Goal: Task Accomplishment & Management: Complete application form

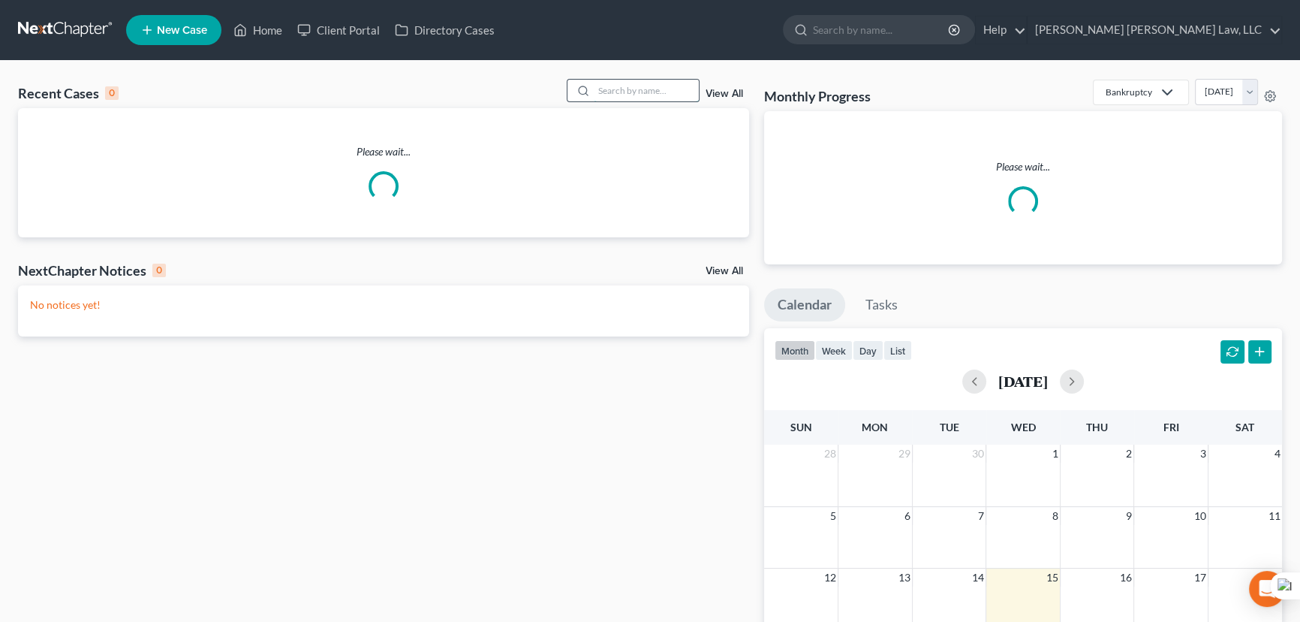
click at [640, 87] on input "search" at bounding box center [646, 91] width 105 height 22
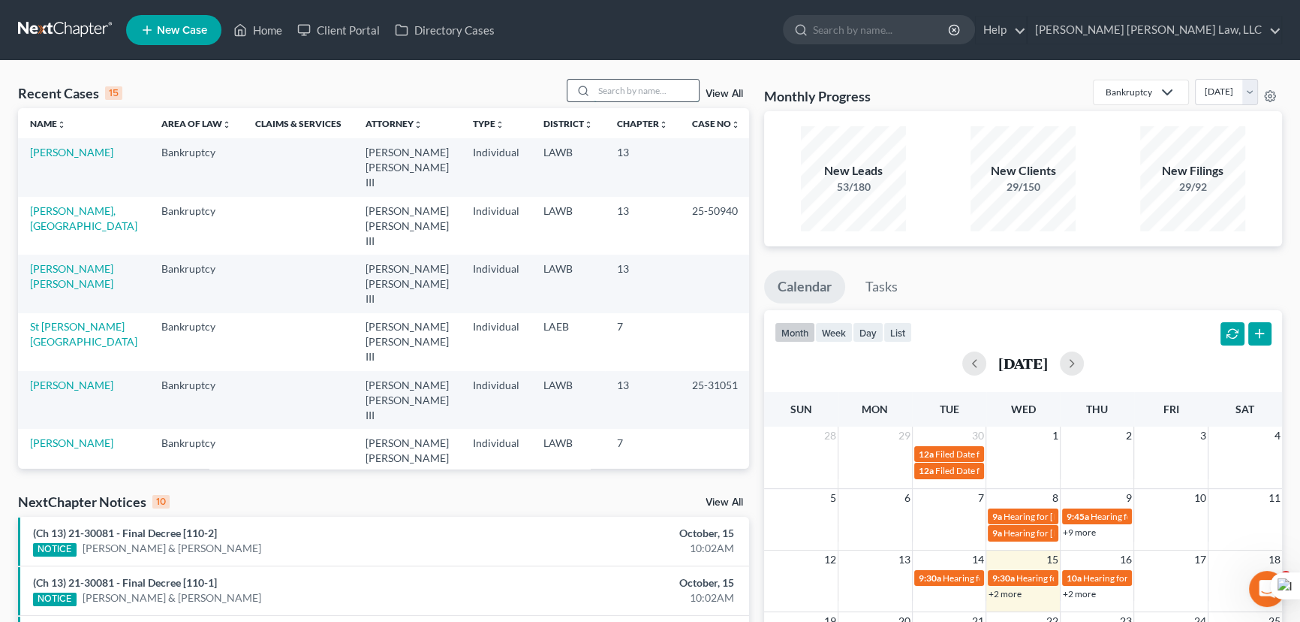
click at [604, 92] on input "search" at bounding box center [646, 91] width 105 height 22
type input "st victor"
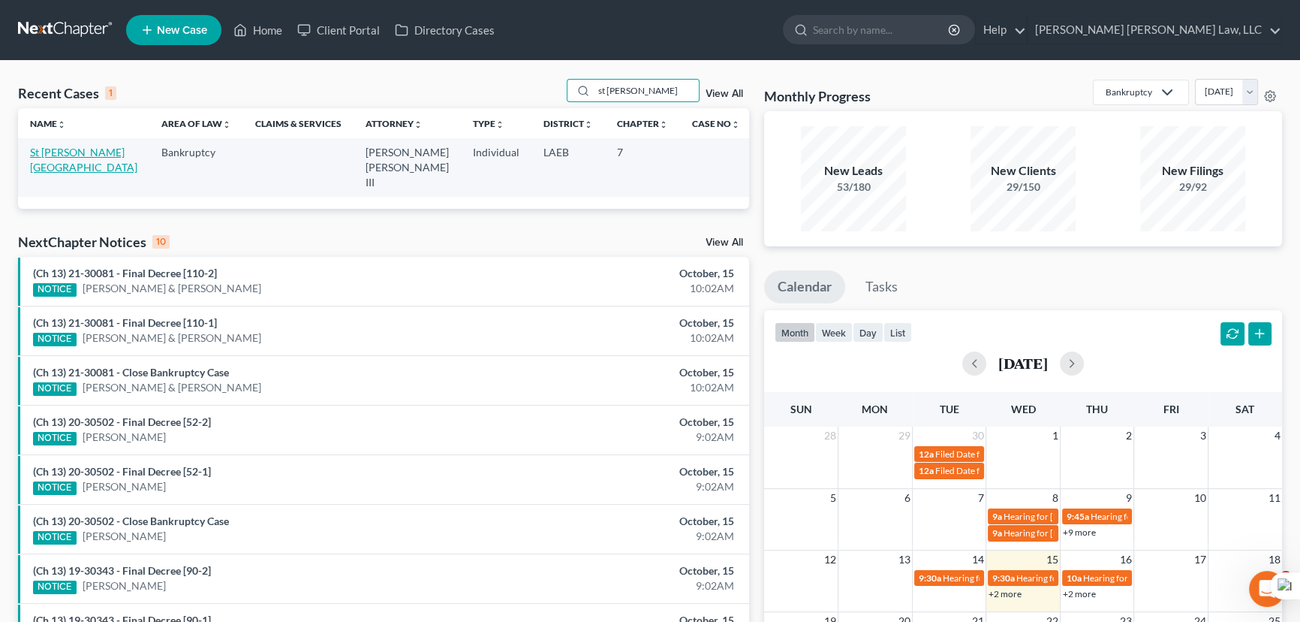
click at [86, 156] on link "St [PERSON_NAME][GEOGRAPHIC_DATA]" at bounding box center [83, 160] width 107 height 28
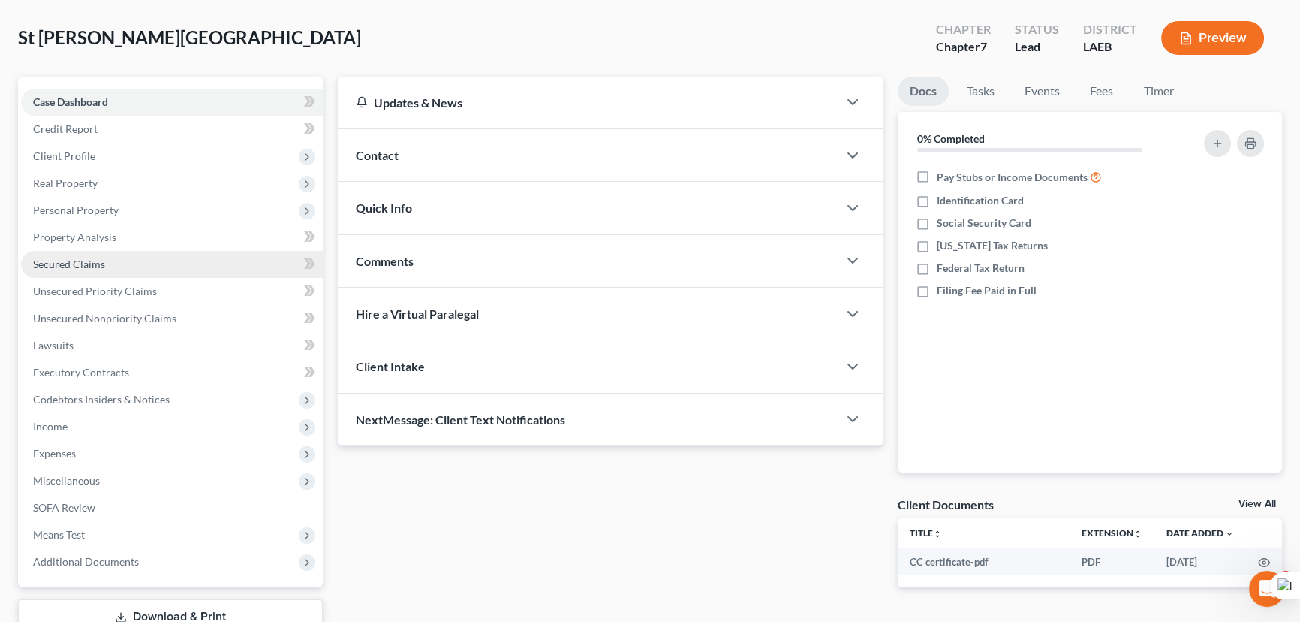
click at [107, 263] on link "Secured Claims" at bounding box center [172, 264] width 302 height 27
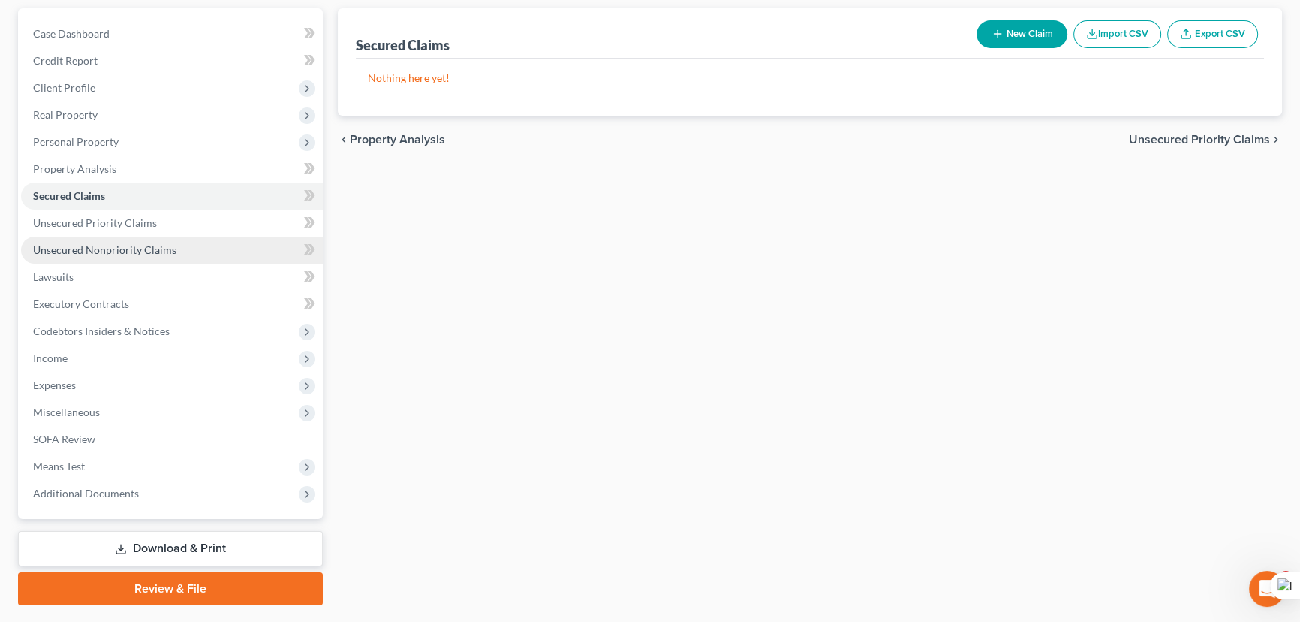
click at [112, 256] on link "Unsecured Nonpriority Claims" at bounding box center [172, 250] width 302 height 27
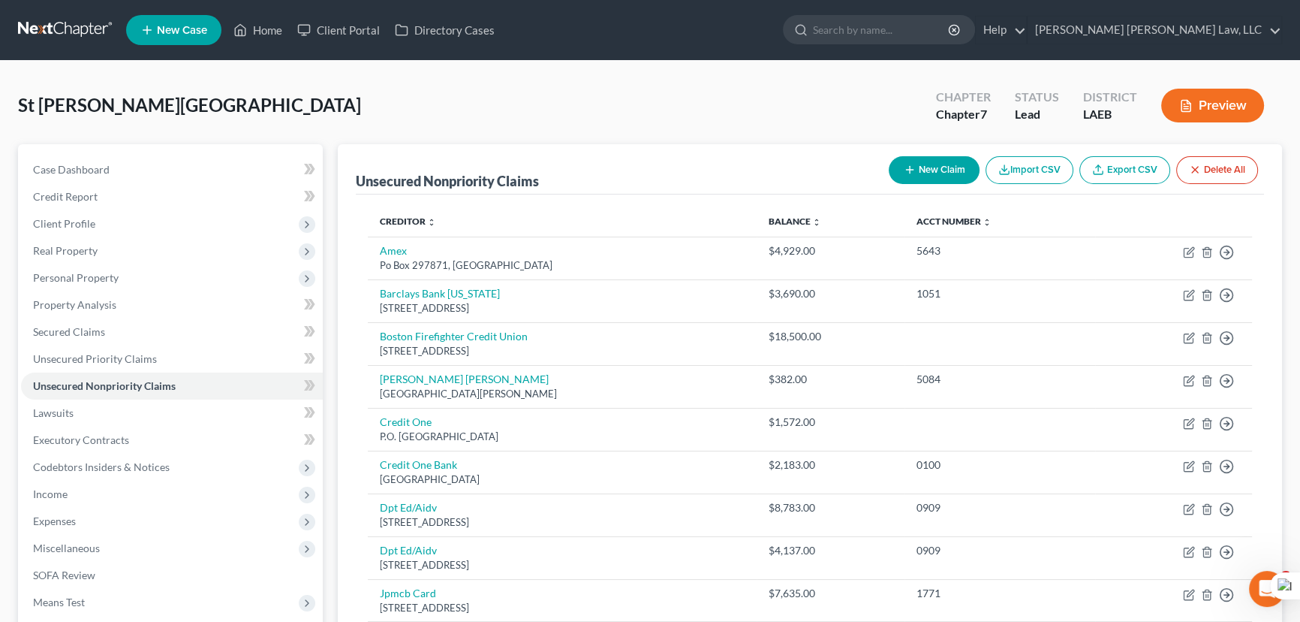
click at [80, 17] on link at bounding box center [66, 30] width 96 height 27
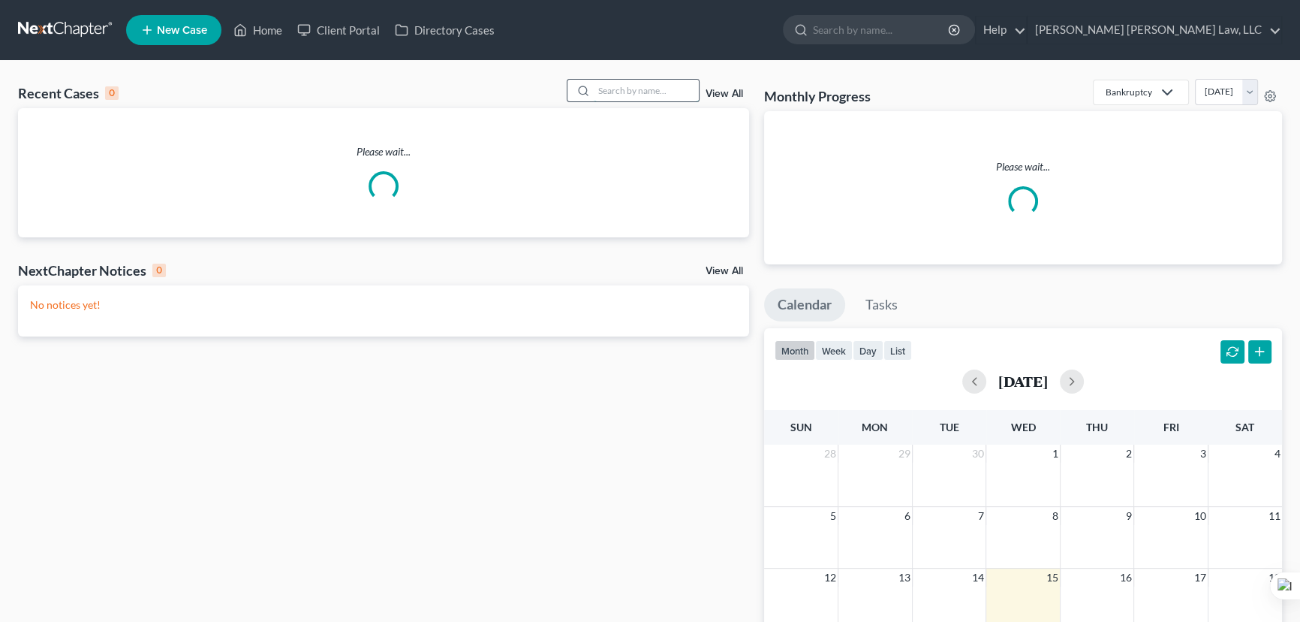
click at [653, 89] on input "search" at bounding box center [646, 91] width 105 height 22
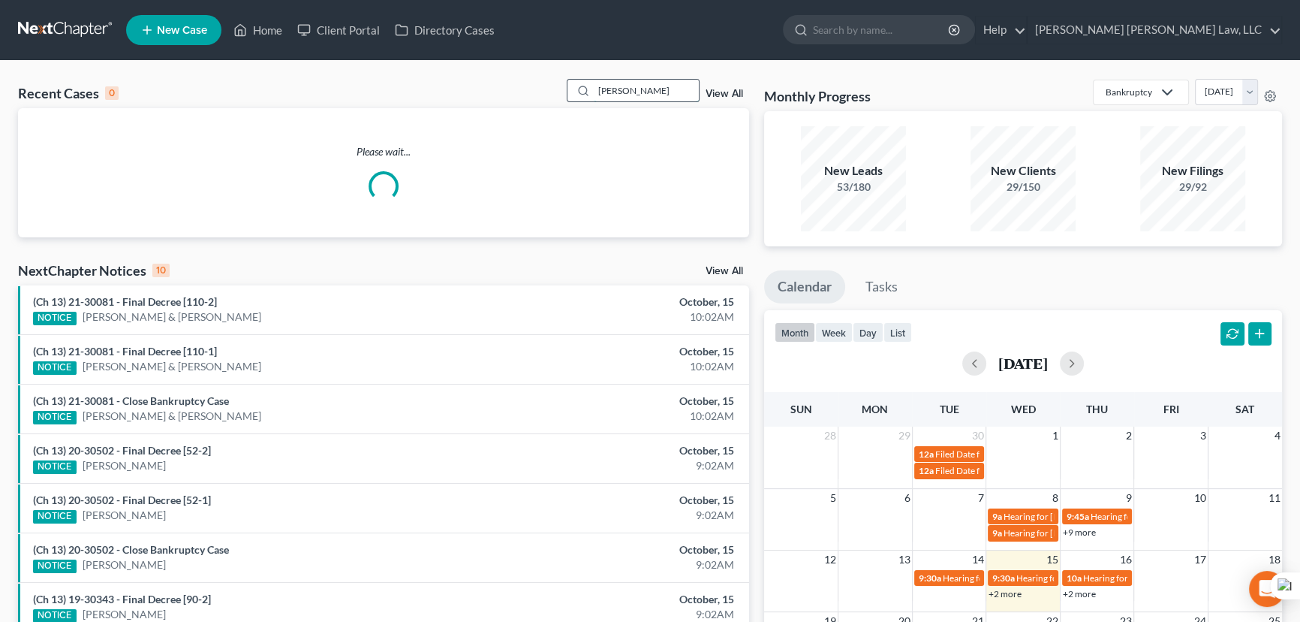
type input "mcneal"
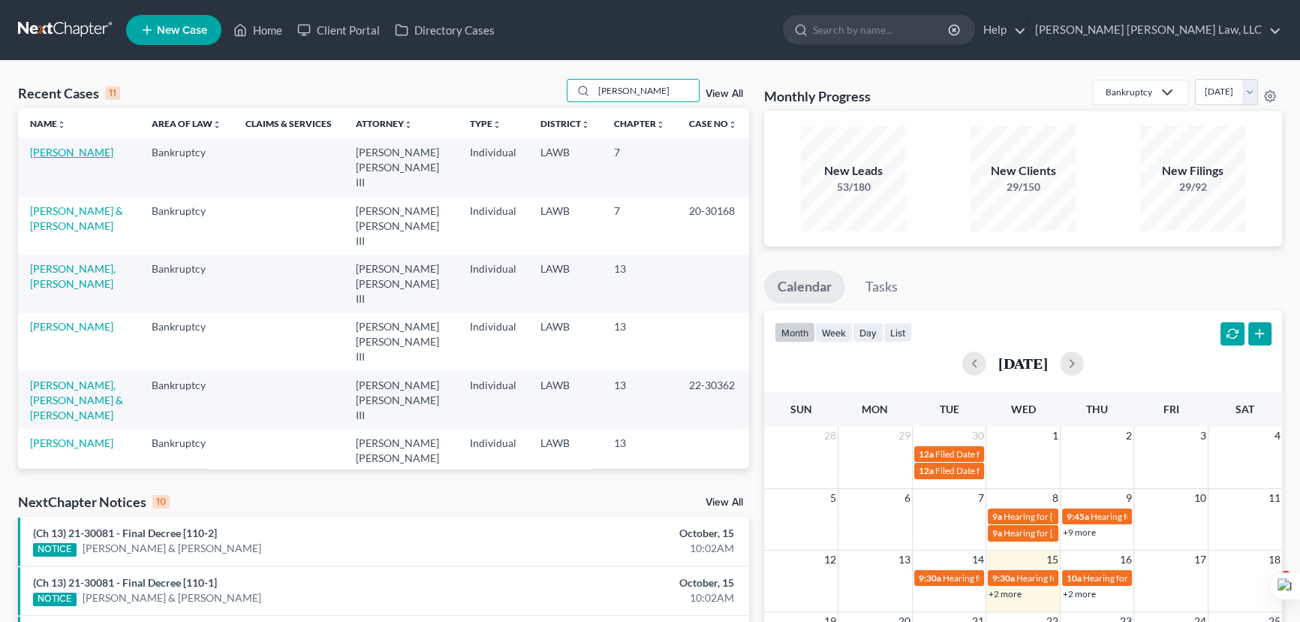
drag, startPoint x: 63, startPoint y: 154, endPoint x: 320, endPoint y: 271, distance: 282.2
click at [63, 154] on link "[PERSON_NAME]" at bounding box center [71, 152] width 83 height 13
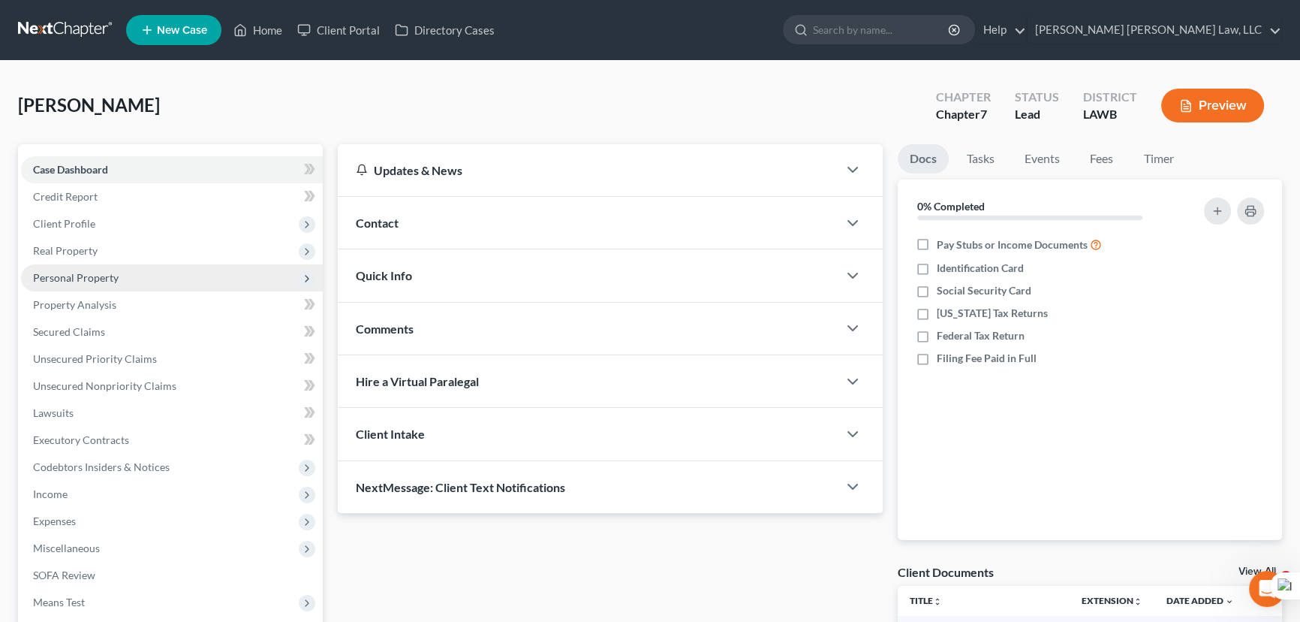
scroll to position [136, 0]
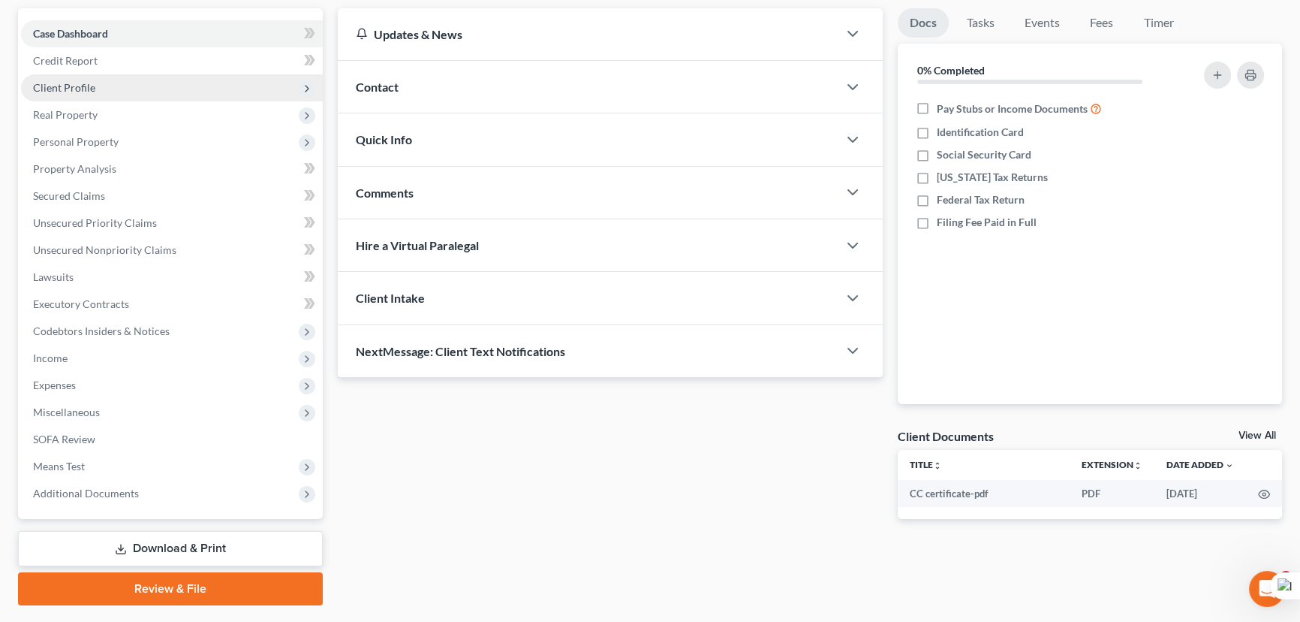
click at [117, 82] on span "Client Profile" at bounding box center [172, 87] width 302 height 27
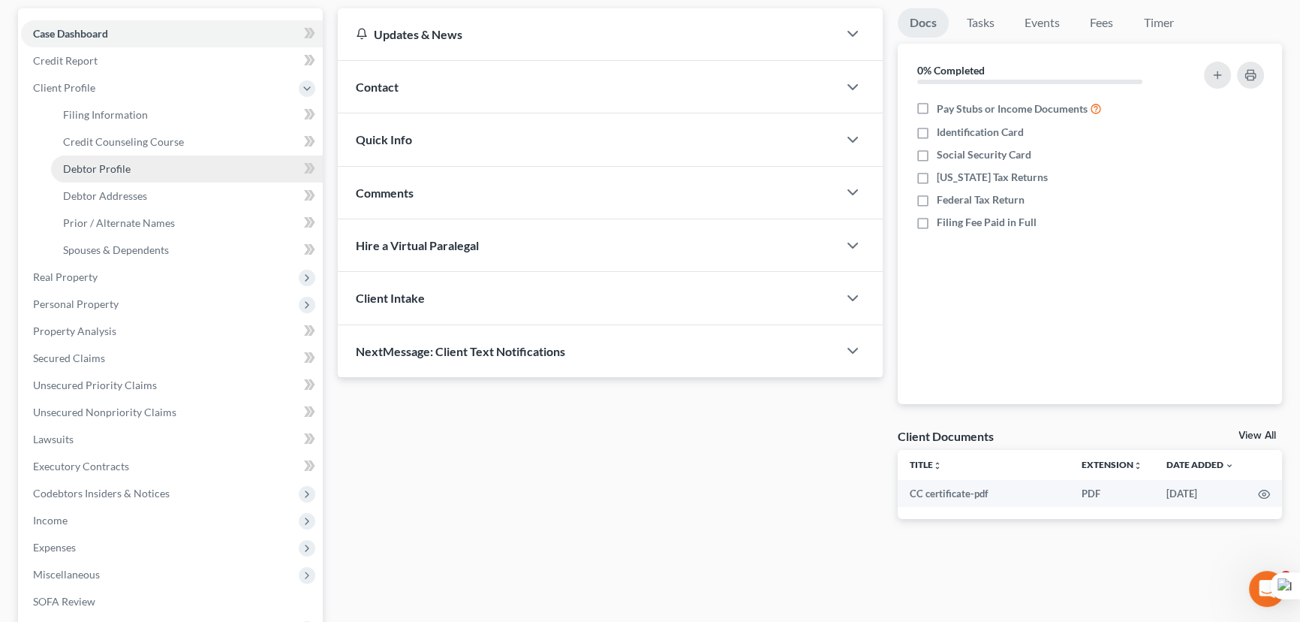
click at [135, 166] on link "Debtor Profile" at bounding box center [187, 168] width 272 height 27
select select "1"
select select "2"
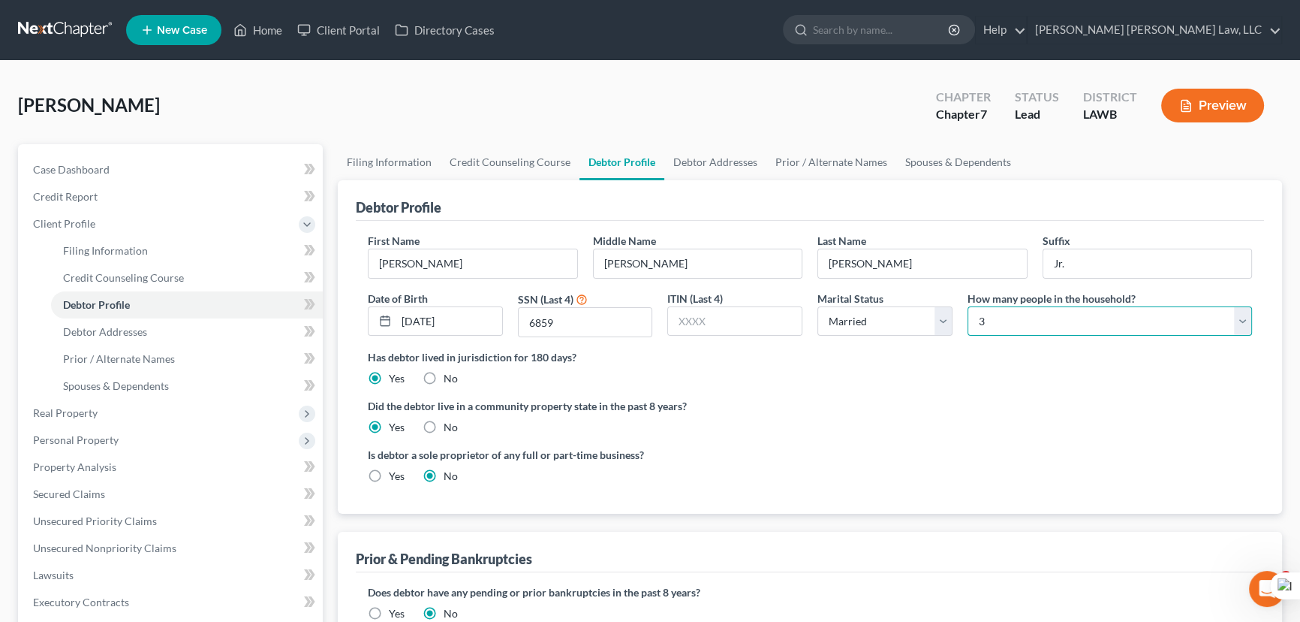
click at [991, 315] on select "Select 1 2 3 4 5 6 7 8 9 10 11 12 13 14 15 16 17 18 19 20" at bounding box center [1110, 321] width 285 height 30
click at [380, 158] on link "Filing Information" at bounding box center [389, 162] width 103 height 36
select select "1"
select select "0"
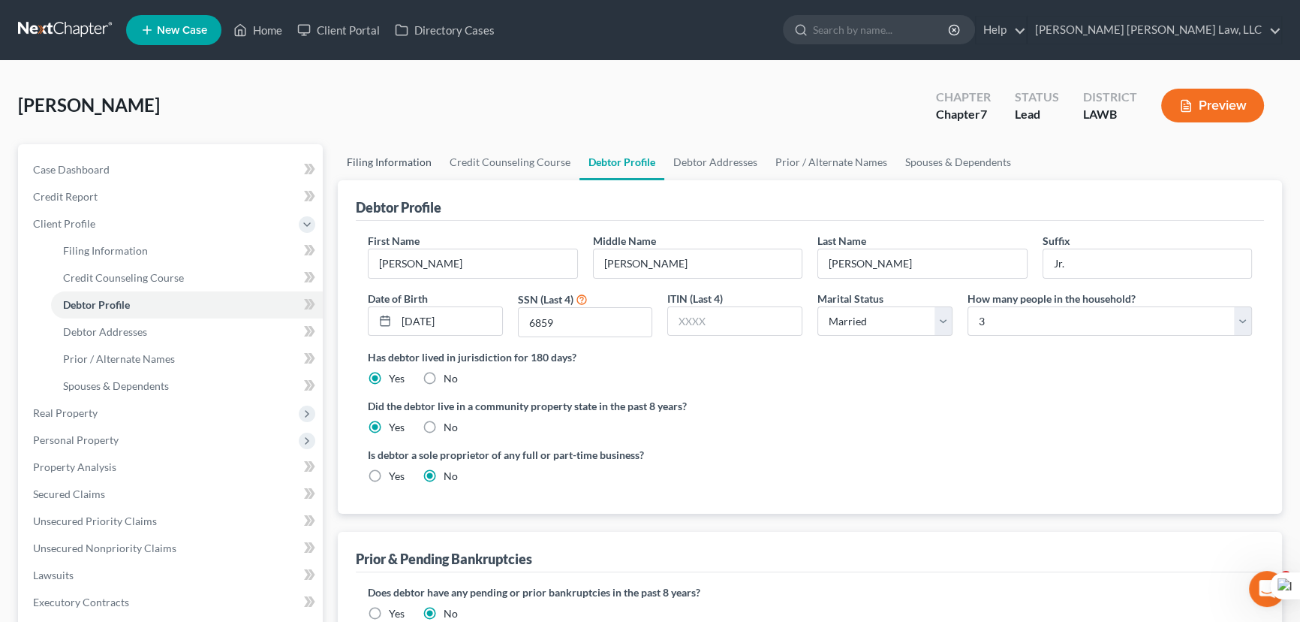
select select "19"
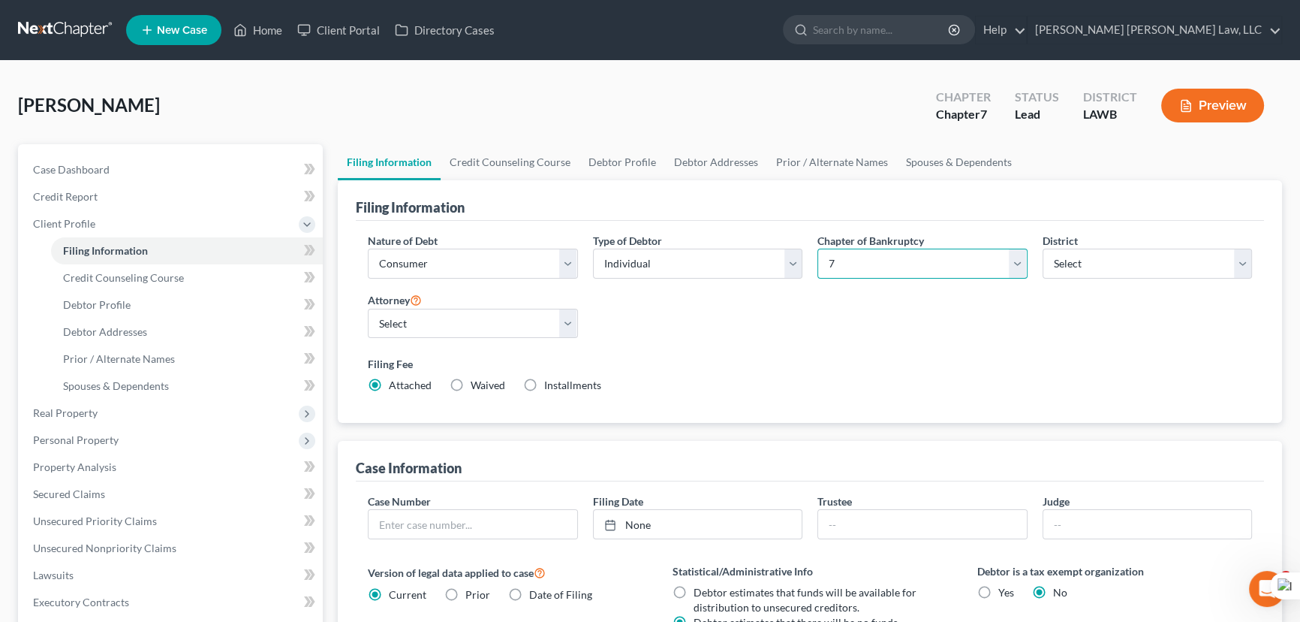
drag, startPoint x: 963, startPoint y: 257, endPoint x: 957, endPoint y: 274, distance: 18.3
click at [963, 257] on select "Select 7 11 12 13" at bounding box center [923, 264] width 210 height 30
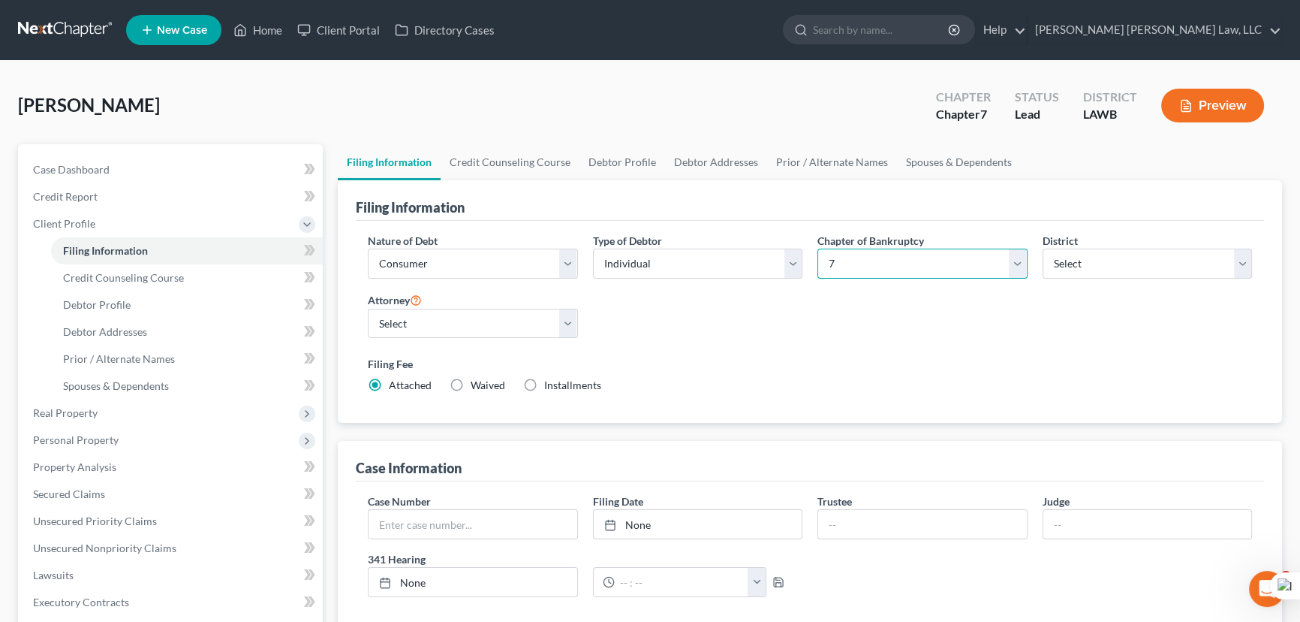
select select "3"
click at [818, 249] on select "Select 7 11 12 13" at bounding box center [923, 264] width 210 height 30
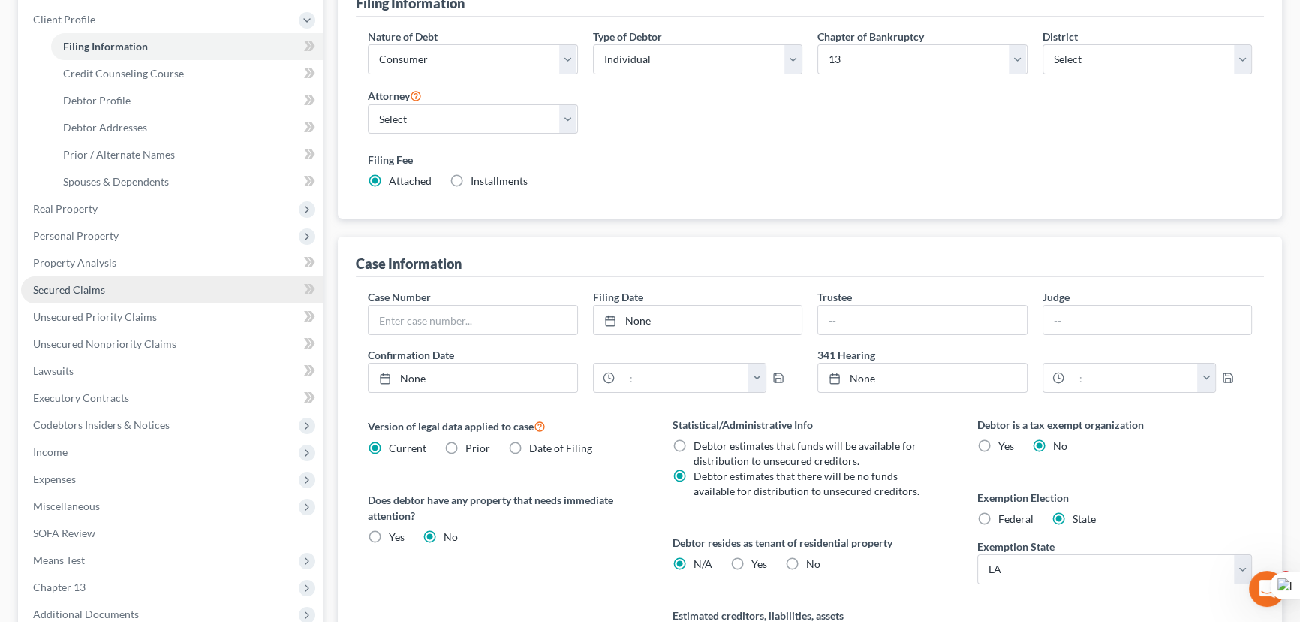
click at [135, 288] on link "Secured Claims" at bounding box center [172, 289] width 302 height 27
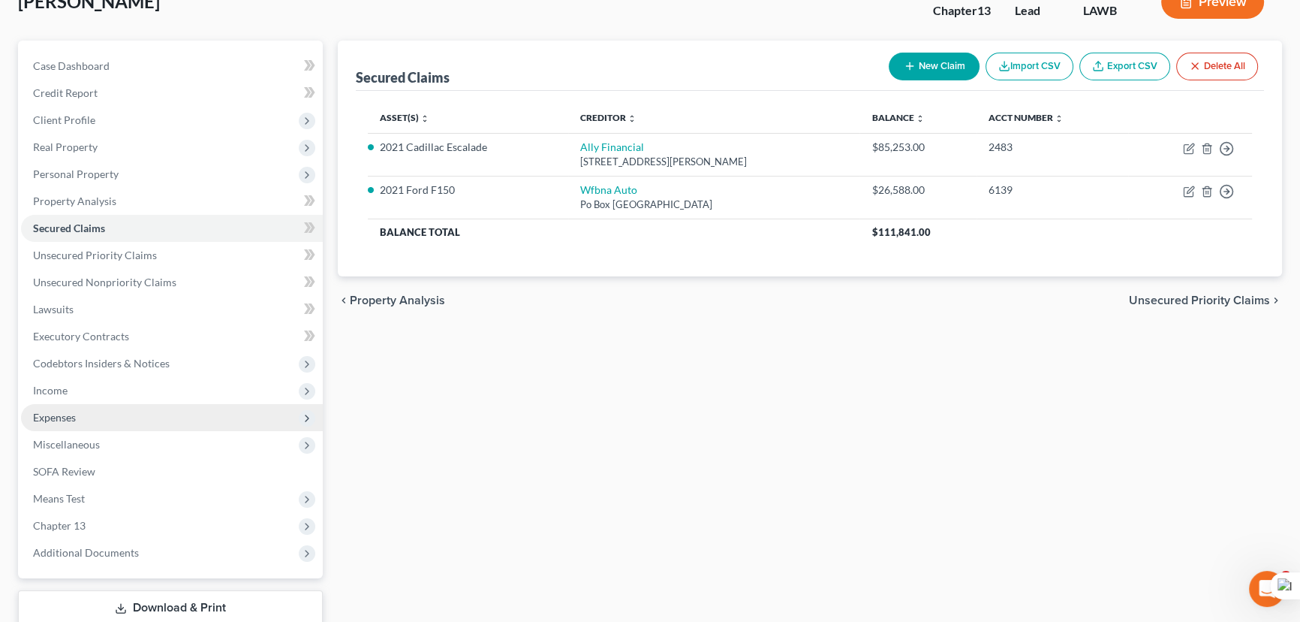
scroll to position [201, 0]
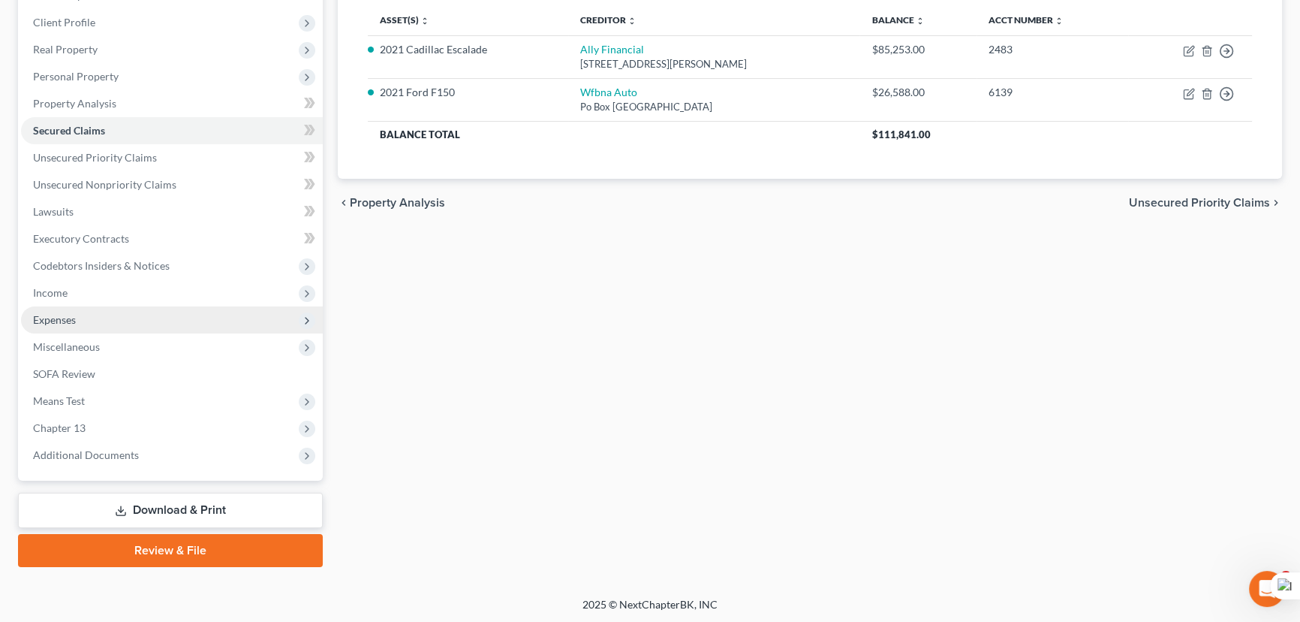
click at [108, 315] on span "Expenses" at bounding box center [172, 319] width 302 height 27
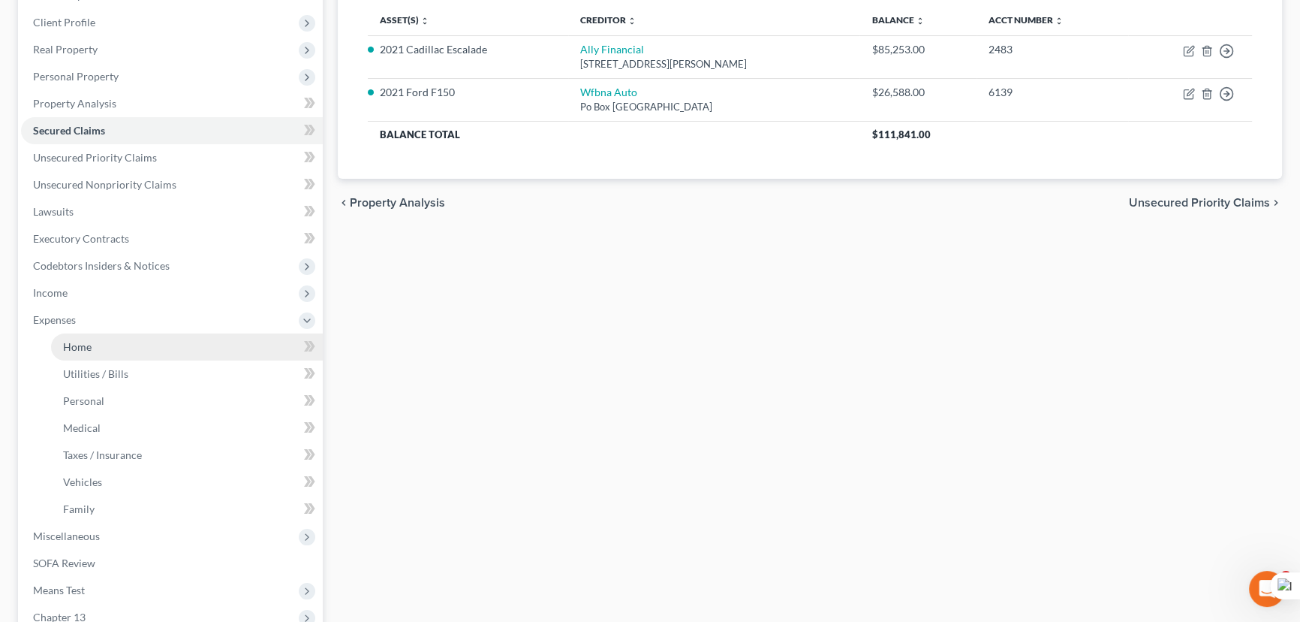
click at [107, 337] on link "Home" at bounding box center [187, 346] width 272 height 27
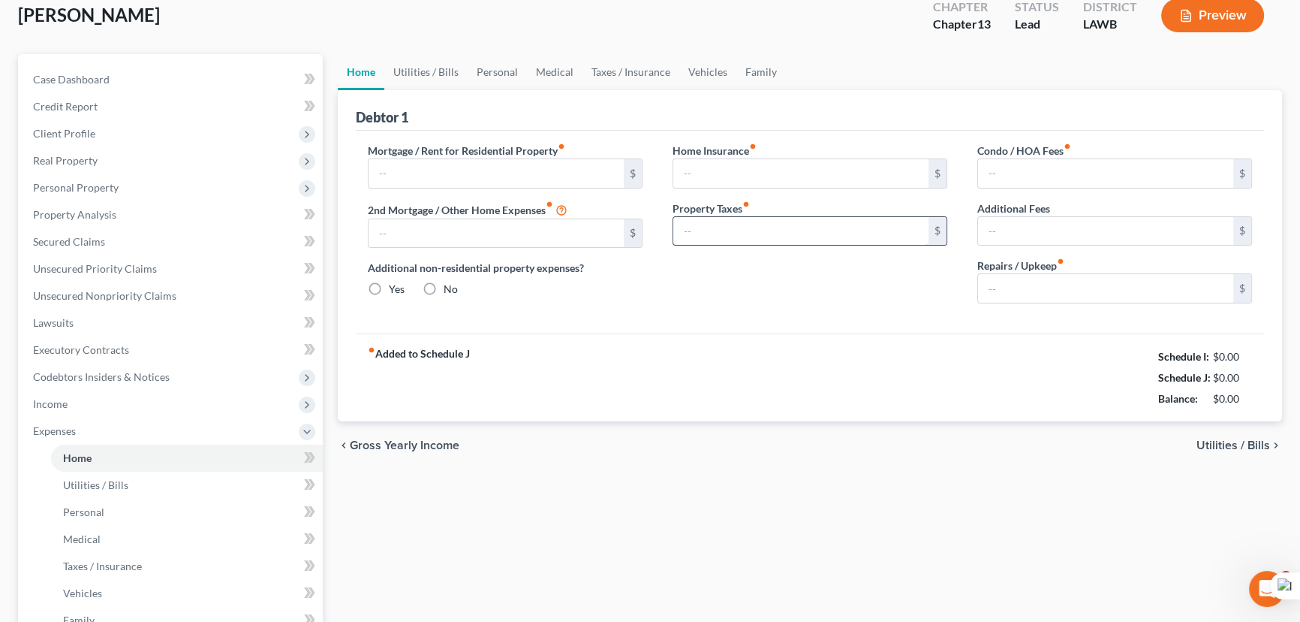
type input "1,700.00"
type input "0.00"
radio input "true"
type input "0.00"
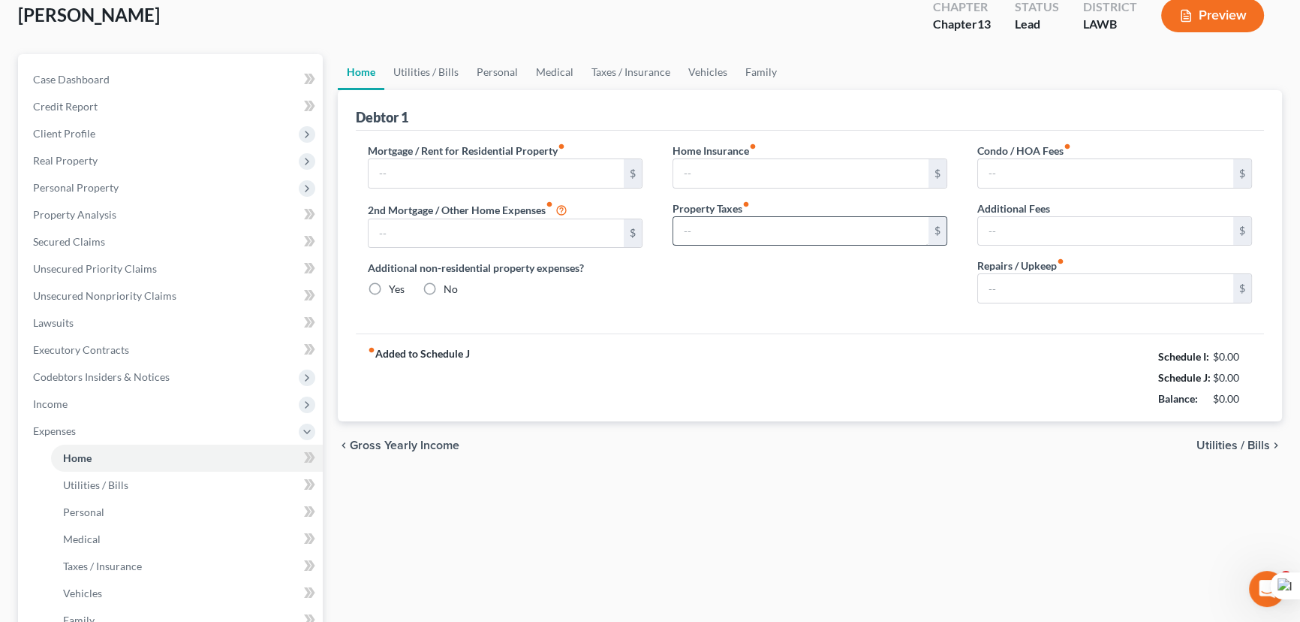
type input "0.00"
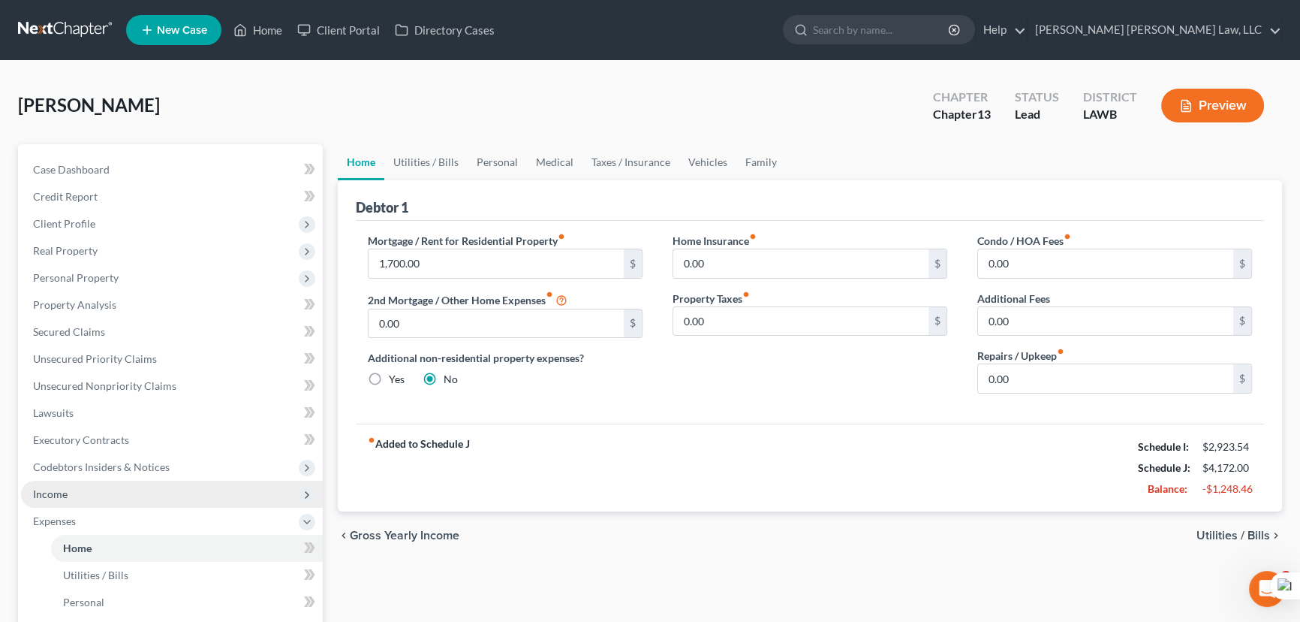
click at [117, 496] on span "Income" at bounding box center [172, 494] width 302 height 27
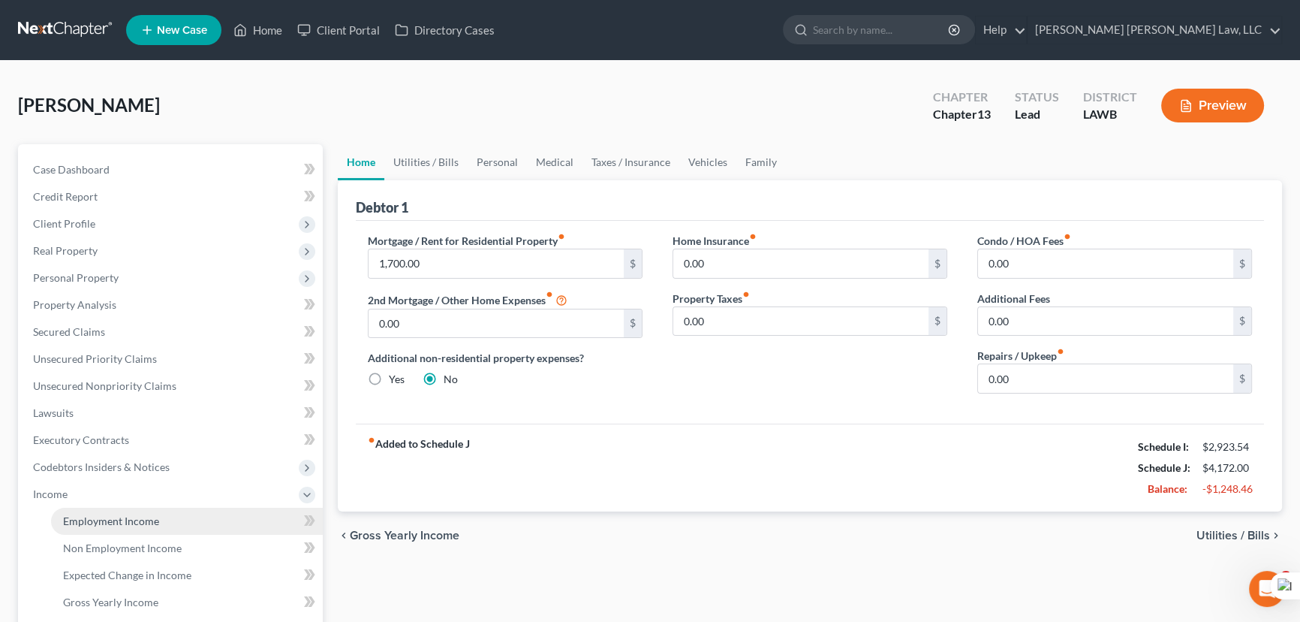
click at [137, 518] on span "Employment Income" at bounding box center [111, 520] width 96 height 13
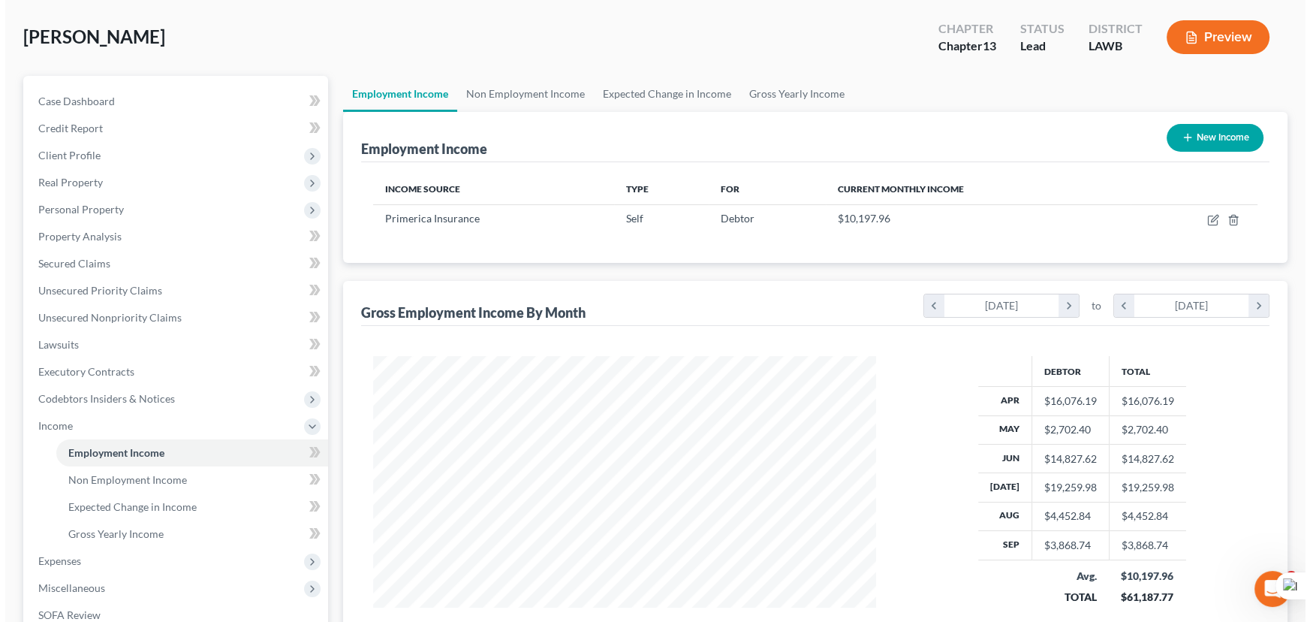
scroll to position [37, 0]
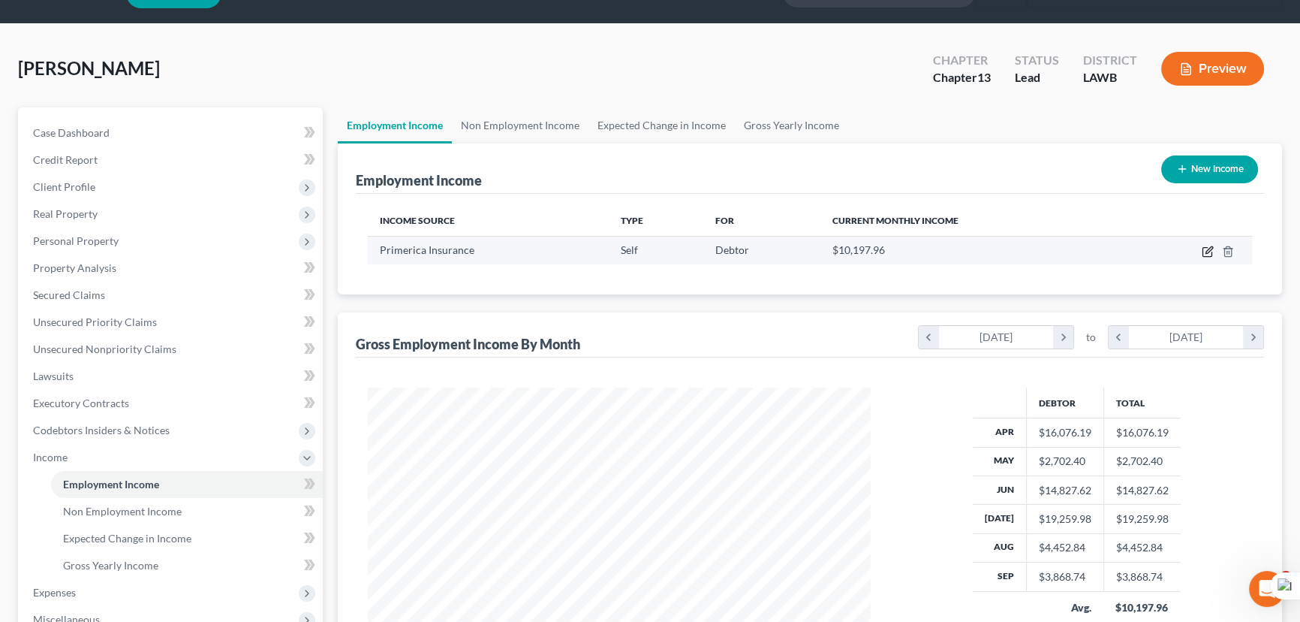
click at [1209, 253] on icon "button" at bounding box center [1208, 252] width 12 height 12
select select "1"
select select "19"
select select "0"
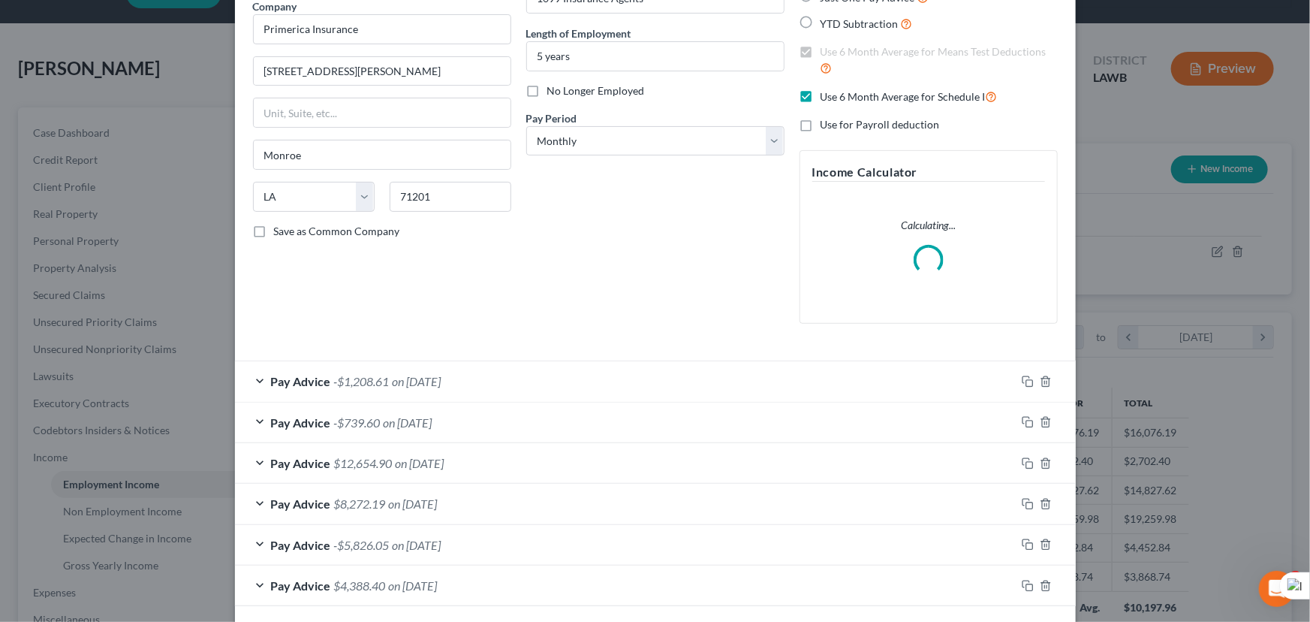
scroll to position [194, 0]
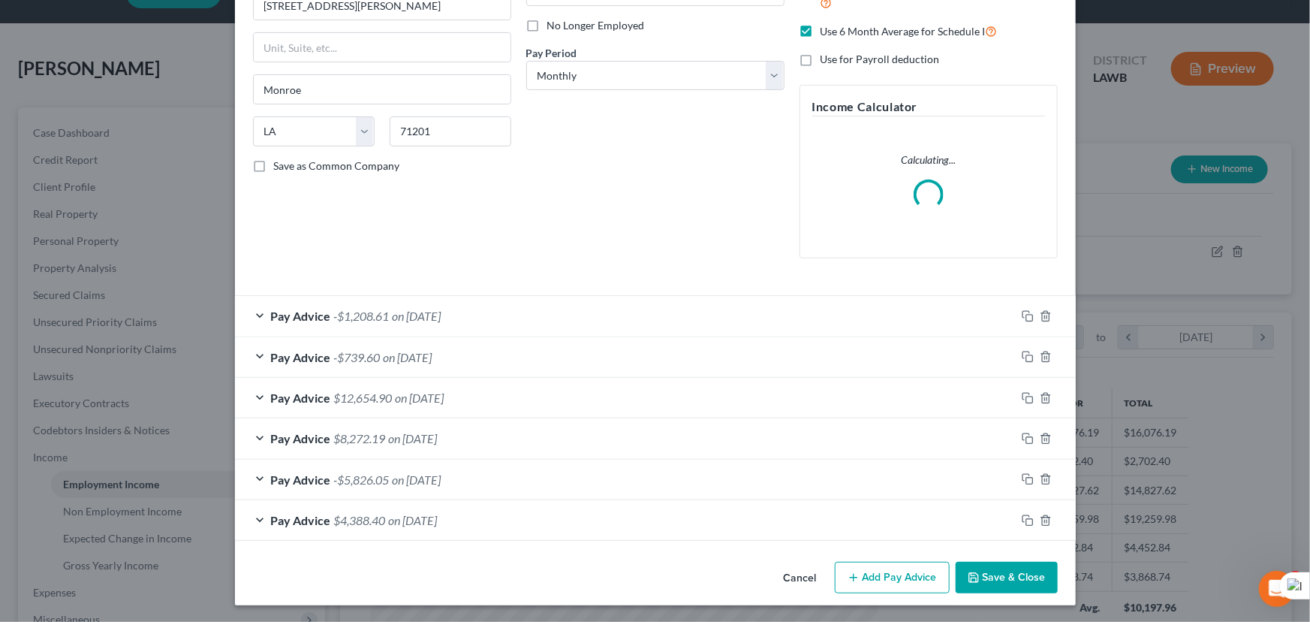
click at [988, 577] on button "Save & Close" at bounding box center [1007, 578] width 102 height 32
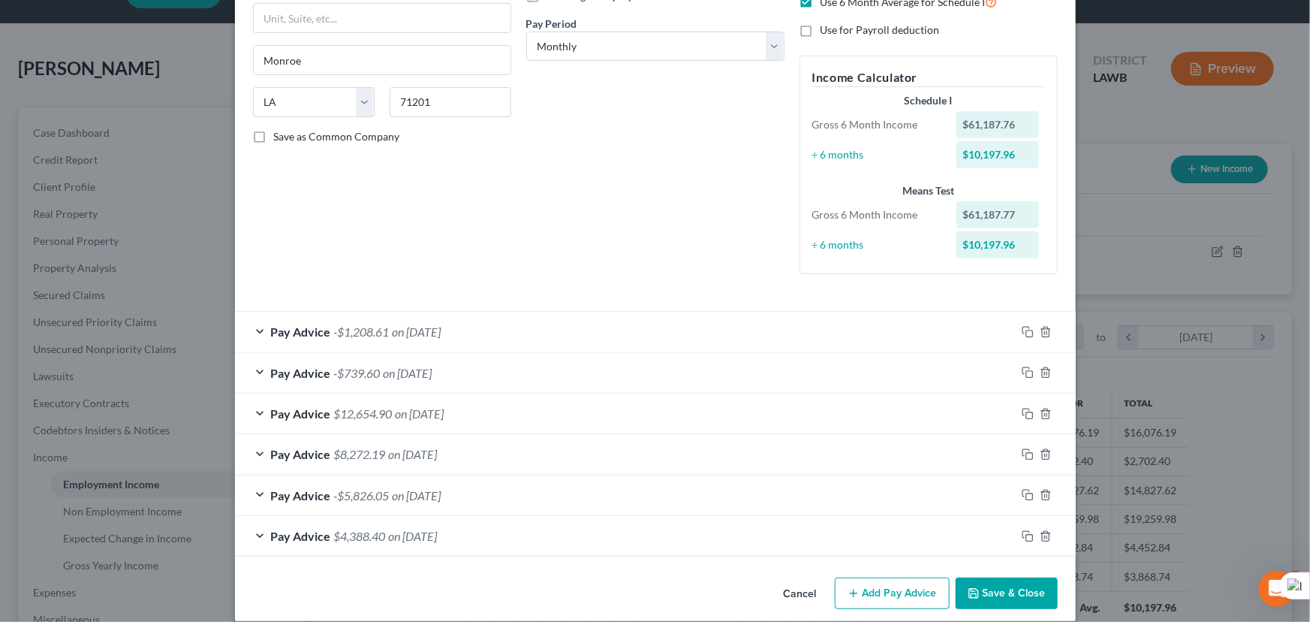
scroll to position [239, 0]
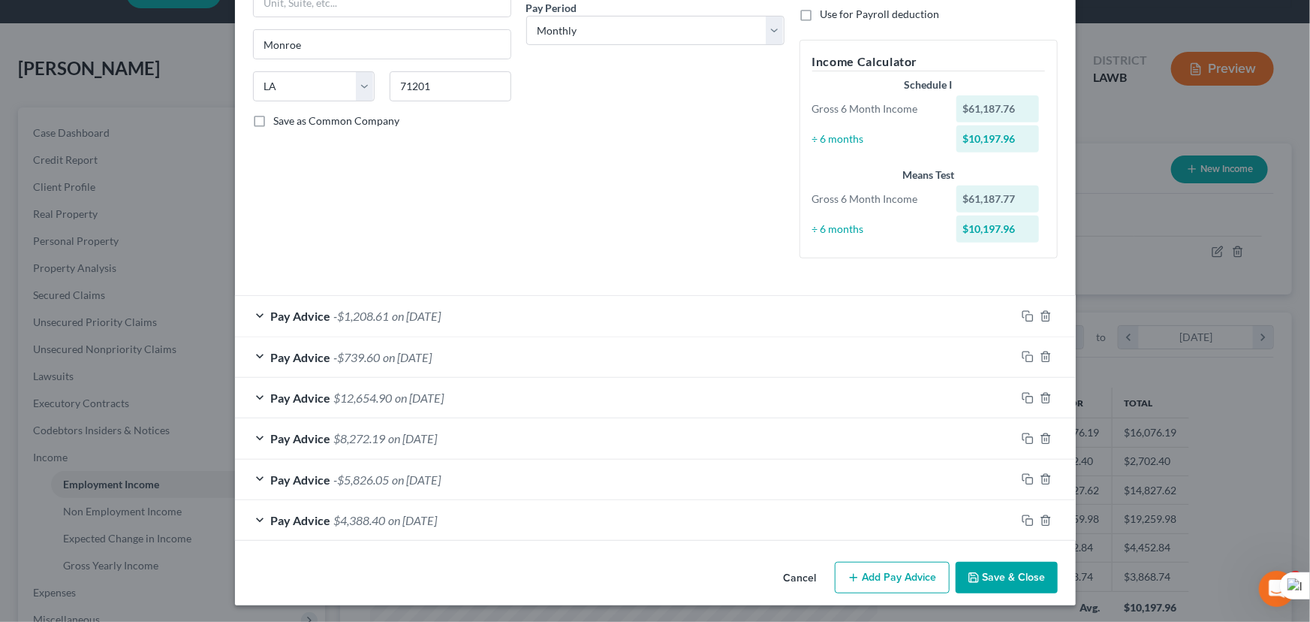
click at [993, 565] on button "Save & Close" at bounding box center [1007, 578] width 102 height 32
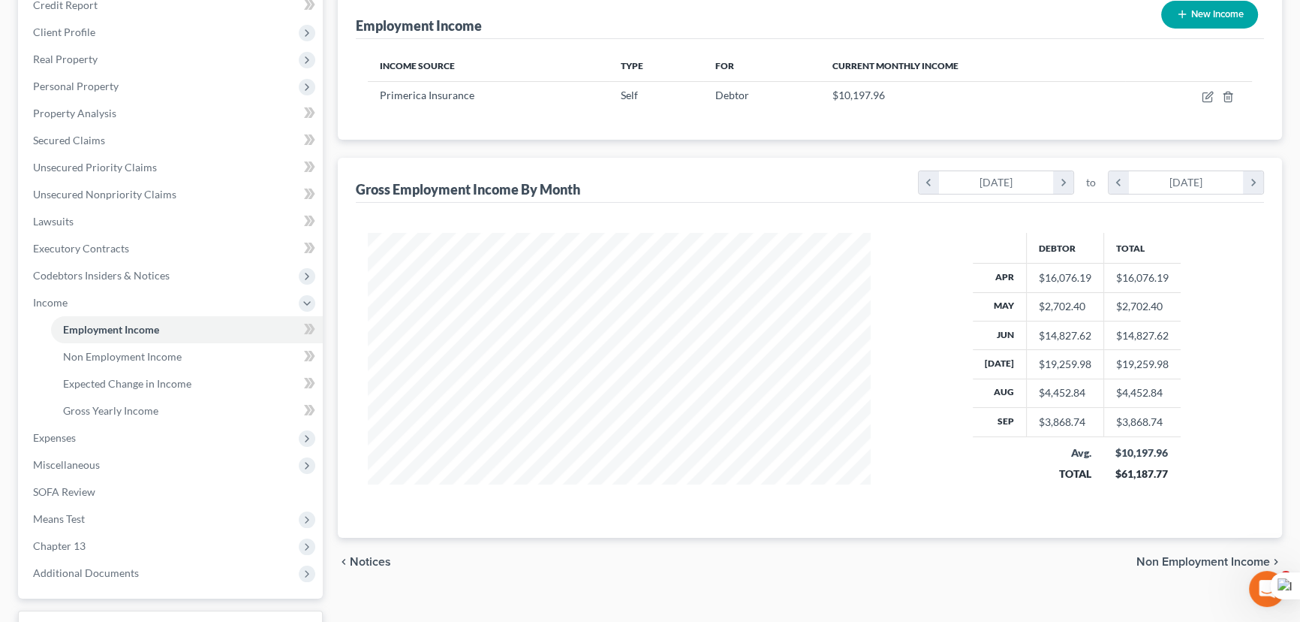
scroll to position [309, 0]
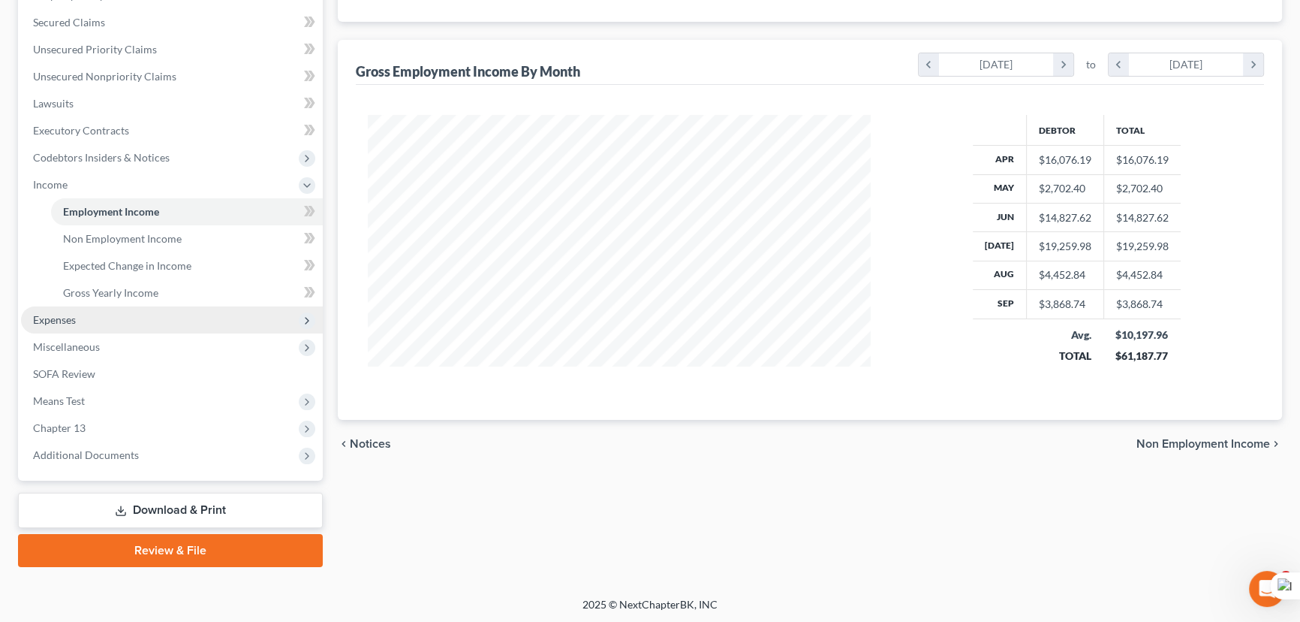
click at [96, 326] on span "Expenses" at bounding box center [172, 319] width 302 height 27
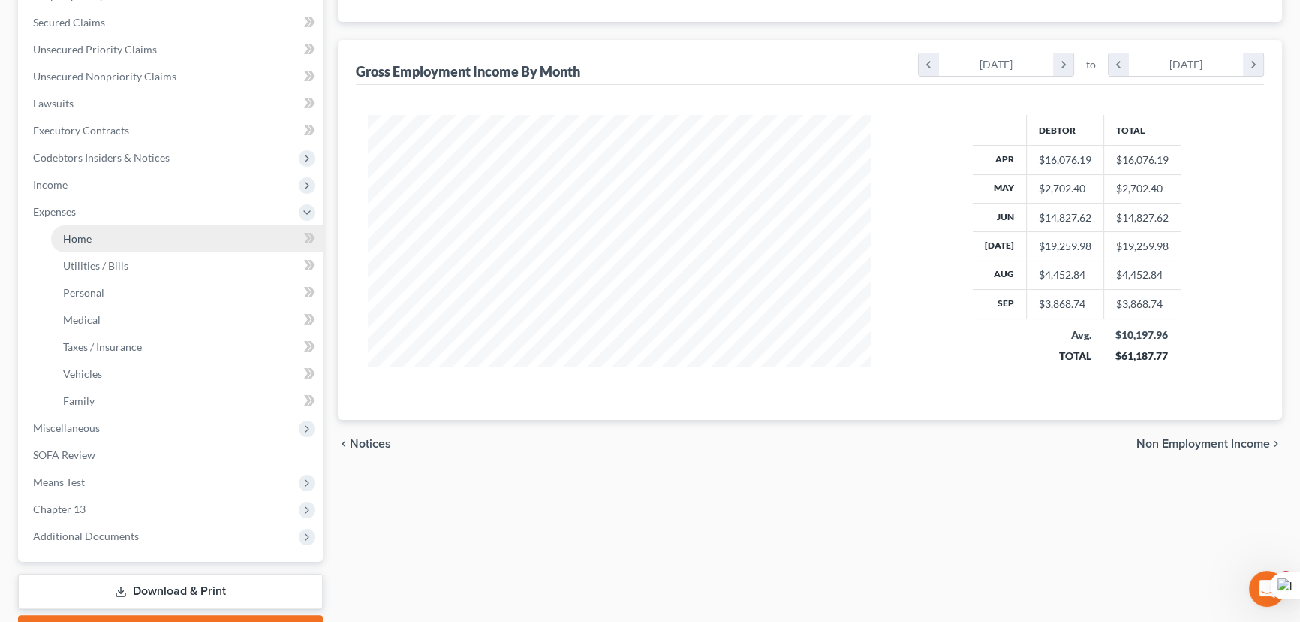
click at [129, 236] on link "Home" at bounding box center [187, 238] width 272 height 27
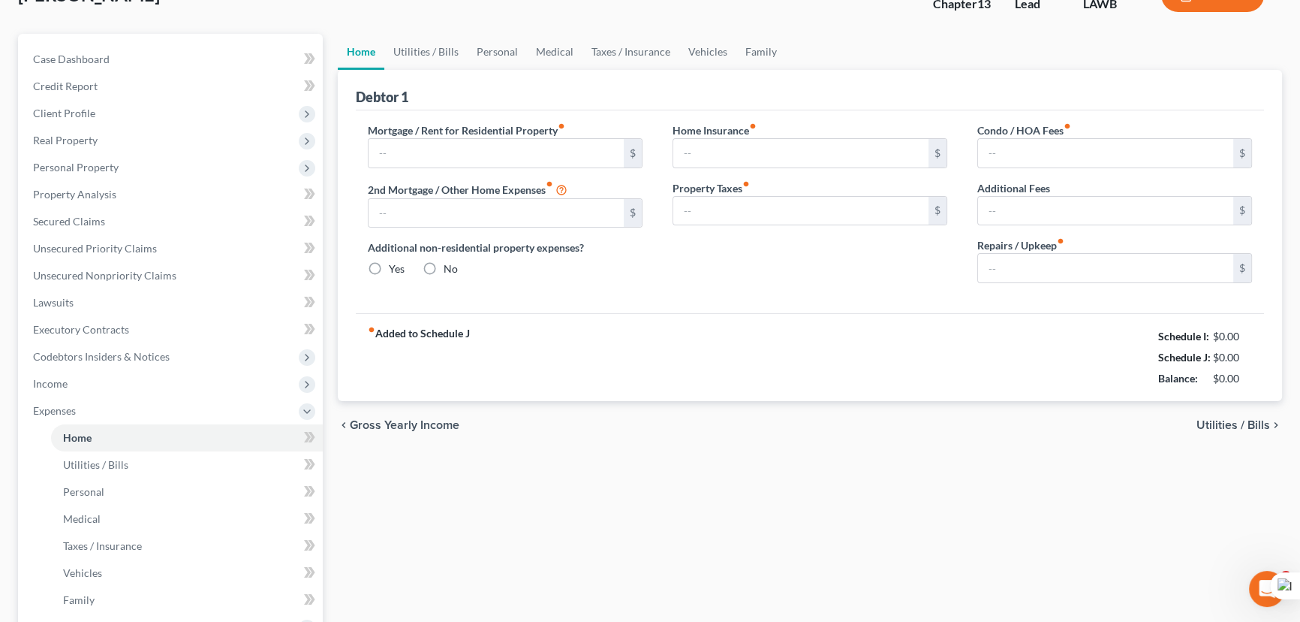
type input "1,700.00"
type input "0.00"
radio input "true"
type input "0.00"
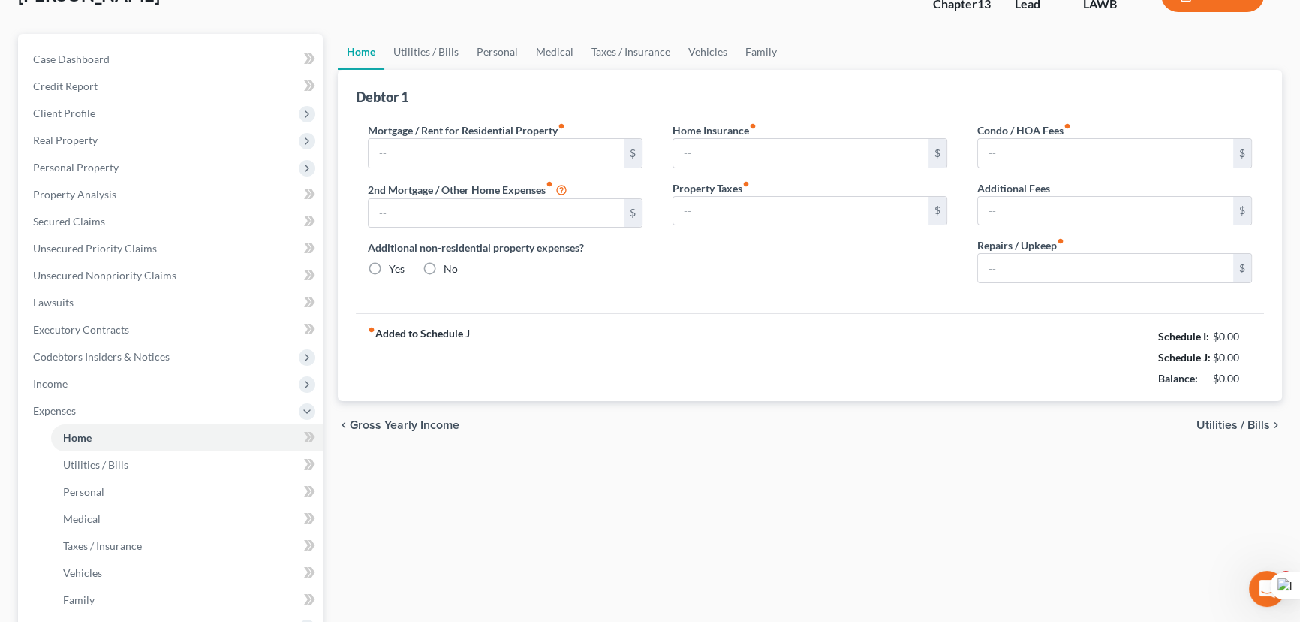
type input "0.00"
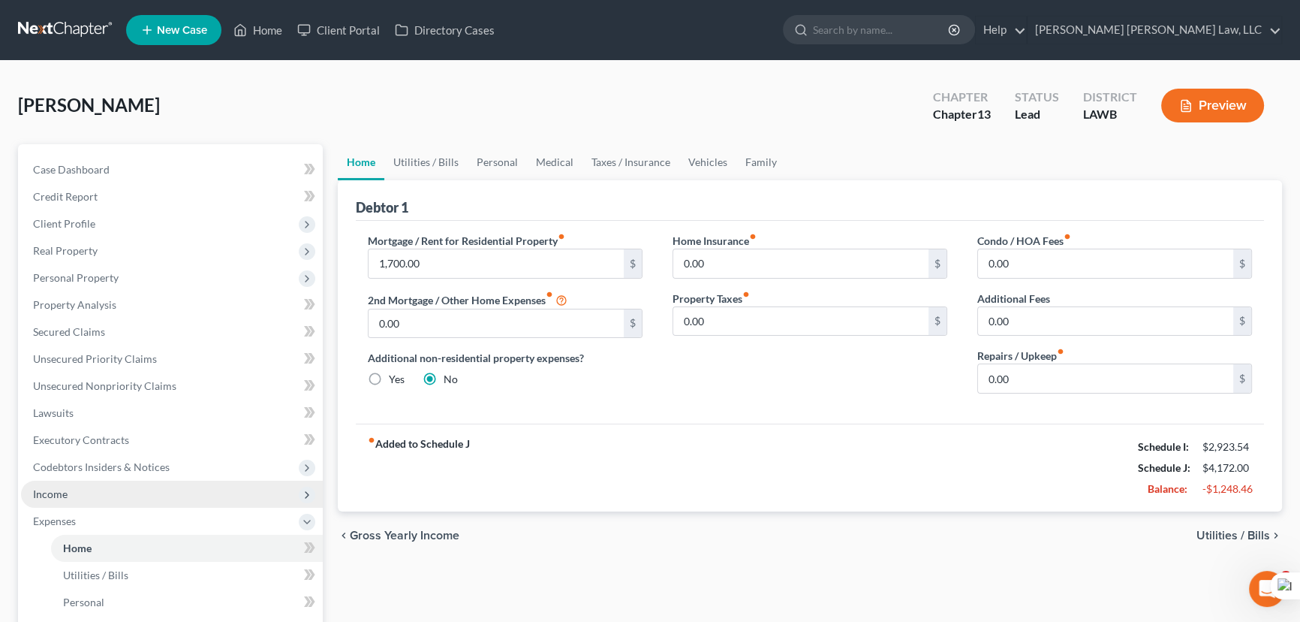
click at [110, 498] on span "Income" at bounding box center [172, 494] width 302 height 27
click at [108, 541] on span "Non Employment Income" at bounding box center [122, 547] width 119 height 13
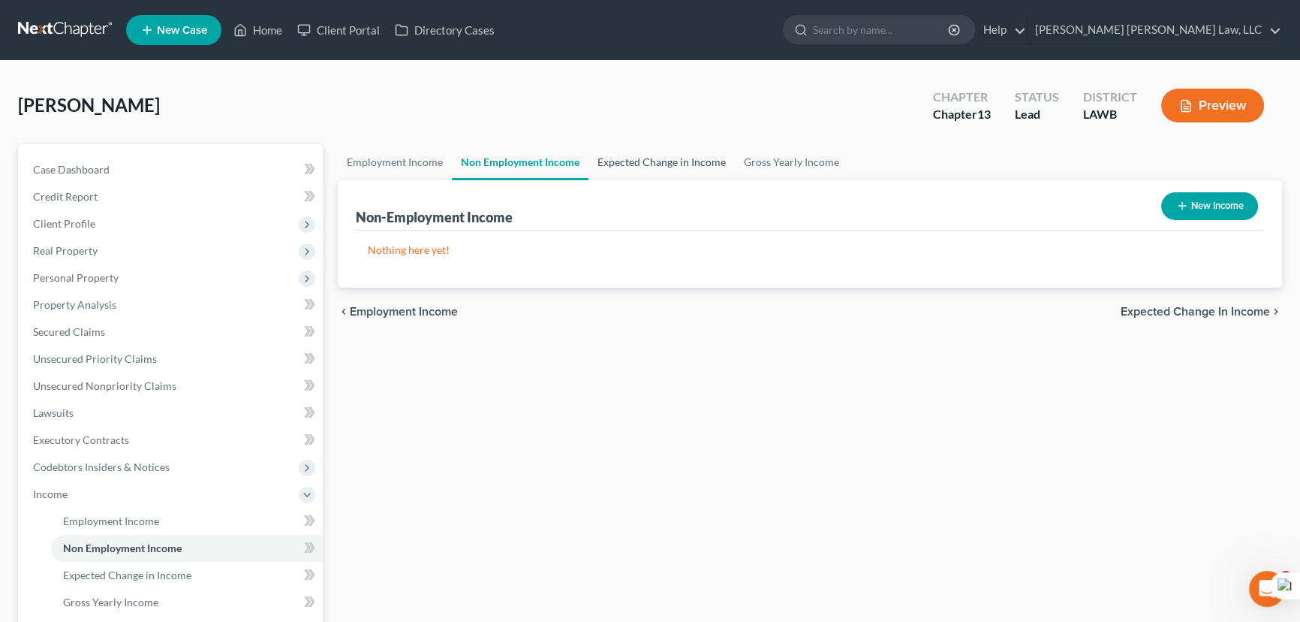
click at [633, 165] on link "Expected Change in Income" at bounding box center [662, 162] width 146 height 36
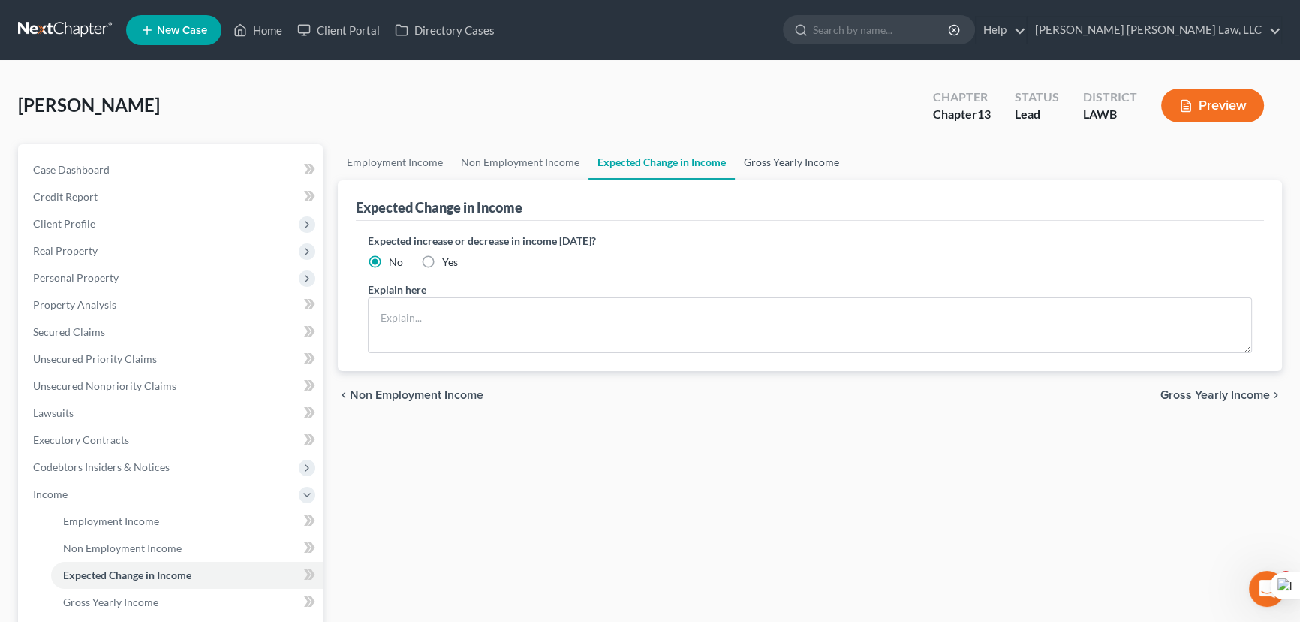
click at [809, 149] on link "Gross Yearly Income" at bounding box center [791, 162] width 113 height 36
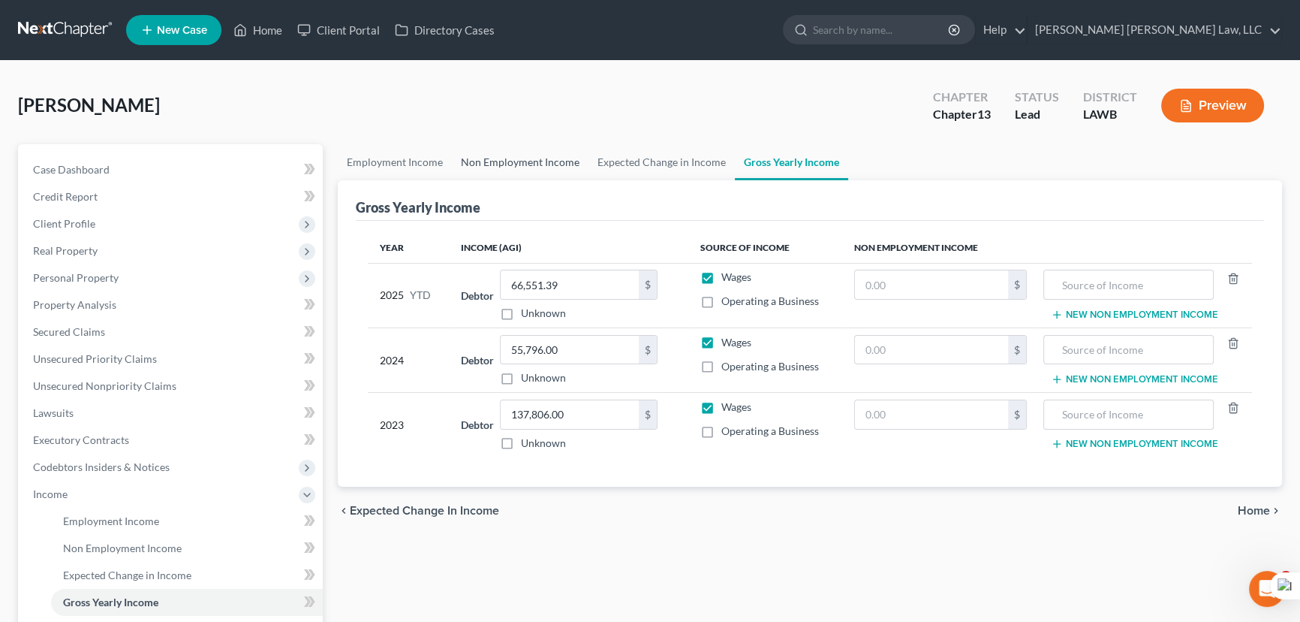
click at [486, 164] on link "Non Employment Income" at bounding box center [520, 162] width 137 height 36
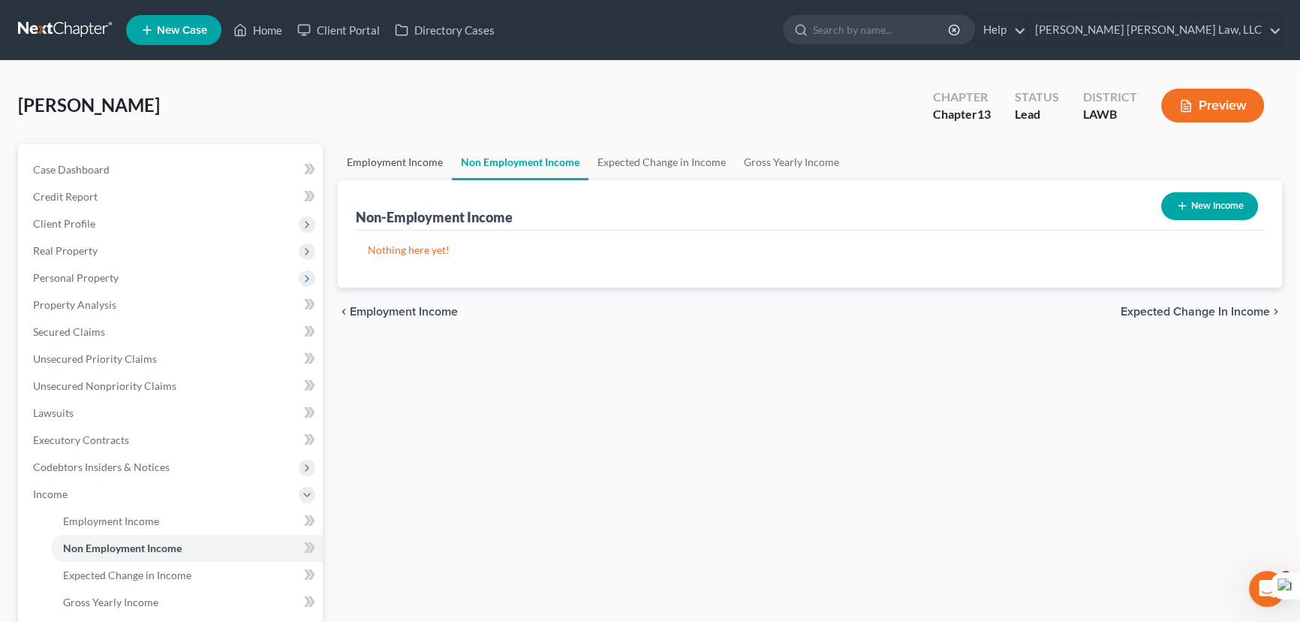
click at [382, 154] on link "Employment Income" at bounding box center [395, 162] width 114 height 36
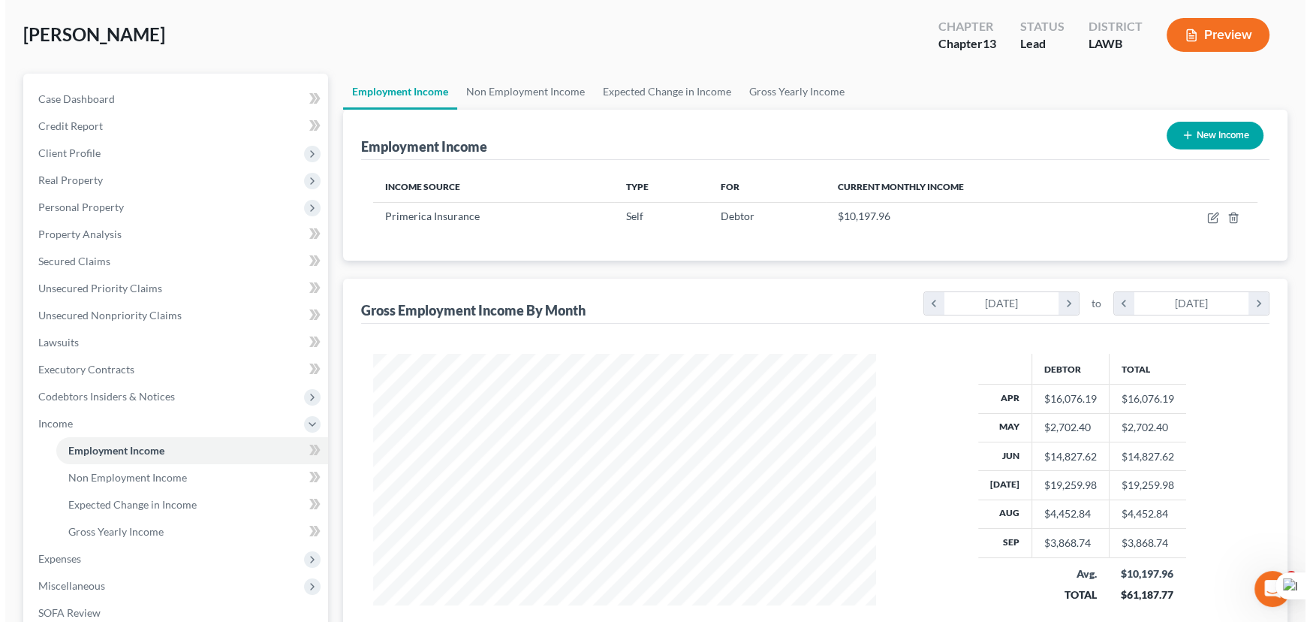
scroll to position [136, 0]
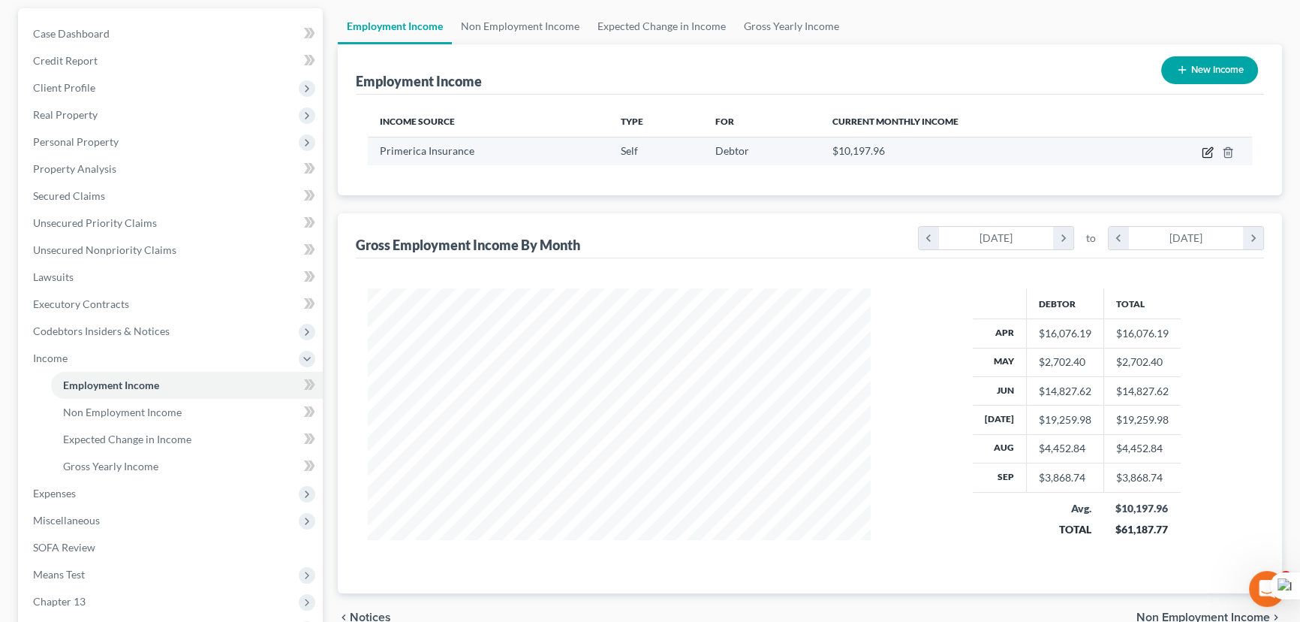
click at [1215, 149] on td at bounding box center [1188, 151] width 127 height 29
click at [1207, 149] on icon "button" at bounding box center [1207, 153] width 9 height 9
select select "1"
select select "19"
select select "0"
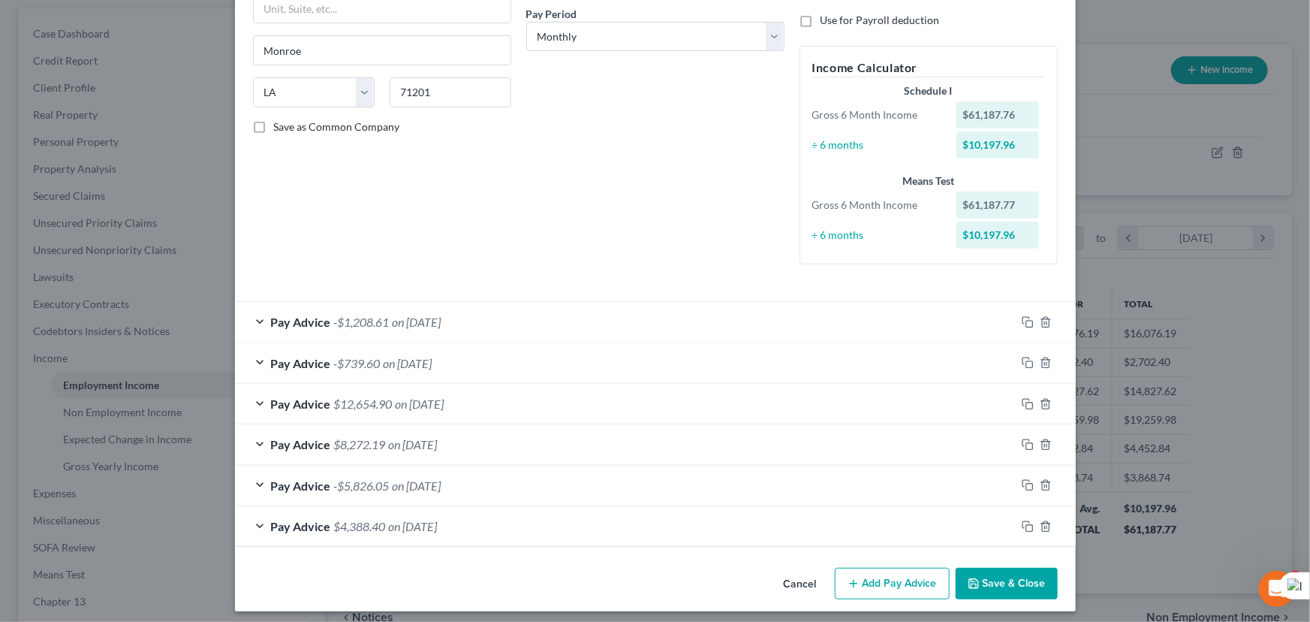
scroll to position [239, 0]
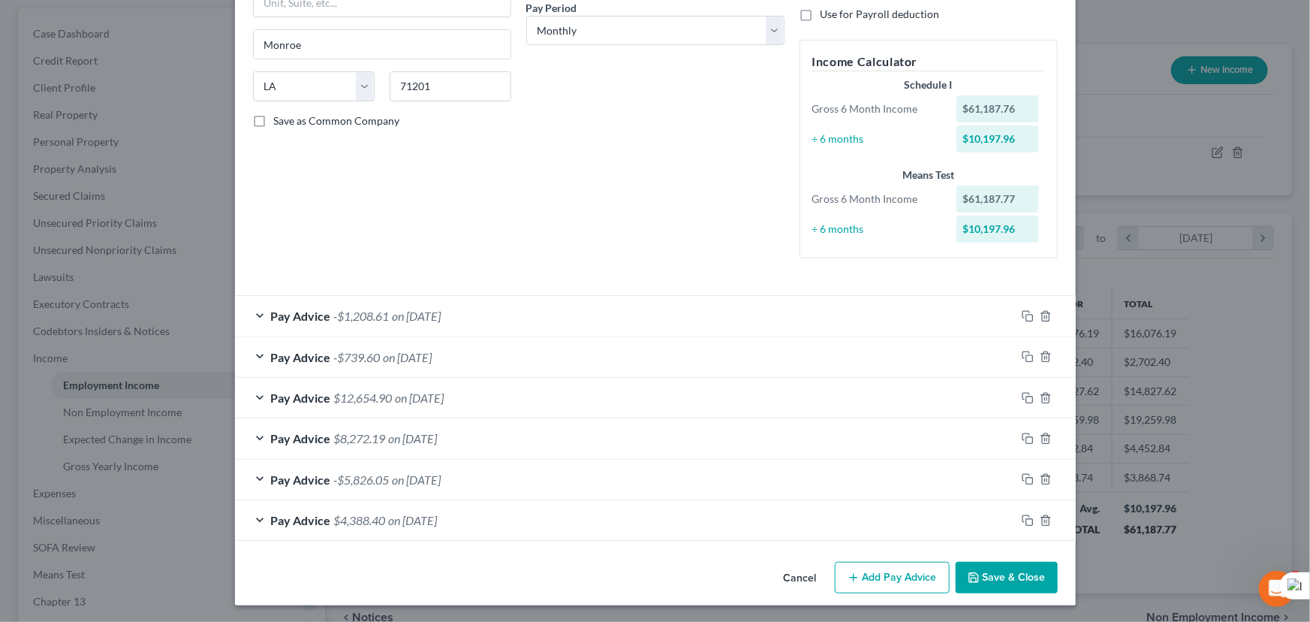
click at [488, 322] on div "Pay Advice -$1,208.61 on 09/25/2025" at bounding box center [625, 316] width 781 height 40
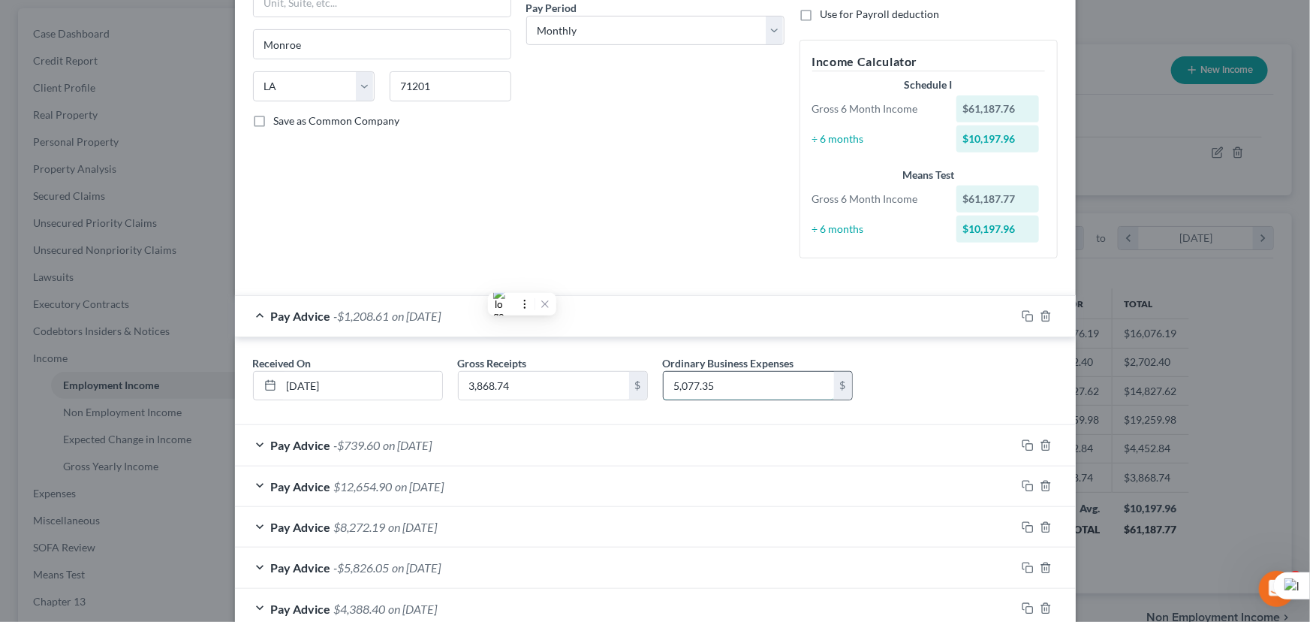
click at [718, 378] on input "5,077.35" at bounding box center [749, 386] width 170 height 29
click at [541, 382] on input "3,868.74" at bounding box center [544, 386] width 170 height 29
click at [736, 378] on input "5,077.35" at bounding box center [749, 386] width 170 height 29
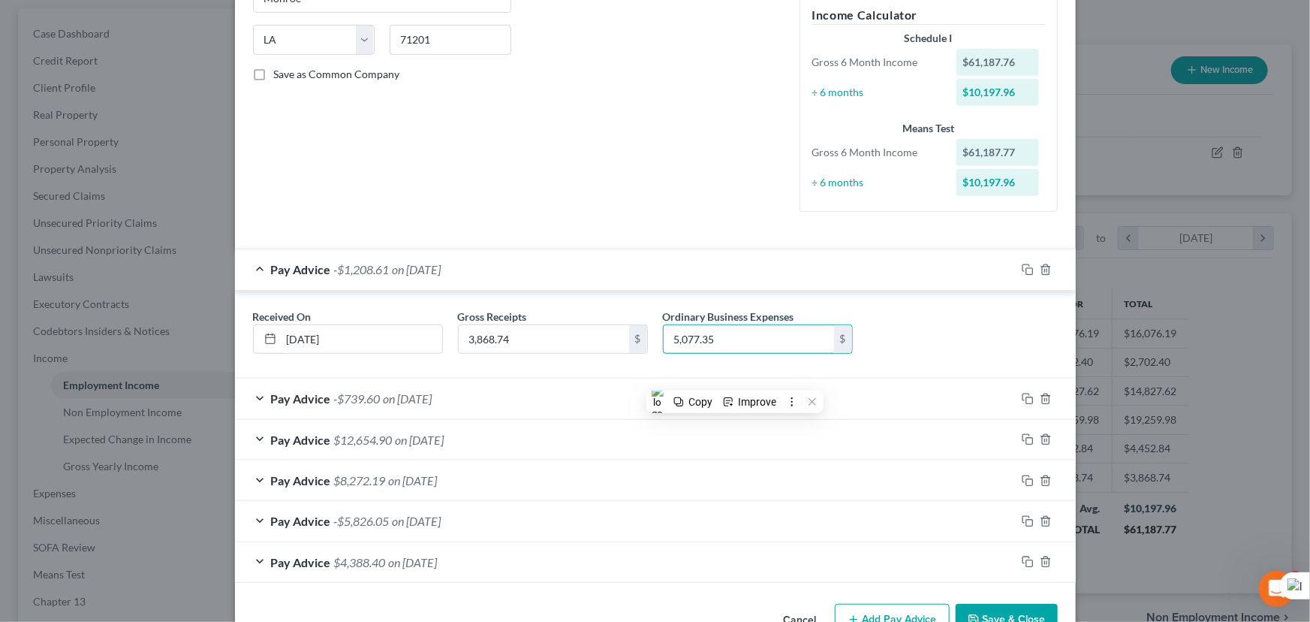
scroll to position [327, 0]
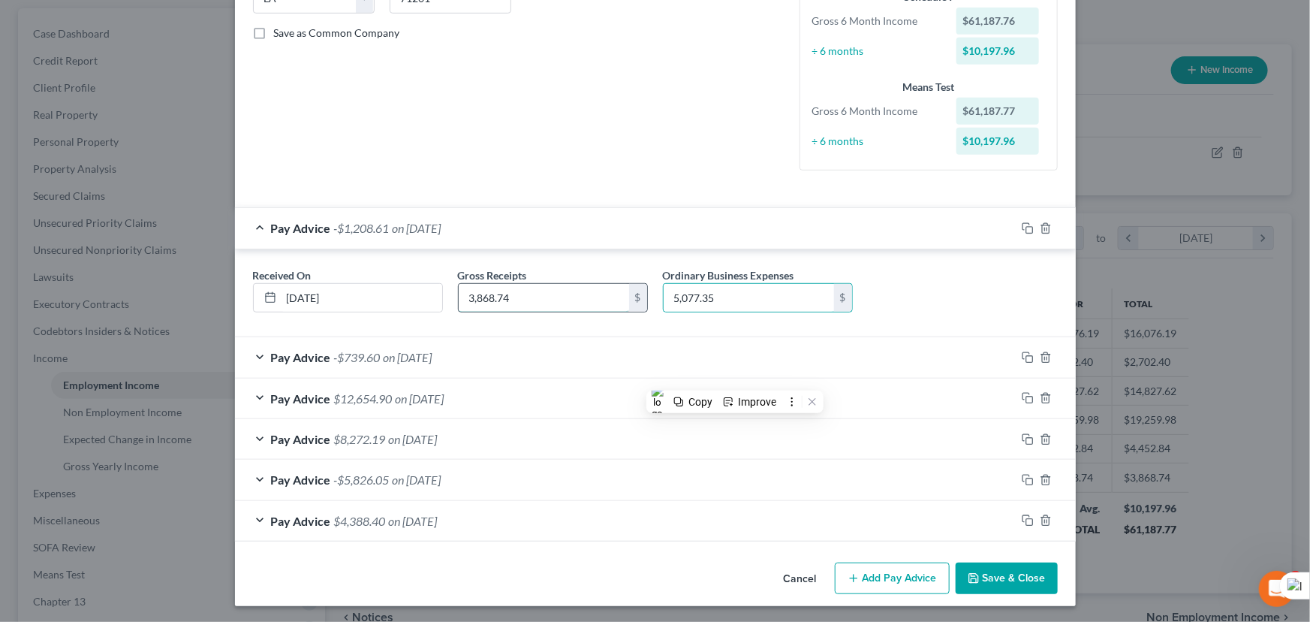
click at [511, 298] on input "3,868.74" at bounding box center [544, 298] width 170 height 29
type input "0.00"
click at [777, 308] on input "5,077.35" at bounding box center [749, 298] width 170 height 29
type input "0.00"
drag, startPoint x: 390, startPoint y: 343, endPoint x: 475, endPoint y: 321, distance: 87.8
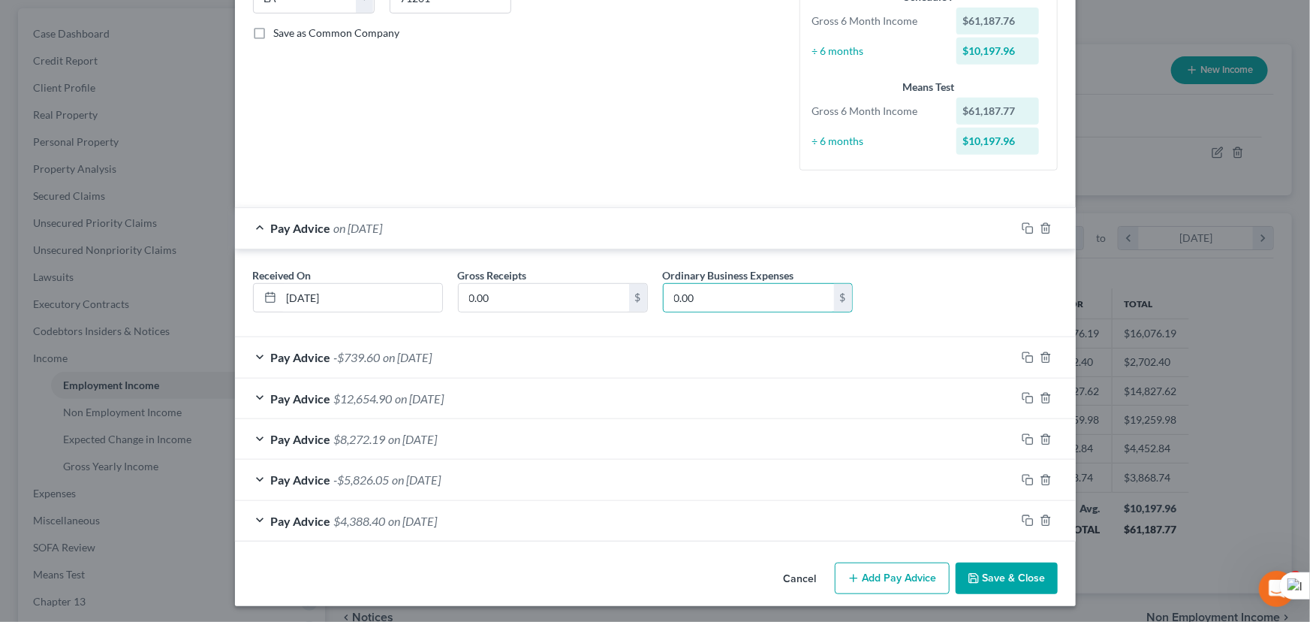
click at [391, 343] on div "Pay Advice -$739.60 on 08/25/2025" at bounding box center [625, 357] width 781 height 40
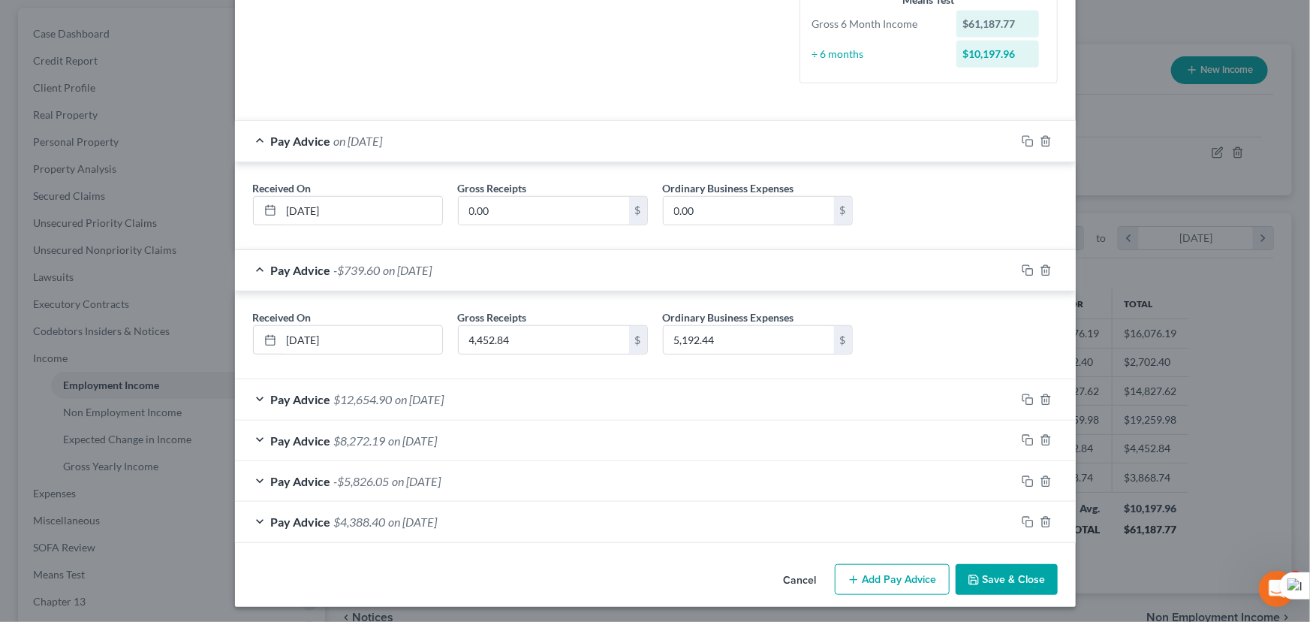
scroll to position [415, 0]
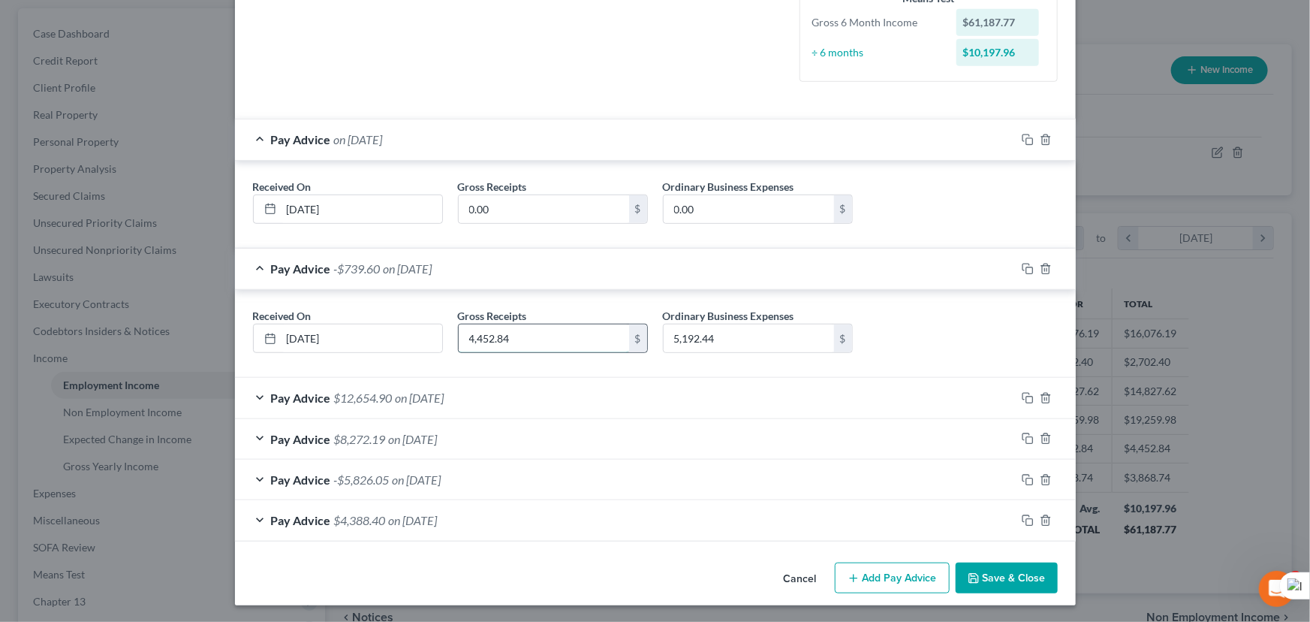
click at [552, 329] on input "4,452.84" at bounding box center [544, 338] width 170 height 29
type input "0.00"
click at [731, 354] on div "Received On * 08/25/2025 Gross Receipts 0.00 $ Ordinary Business Expenses 5,192…" at bounding box center [656, 337] width 820 height 58
click at [737, 336] on input "5,192.44" at bounding box center [749, 338] width 170 height 29
type input "0.00"
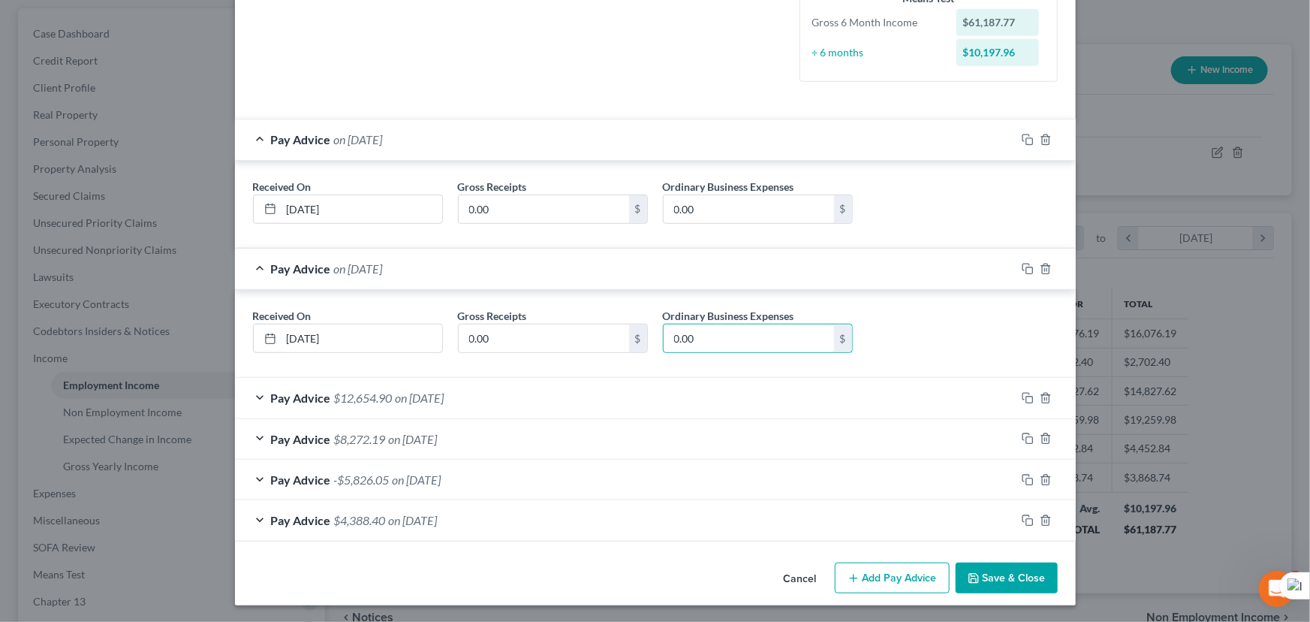
click at [562, 479] on div "Pay Advice -$5,826.05 on 05/25/2025" at bounding box center [625, 479] width 781 height 40
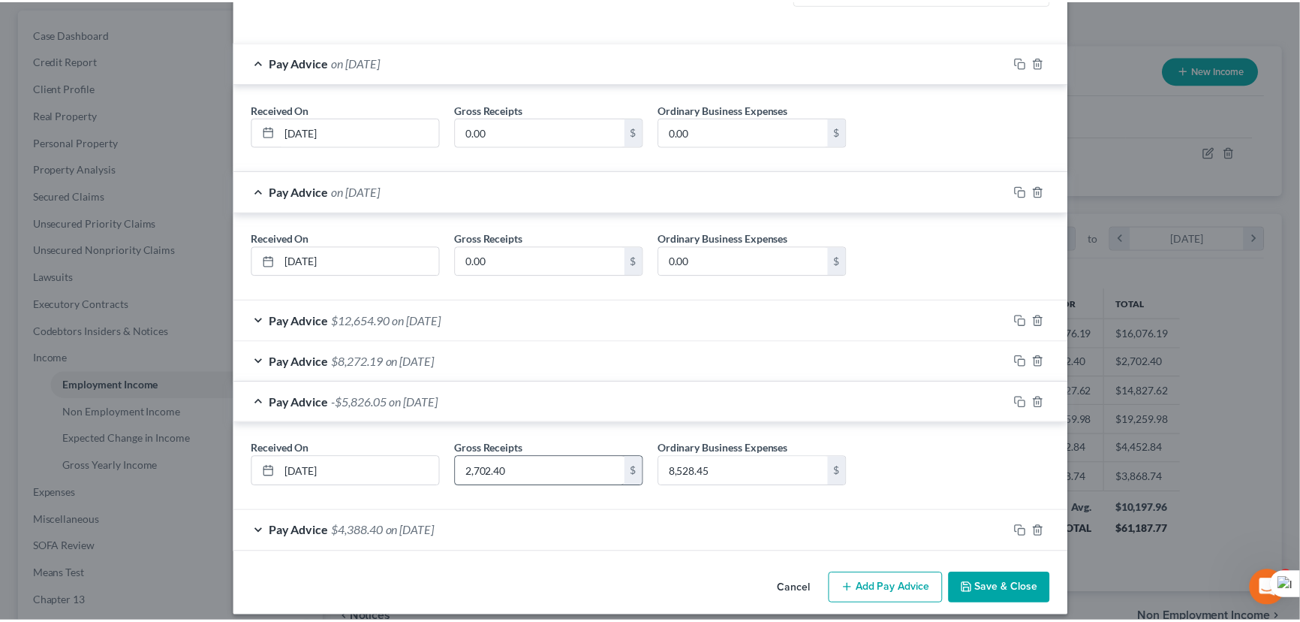
scroll to position [503, 0]
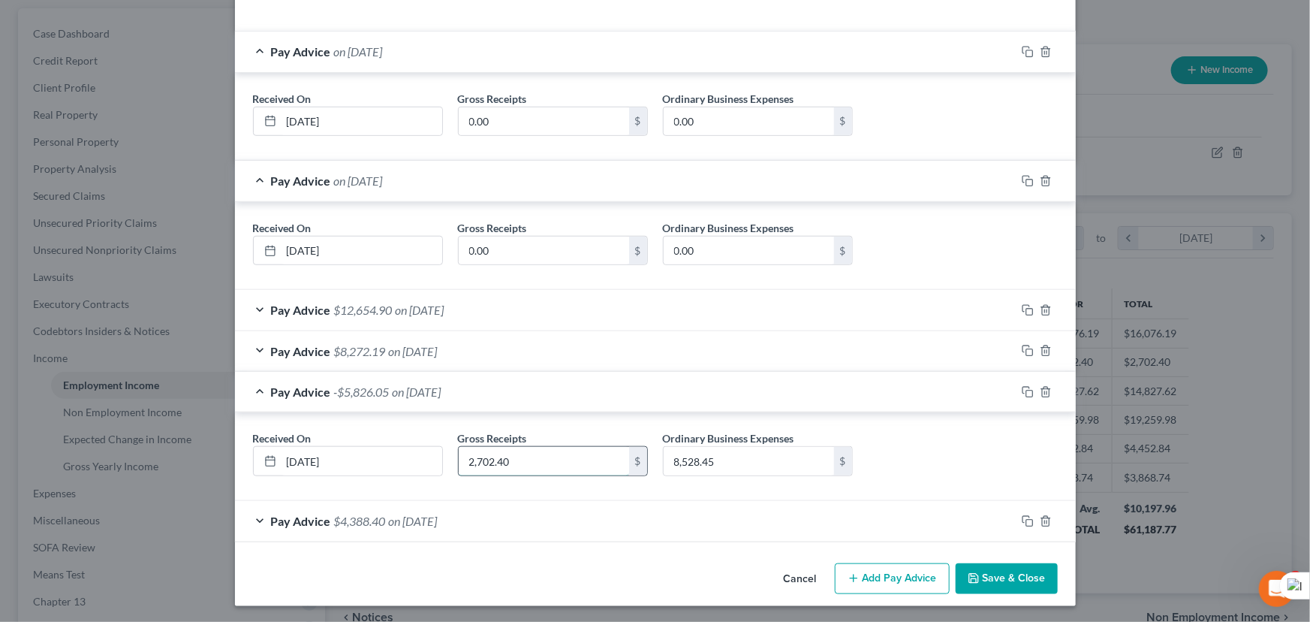
click at [572, 450] on input "2,702.40" at bounding box center [544, 461] width 170 height 29
type input "0.00"
click at [755, 457] on input "8,528.45" at bounding box center [749, 461] width 170 height 29
type input "0.00"
click at [992, 565] on button "Save & Close" at bounding box center [1007, 579] width 102 height 32
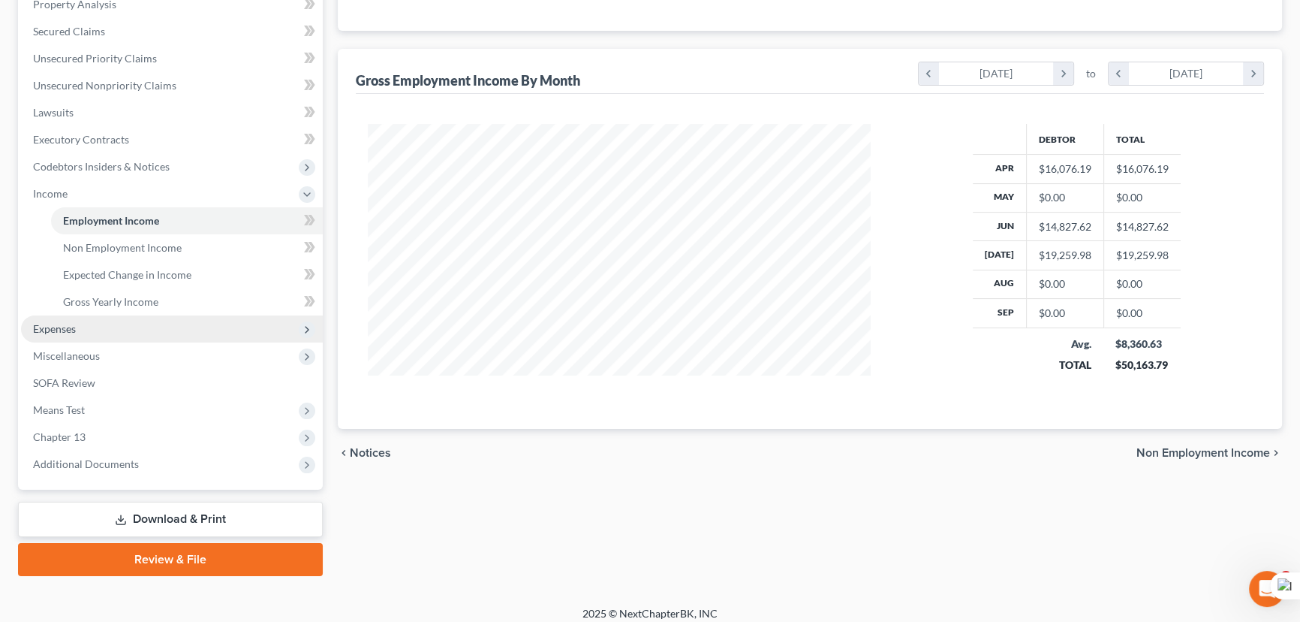
scroll to position [309, 0]
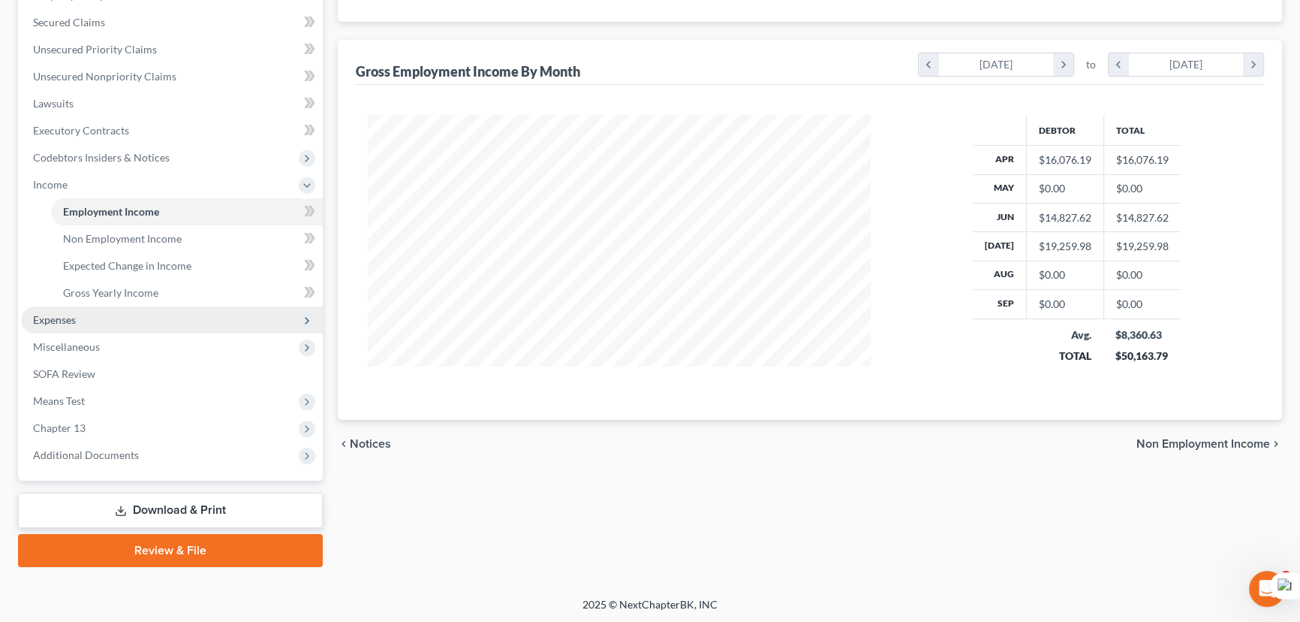
click at [122, 315] on span "Expenses" at bounding box center [172, 319] width 302 height 27
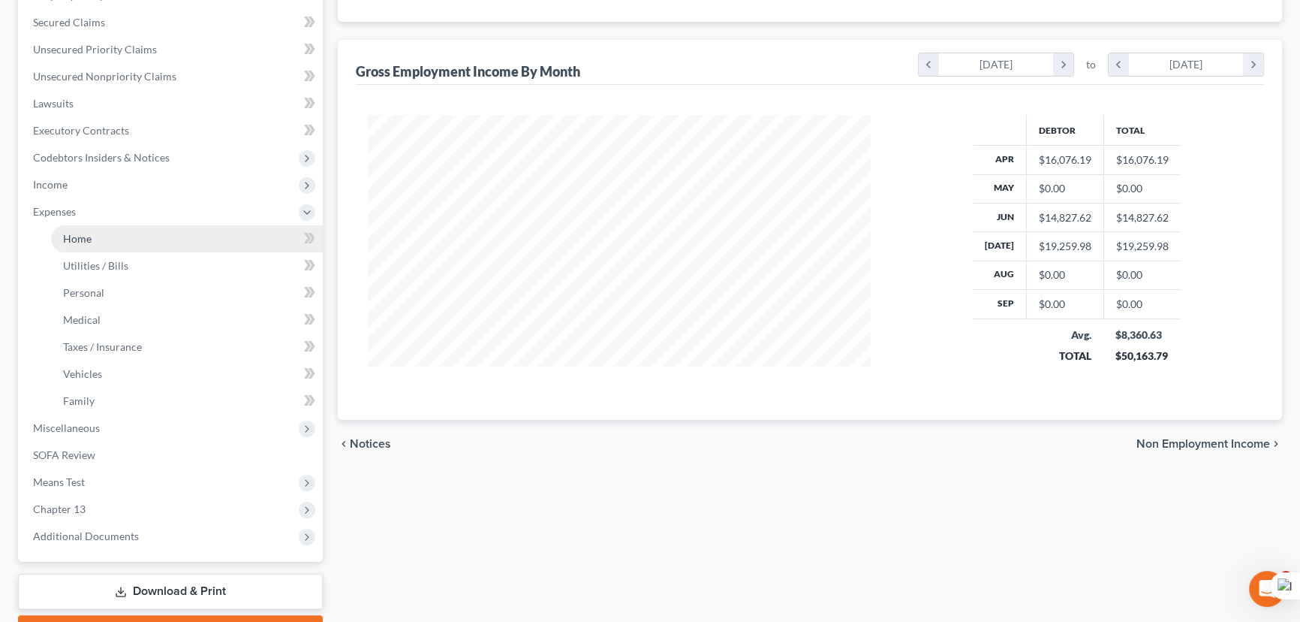
click at [113, 227] on link "Home" at bounding box center [187, 238] width 272 height 27
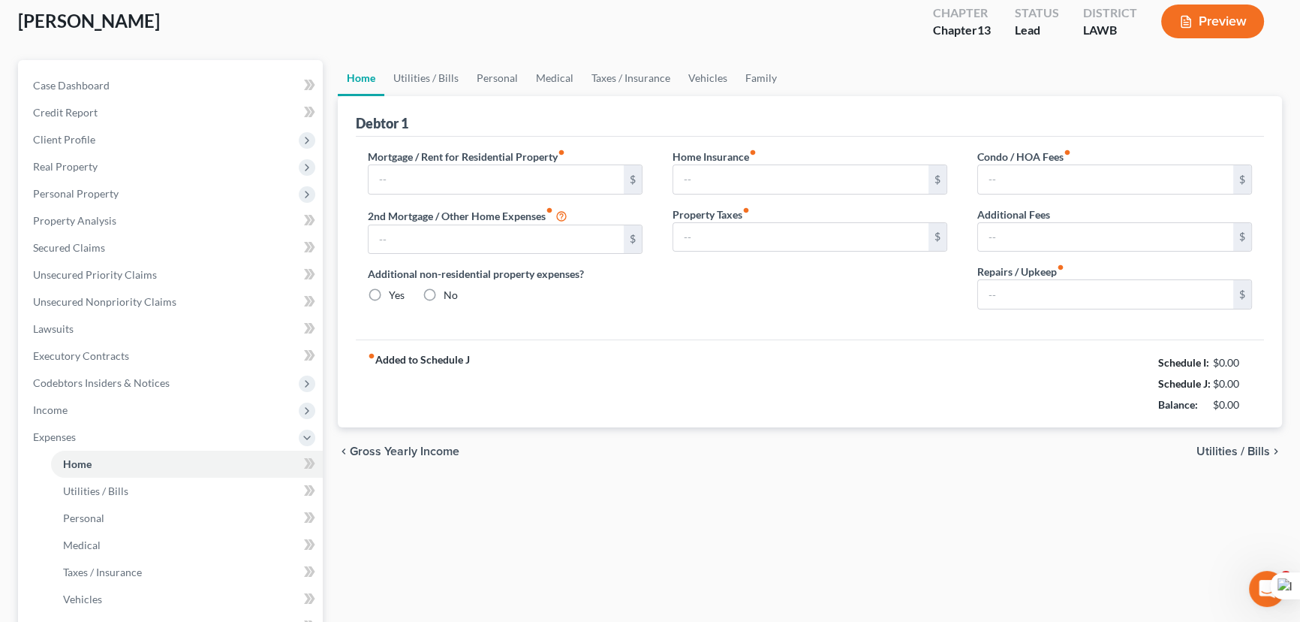
type input "1,700.00"
type input "0.00"
radio input "true"
type input "0.00"
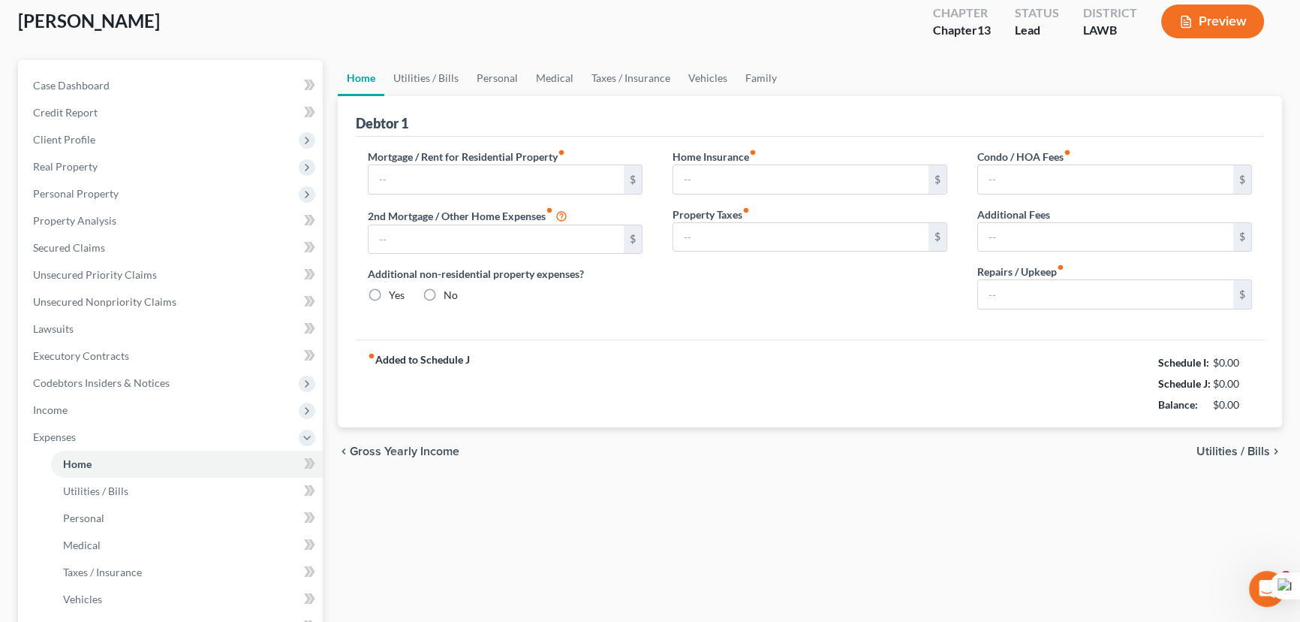
type input "0.00"
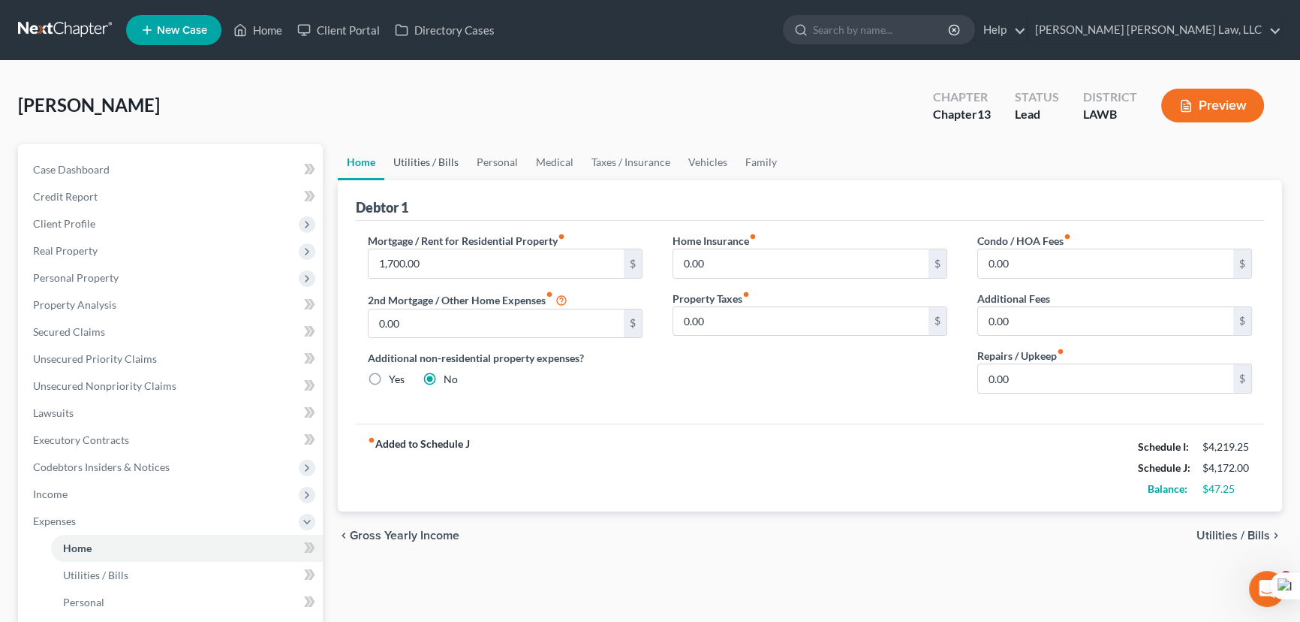
click at [424, 149] on link "Utilities / Bills" at bounding box center [425, 162] width 83 height 36
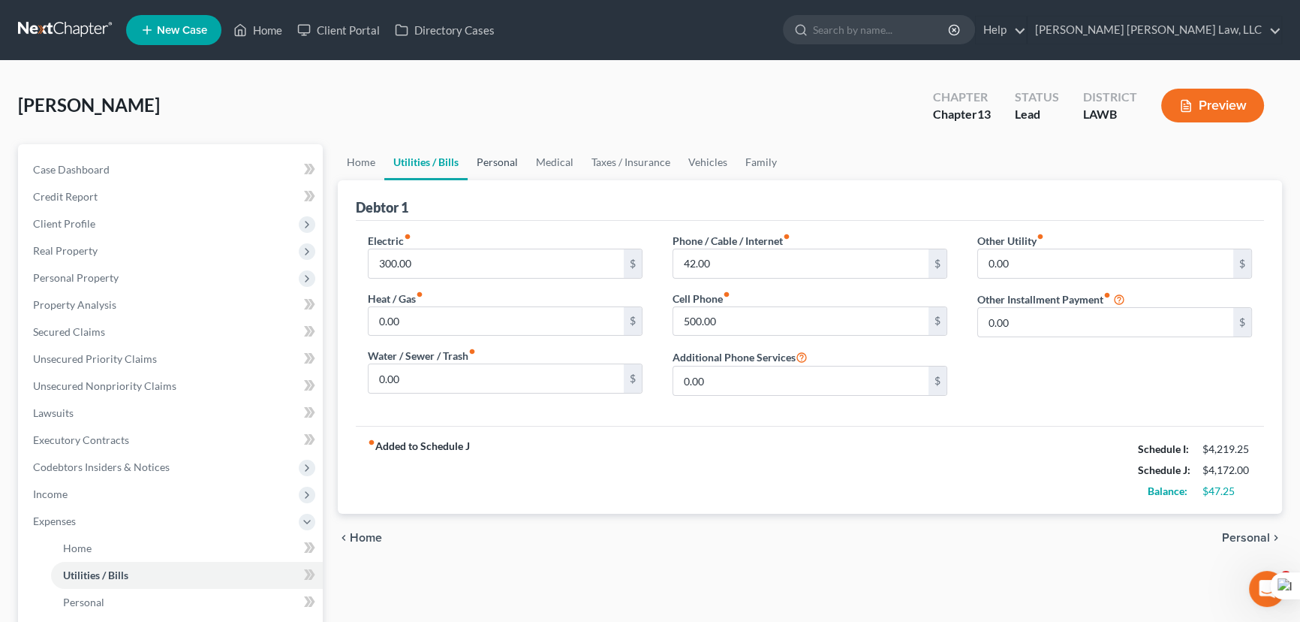
click at [508, 158] on link "Personal" at bounding box center [497, 162] width 59 height 36
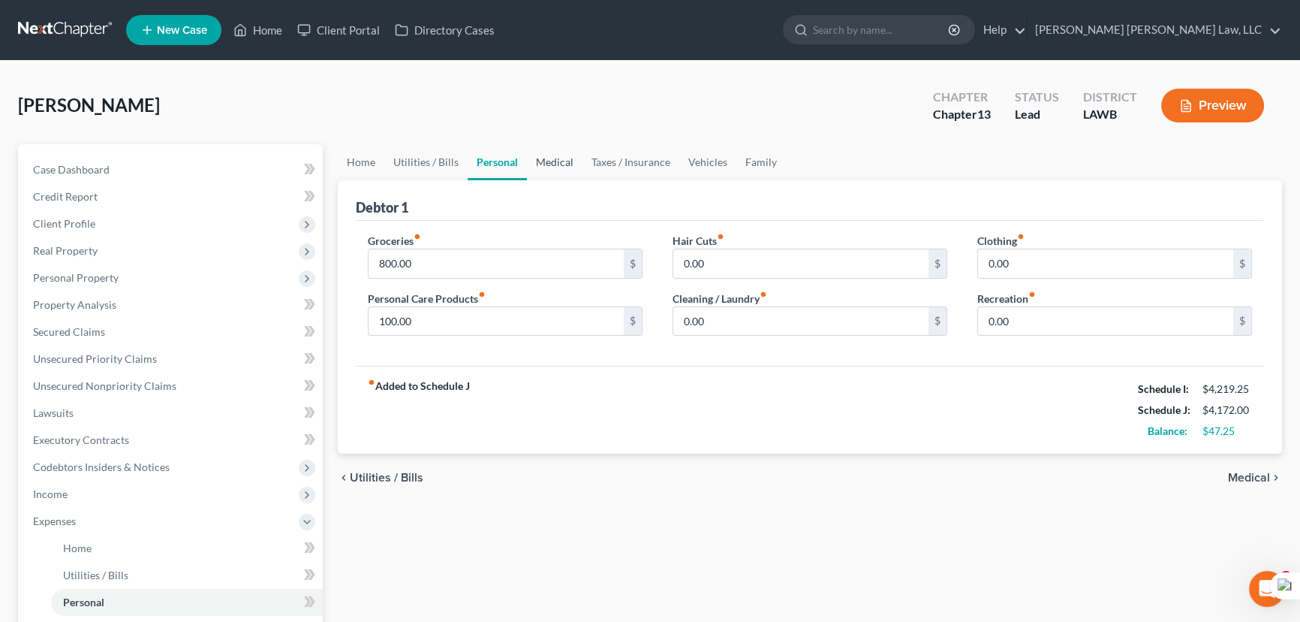
click at [565, 158] on link "Medical" at bounding box center [555, 162] width 56 height 36
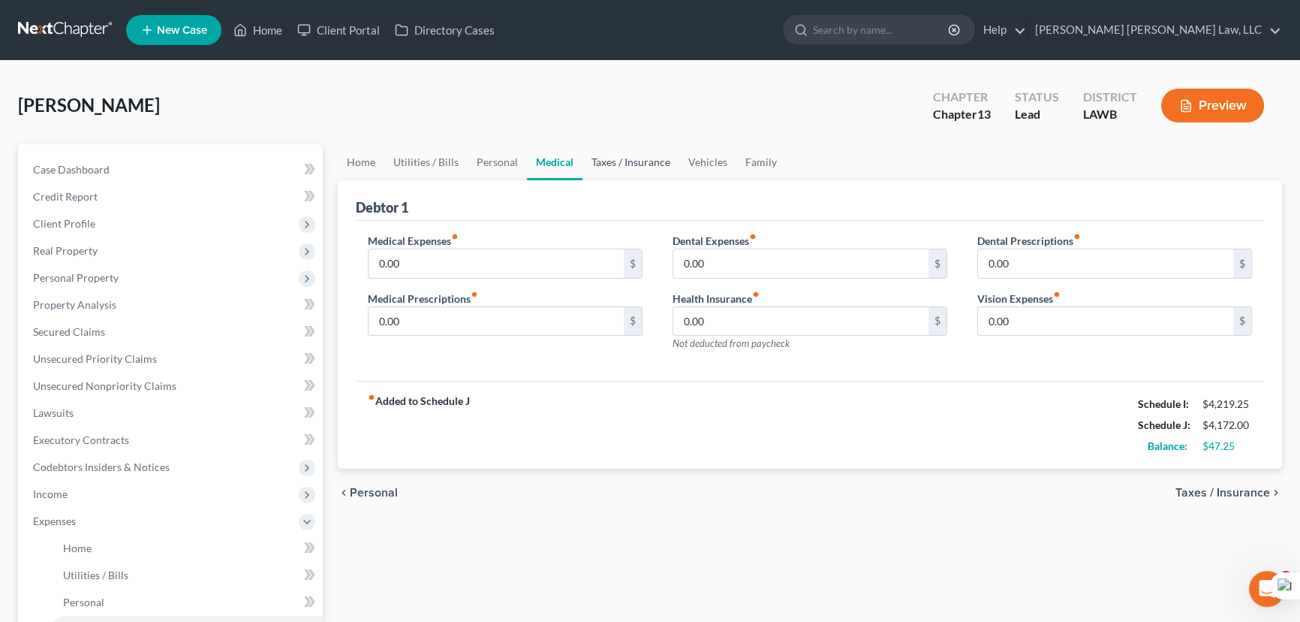
click at [635, 161] on link "Taxes / Insurance" at bounding box center [631, 162] width 97 height 36
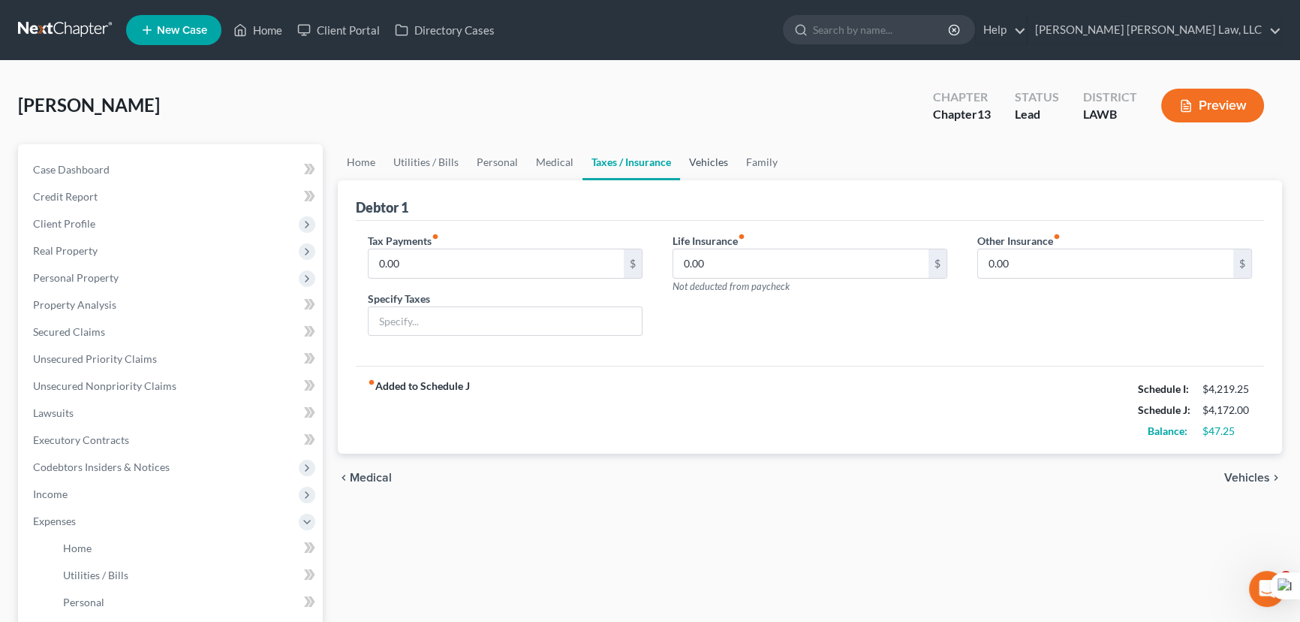
click at [716, 158] on link "Vehicles" at bounding box center [708, 162] width 57 height 36
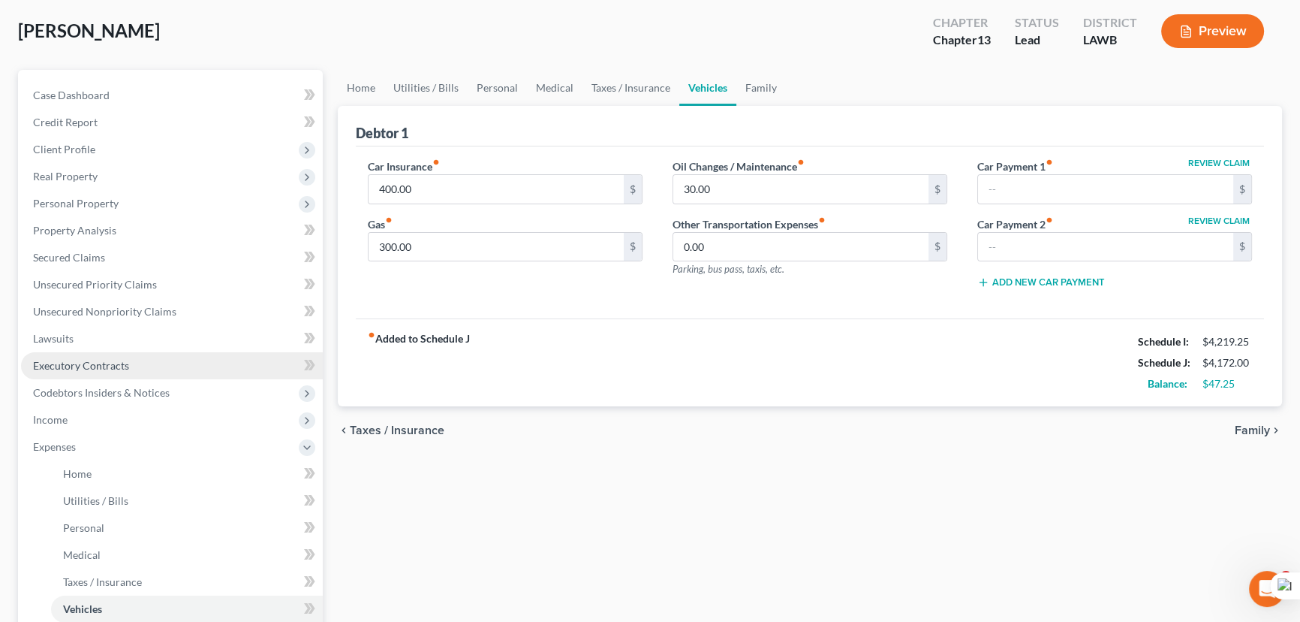
scroll to position [204, 0]
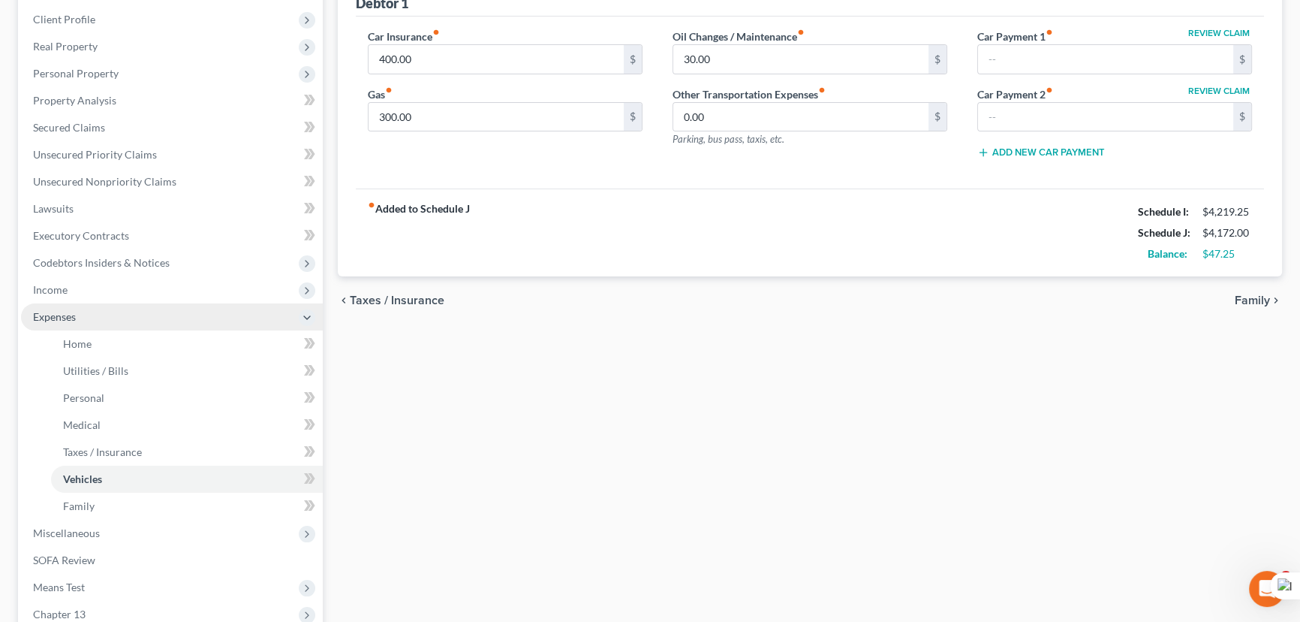
click at [74, 298] on span "Income" at bounding box center [172, 289] width 302 height 27
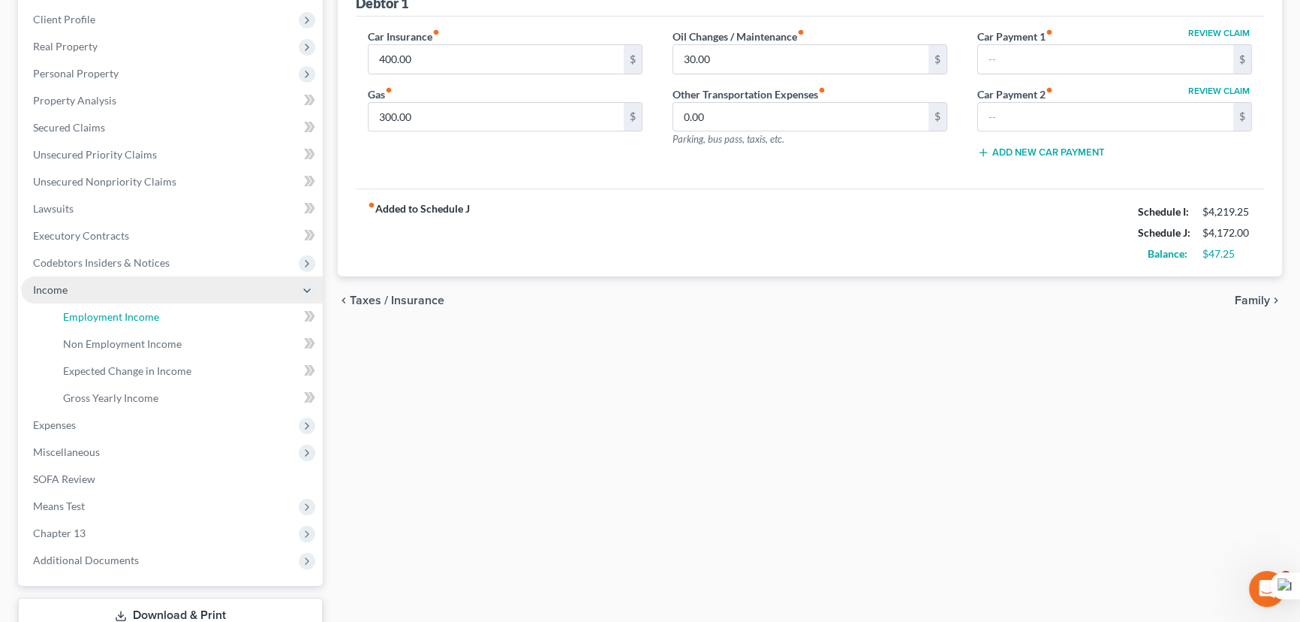
drag, startPoint x: 89, startPoint y: 321, endPoint x: 290, endPoint y: 288, distance: 203.8
click at [89, 320] on span "Employment Income" at bounding box center [111, 316] width 96 height 13
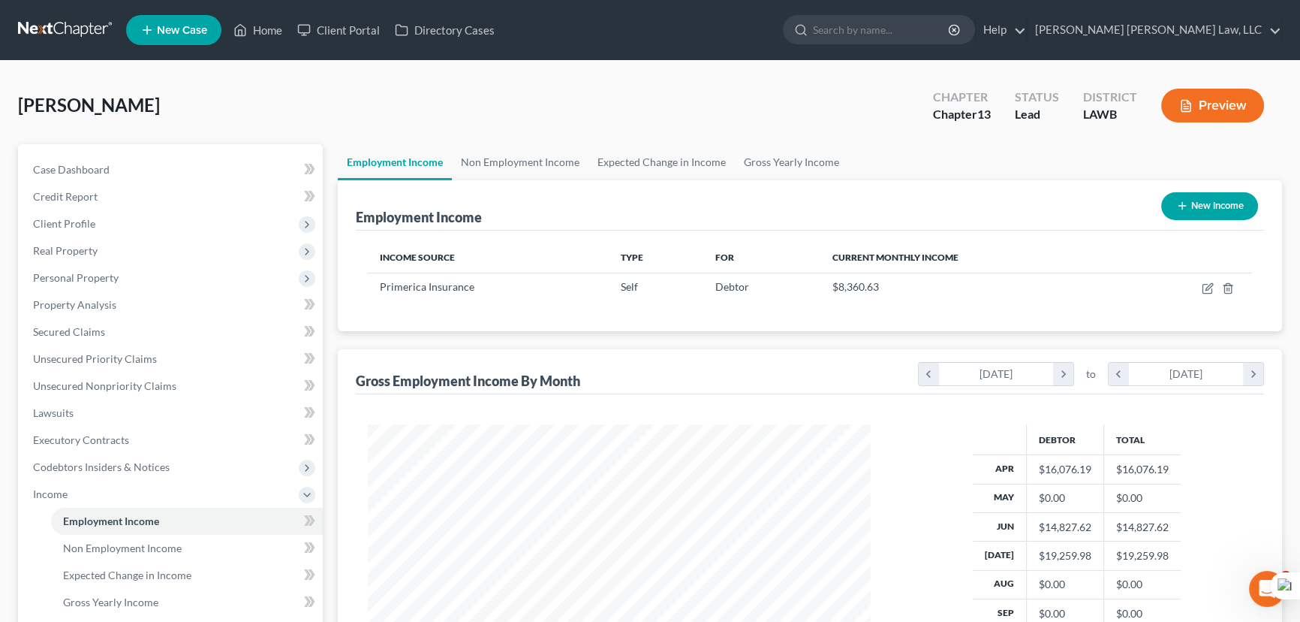
click at [82, 30] on link at bounding box center [66, 30] width 96 height 27
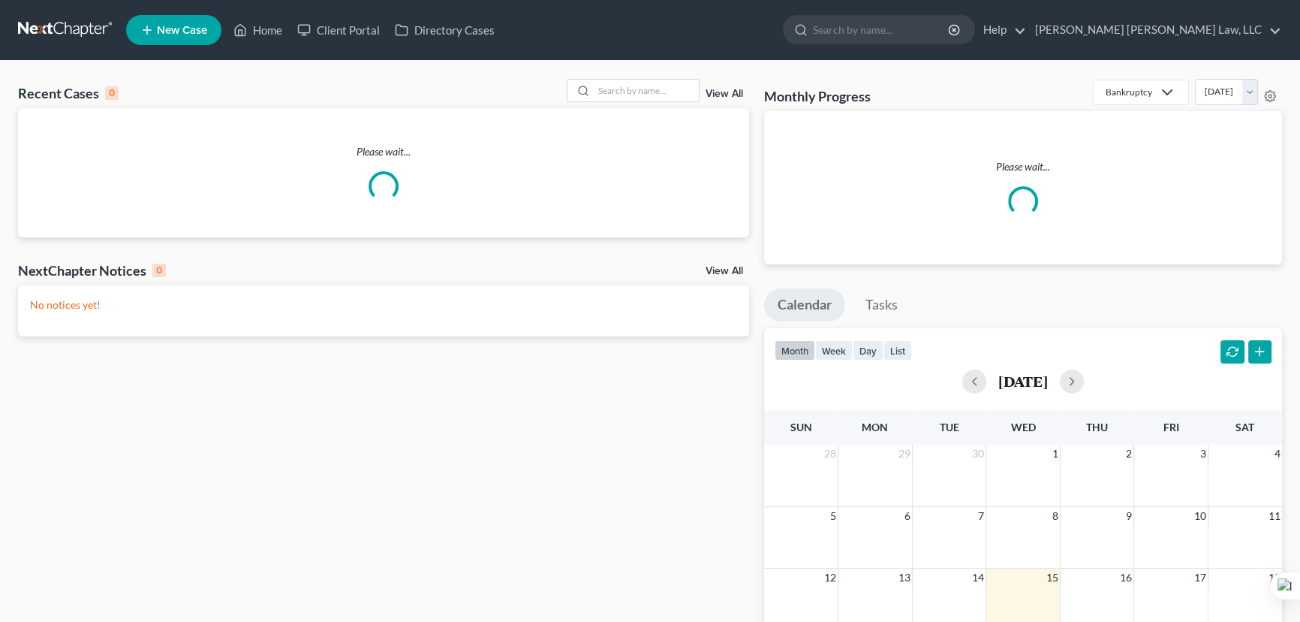
click at [622, 75] on div "Recent Cases 0 View All Please wait... NextChapter Notices 0 View All No notice…" at bounding box center [650, 459] width 1300 height 797
click at [623, 82] on input "search" at bounding box center [646, 91] width 105 height 22
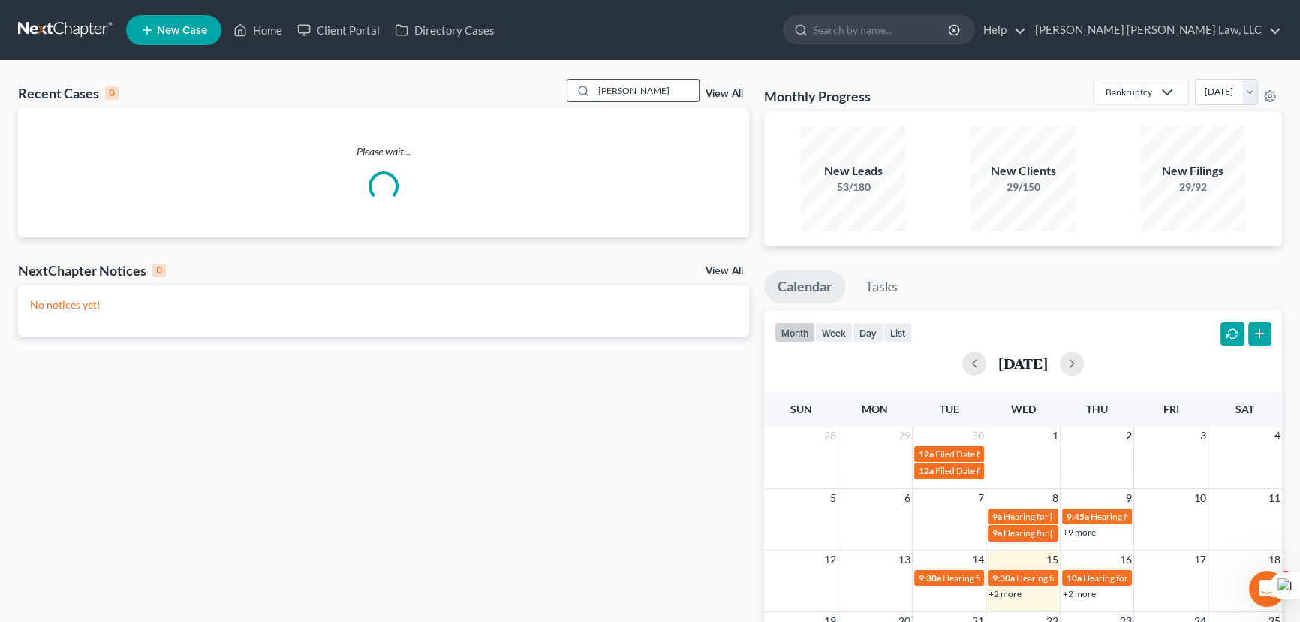
type input "kaplan"
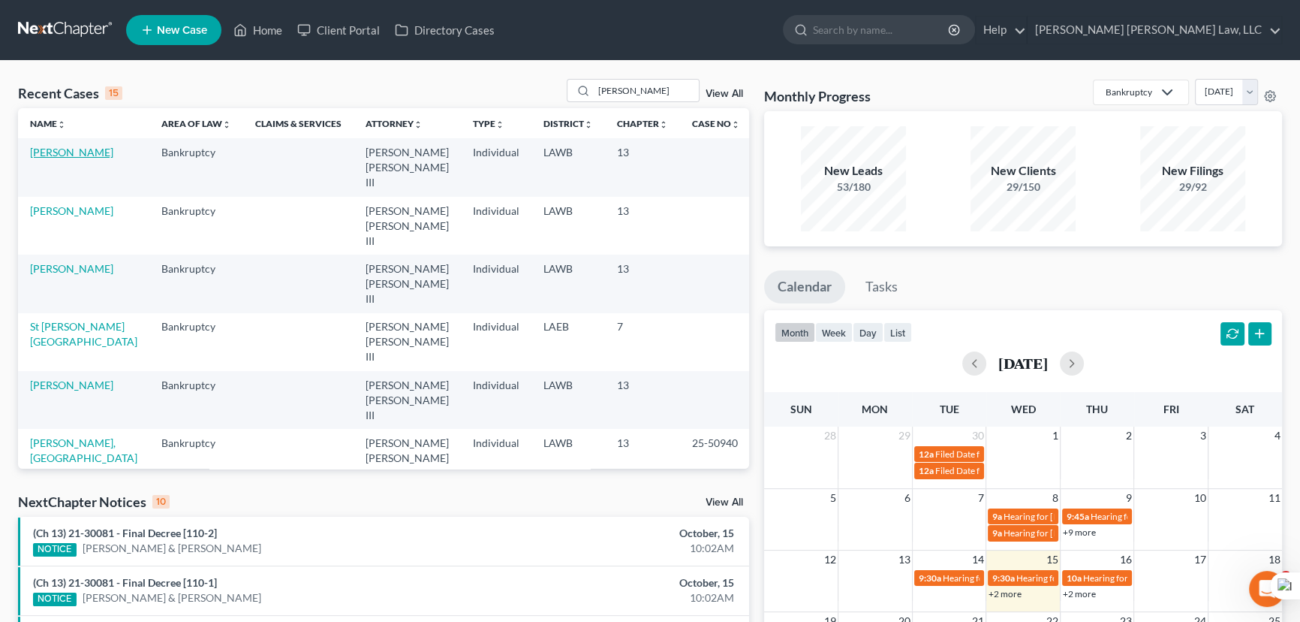
click at [65, 150] on link "Kaplan, Martha" at bounding box center [71, 152] width 83 height 13
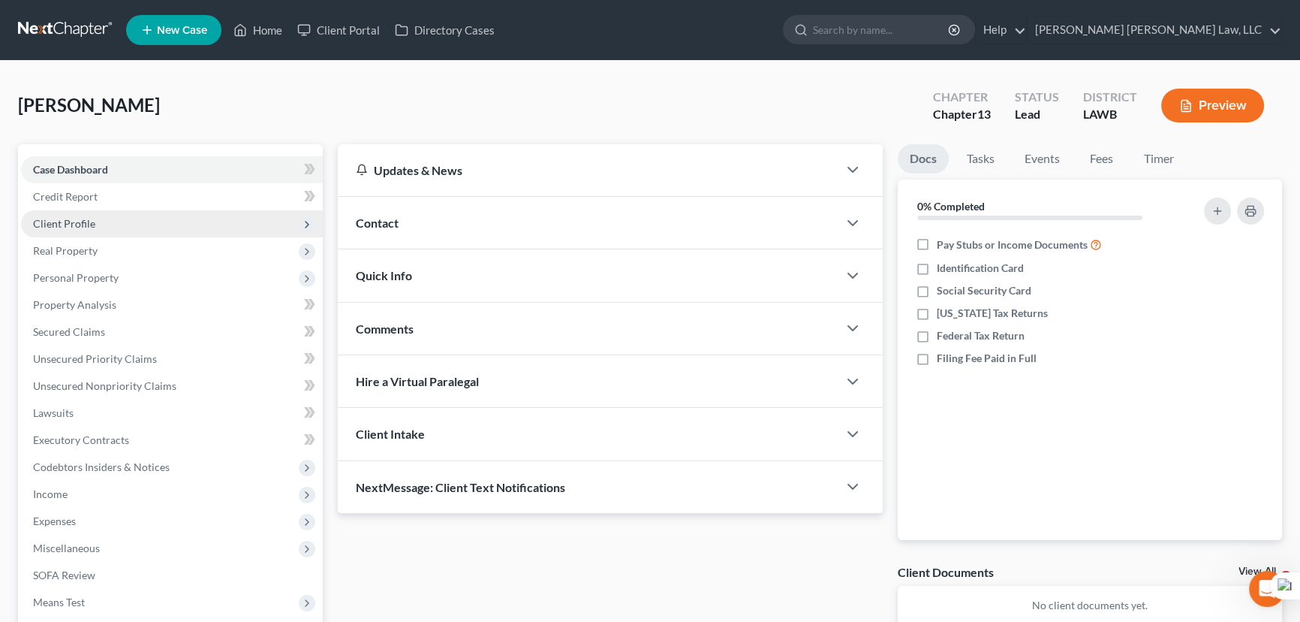
click at [88, 214] on span "Client Profile" at bounding box center [172, 223] width 302 height 27
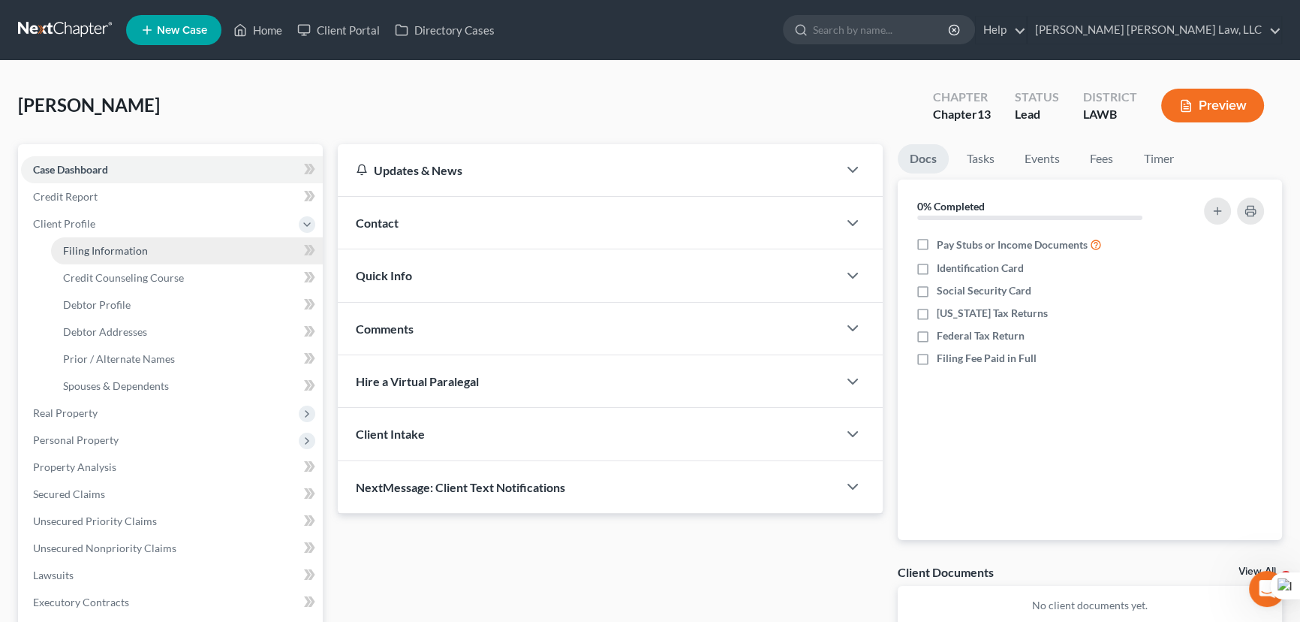
click at [93, 240] on link "Filing Information" at bounding box center [187, 250] width 272 height 27
select select "1"
select select "0"
select select "3"
select select "19"
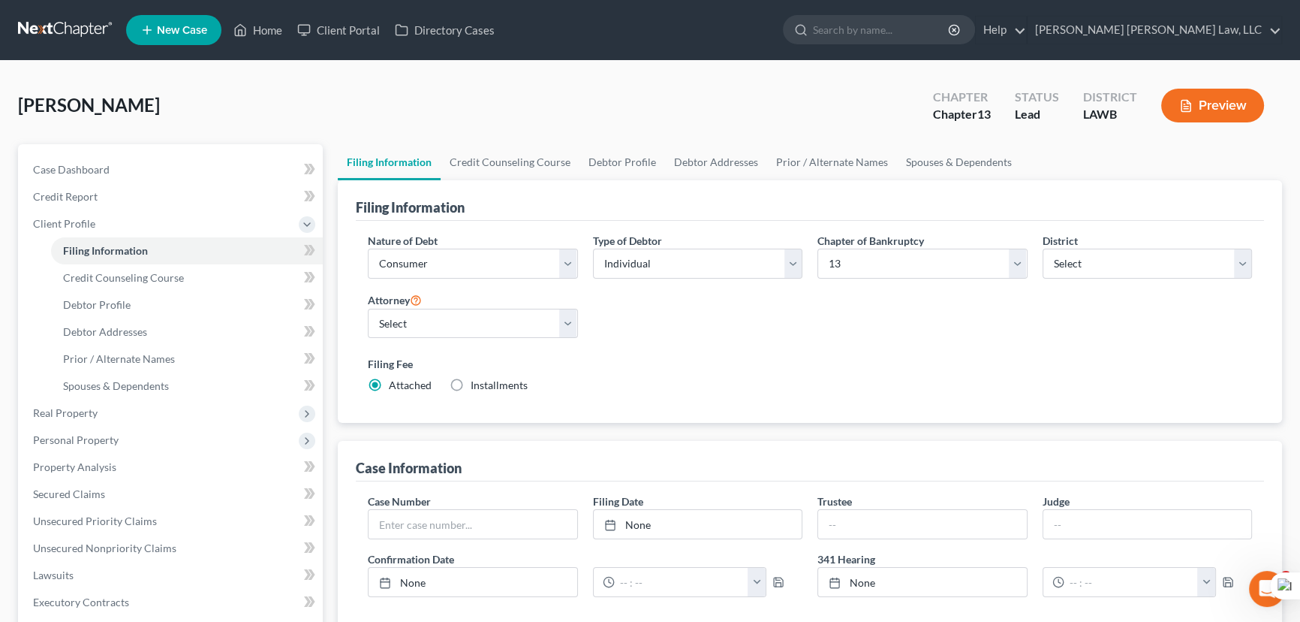
click at [505, 180] on div "Filing Information" at bounding box center [810, 200] width 908 height 41
click at [517, 148] on link "Credit Counseling Course" at bounding box center [510, 162] width 139 height 36
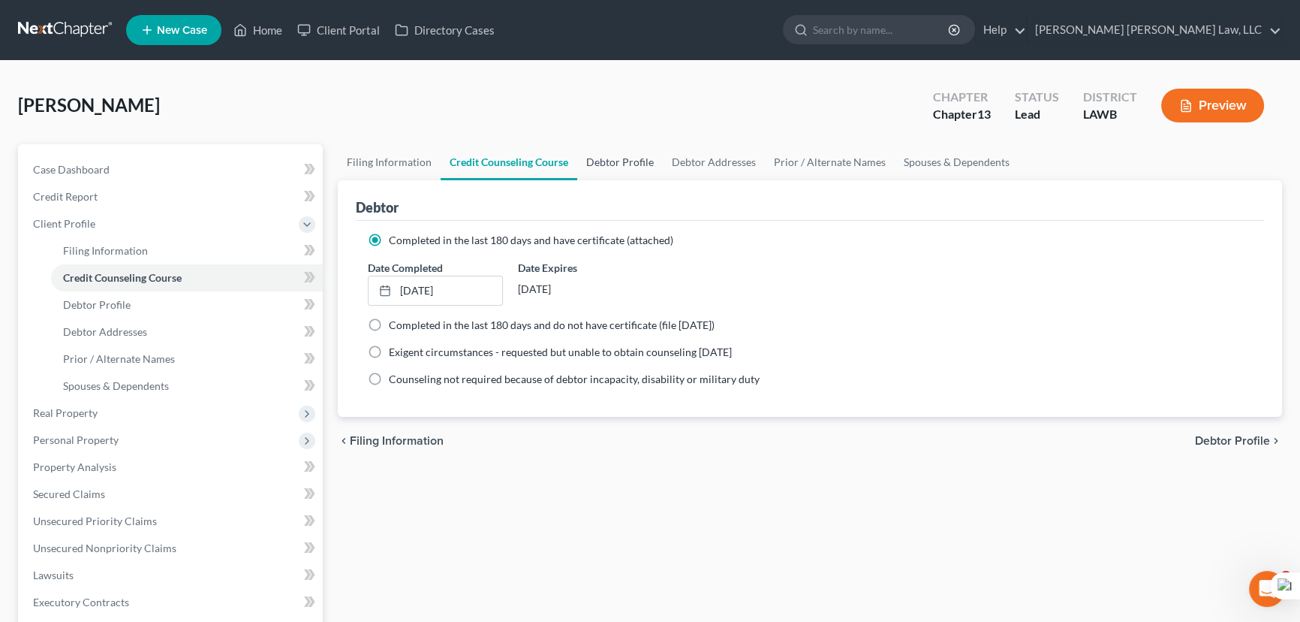
click at [609, 170] on link "Debtor Profile" at bounding box center [620, 162] width 86 height 36
select select "3"
select select "0"
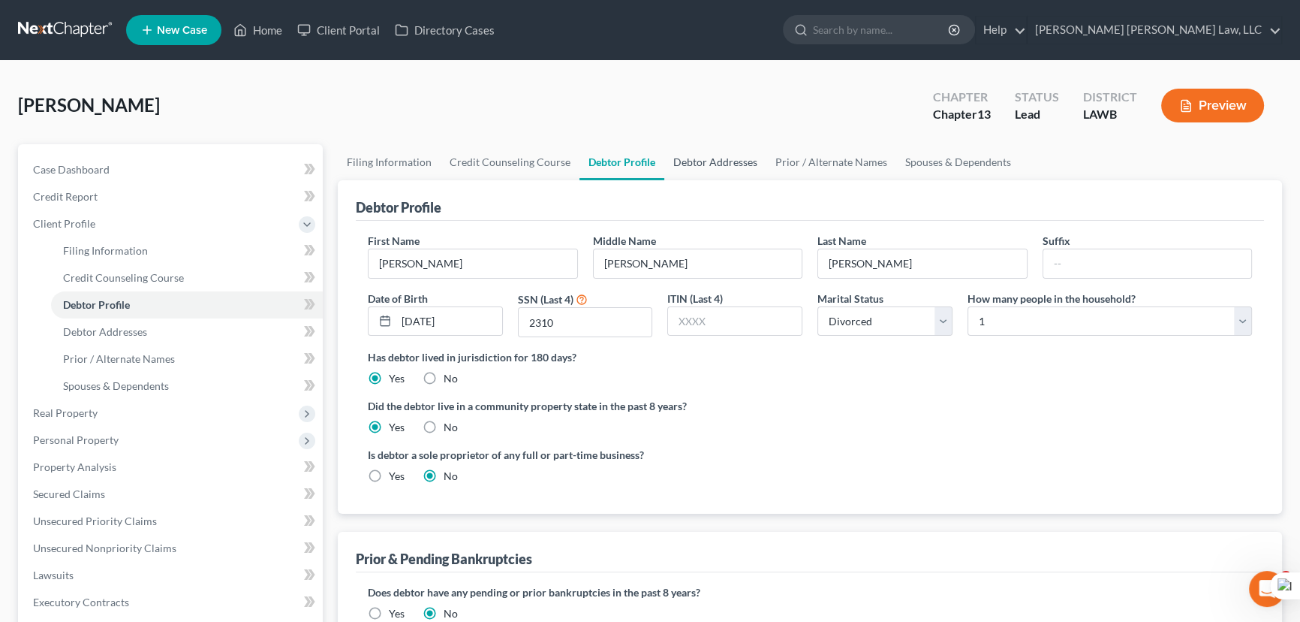
click at [731, 161] on link "Debtor Addresses" at bounding box center [715, 162] width 102 height 36
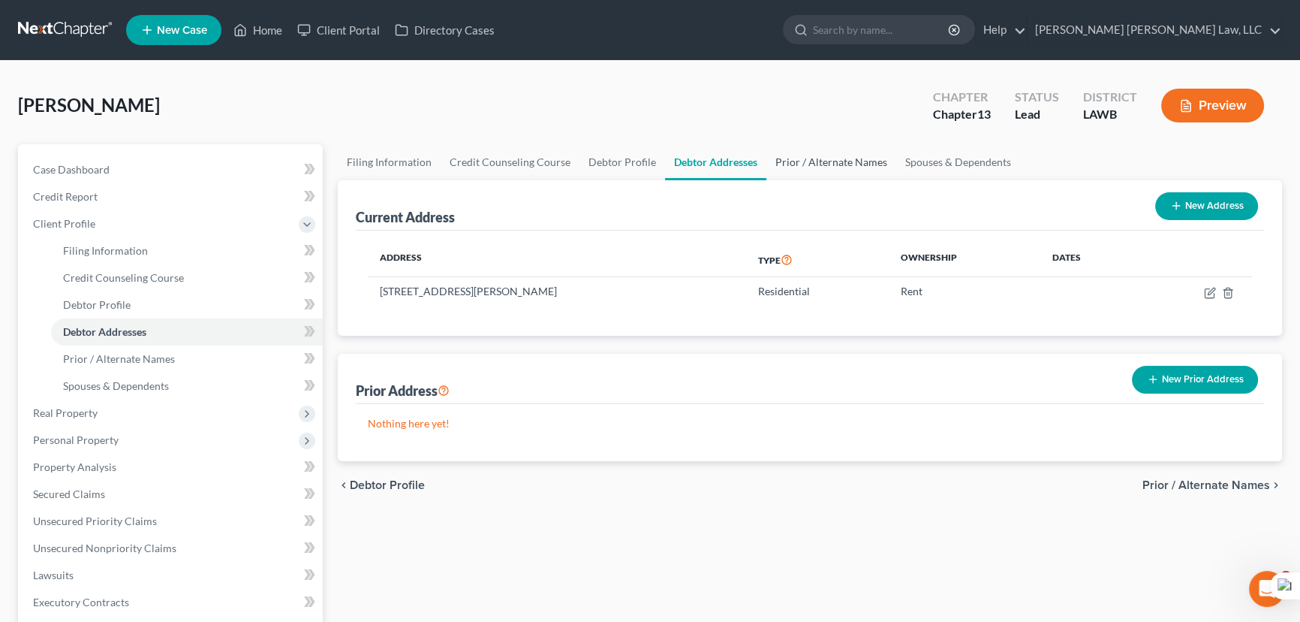
click at [824, 158] on link "Prior / Alternate Names" at bounding box center [832, 162] width 130 height 36
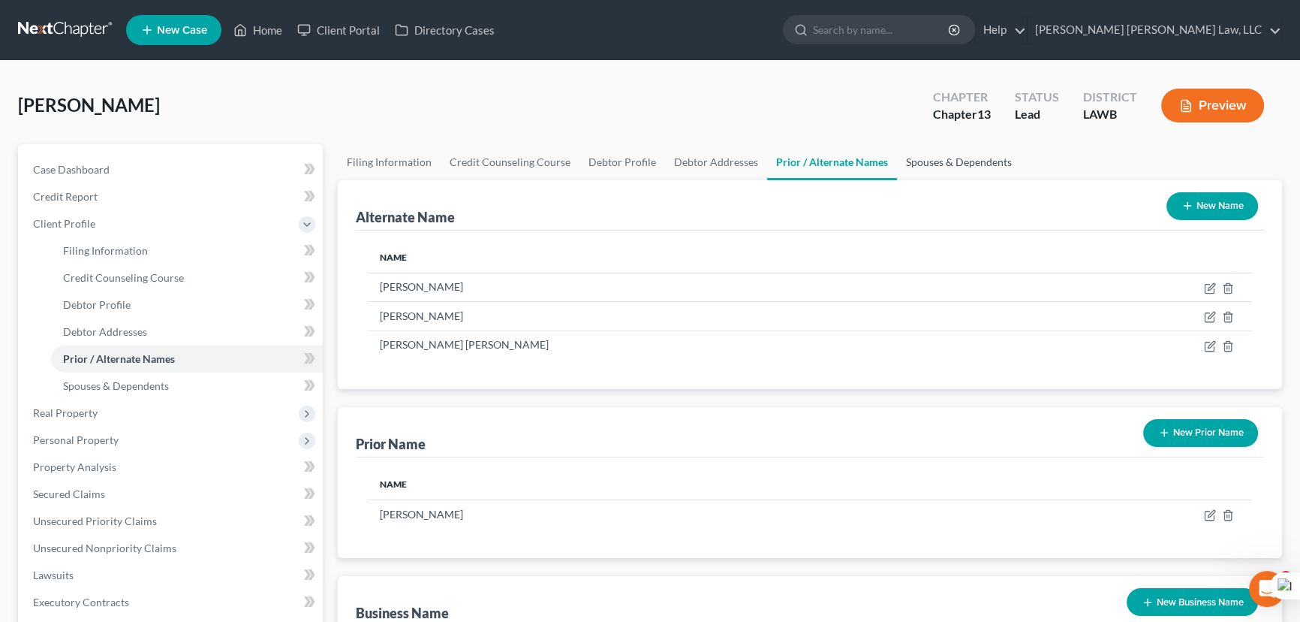
click at [955, 160] on link "Spouses & Dependents" at bounding box center [959, 162] width 124 height 36
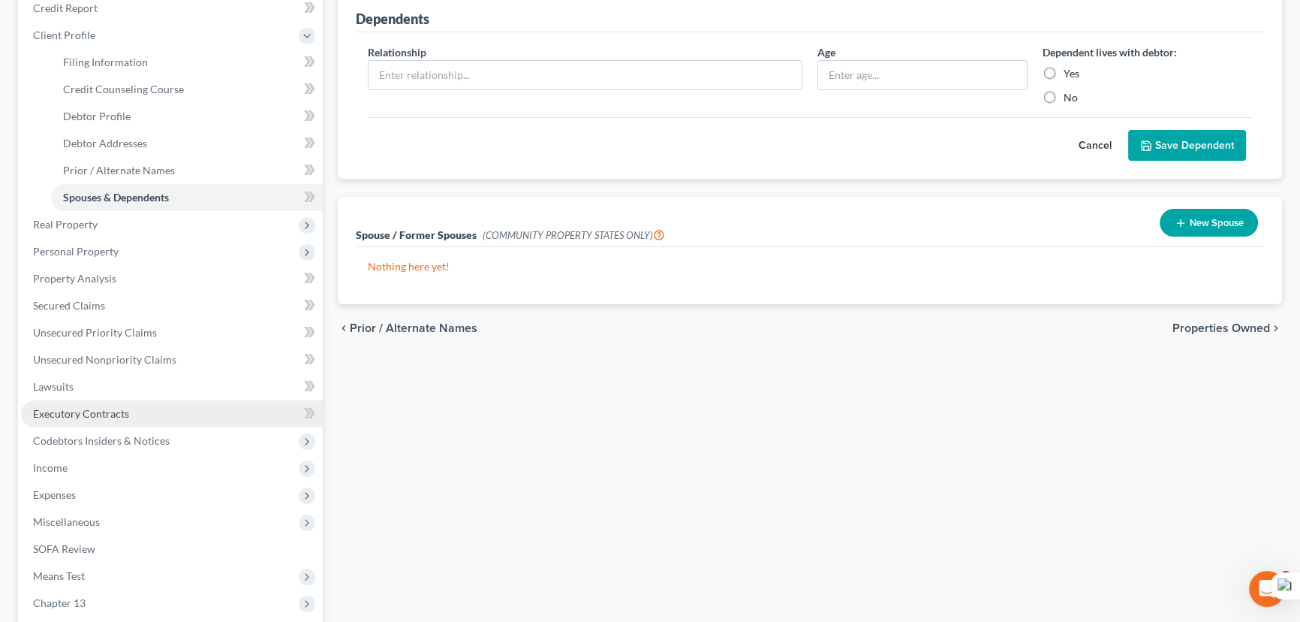
scroll to position [204, 0]
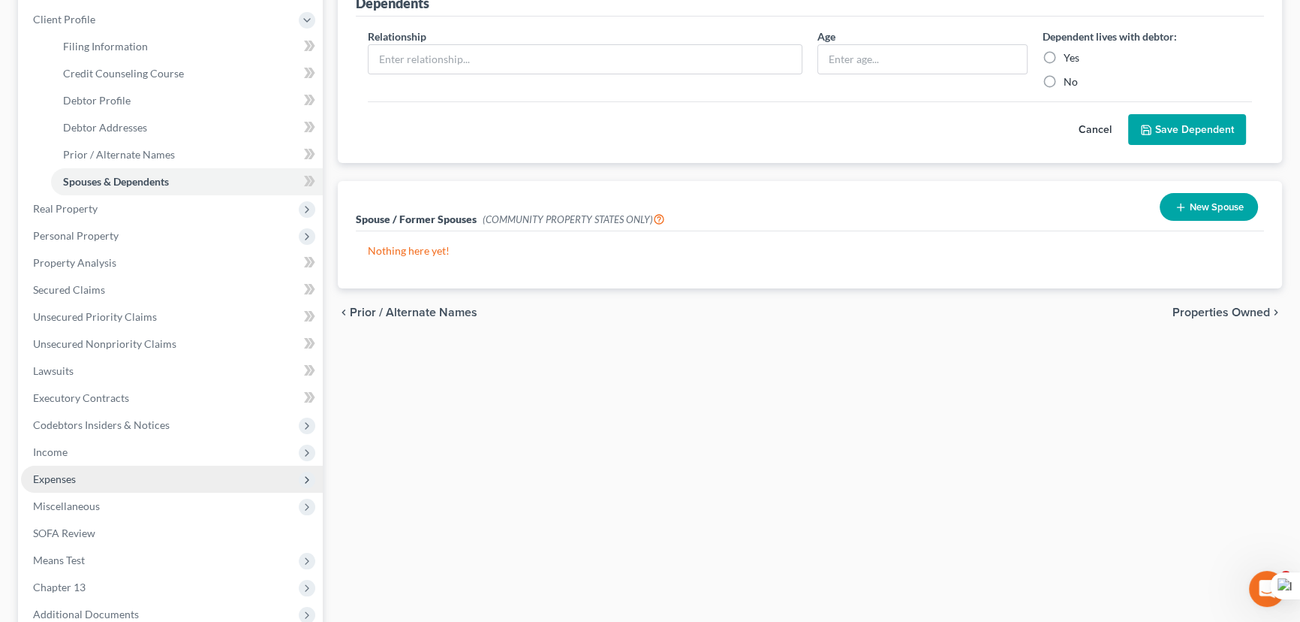
click at [99, 471] on span "Expenses" at bounding box center [172, 478] width 302 height 27
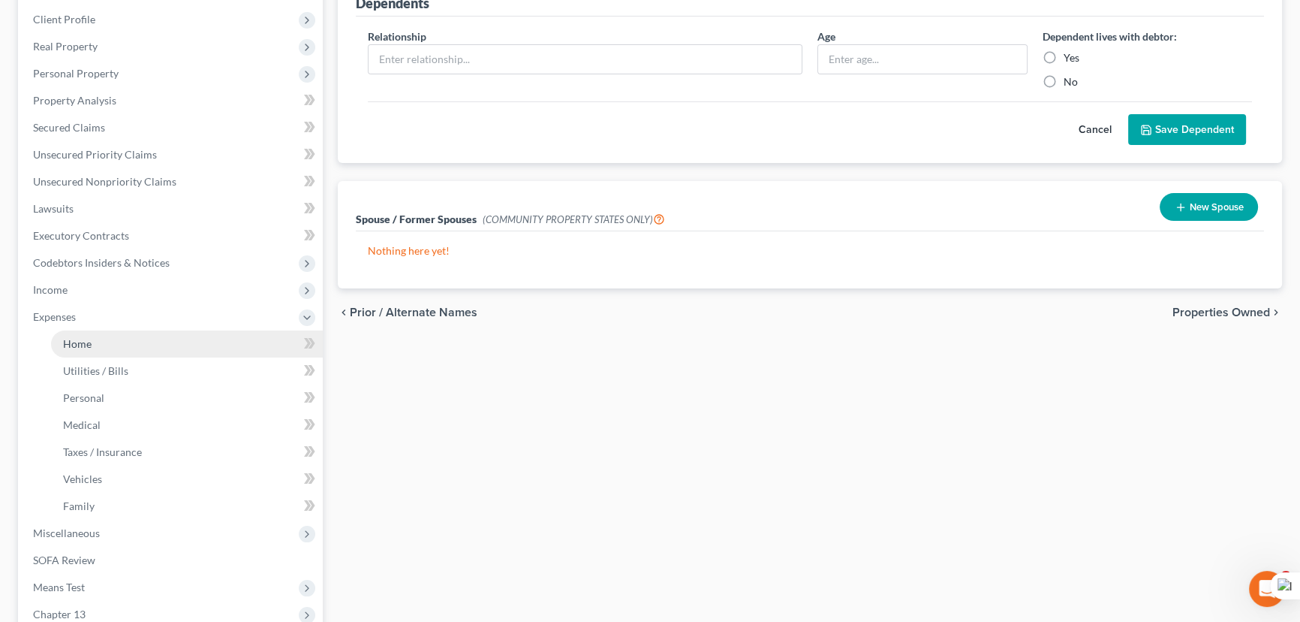
click at [95, 348] on link "Home" at bounding box center [187, 343] width 272 height 27
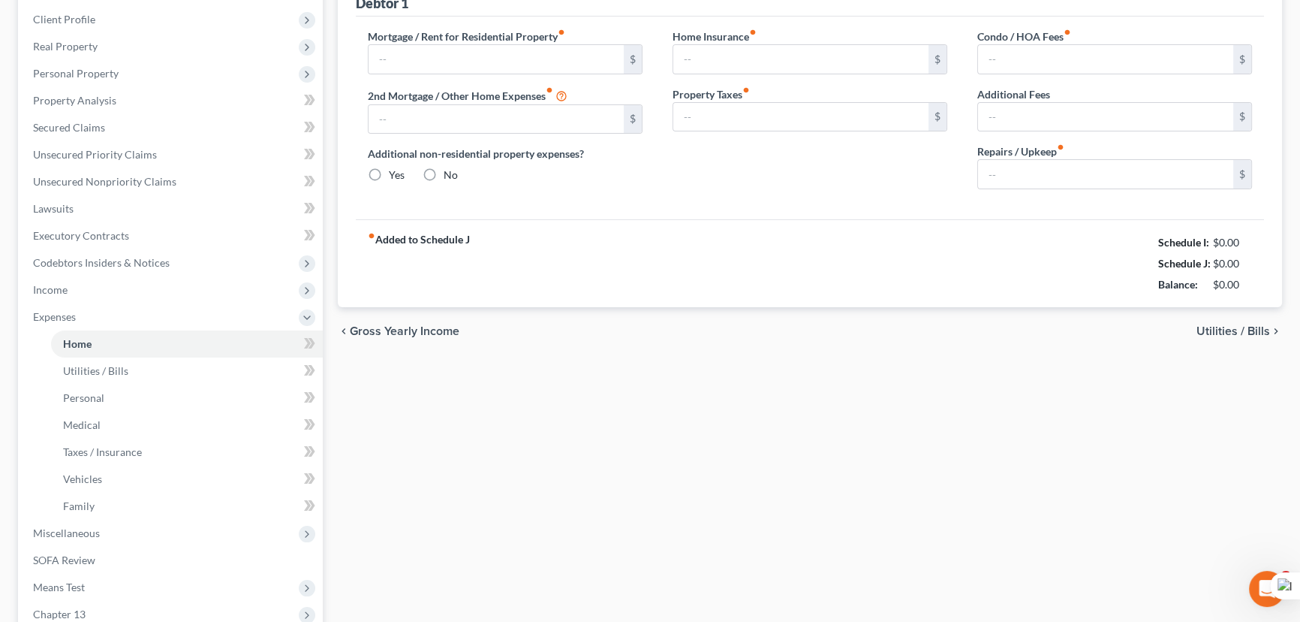
scroll to position [35, 0]
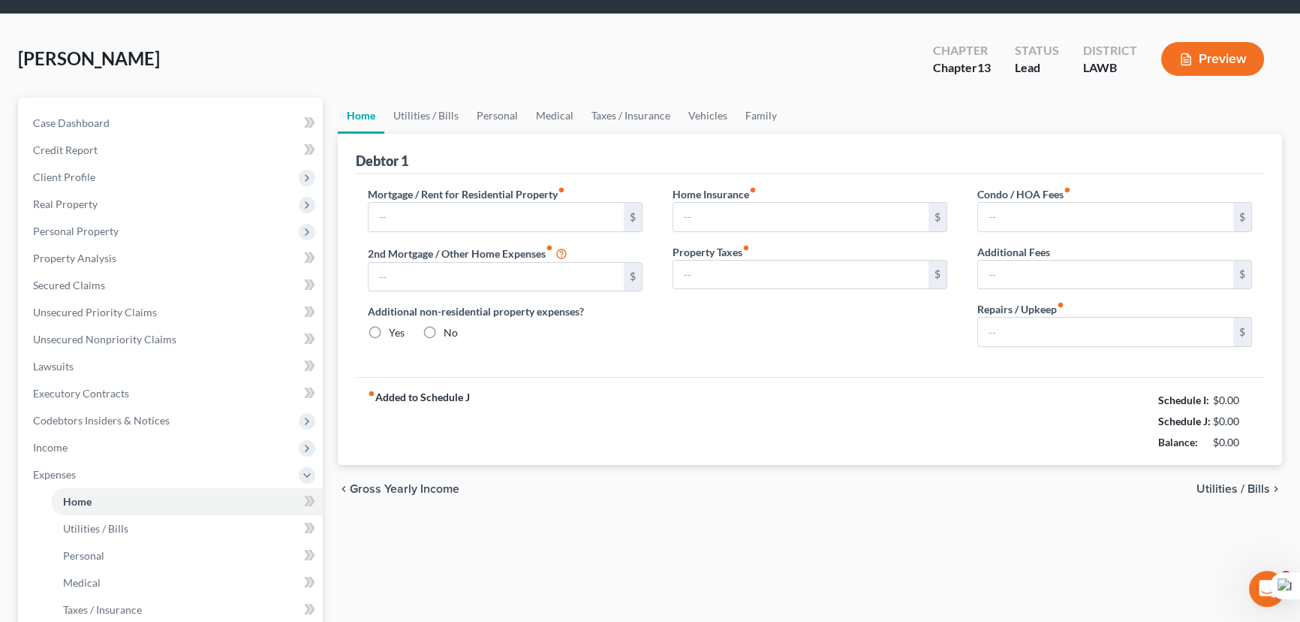
type input "600.00"
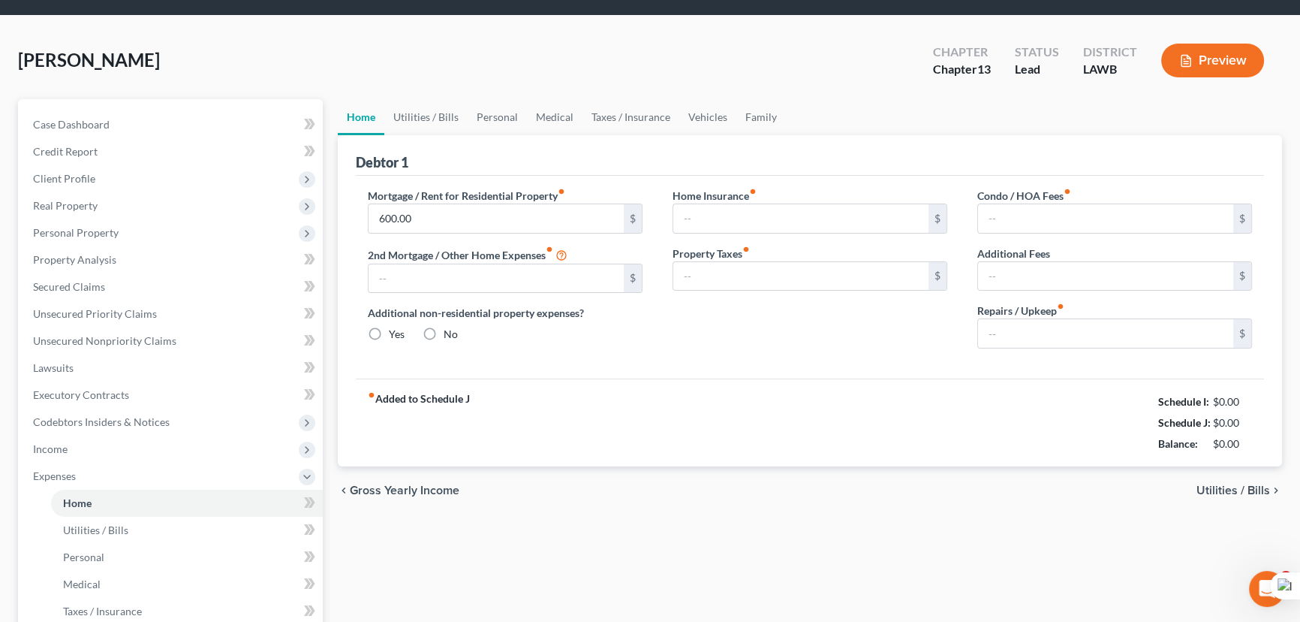
type input "0.00"
radio input "true"
type input "0.00"
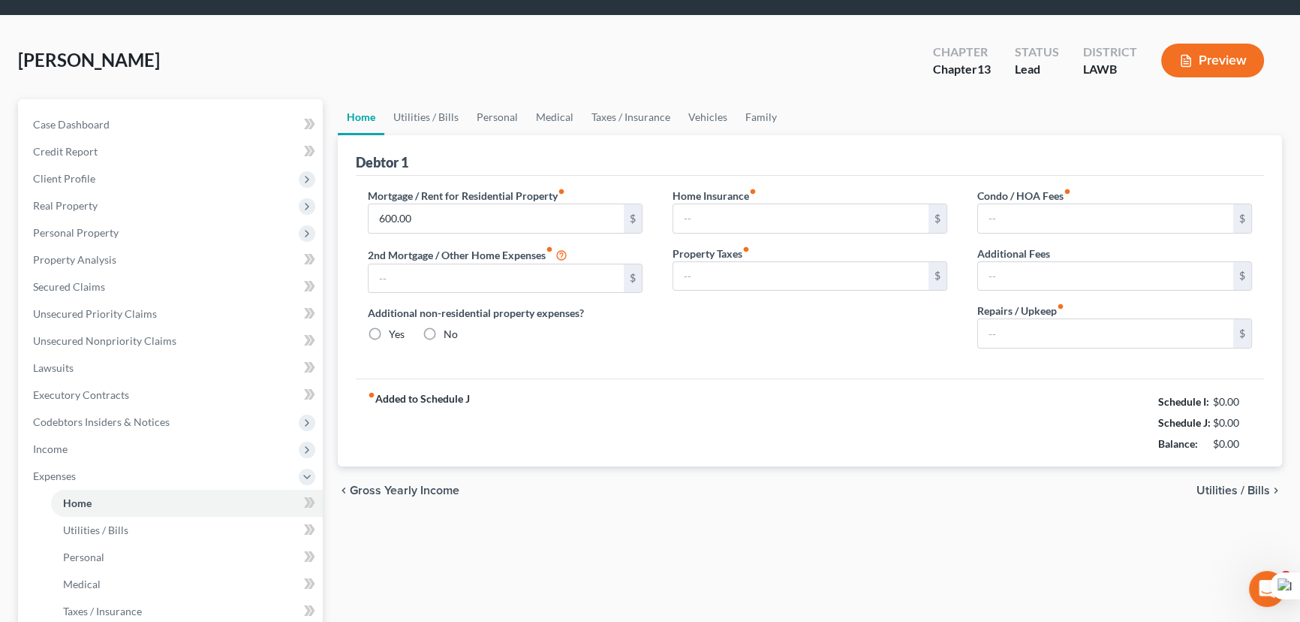
type input "0.00"
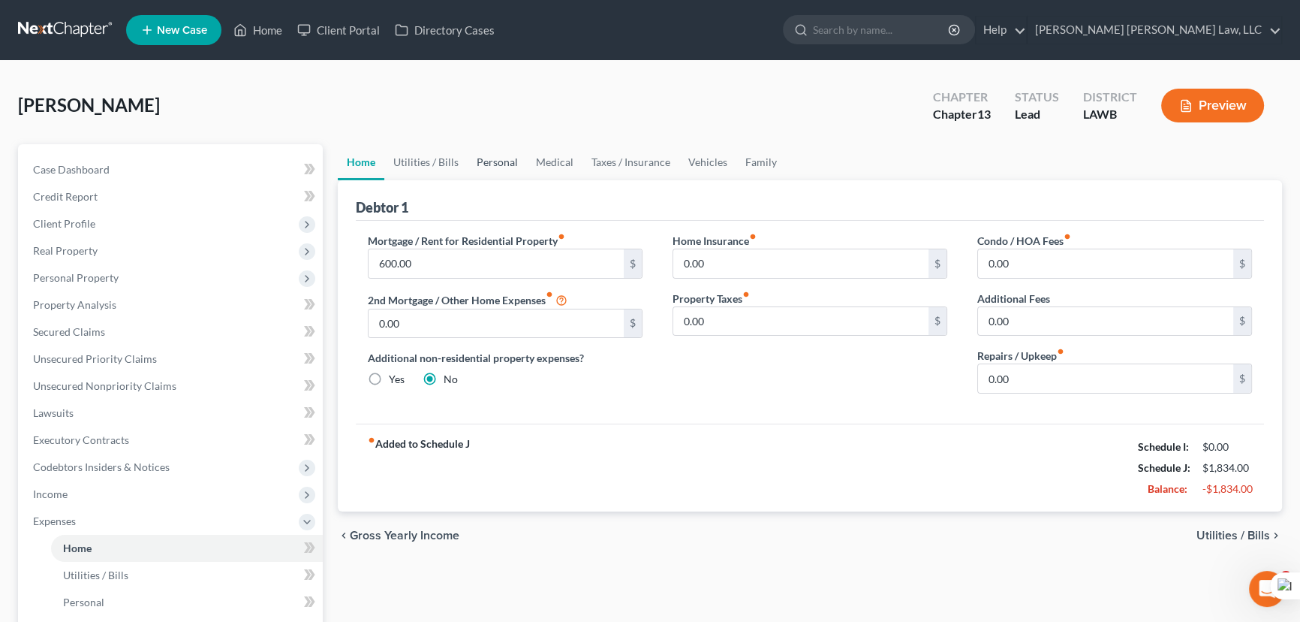
scroll to position [0, 0]
click at [481, 164] on link "Personal" at bounding box center [497, 162] width 59 height 36
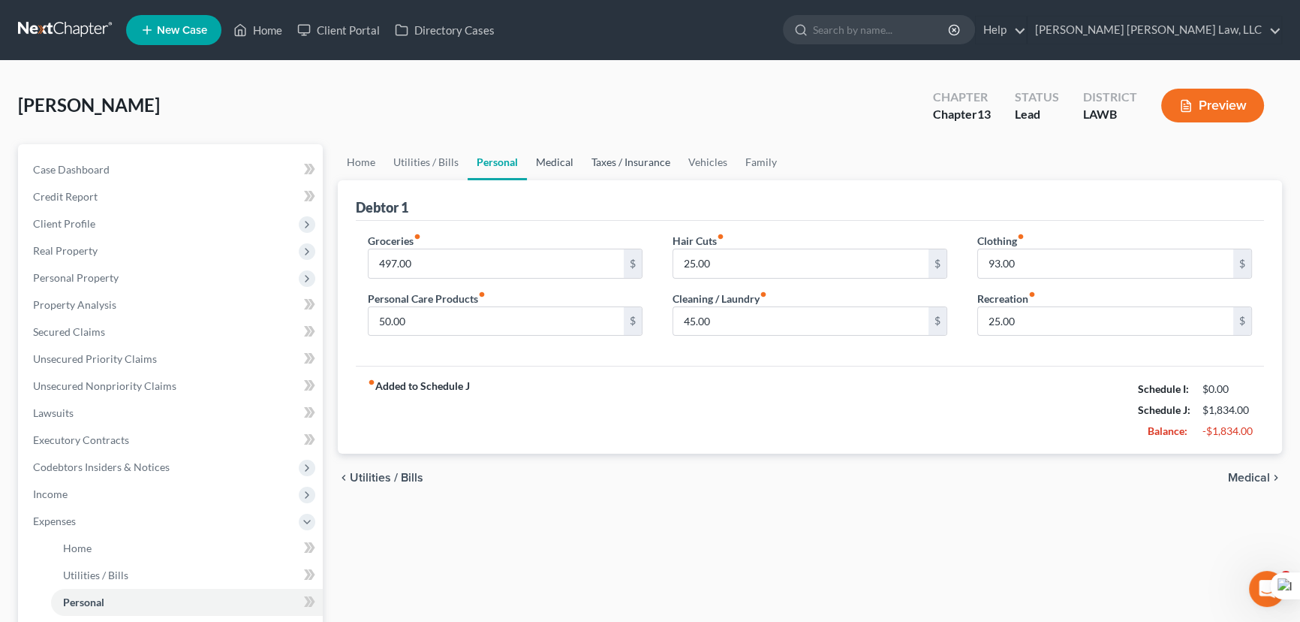
click at [575, 160] on link "Medical" at bounding box center [555, 162] width 56 height 36
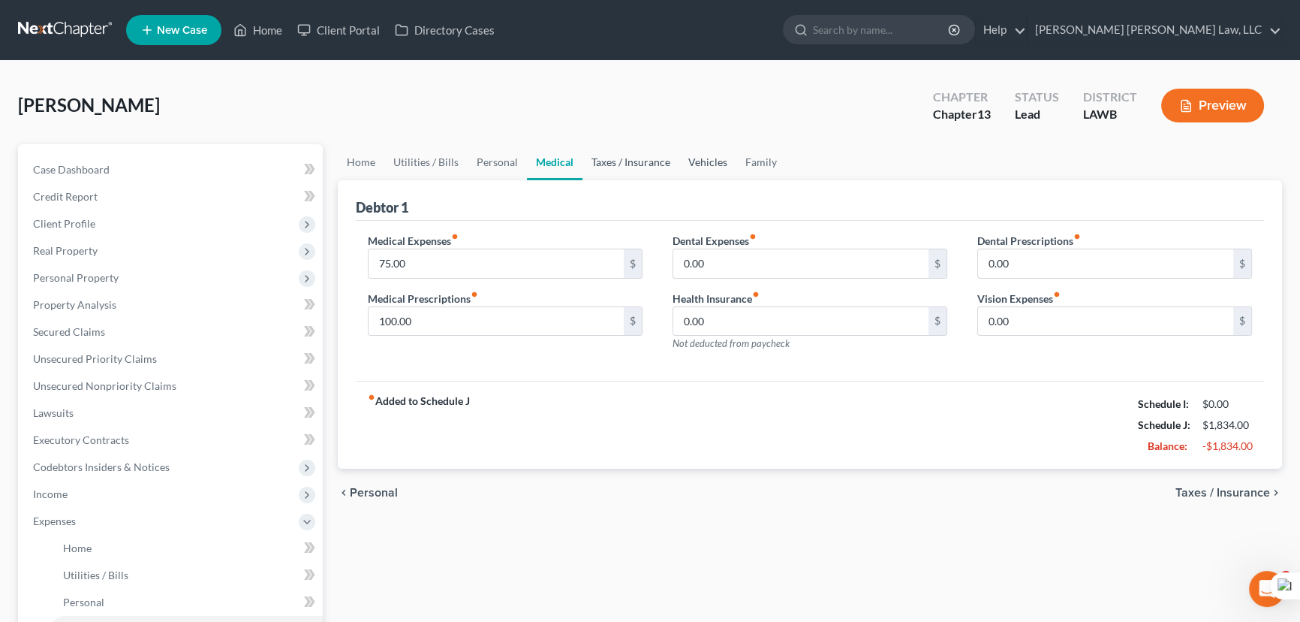
drag, startPoint x: 656, startPoint y: 158, endPoint x: 730, endPoint y: 158, distance: 73.6
click at [657, 158] on link "Taxes / Insurance" at bounding box center [631, 162] width 97 height 36
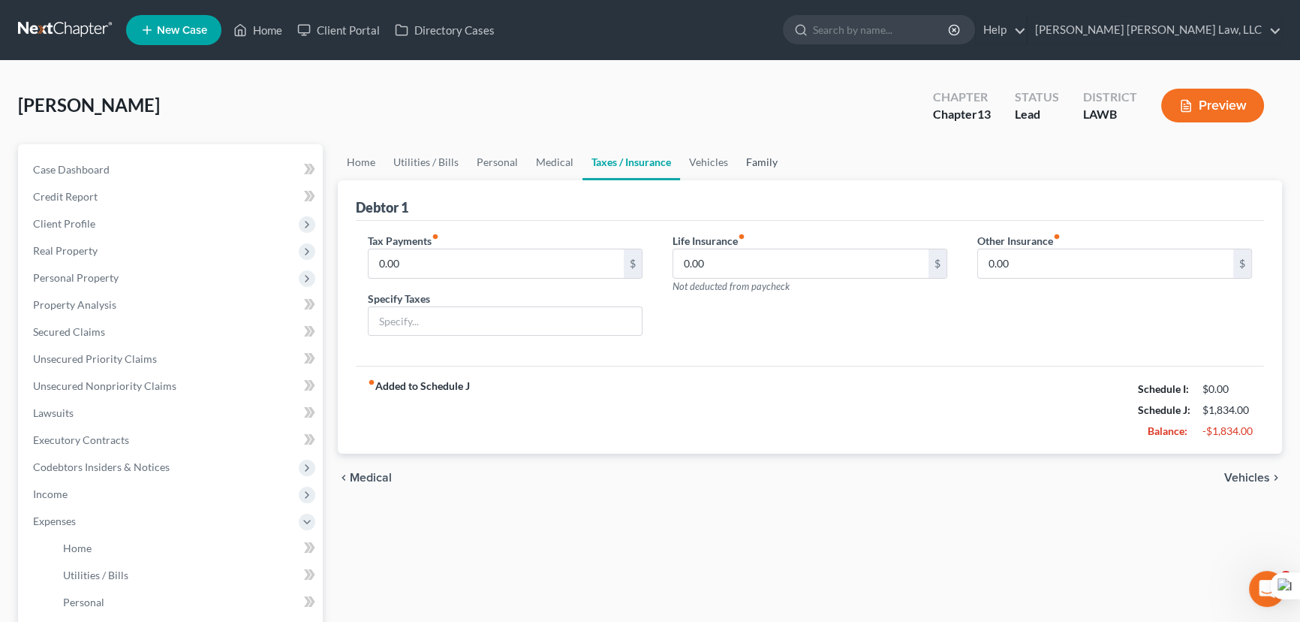
click at [743, 158] on link "Family" at bounding box center [762, 162] width 50 height 36
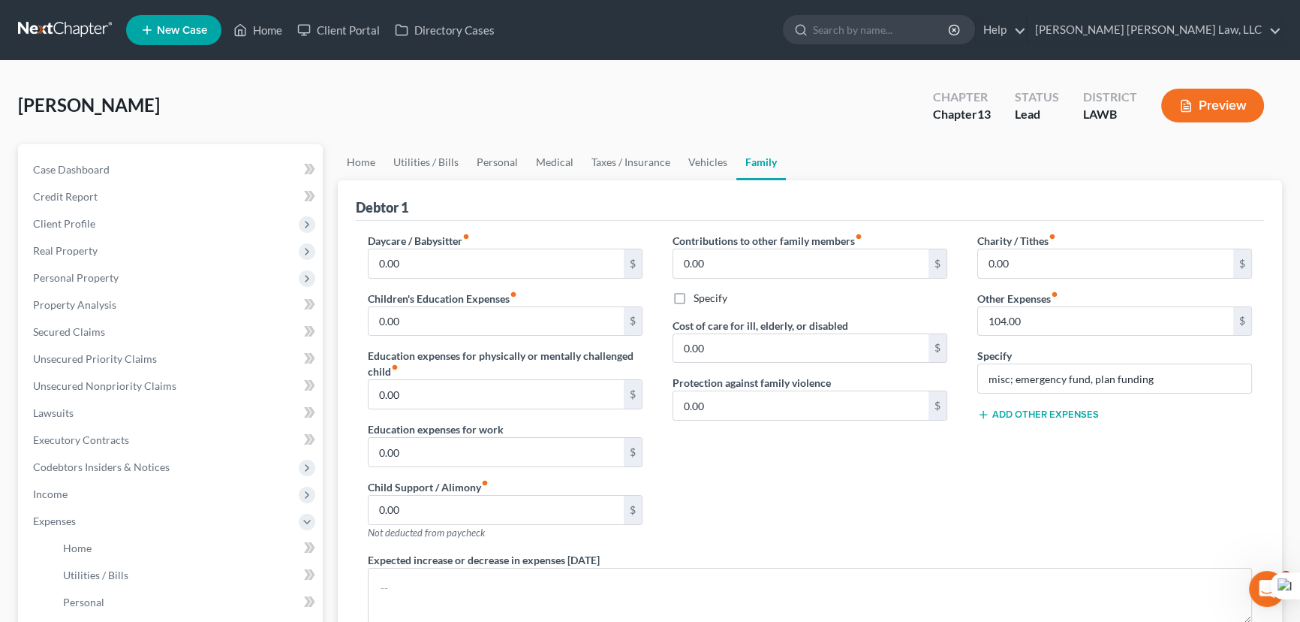
click at [854, 161] on ul "Home Utilities / Bills Personal Medical Taxes / Insurance Vehicles Family" at bounding box center [810, 162] width 945 height 36
click at [849, 180] on div "Debtor 1" at bounding box center [810, 200] width 908 height 41
click at [706, 170] on link "Vehicles" at bounding box center [707, 162] width 57 height 36
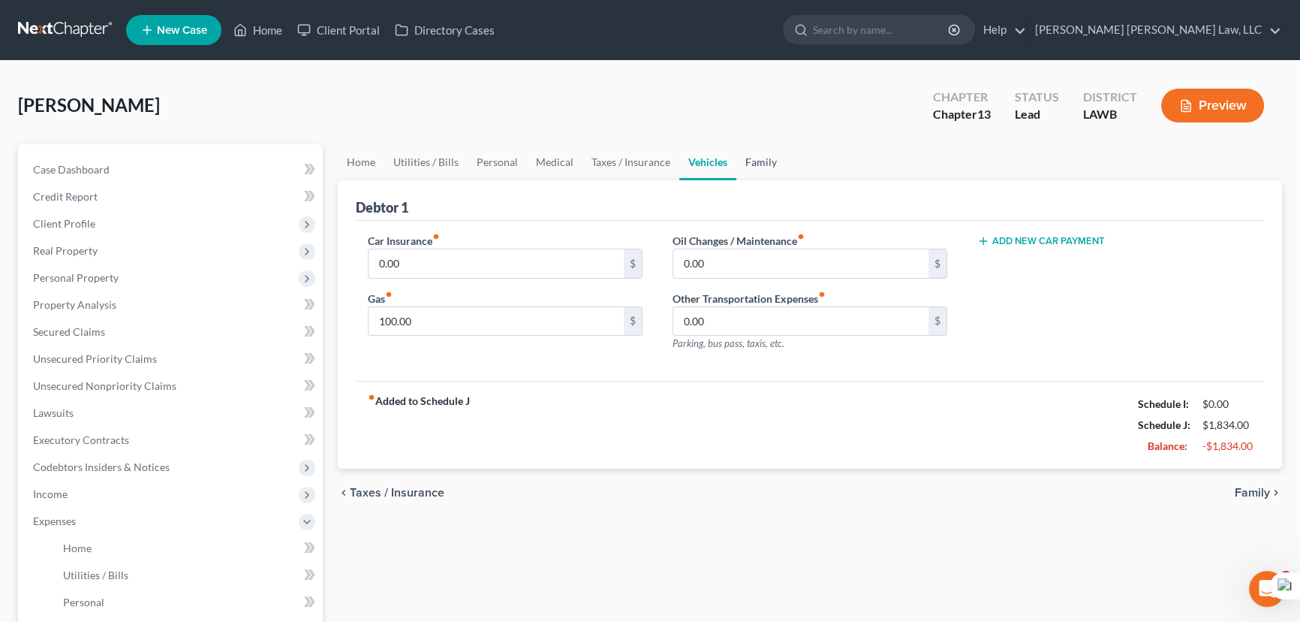
click at [737, 164] on link "Family" at bounding box center [762, 162] width 50 height 36
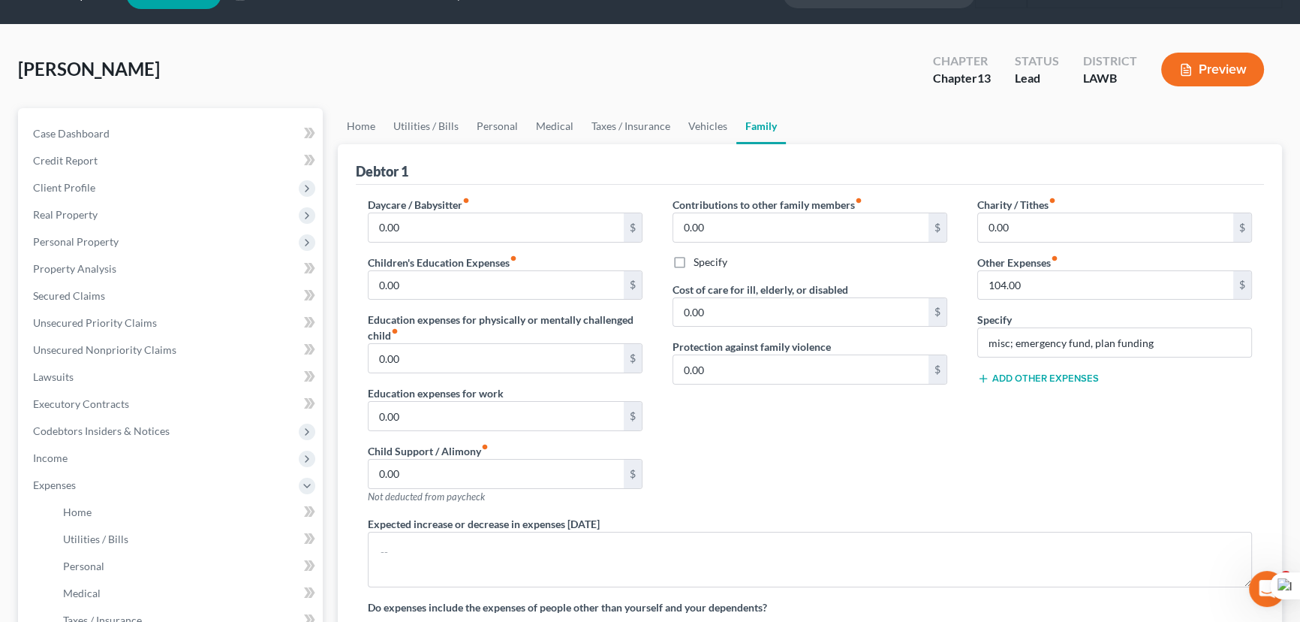
scroll to position [68, 0]
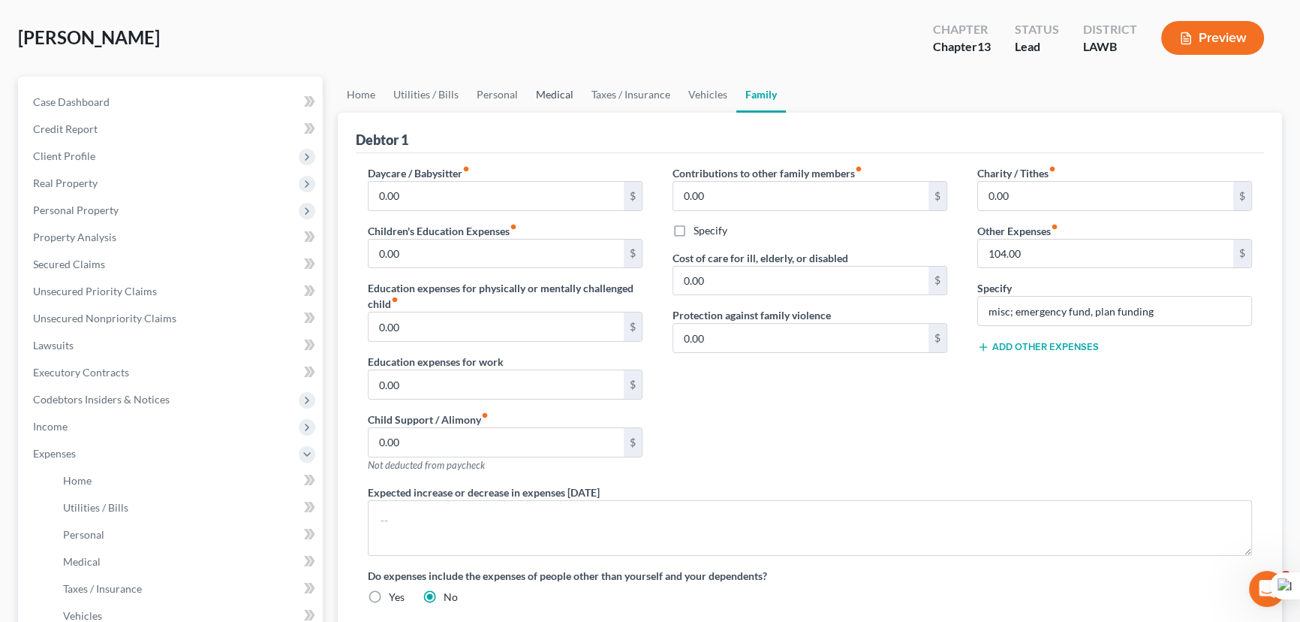
click at [532, 90] on link "Medical" at bounding box center [555, 95] width 56 height 36
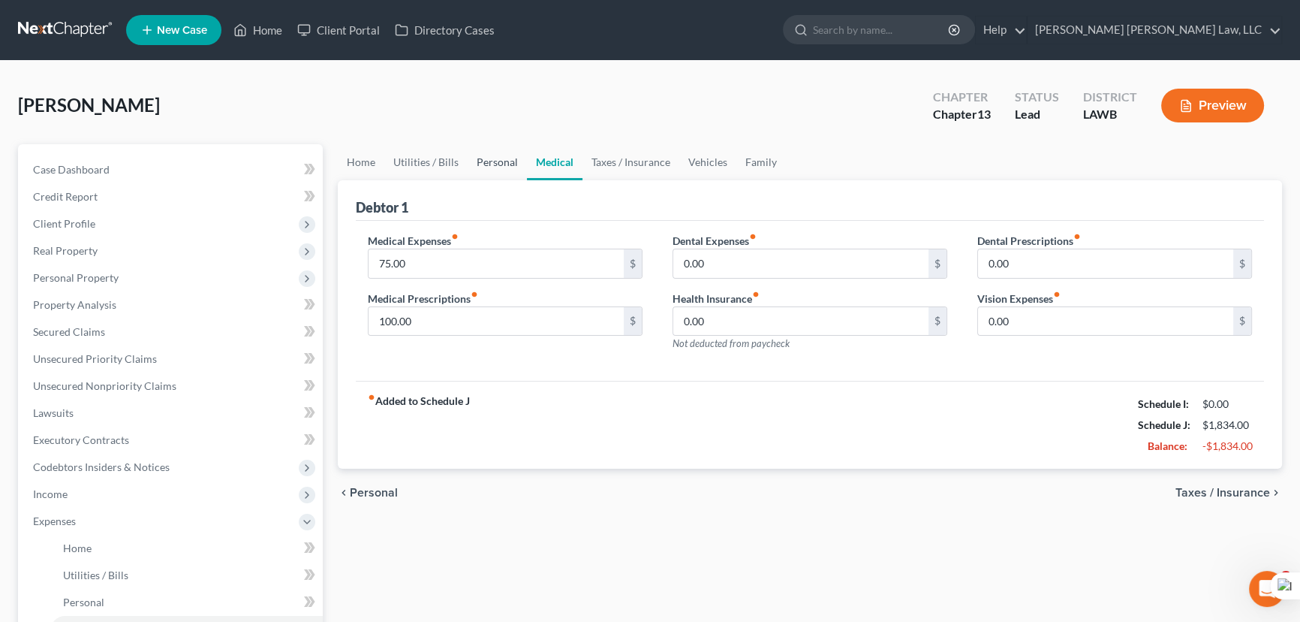
click at [484, 155] on link "Personal" at bounding box center [497, 162] width 59 height 36
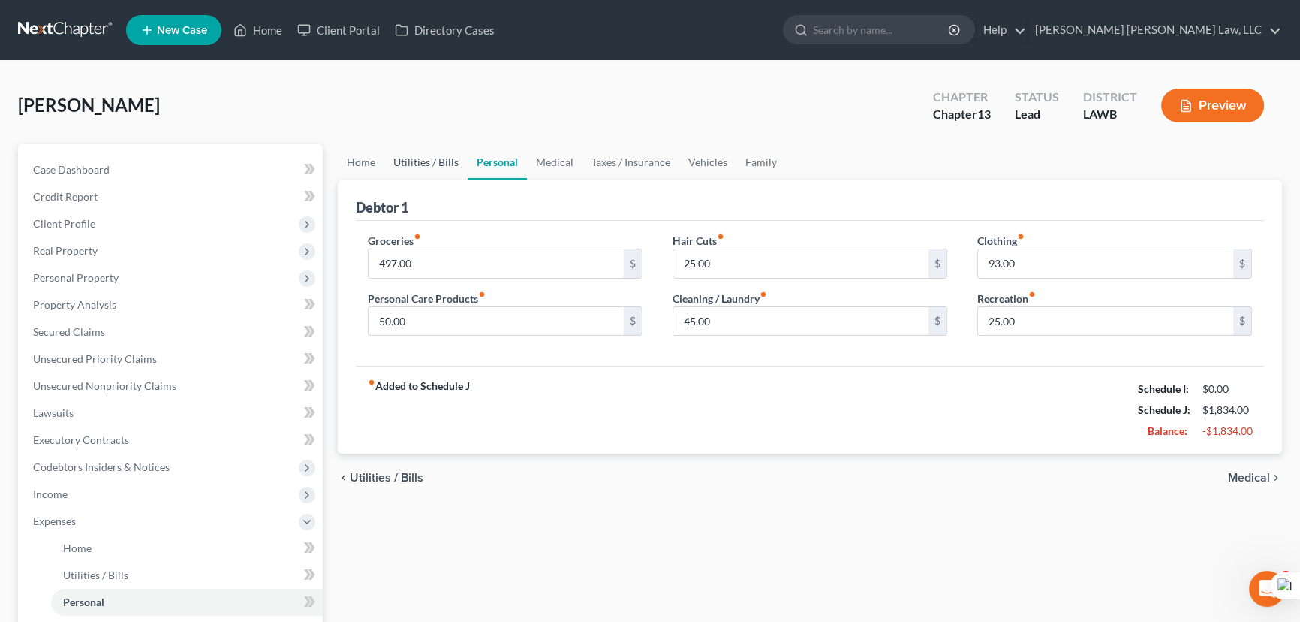
click at [452, 152] on link "Utilities / Bills" at bounding box center [425, 162] width 83 height 36
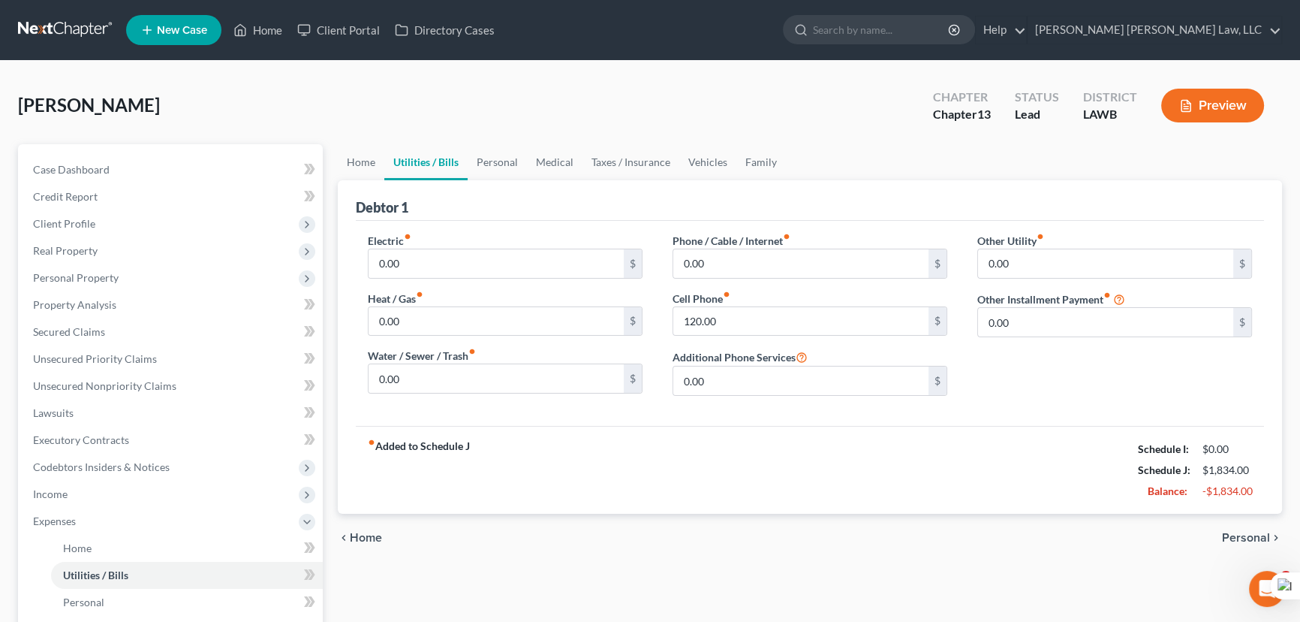
click at [390, 155] on link "Utilities / Bills" at bounding box center [425, 162] width 83 height 36
click at [330, 166] on div "Home Utilities / Bills Personal Medical Taxes / Insurance Vehicles Family Debto…" at bounding box center [810, 550] width 960 height 813
click at [354, 161] on link "Home" at bounding box center [361, 162] width 47 height 36
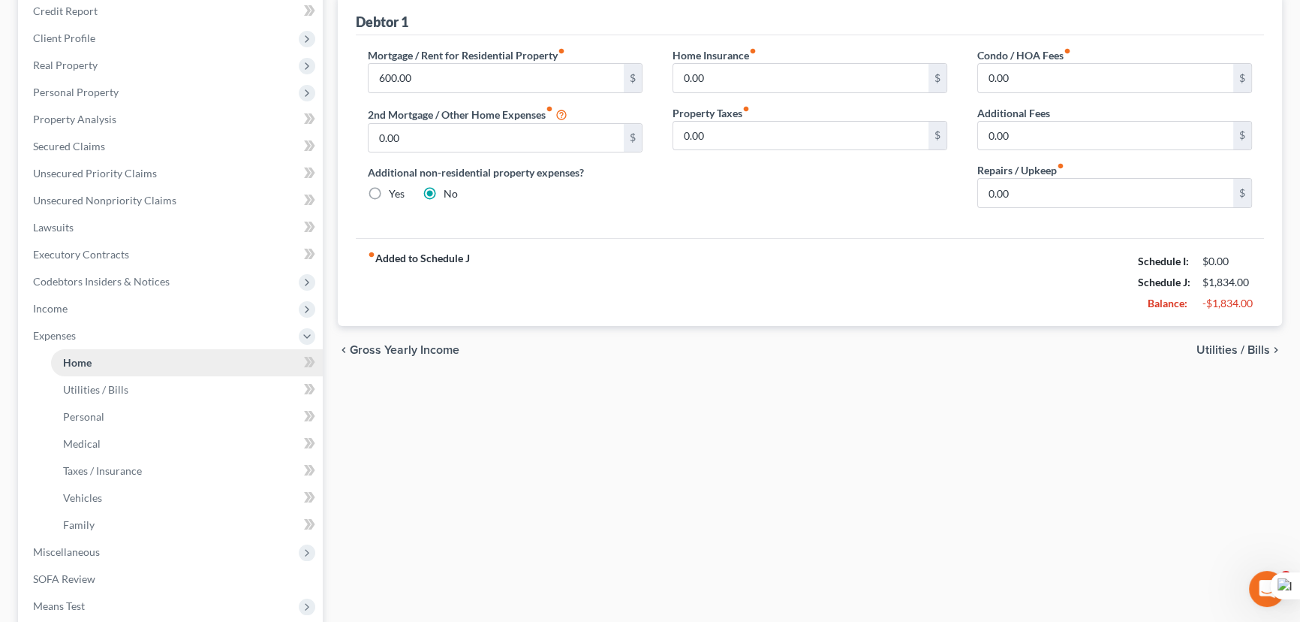
scroll to position [204, 0]
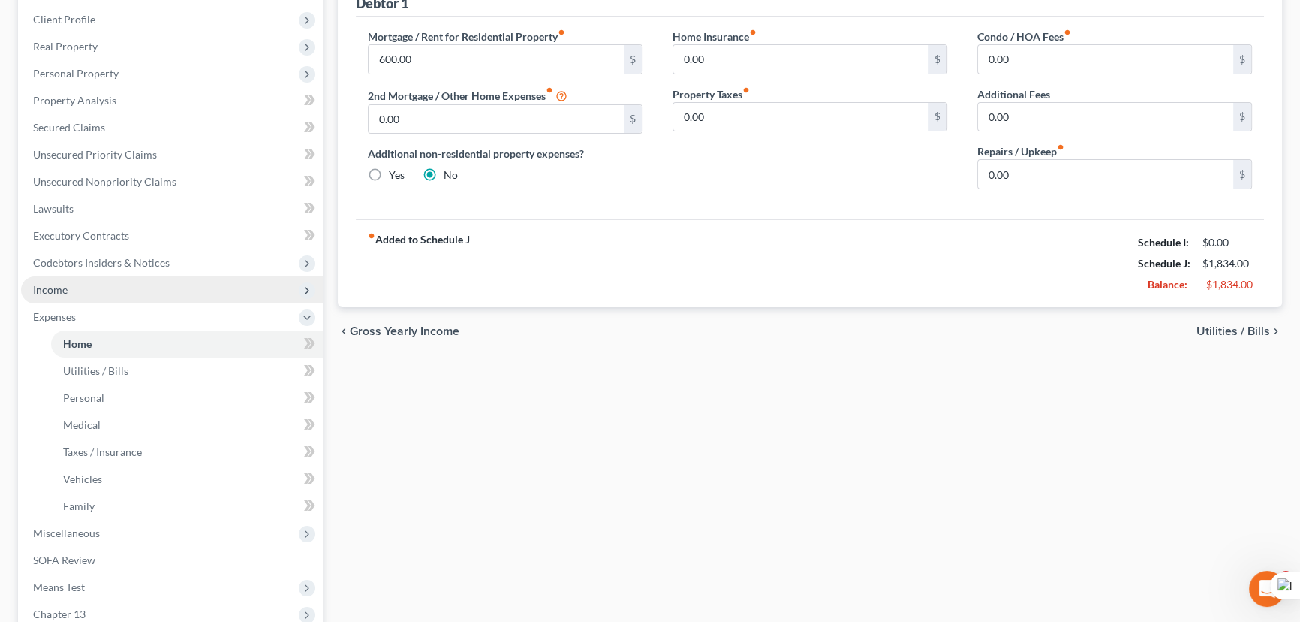
click at [115, 286] on span "Income" at bounding box center [172, 289] width 302 height 27
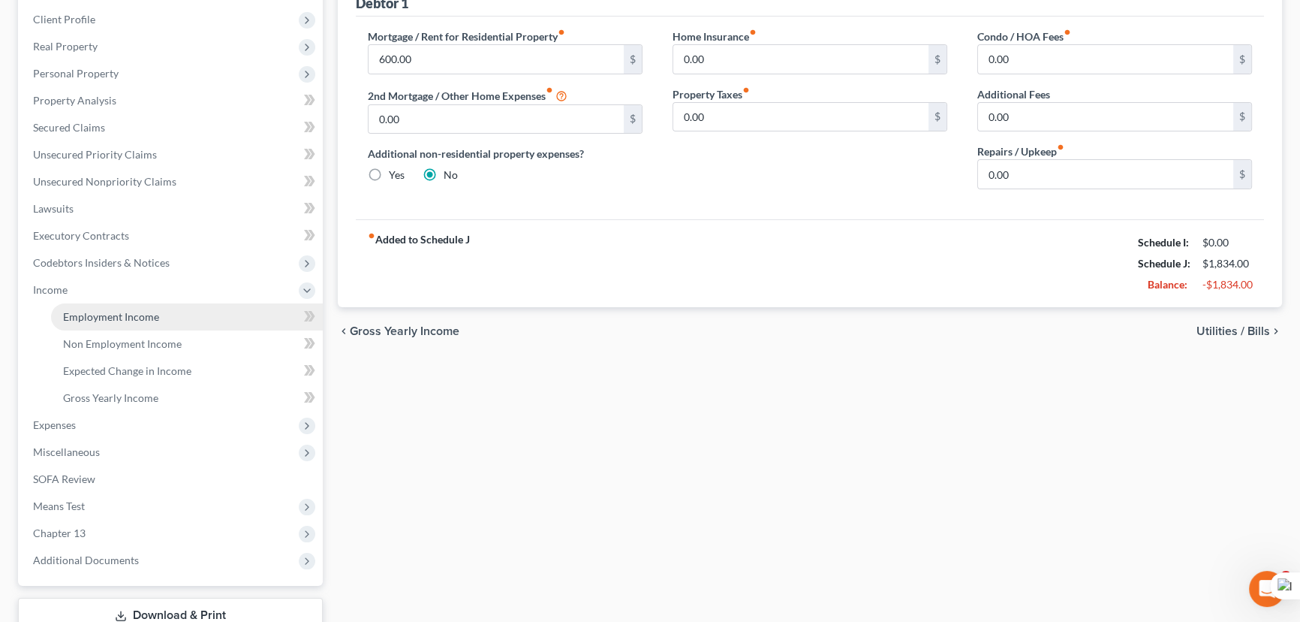
click at [121, 306] on link "Employment Income" at bounding box center [187, 316] width 272 height 27
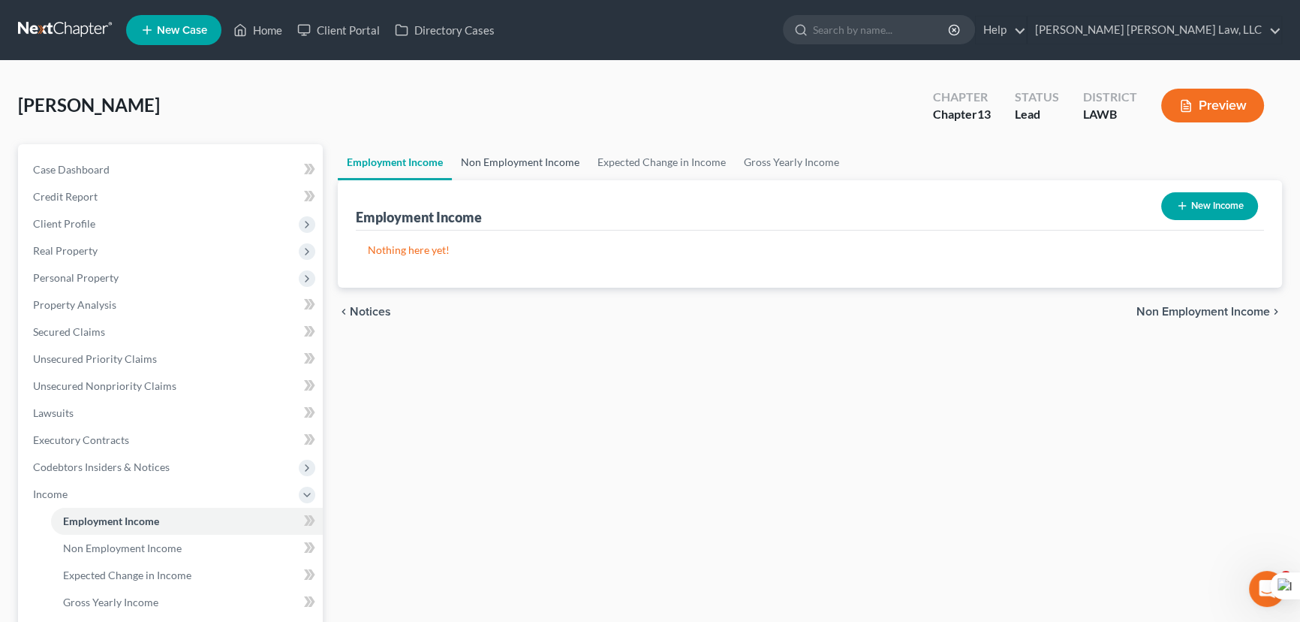
click at [556, 162] on link "Non Employment Income" at bounding box center [520, 162] width 137 height 36
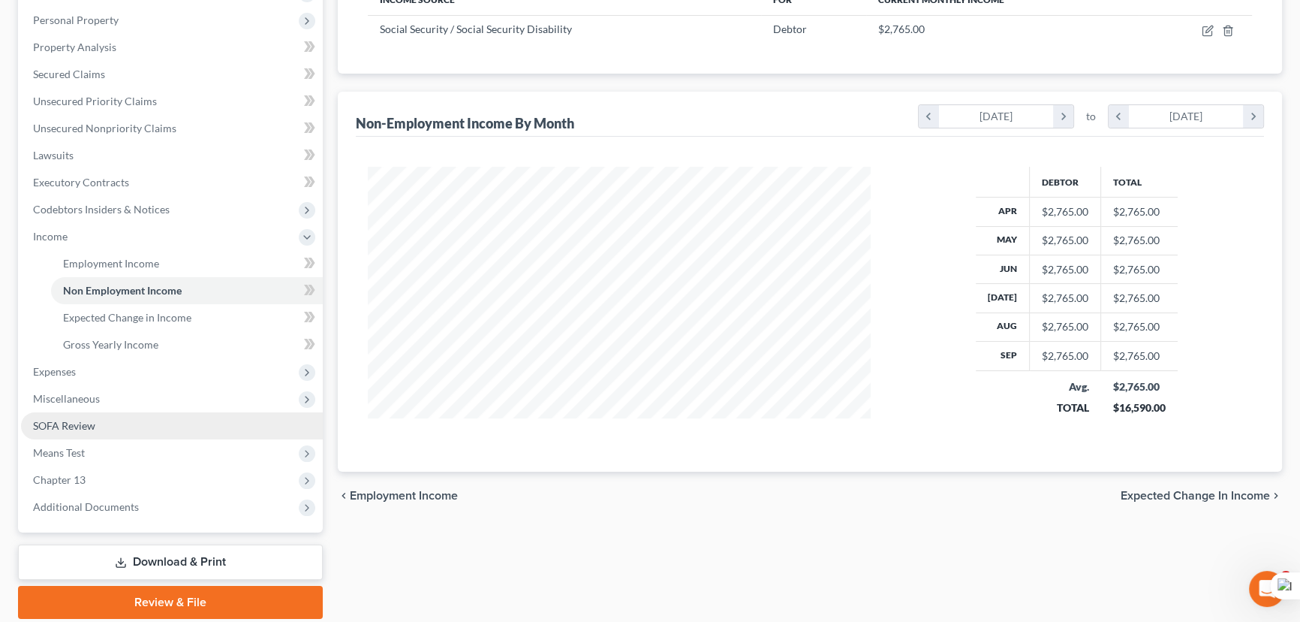
scroll to position [273, 0]
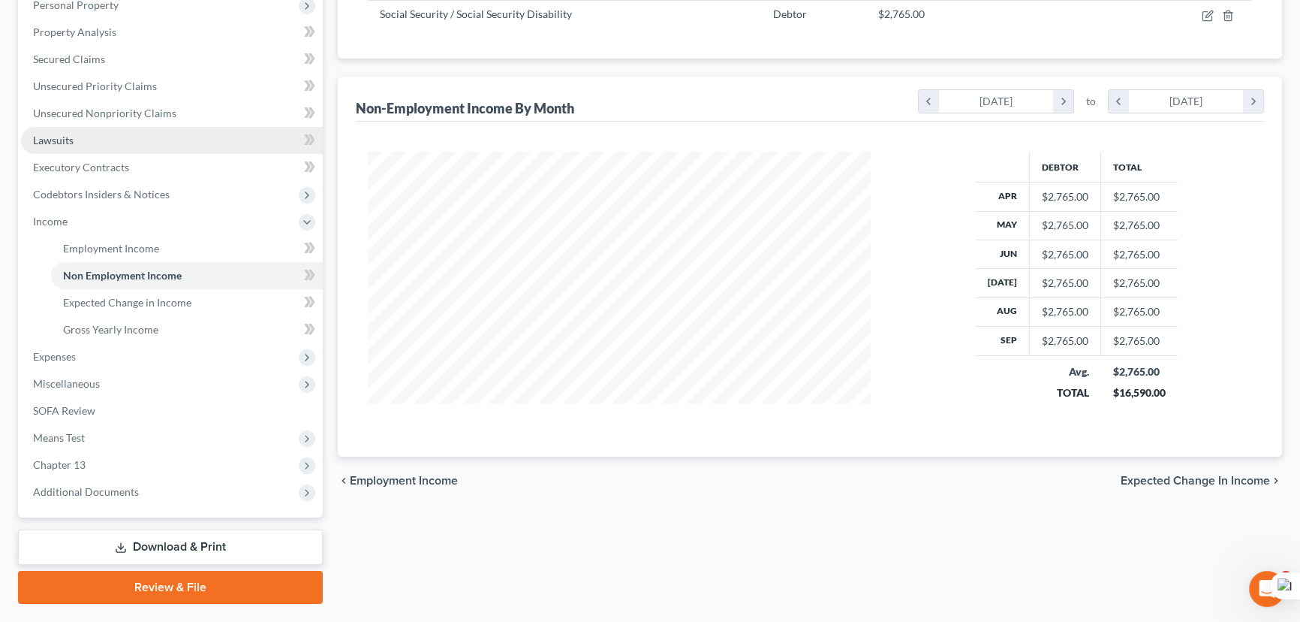
click at [104, 141] on link "Lawsuits" at bounding box center [172, 140] width 302 height 27
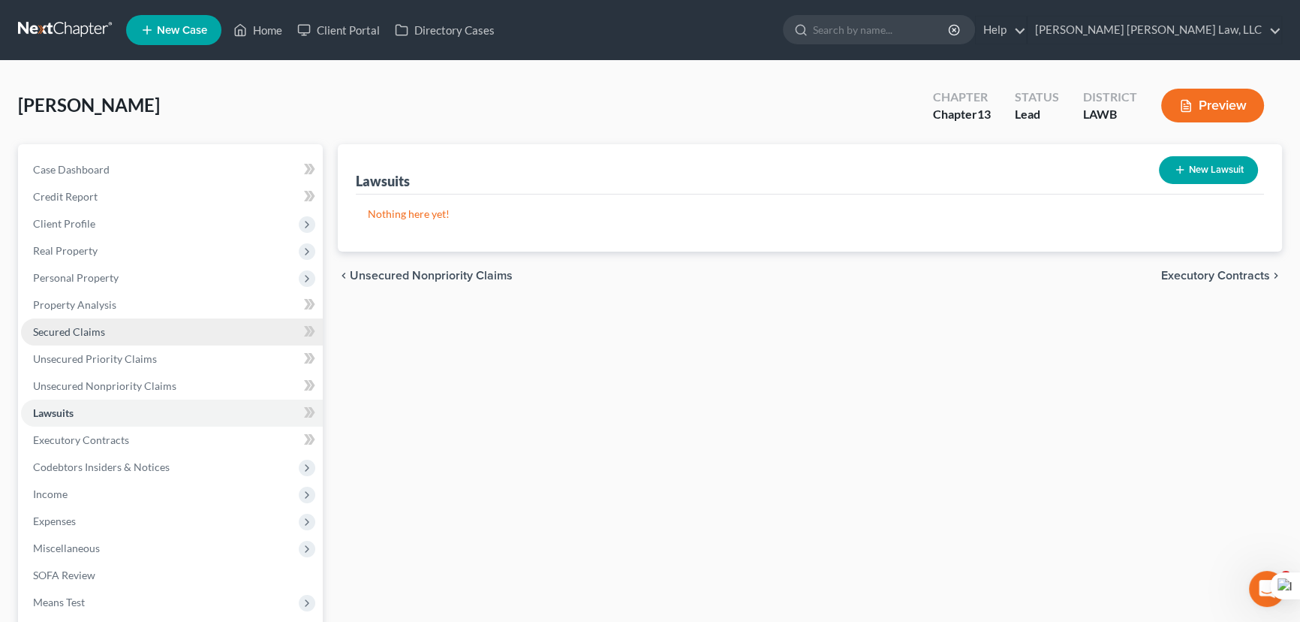
click at [152, 323] on link "Secured Claims" at bounding box center [172, 331] width 302 height 27
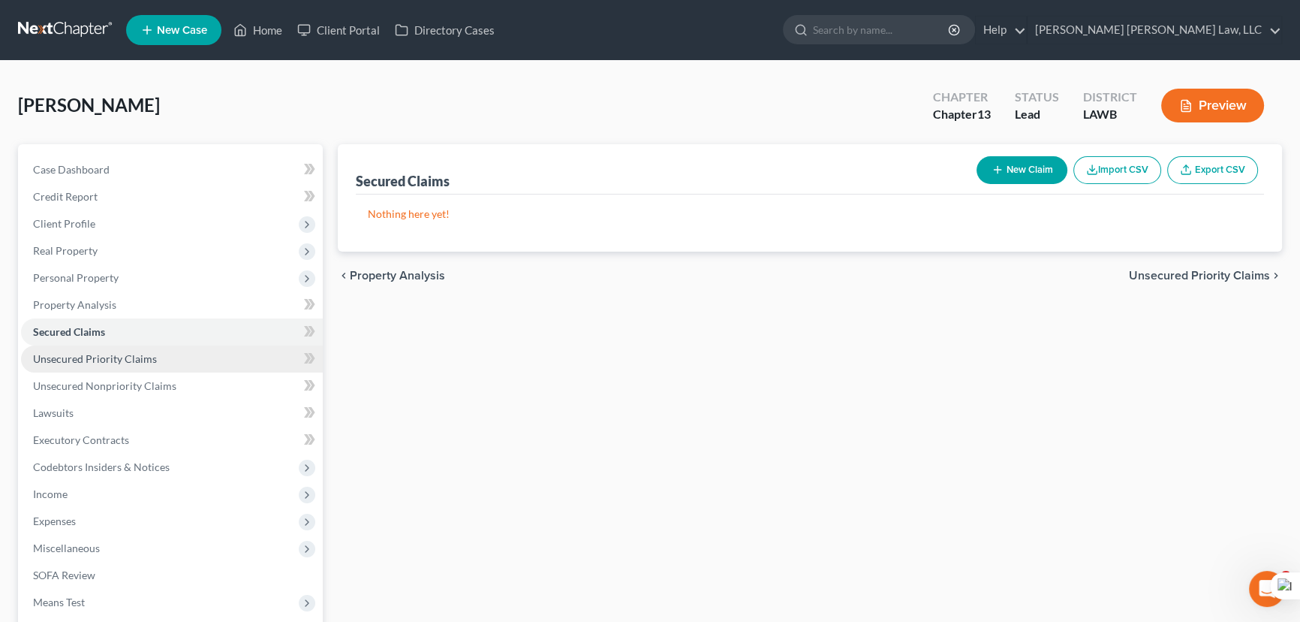
click at [161, 358] on link "Unsecured Priority Claims" at bounding box center [172, 358] width 302 height 27
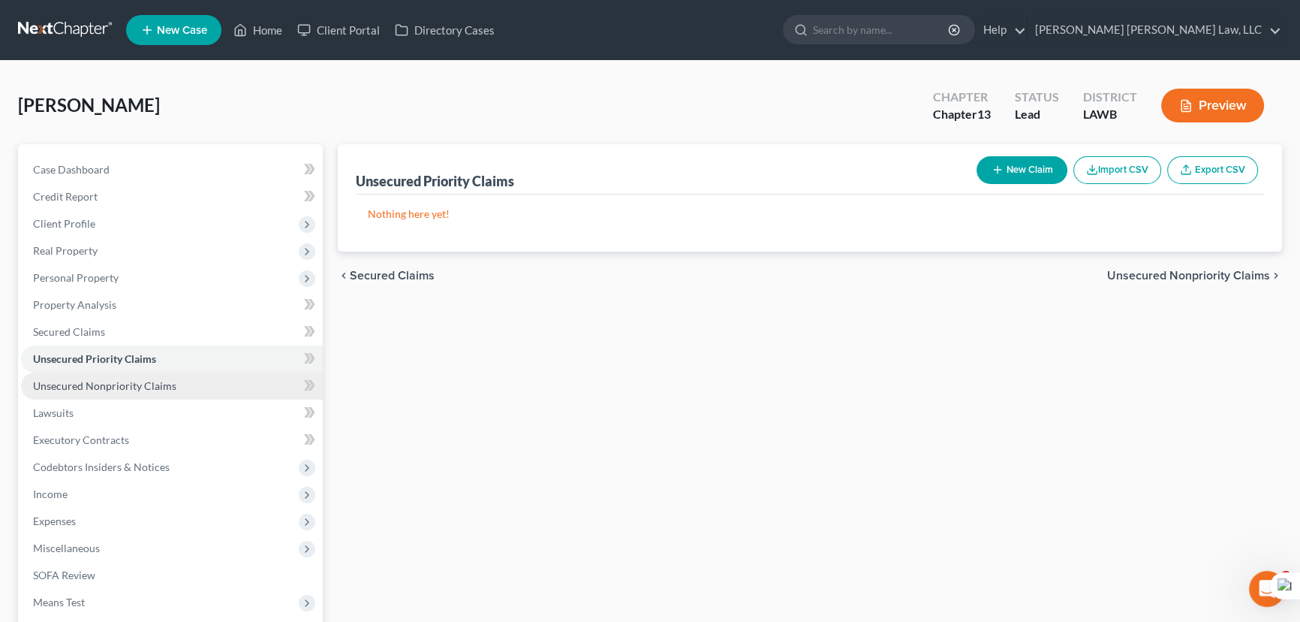
click at [164, 375] on link "Unsecured Nonpriority Claims" at bounding box center [172, 385] width 302 height 27
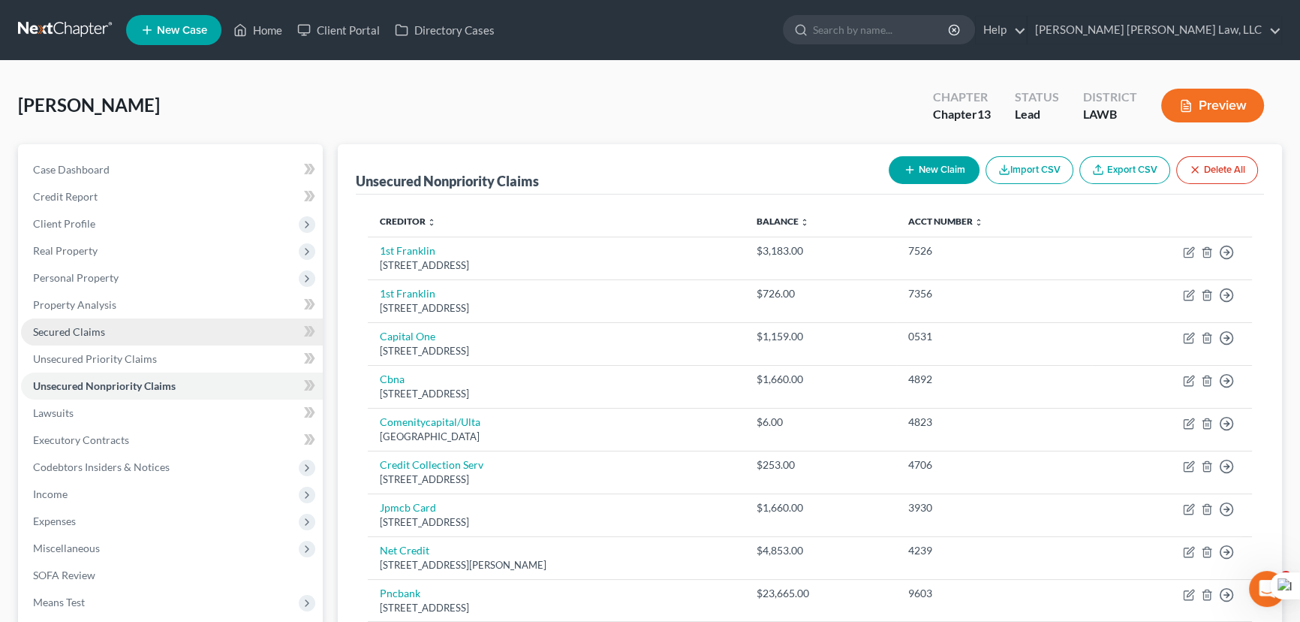
click at [158, 330] on link "Secured Claims" at bounding box center [172, 331] width 302 height 27
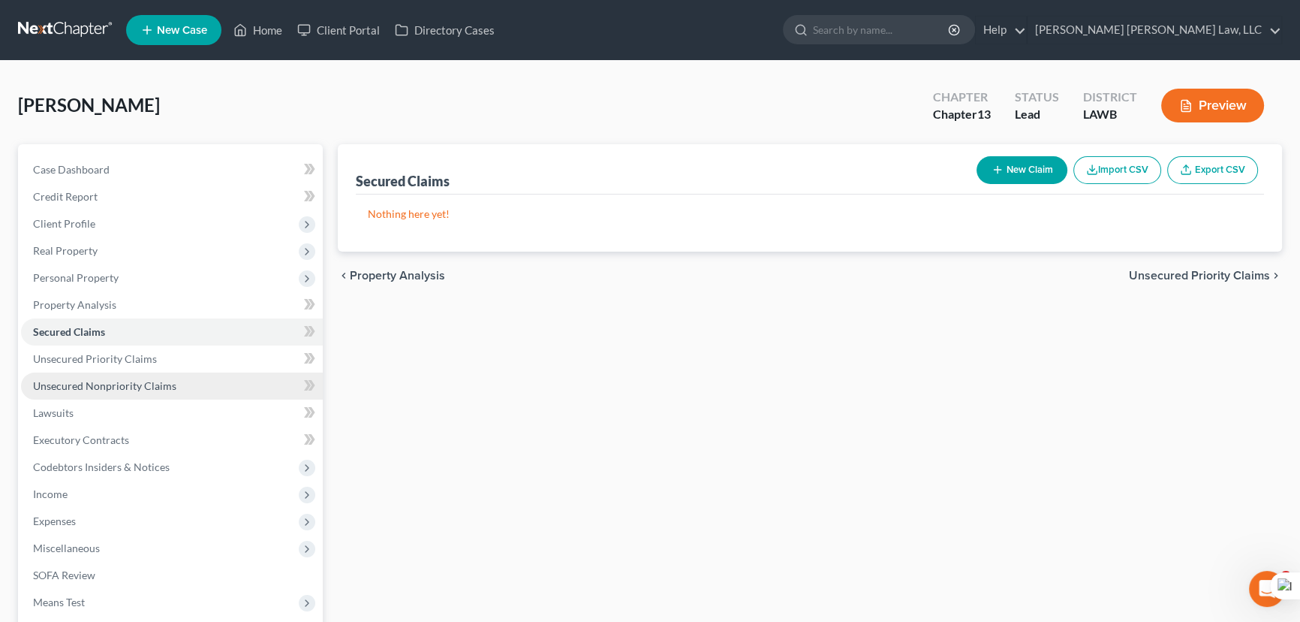
click at [158, 382] on span "Unsecured Nonpriority Claims" at bounding box center [104, 385] width 143 height 13
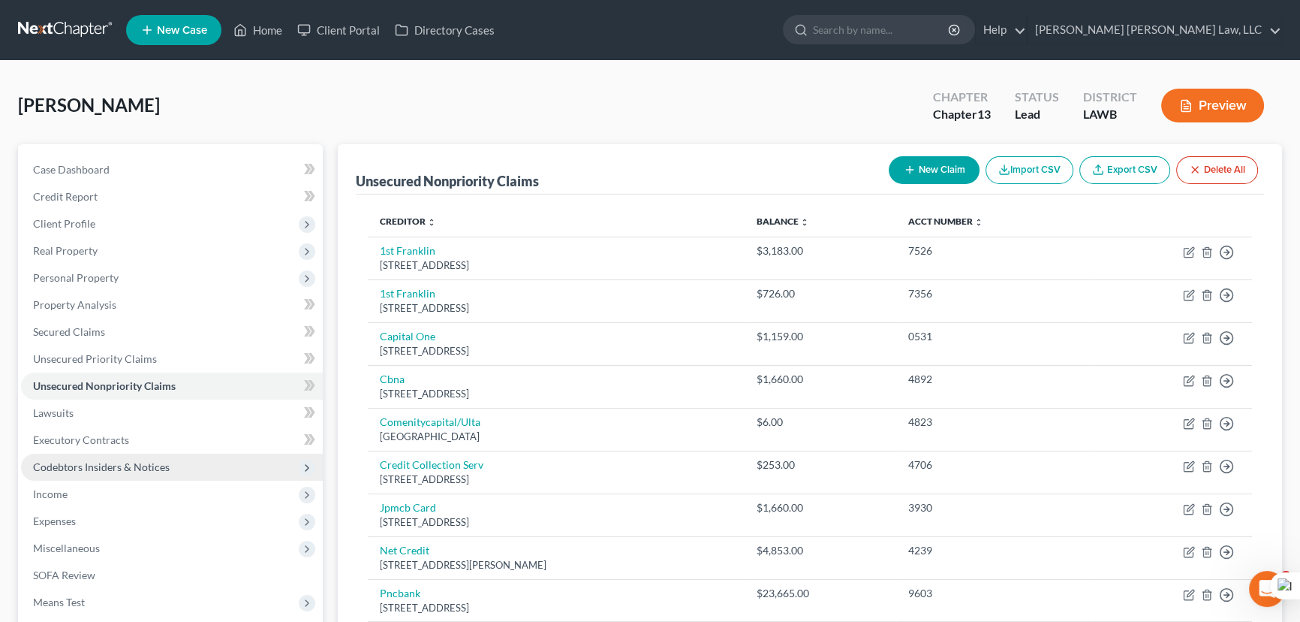
click at [77, 469] on span "Codebtors Insiders & Notices" at bounding box center [101, 466] width 137 height 13
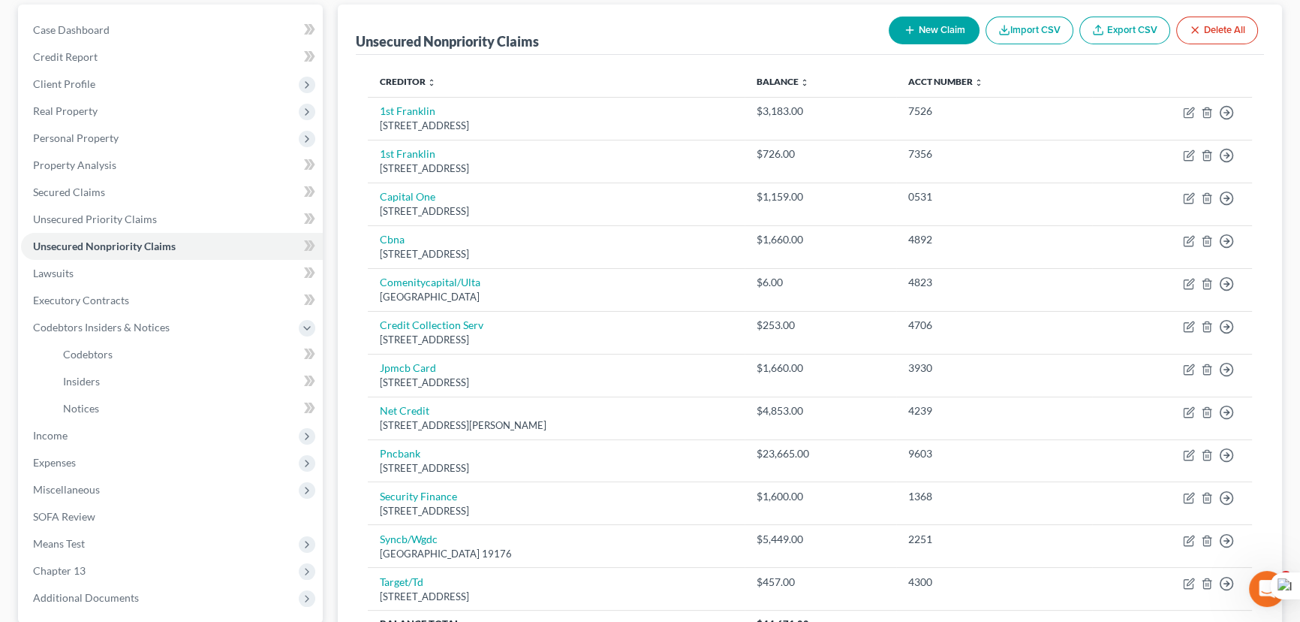
scroll to position [273, 0]
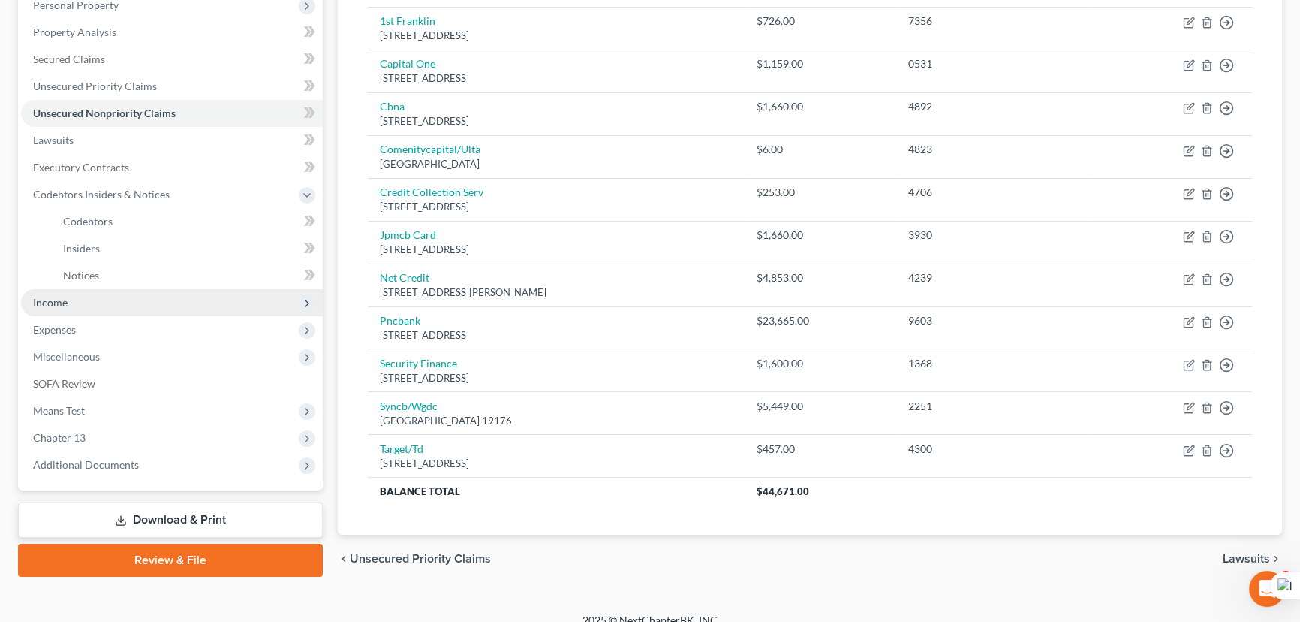
click at [89, 304] on span "Income" at bounding box center [172, 302] width 302 height 27
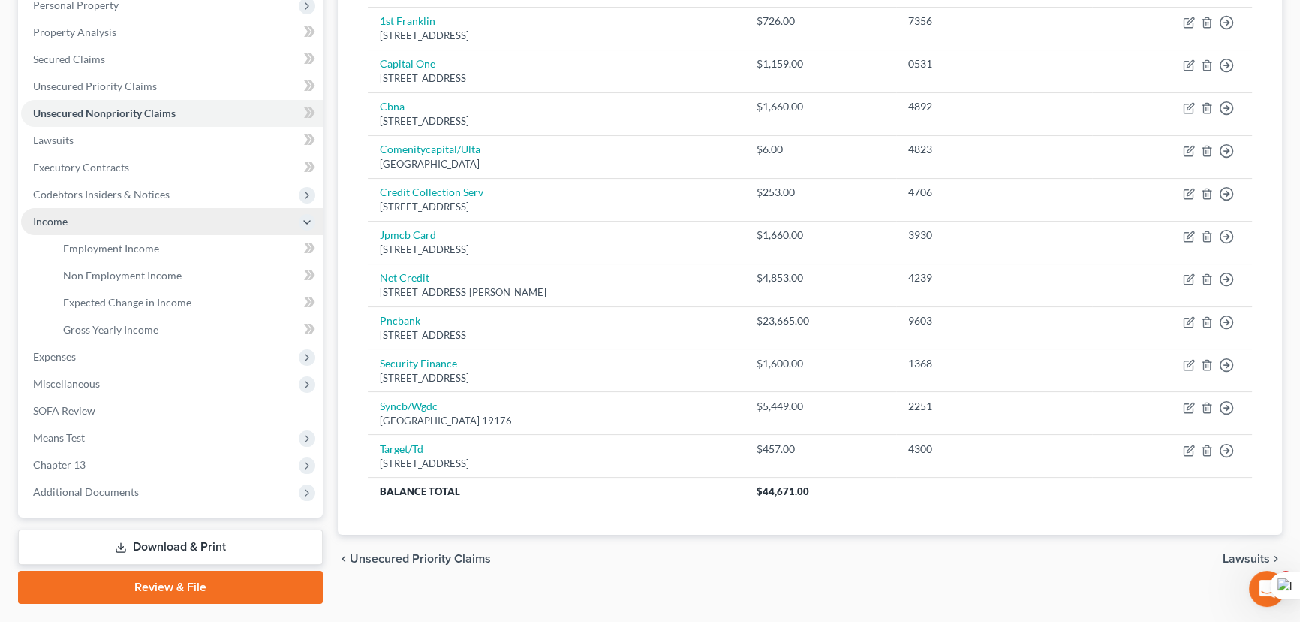
click at [121, 231] on span "Income" at bounding box center [172, 221] width 302 height 27
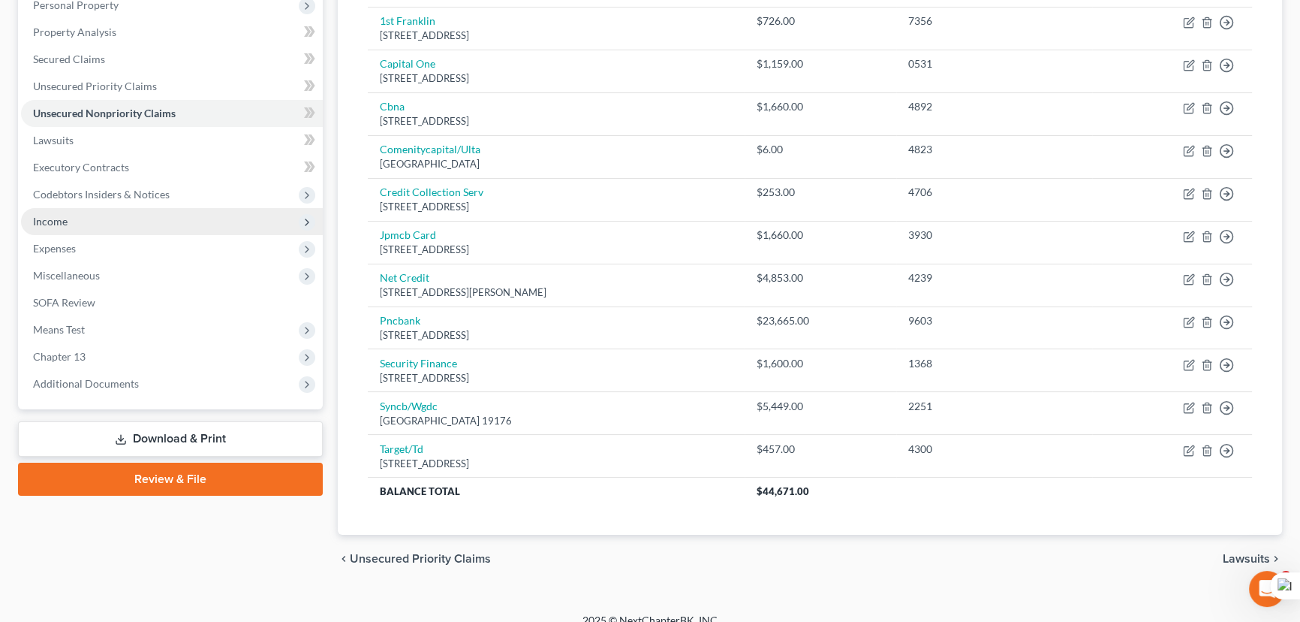
click at [119, 227] on span "Income" at bounding box center [172, 221] width 302 height 27
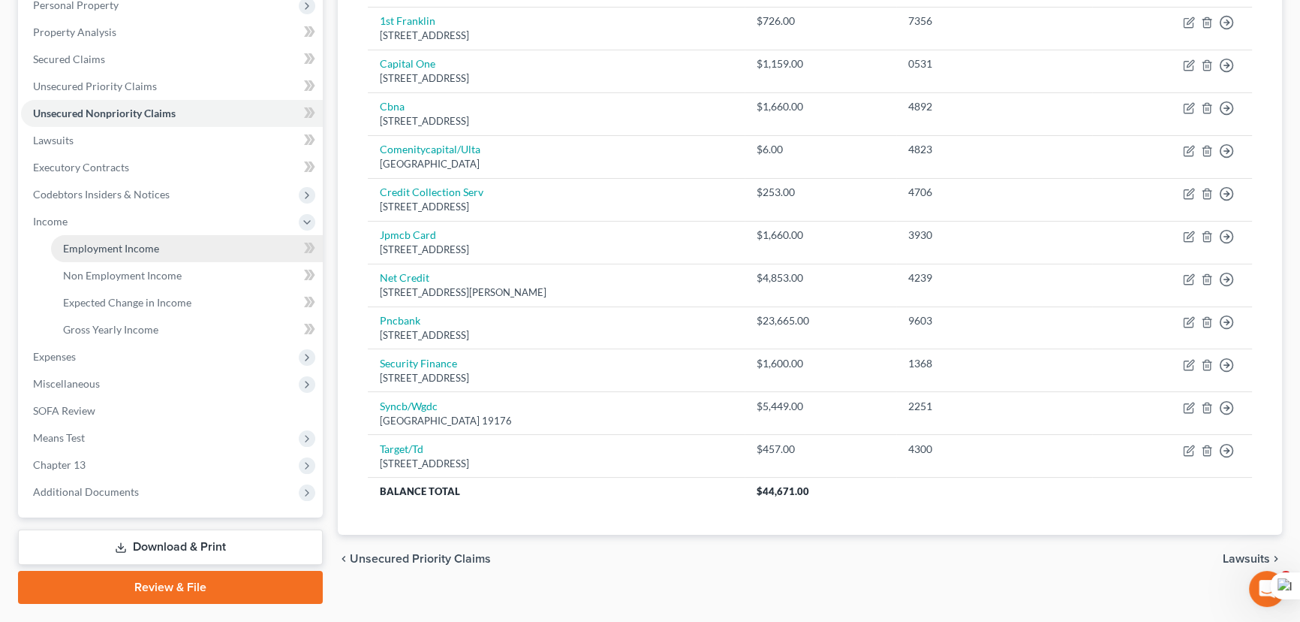
click at [124, 242] on span "Employment Income" at bounding box center [111, 248] width 96 height 13
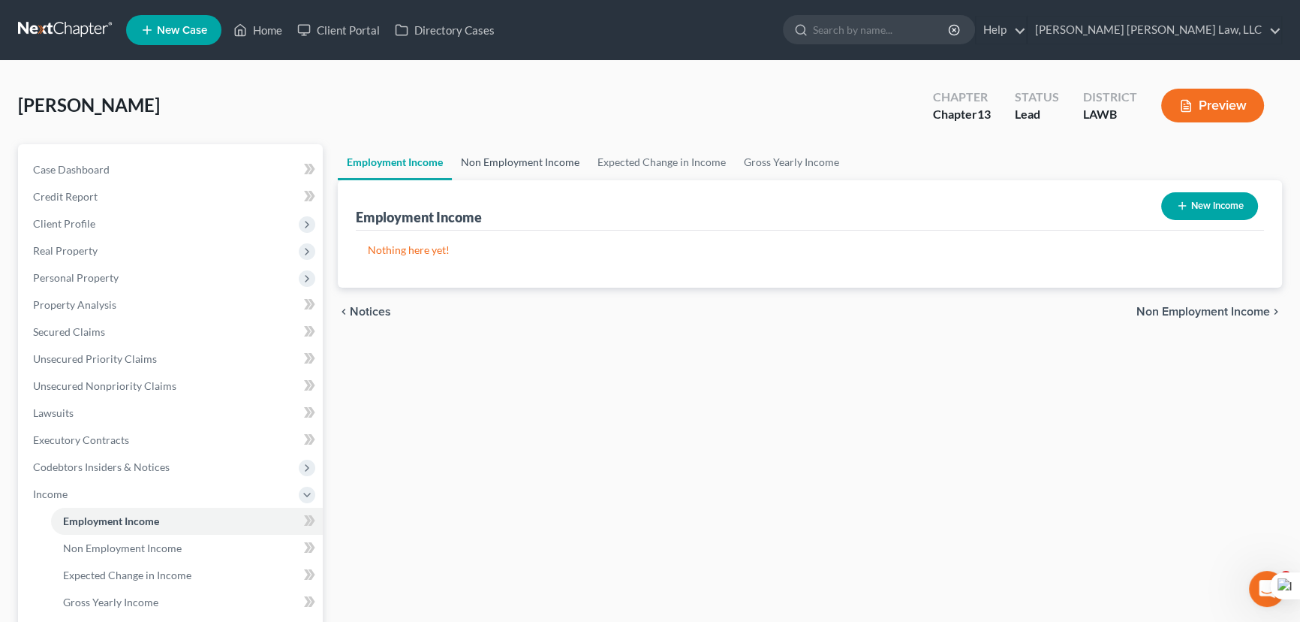
click at [508, 161] on link "Non Employment Income" at bounding box center [520, 162] width 137 height 36
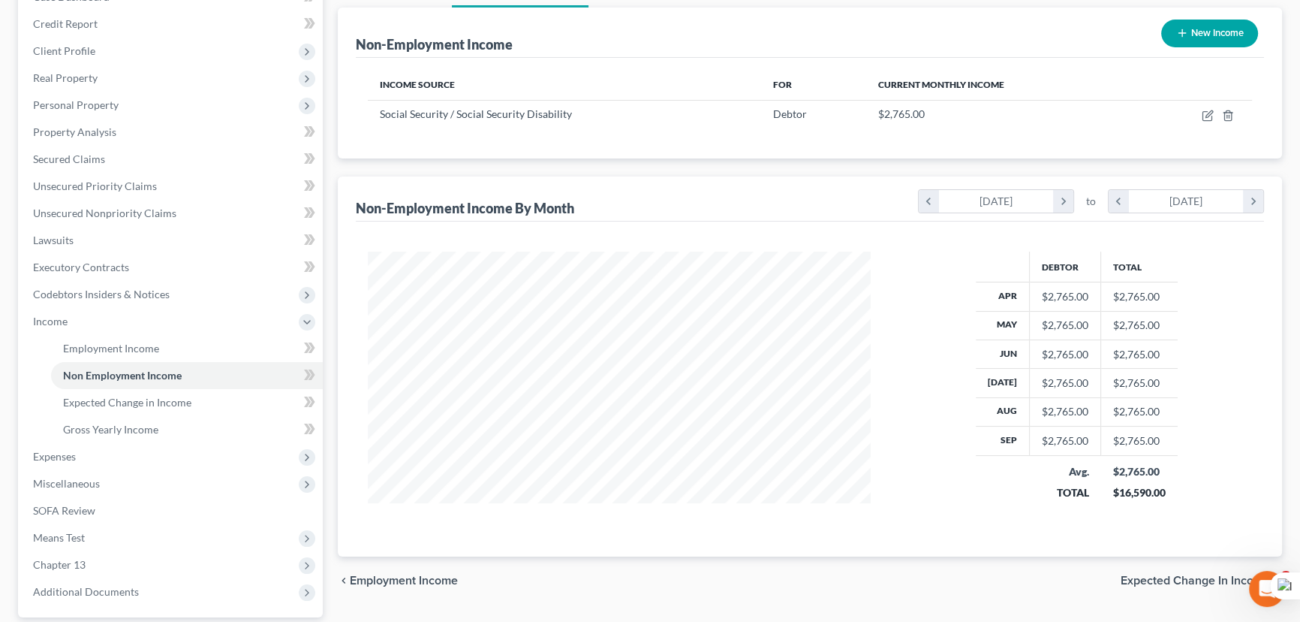
scroll to position [309, 0]
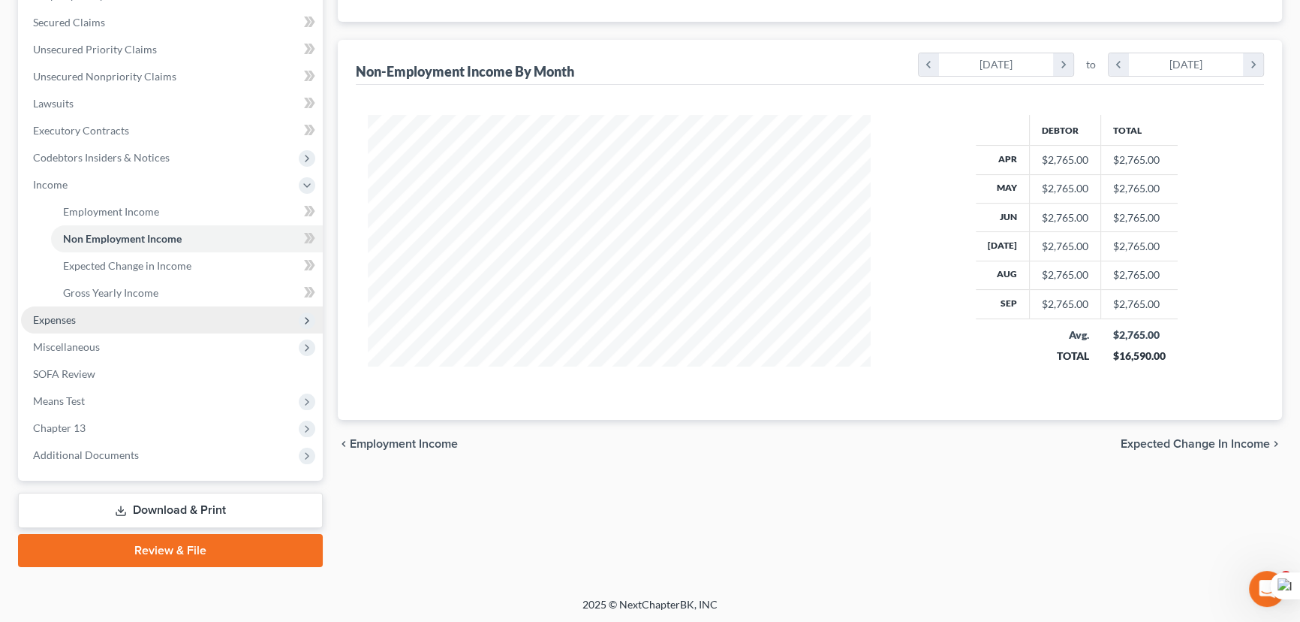
click at [129, 317] on span "Expenses" at bounding box center [172, 319] width 302 height 27
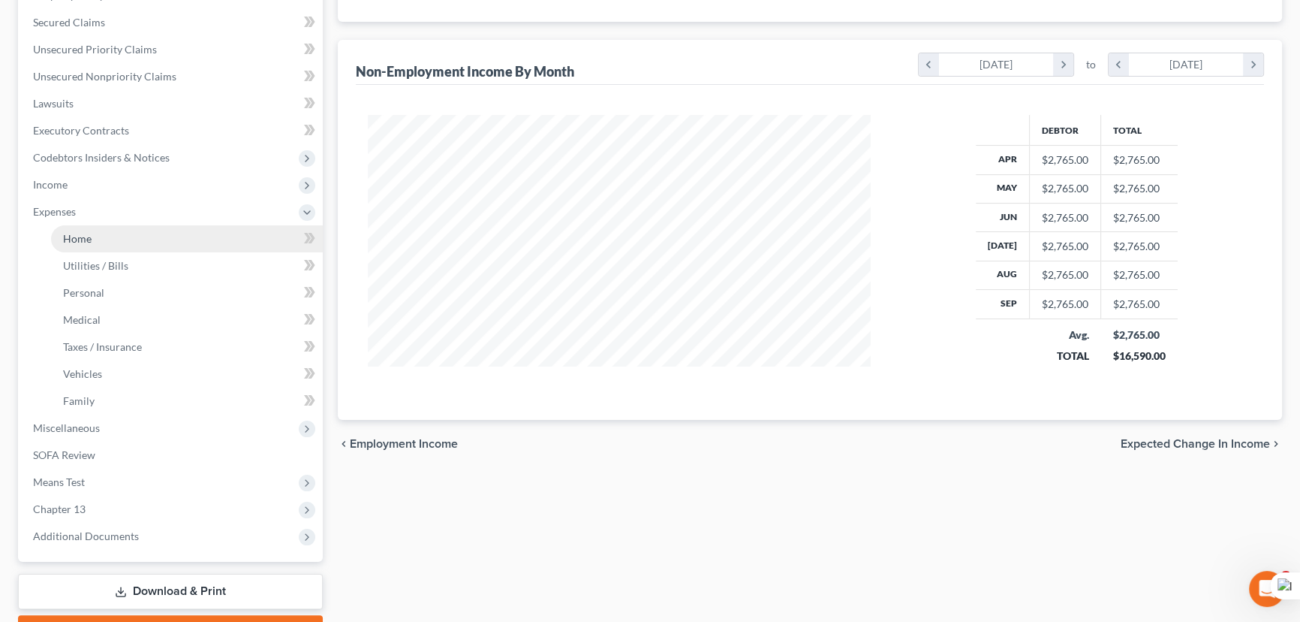
click at [155, 214] on span "Expenses" at bounding box center [172, 211] width 302 height 27
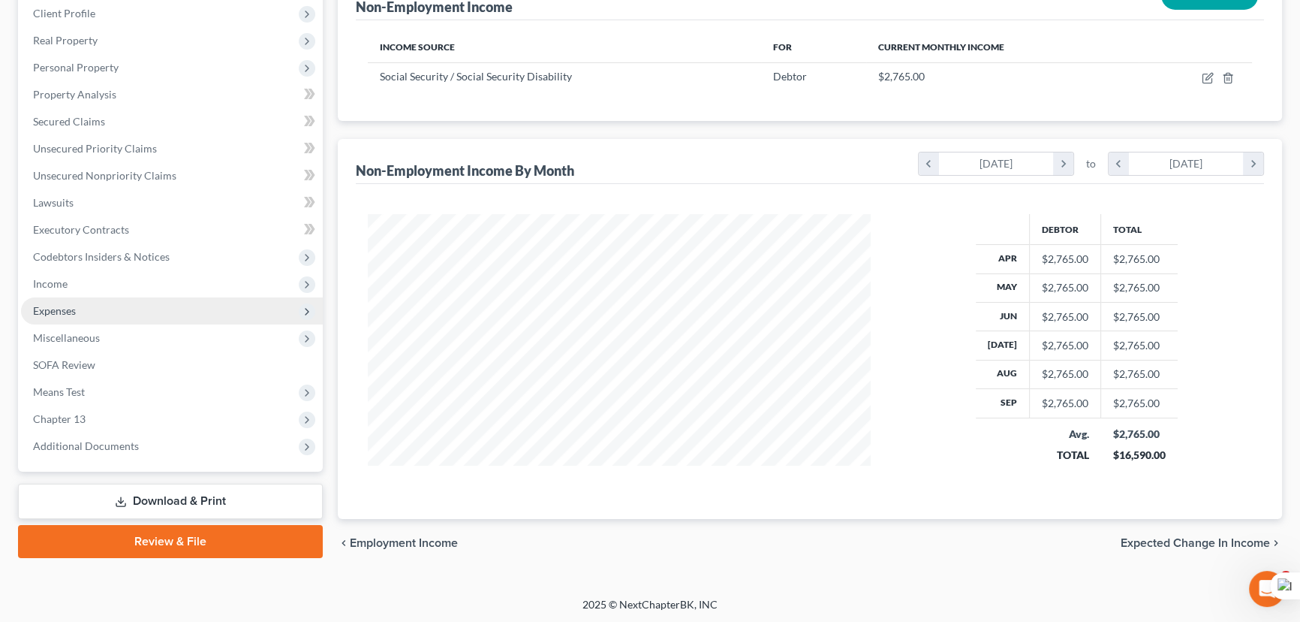
click at [125, 297] on span "Expenses" at bounding box center [172, 310] width 302 height 27
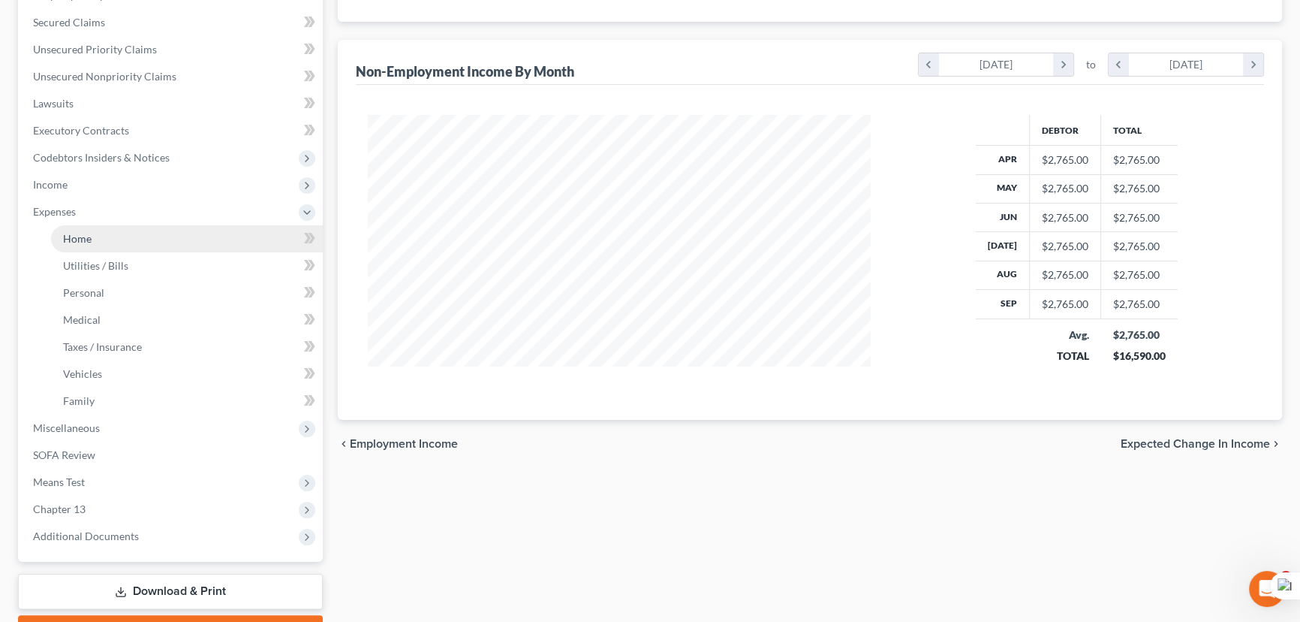
click at [117, 239] on link "Home" at bounding box center [187, 238] width 272 height 27
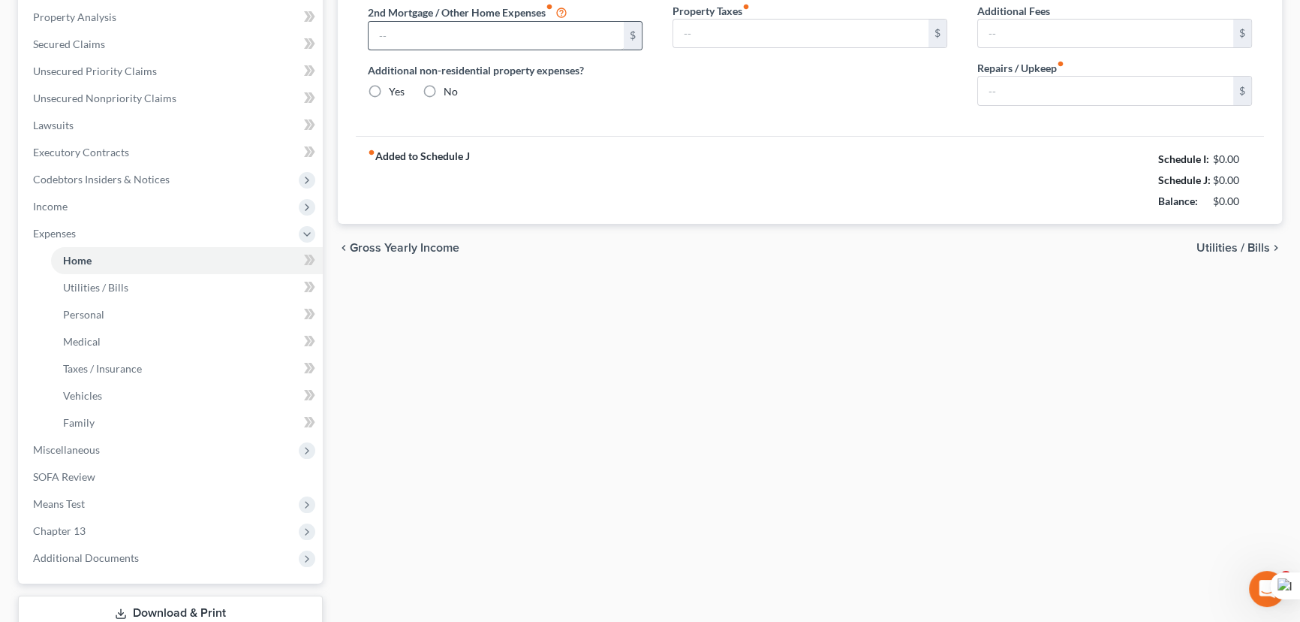
type input "600.00"
type input "0.00"
radio input "true"
type input "0.00"
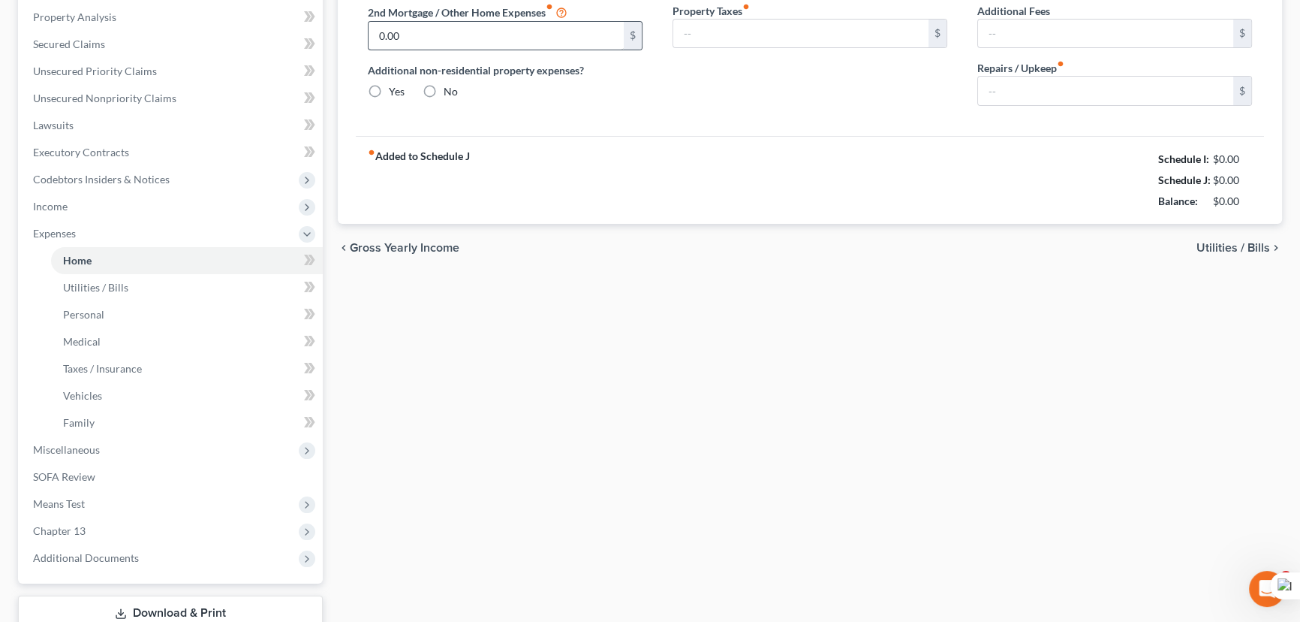
type input "0.00"
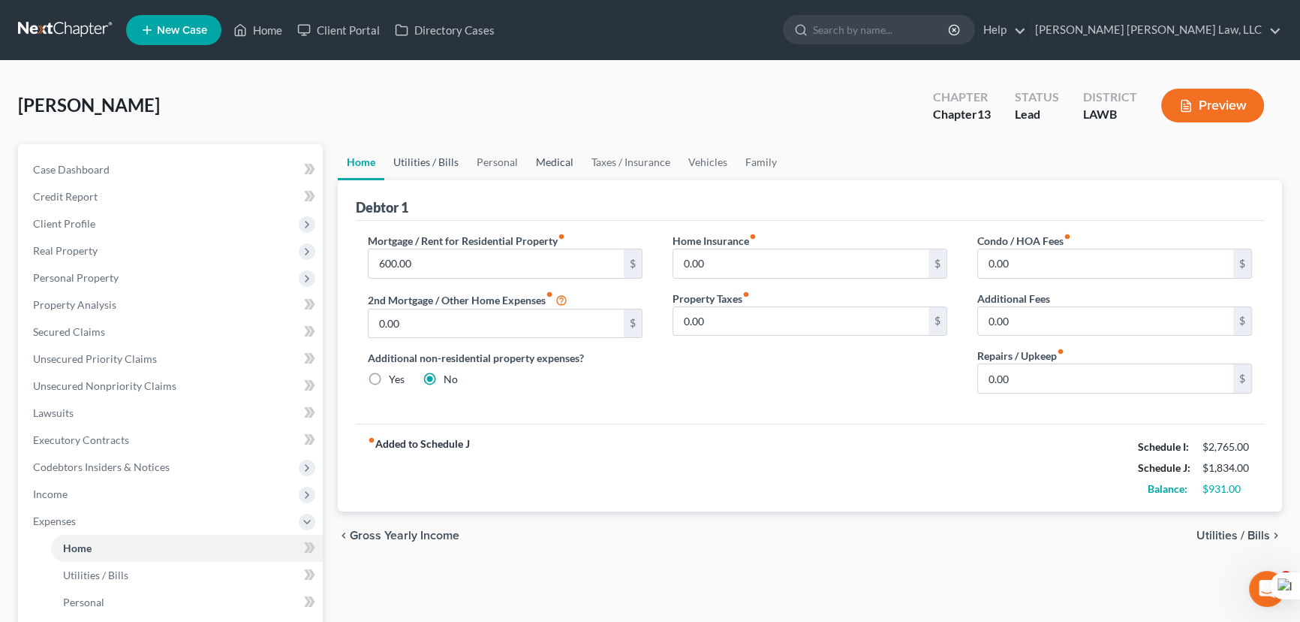
drag, startPoint x: 405, startPoint y: 155, endPoint x: 547, endPoint y: 157, distance: 141.2
click at [405, 155] on link "Utilities / Bills" at bounding box center [425, 162] width 83 height 36
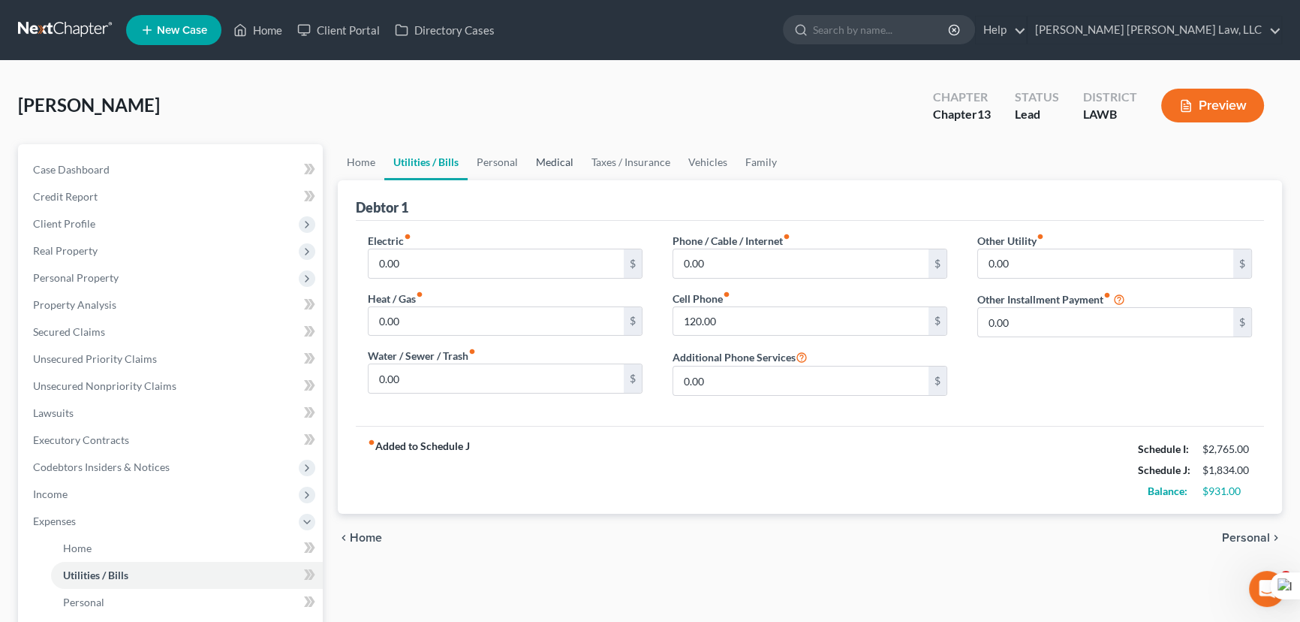
click at [559, 157] on link "Medical" at bounding box center [555, 162] width 56 height 36
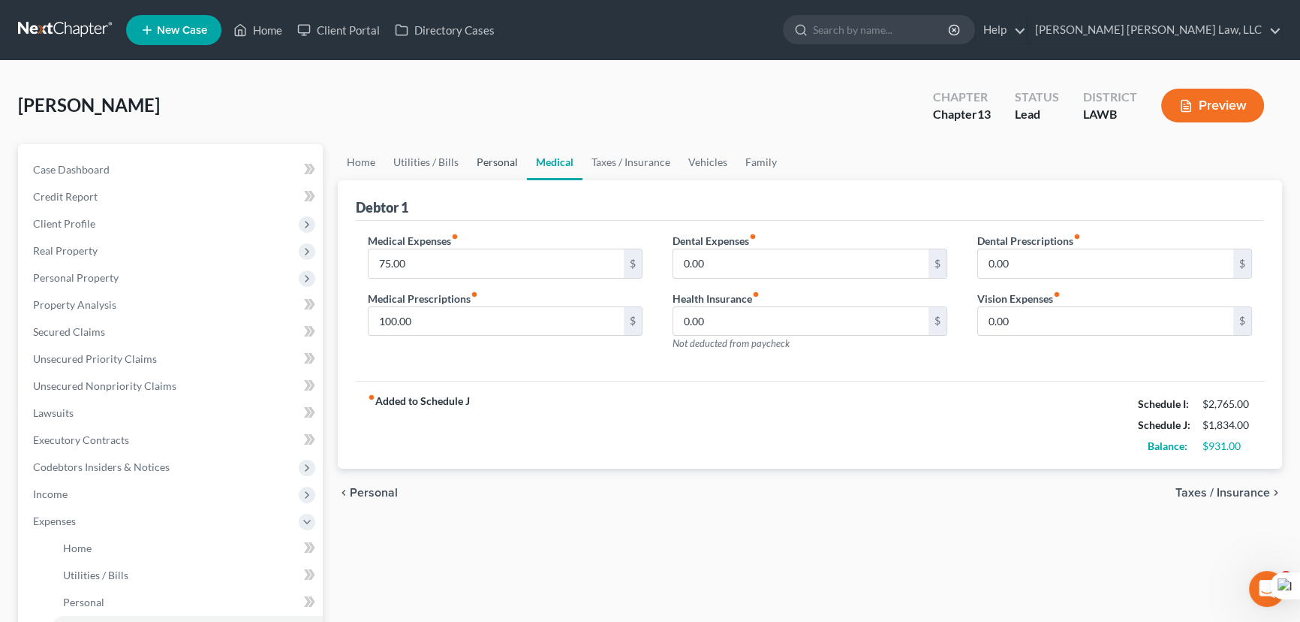
click at [487, 155] on link "Personal" at bounding box center [497, 162] width 59 height 36
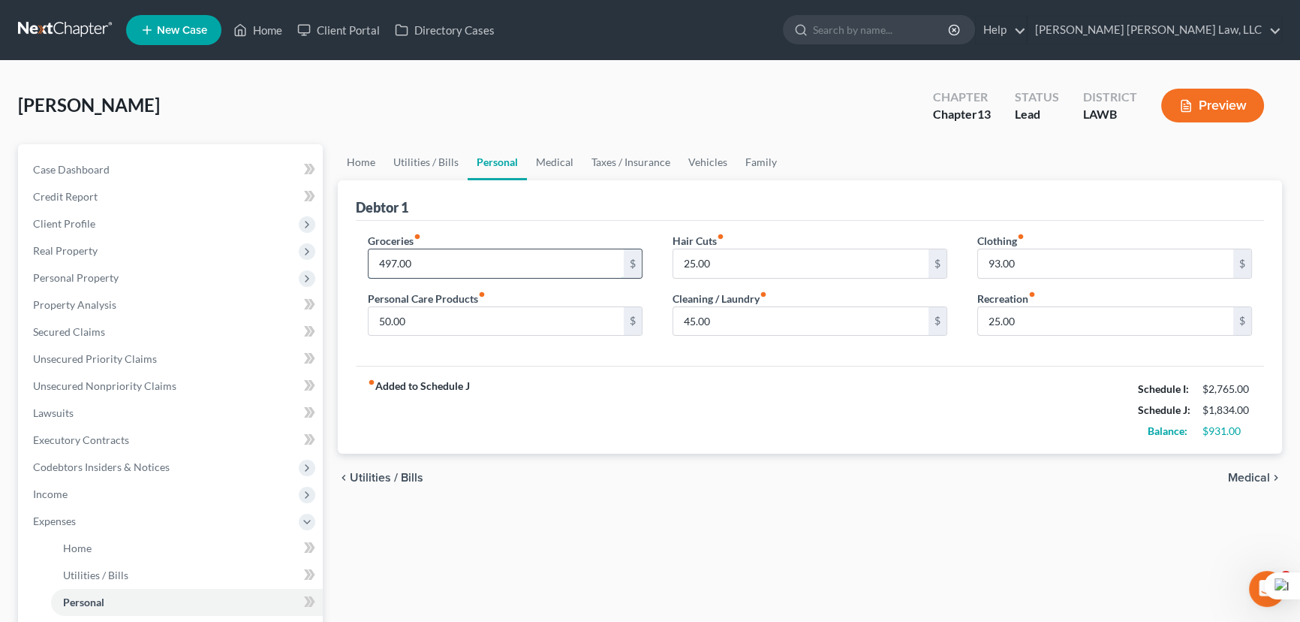
click at [479, 261] on input "497.00" at bounding box center [496, 263] width 255 height 29
type input "2"
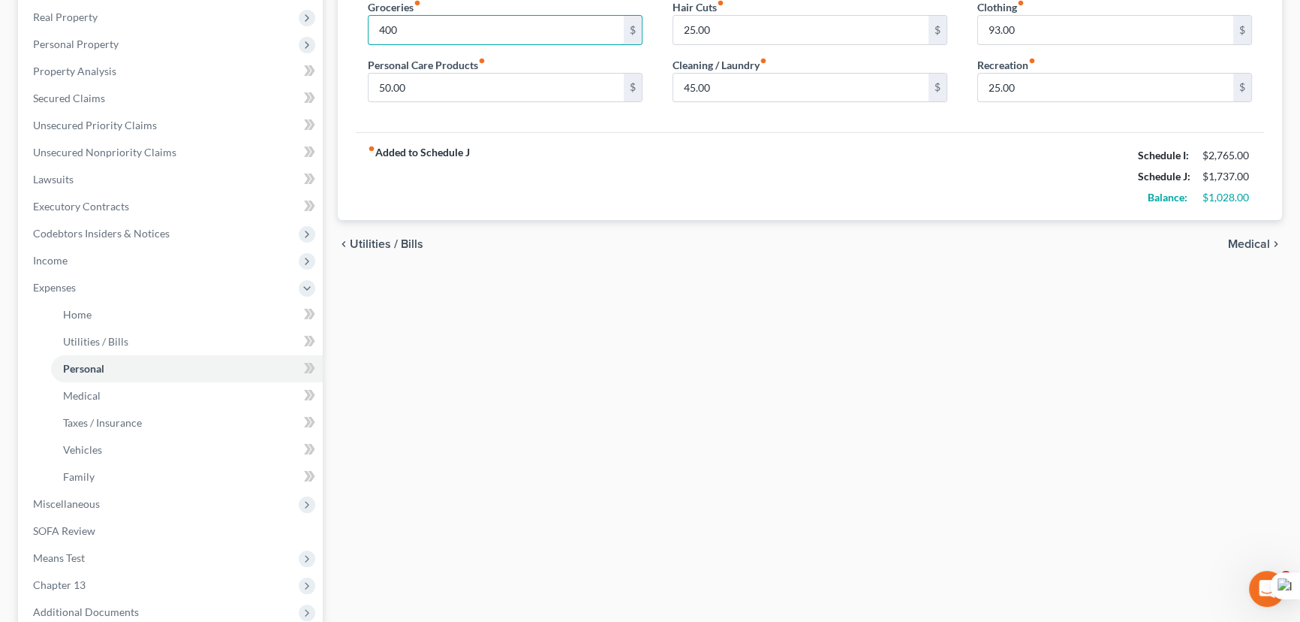
scroll to position [390, 0]
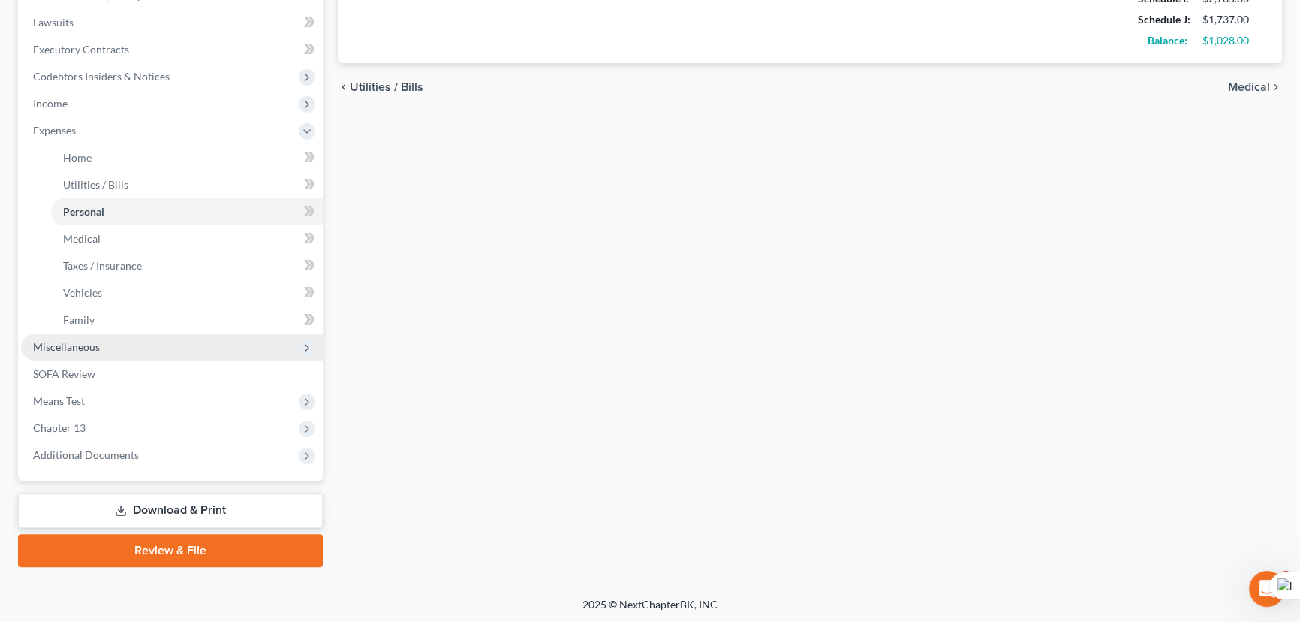
click at [113, 345] on span "Miscellaneous" at bounding box center [172, 346] width 302 height 27
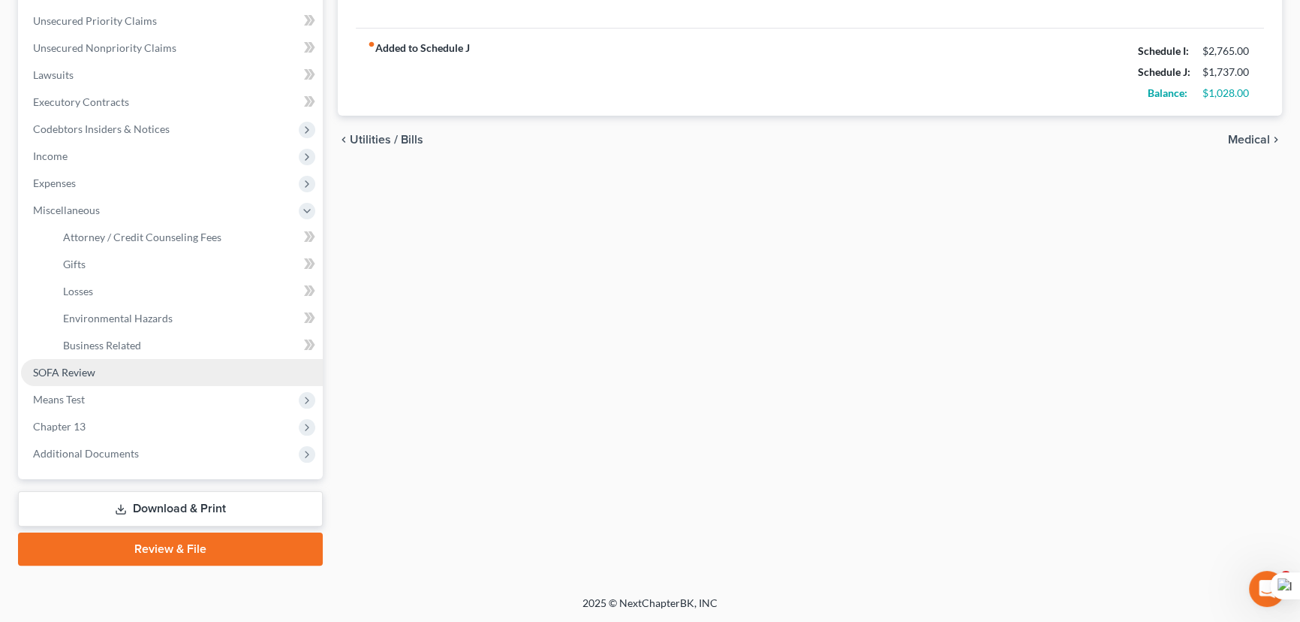
scroll to position [336, 0]
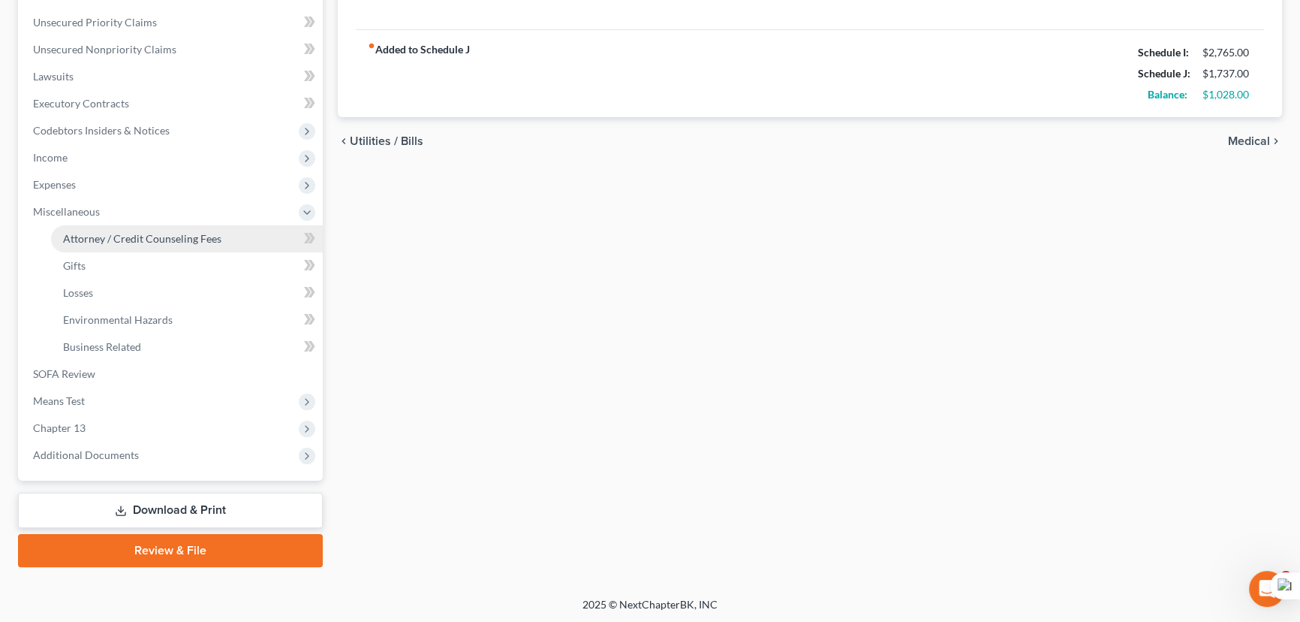
click at [113, 233] on span "Attorney / Credit Counseling Fees" at bounding box center [142, 238] width 158 height 13
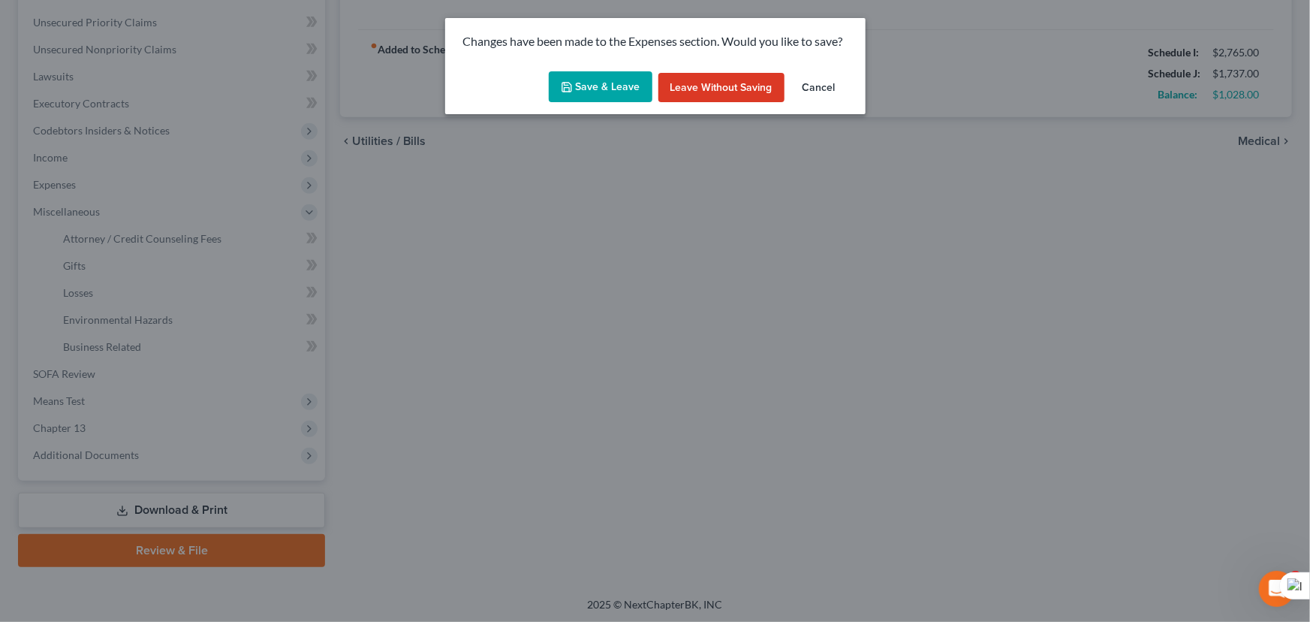
click at [643, 96] on button "Save & Leave" at bounding box center [601, 87] width 104 height 32
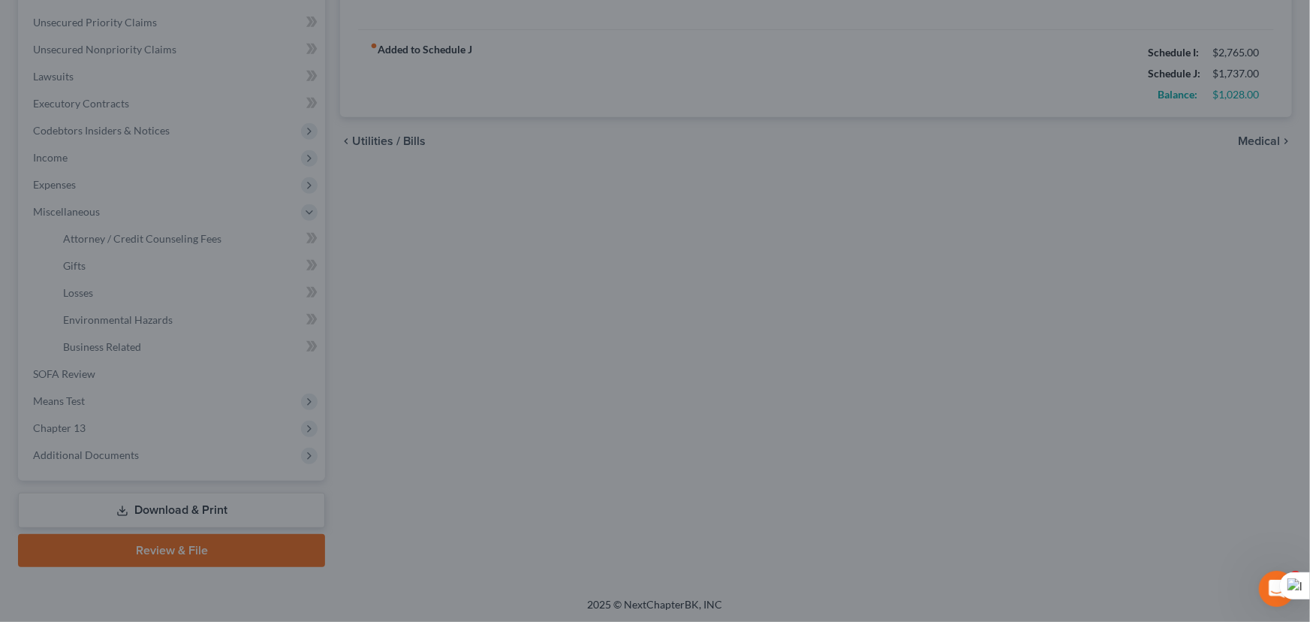
type input "400.00"
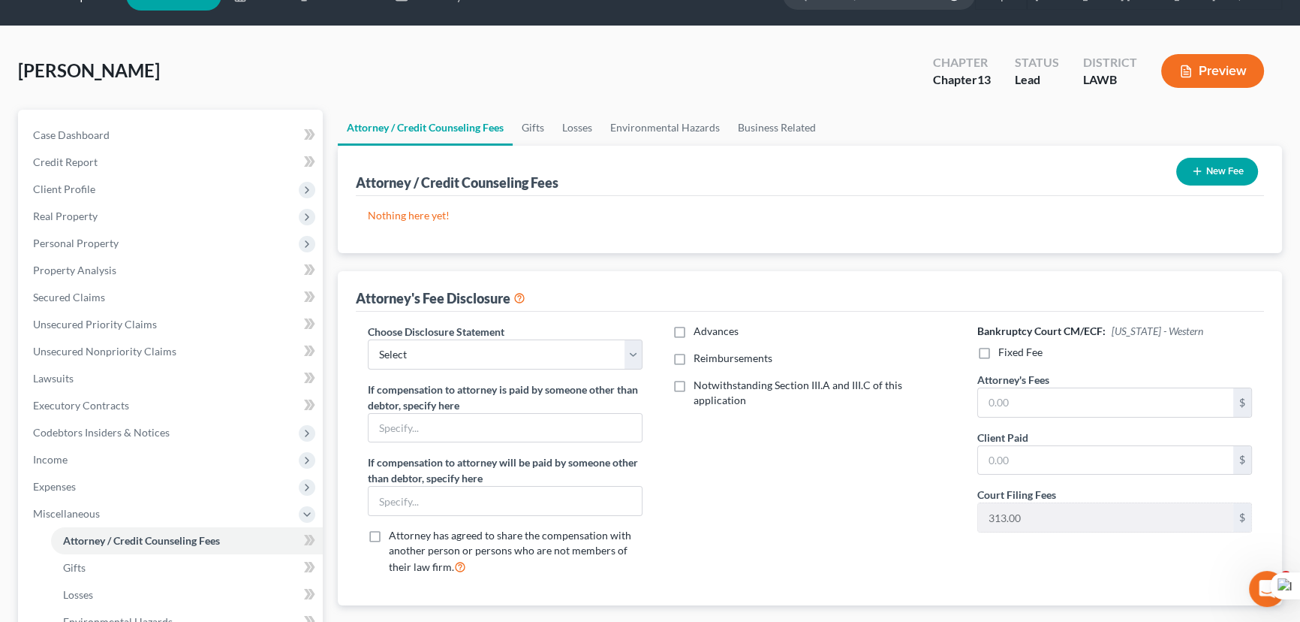
scroll to position [68, 0]
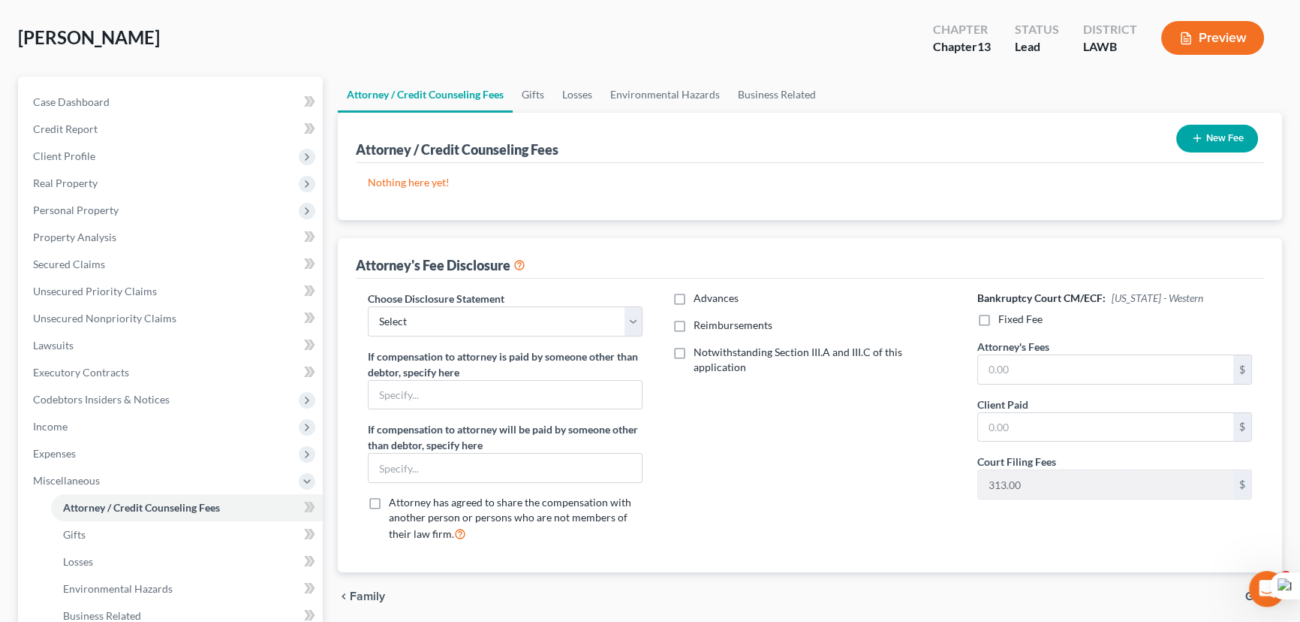
drag, startPoint x: 1223, startPoint y: 105, endPoint x: 1217, endPoint y: 137, distance: 32.1
click at [1223, 113] on ui-view "Attorney / Credit Counseling Fees Gifts Losses Environmental Hazards Business R…" at bounding box center [810, 349] width 945 height 544
click at [1217, 137] on html "Home New Case Client Portal Directory Cases E. Orum Young Law, LLC madison.f@eo…" at bounding box center [650, 412] width 1300 height 960
click at [935, 77] on ul "Attorney / Credit Counseling Fees Gifts Losses Environmental Hazards Business R…" at bounding box center [810, 95] width 945 height 36
click at [1207, 134] on button "New Fee" at bounding box center [1217, 139] width 82 height 28
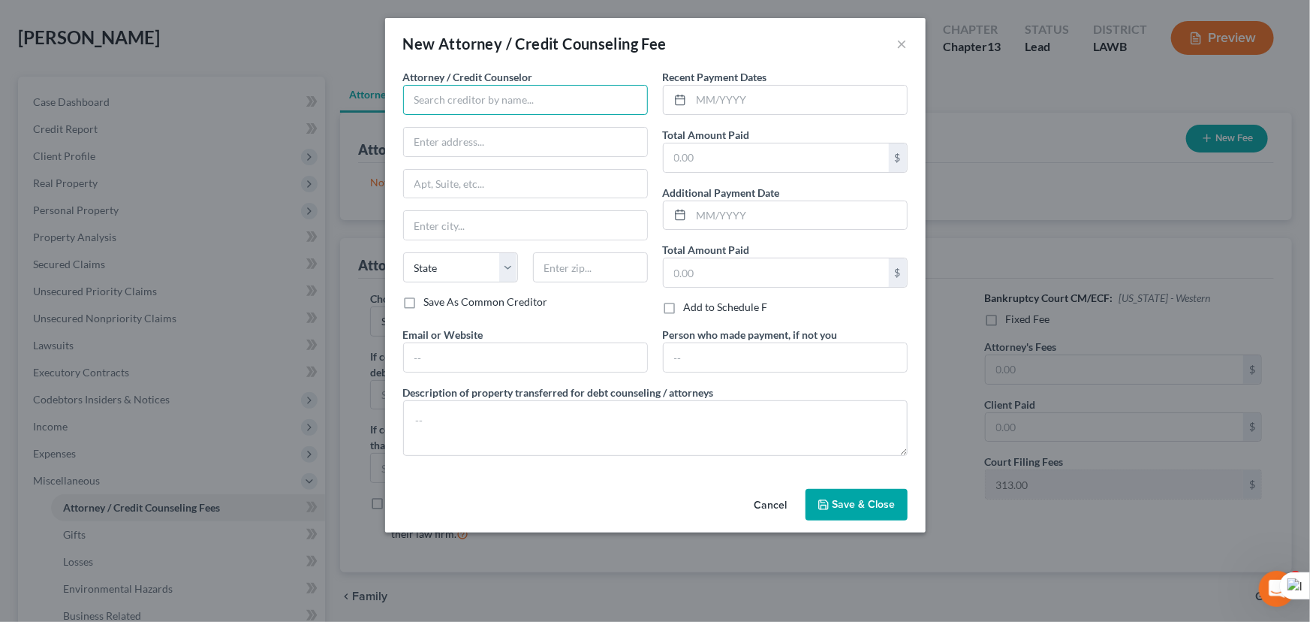
click at [459, 106] on input "text" at bounding box center [525, 100] width 245 height 30
type input "E Orum Young Law Office"
type input "200 Washington Street"
type input "Monroe"
select select "19"
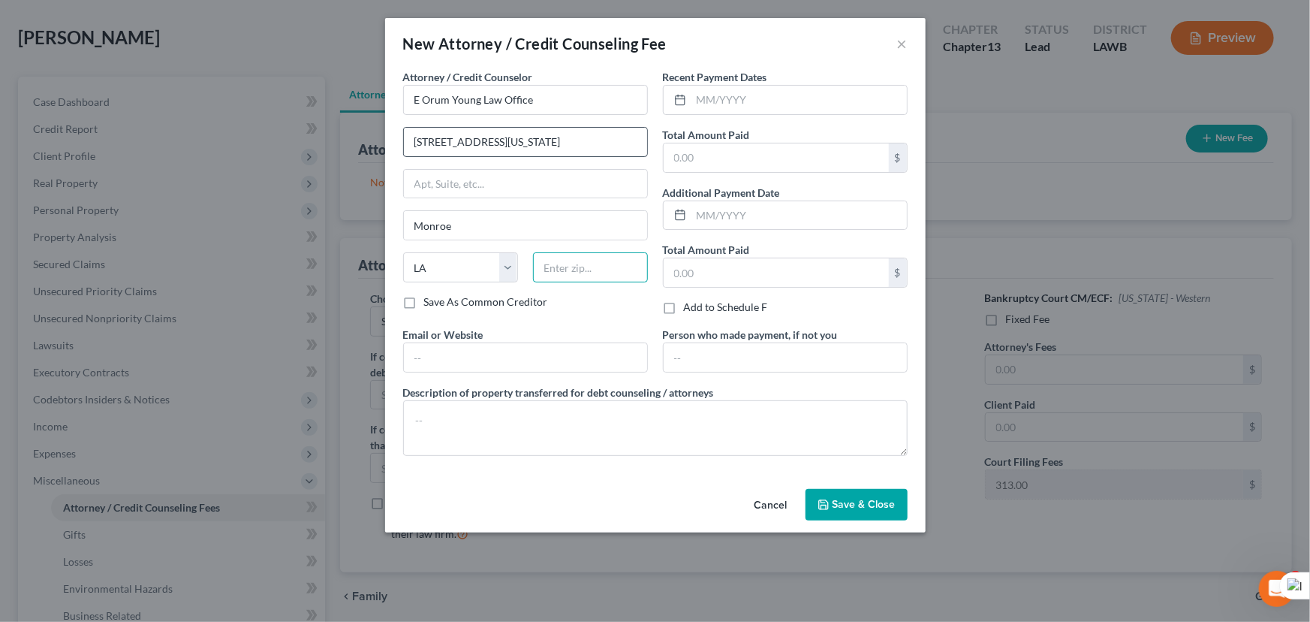
type input "71201"
click at [728, 98] on input "text" at bounding box center [798, 100] width 215 height 29
type input "10/2025"
type input "365"
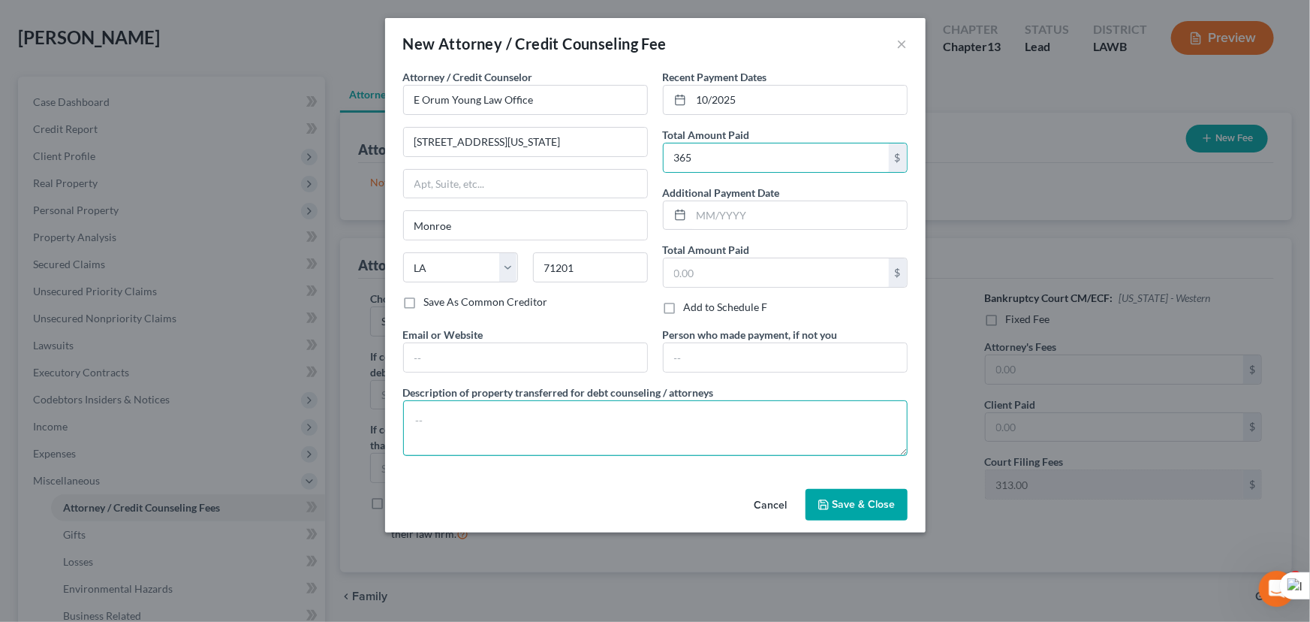
click at [611, 430] on textarea at bounding box center [655, 428] width 505 height 56
type textarea "credit report, credit counseling, filing fee"
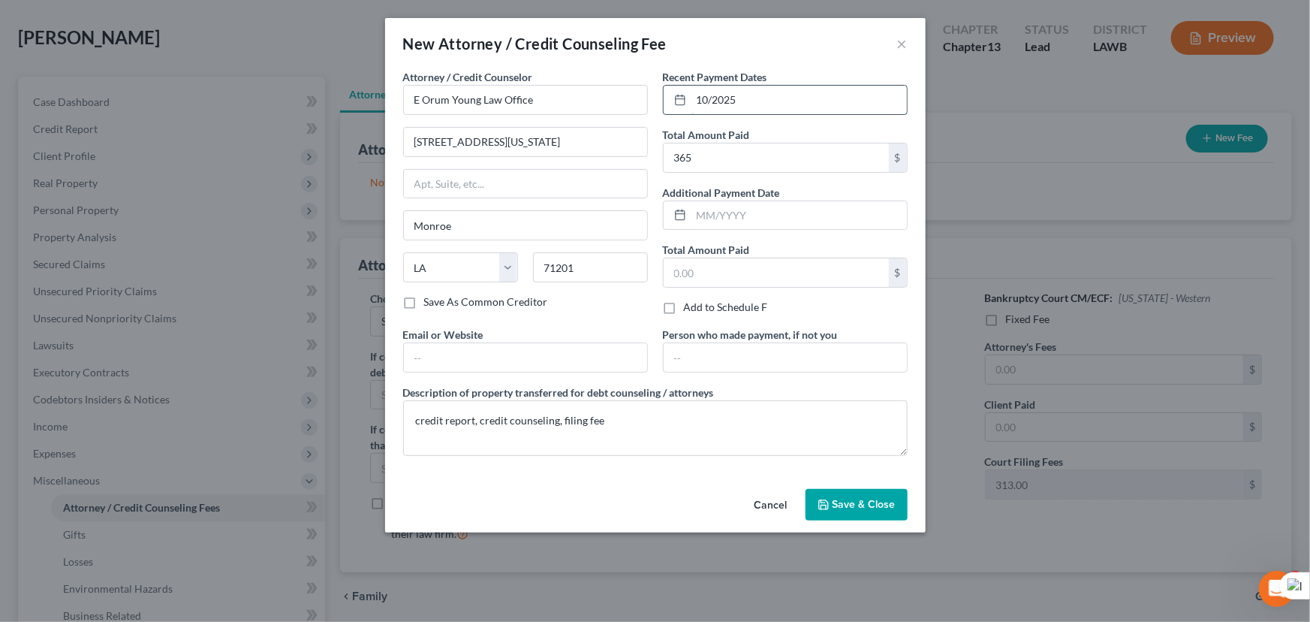
click at [706, 106] on input "10/2025" at bounding box center [798, 100] width 215 height 29
type input "09/2025"
drag, startPoint x: 892, startPoint y: 491, endPoint x: 875, endPoint y: 513, distance: 27.3
click at [880, 503] on button "Save & Close" at bounding box center [857, 505] width 102 height 32
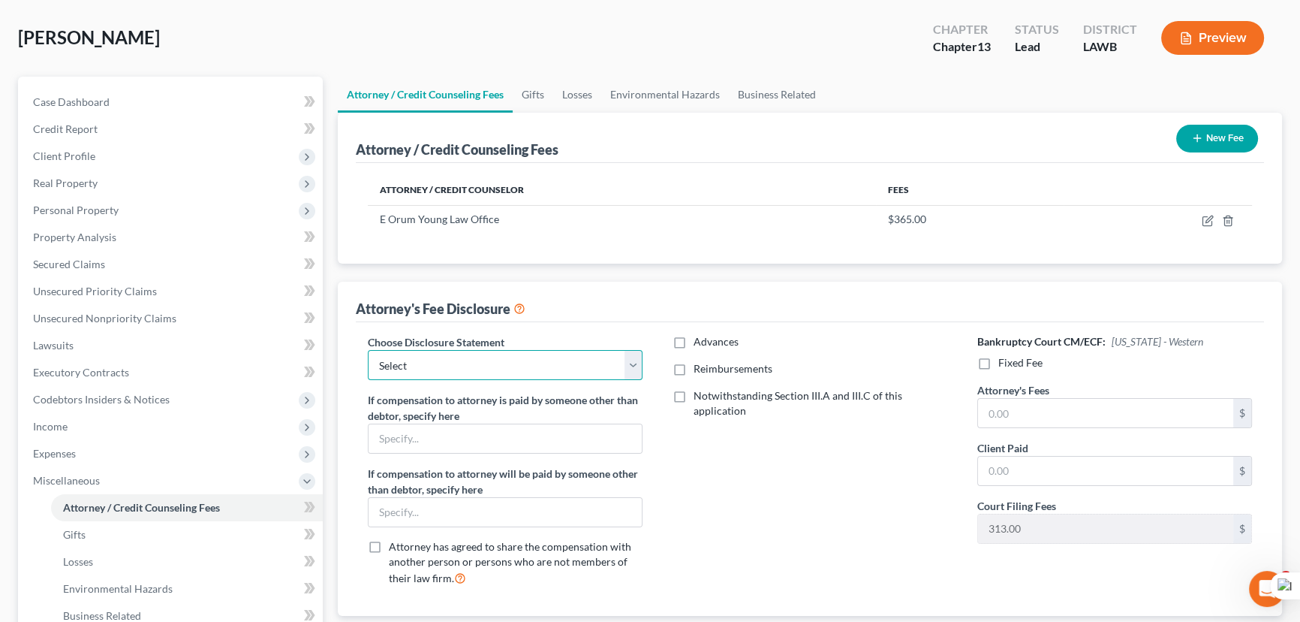
drag, startPoint x: 531, startPoint y: 355, endPoint x: 520, endPoint y: 374, distance: 21.9
click at [531, 355] on select "Select LAEB 2016 Bankruptcy Rule 2016(B) Disclosure and Application for Approva…" at bounding box center [505, 365] width 275 height 30
select select "1"
click at [368, 350] on select "Select LAEB 2016 Bankruptcy Rule 2016(B) Disclosure and Application for Approva…" at bounding box center [505, 365] width 275 height 30
click at [694, 369] on label "Reimbursements" at bounding box center [733, 368] width 79 height 15
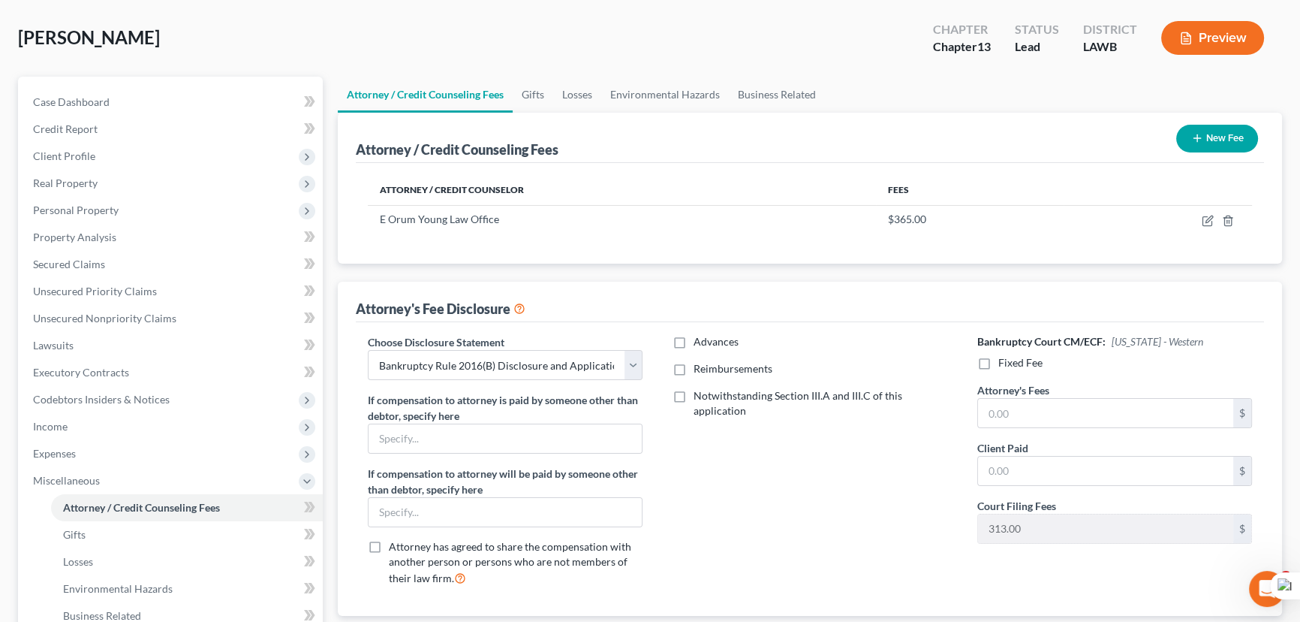
click at [700, 369] on input "Reimbursements" at bounding box center [705, 366] width 10 height 10
checkbox input "true"
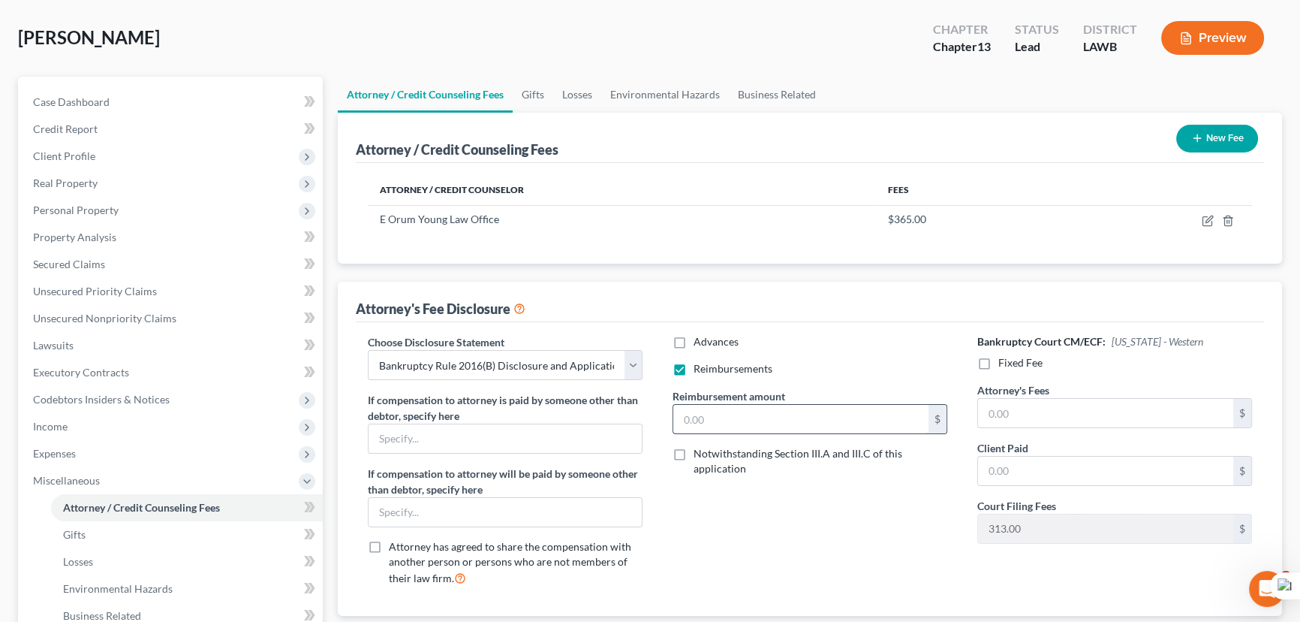
click at [709, 414] on input "text" at bounding box center [800, 419] width 255 height 29
type input "250"
click at [999, 360] on label "Fixed Fee" at bounding box center [1021, 362] width 44 height 15
click at [1005, 360] on input "Fixed Fee" at bounding box center [1010, 360] width 10 height 10
checkbox input "true"
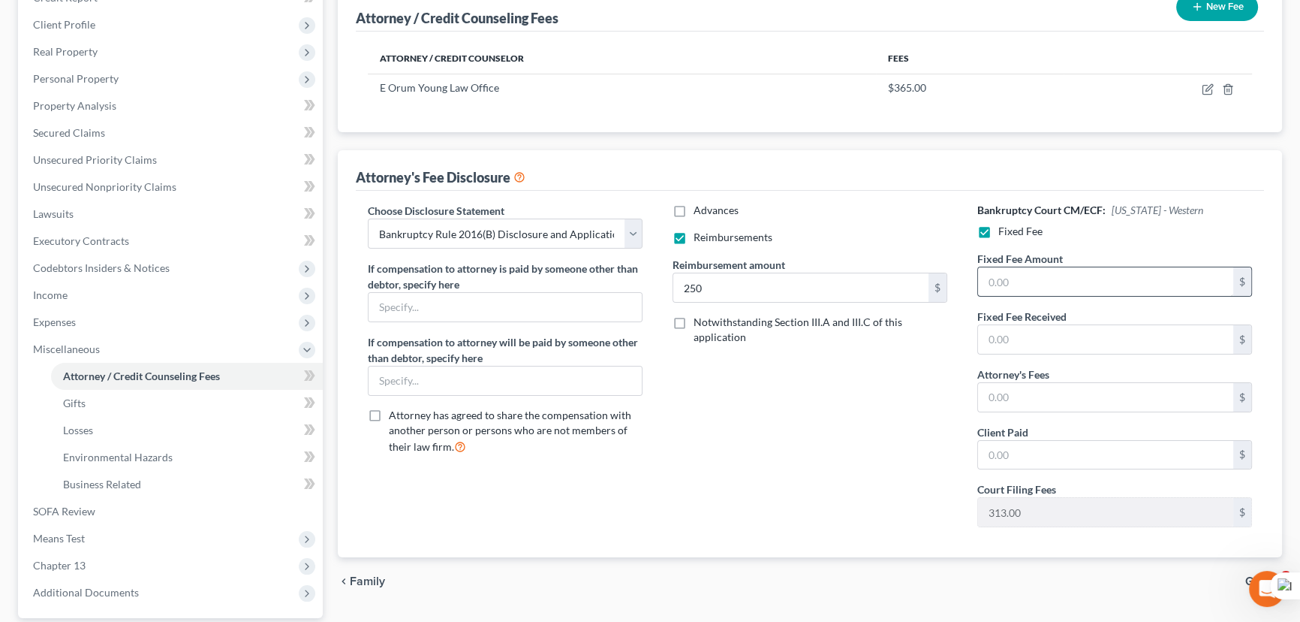
scroll to position [204, 0]
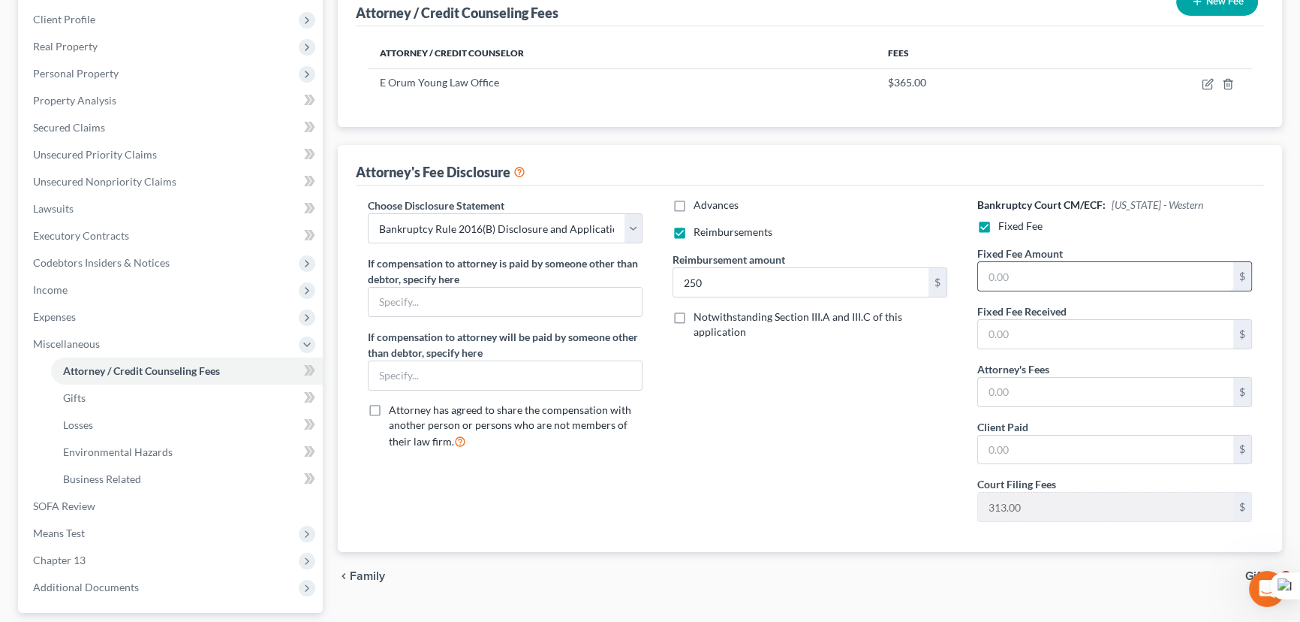
click at [1025, 265] on input "text" at bounding box center [1105, 276] width 255 height 29
type input "5,025"
click at [1026, 384] on input "text" at bounding box center [1105, 392] width 255 height 29
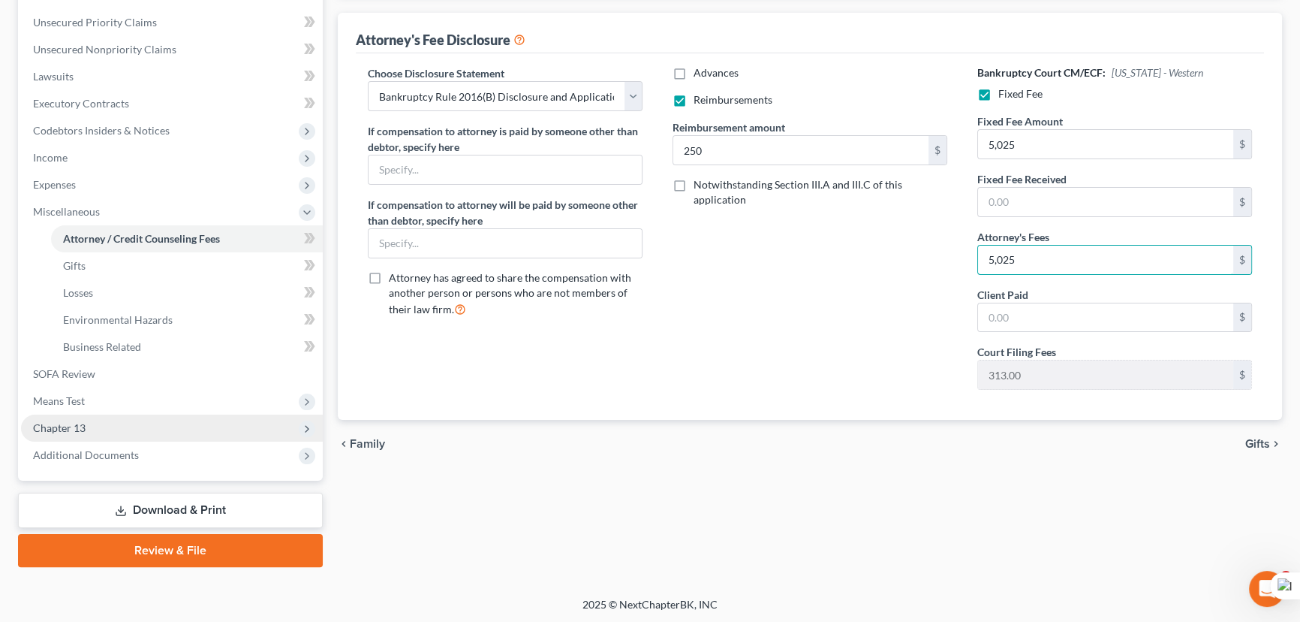
type input "5,025"
click at [160, 436] on span "Chapter 13" at bounding box center [172, 427] width 302 height 27
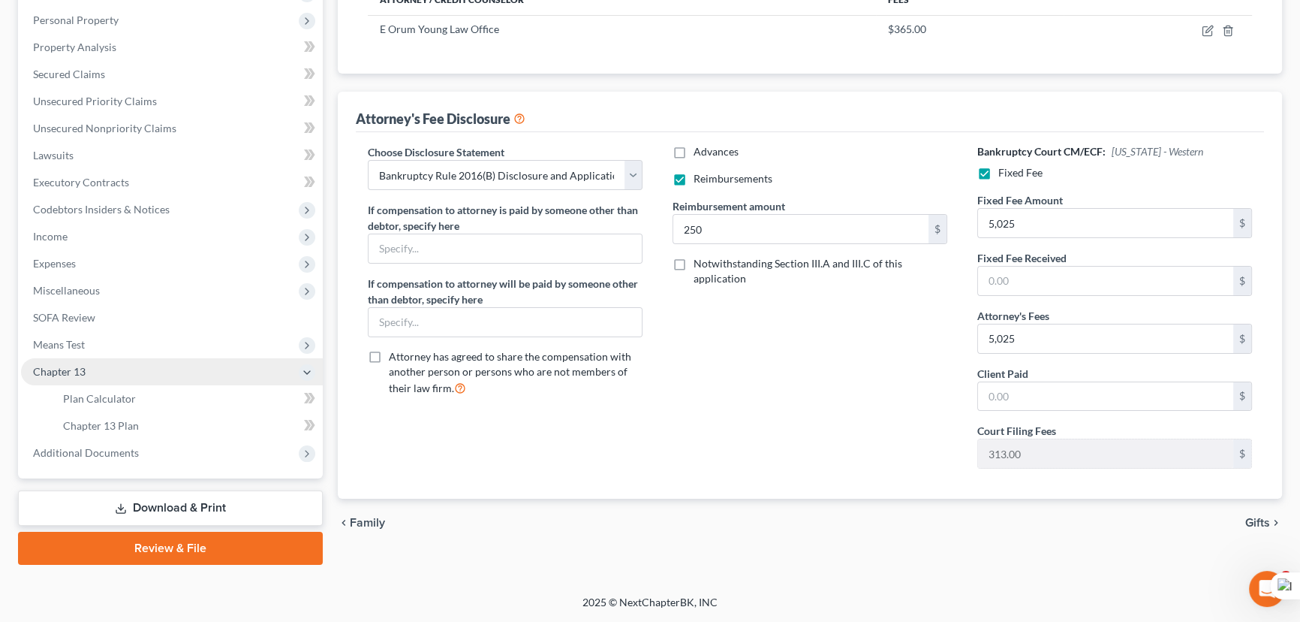
scroll to position [255, 0]
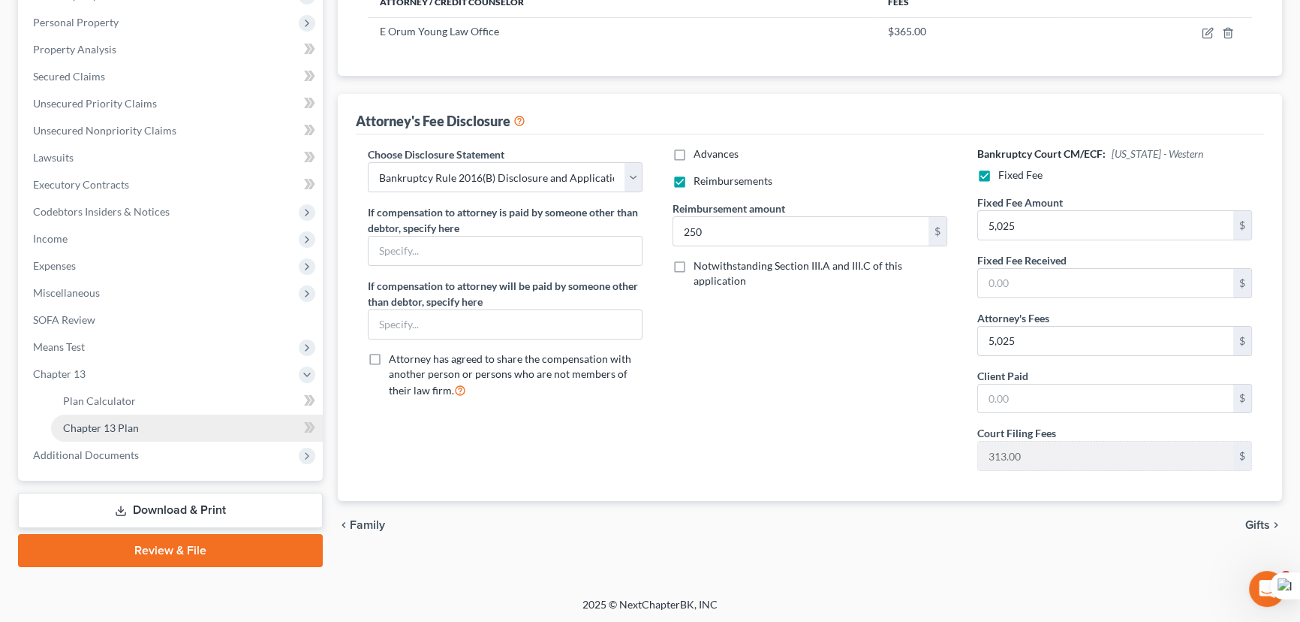
click at [159, 437] on link "Chapter 13 Plan" at bounding box center [187, 427] width 272 height 27
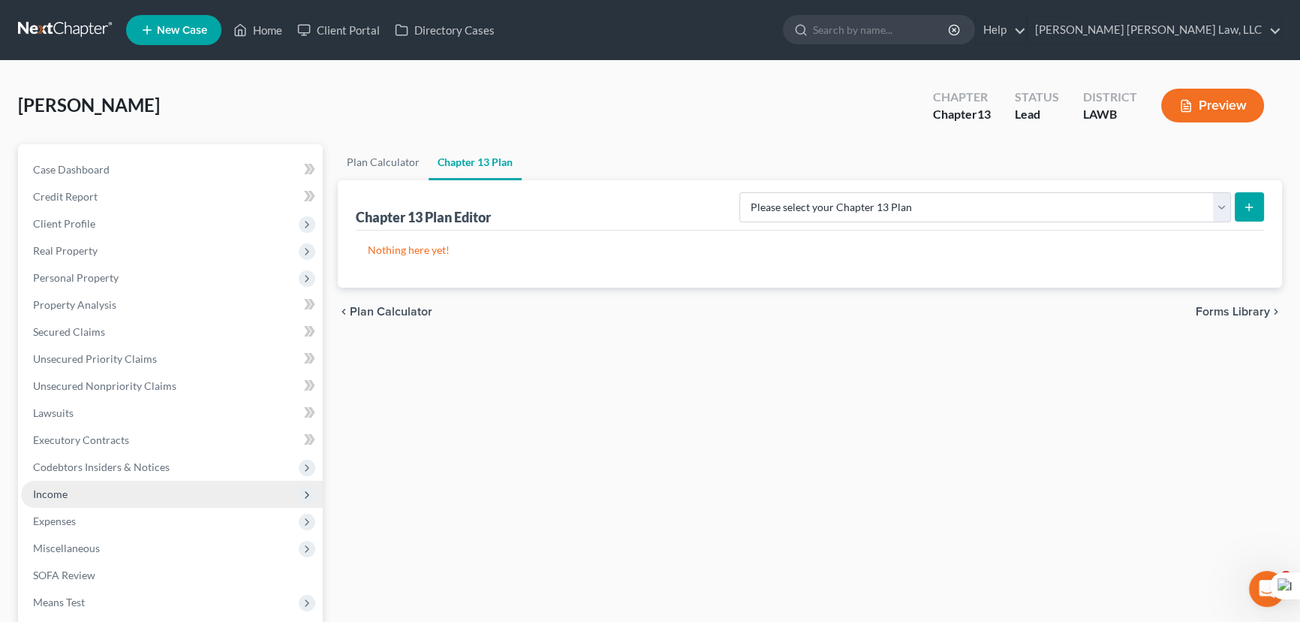
click at [140, 485] on span "Income" at bounding box center [172, 494] width 302 height 27
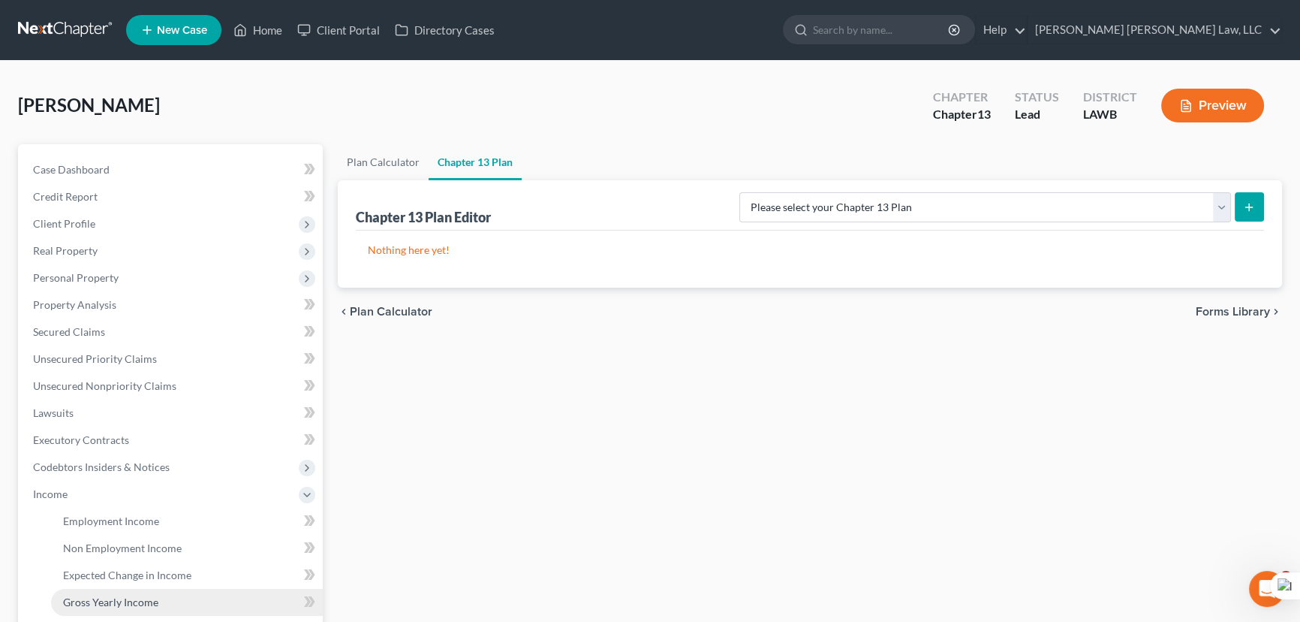
click at [157, 591] on link "Gross Yearly Income" at bounding box center [187, 602] width 272 height 27
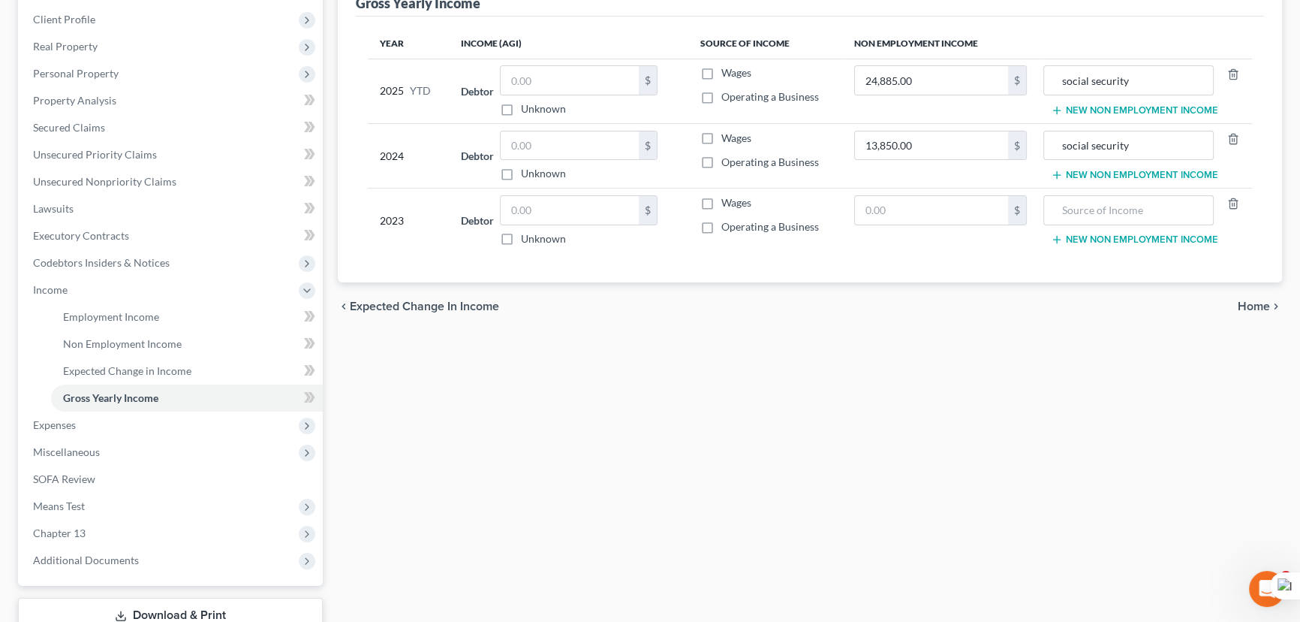
scroll to position [136, 0]
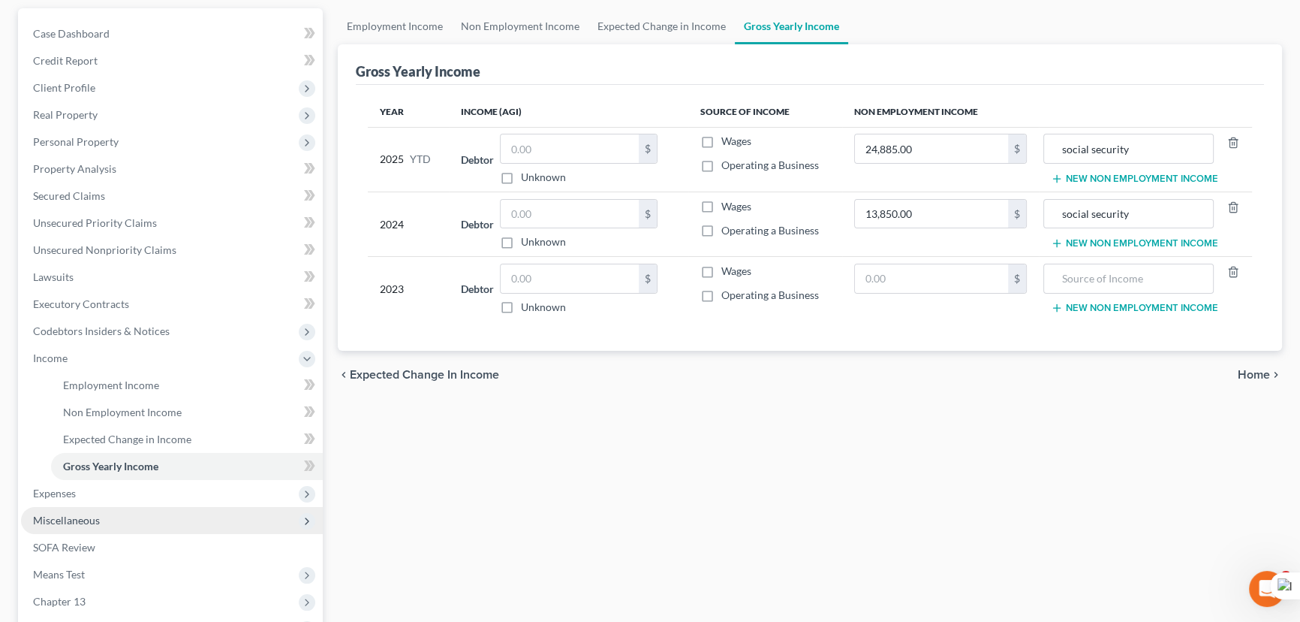
click at [151, 507] on span "Miscellaneous" at bounding box center [172, 520] width 302 height 27
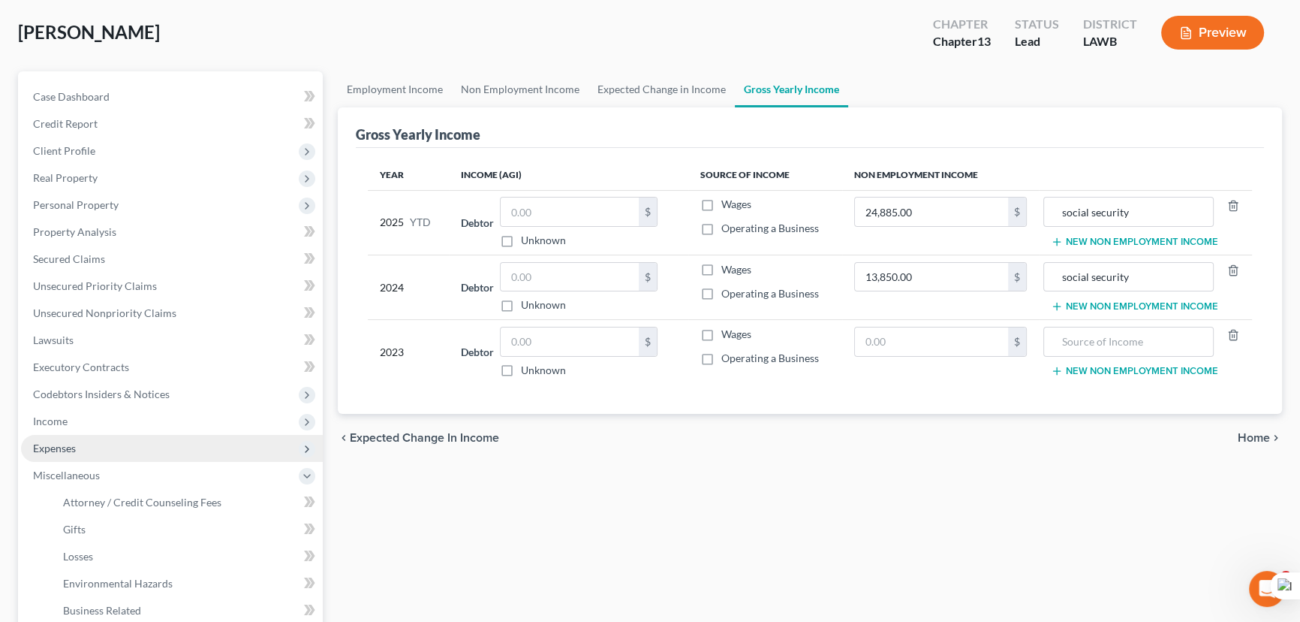
scroll to position [0, 0]
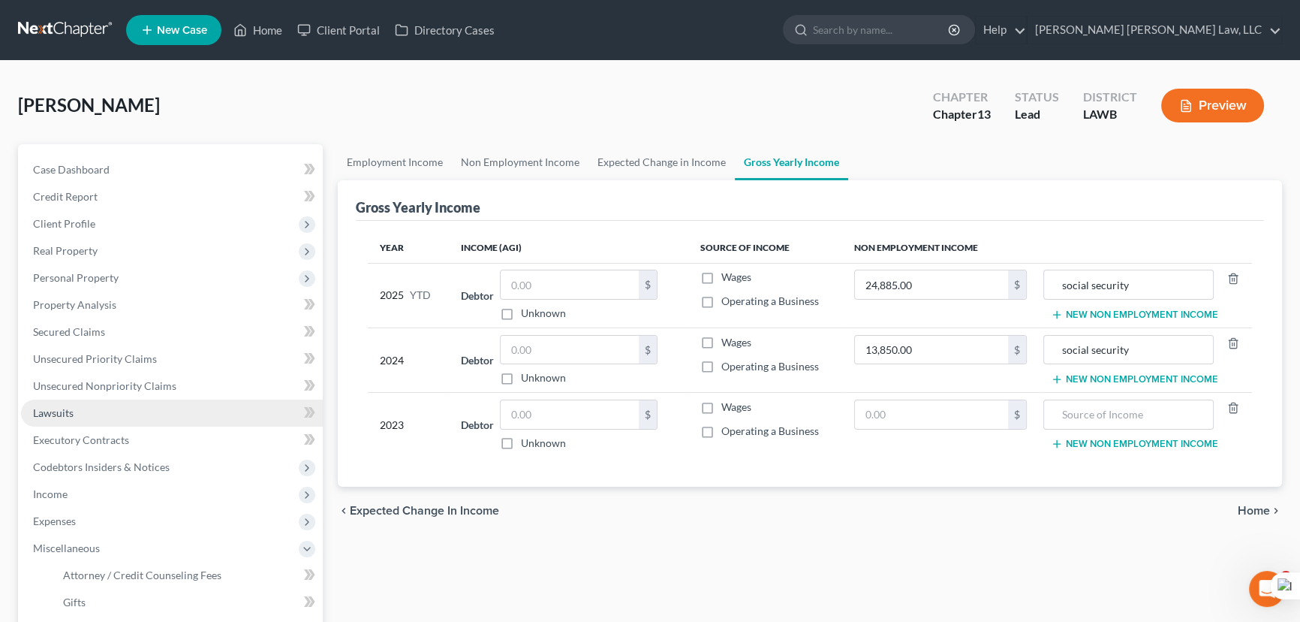
click at [146, 414] on link "Lawsuits" at bounding box center [172, 412] width 302 height 27
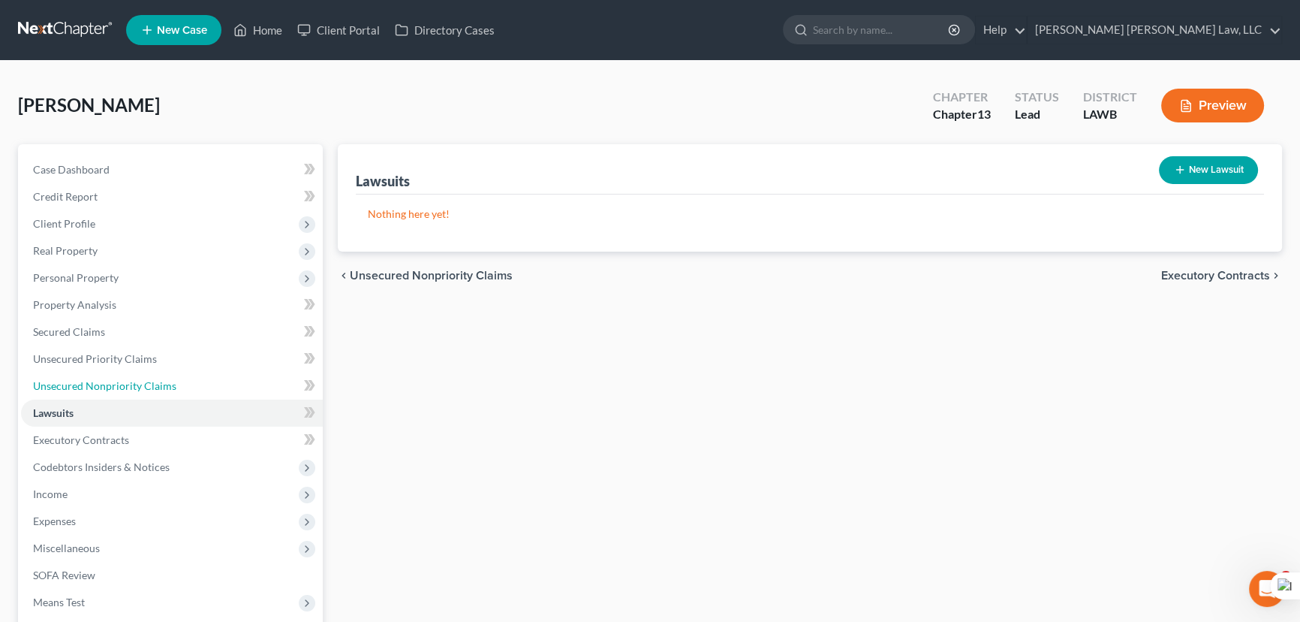
click at [75, 383] on span "Unsecured Nonpriority Claims" at bounding box center [104, 385] width 143 height 13
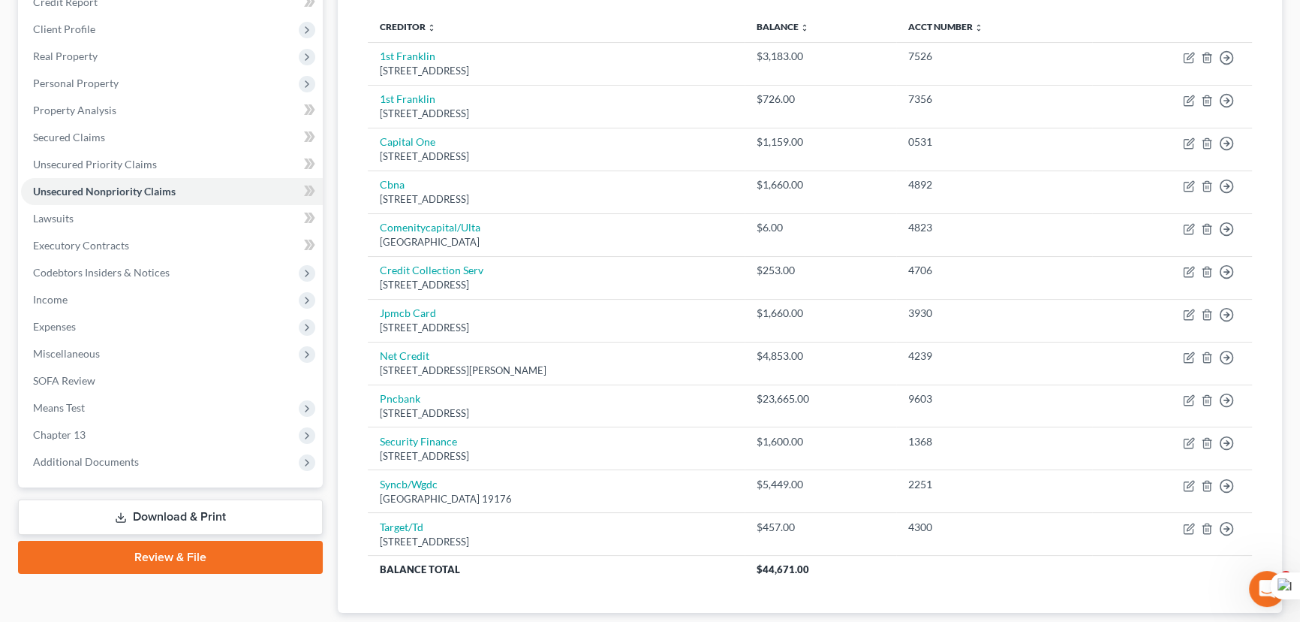
scroll to position [204, 0]
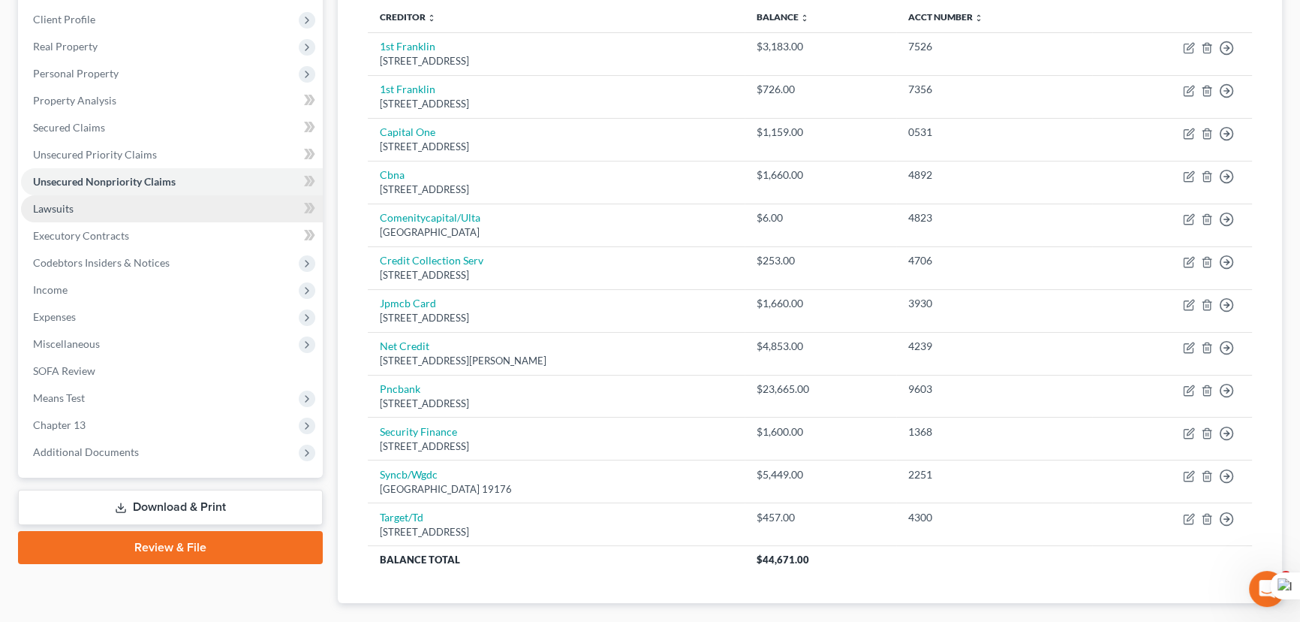
click at [154, 212] on link "Lawsuits" at bounding box center [172, 208] width 302 height 27
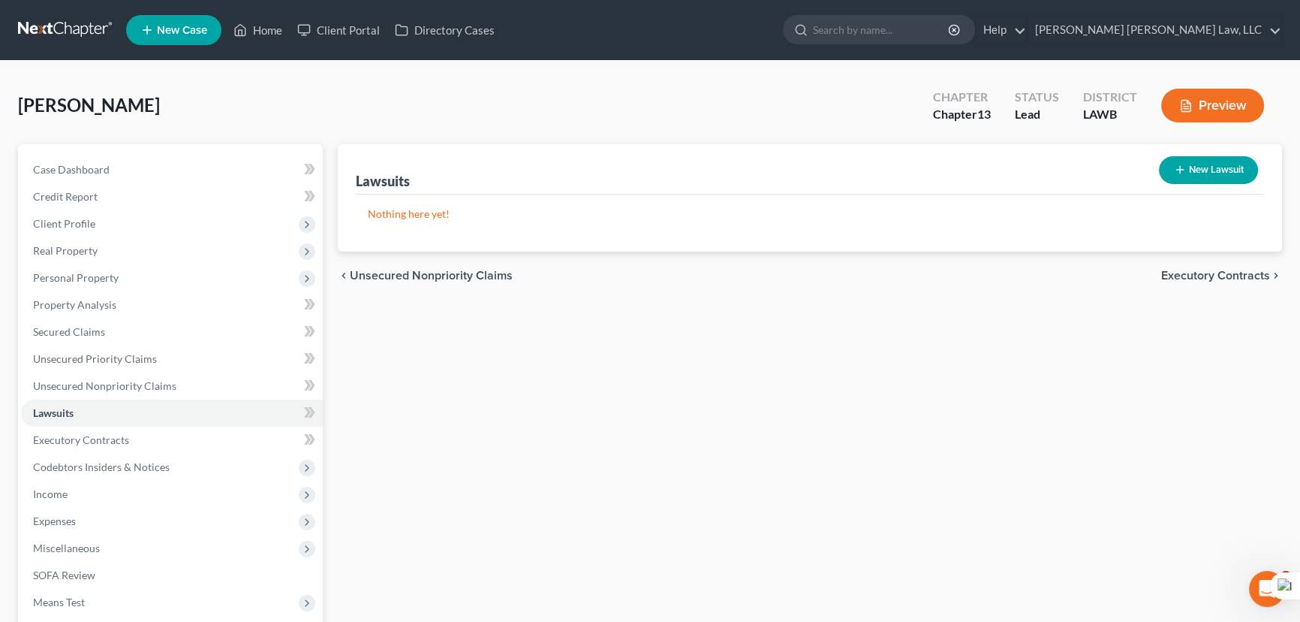
click at [1198, 180] on button "New Lawsuit" at bounding box center [1208, 170] width 99 height 28
select select "0"
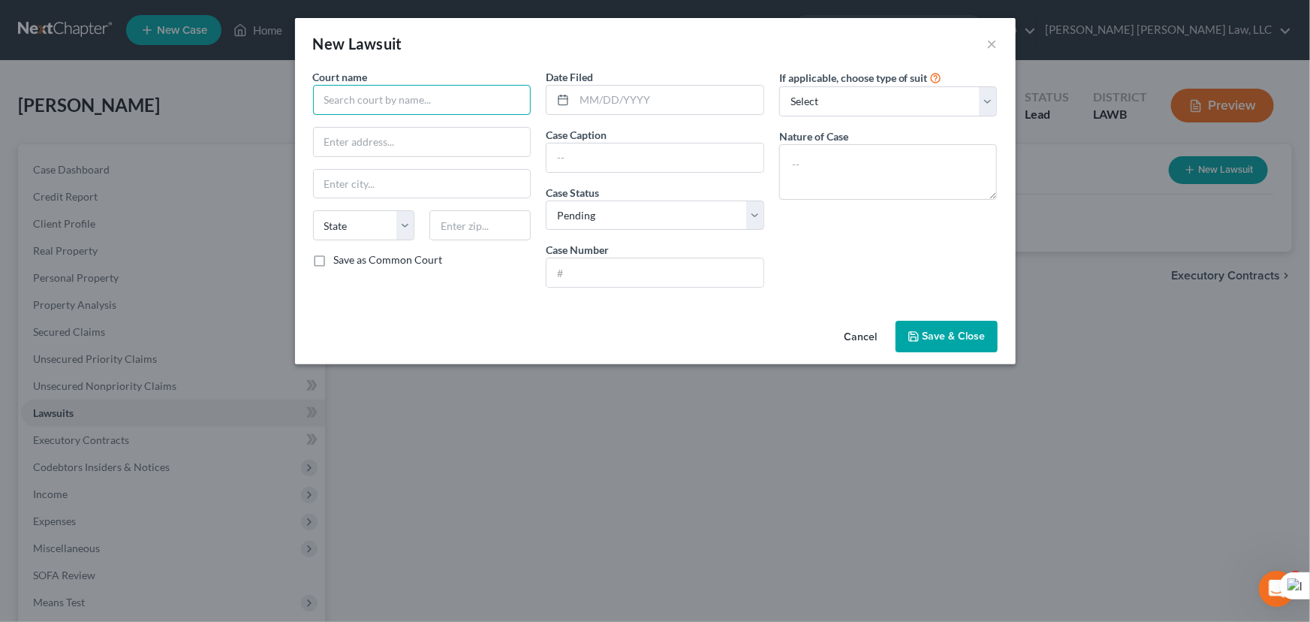
click at [451, 105] on input "text" at bounding box center [422, 100] width 218 height 30
type input "Fourth Judicial District Court"
click at [345, 144] on input "text" at bounding box center [422, 142] width 217 height 29
type input "300 Saint John St"
type input "Monroe"
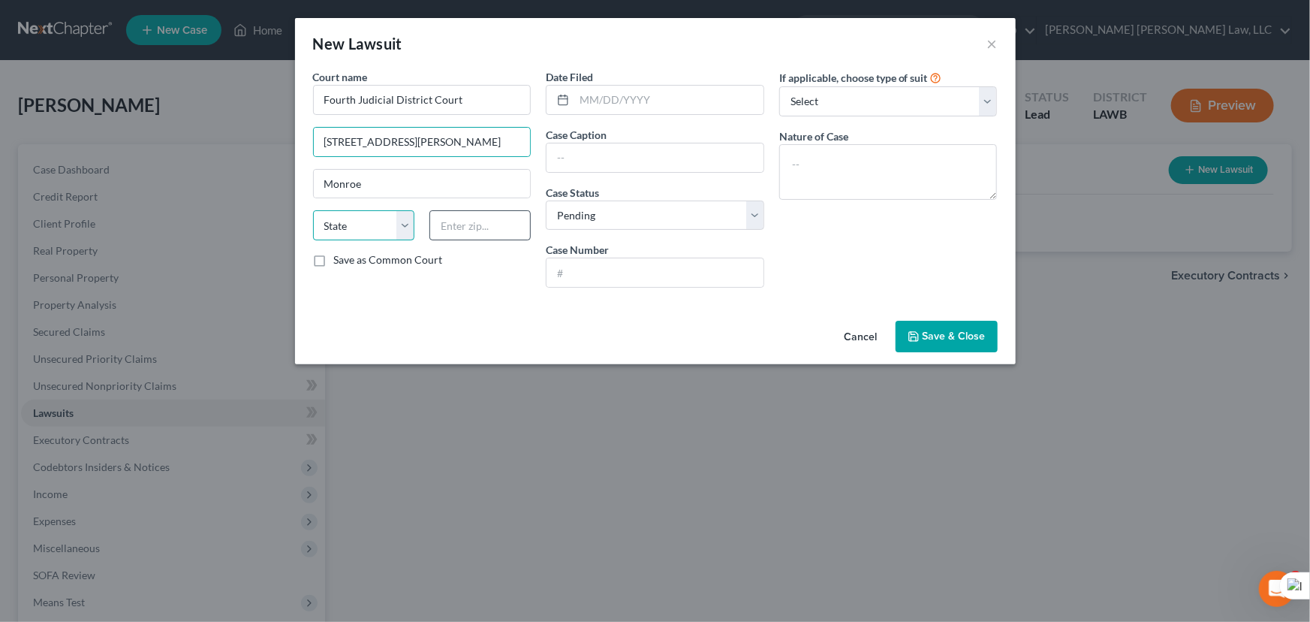
select select "19"
type input "71201"
drag, startPoint x: 718, startPoint y: 104, endPoint x: 1287, endPoint y: 240, distance: 584.9
click at [718, 104] on input "text" at bounding box center [668, 100] width 189 height 29
click at [671, 101] on input "text" at bounding box center [668, 100] width 189 height 29
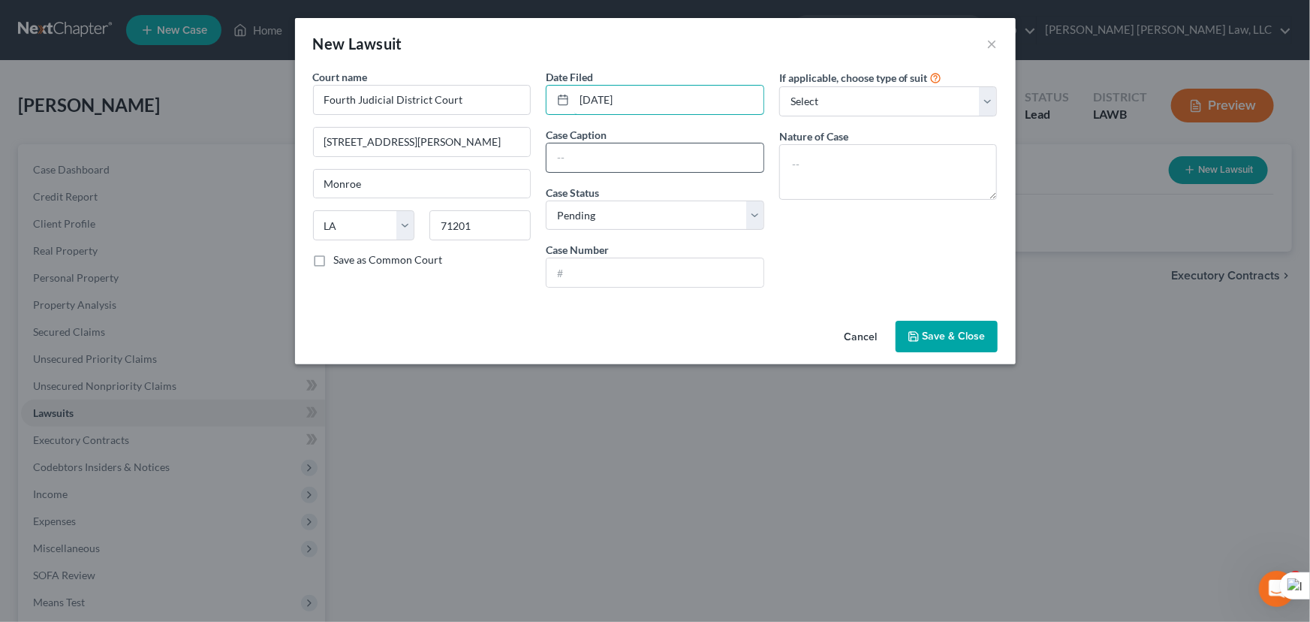
type input "08/21/2025"
click at [652, 168] on input "text" at bounding box center [655, 157] width 217 height 29
type input "1st Franklin Financial Corporation Vs Martha Kaplan"
drag, startPoint x: 672, startPoint y: 199, endPoint x: 682, endPoint y: 206, distance: 12.3
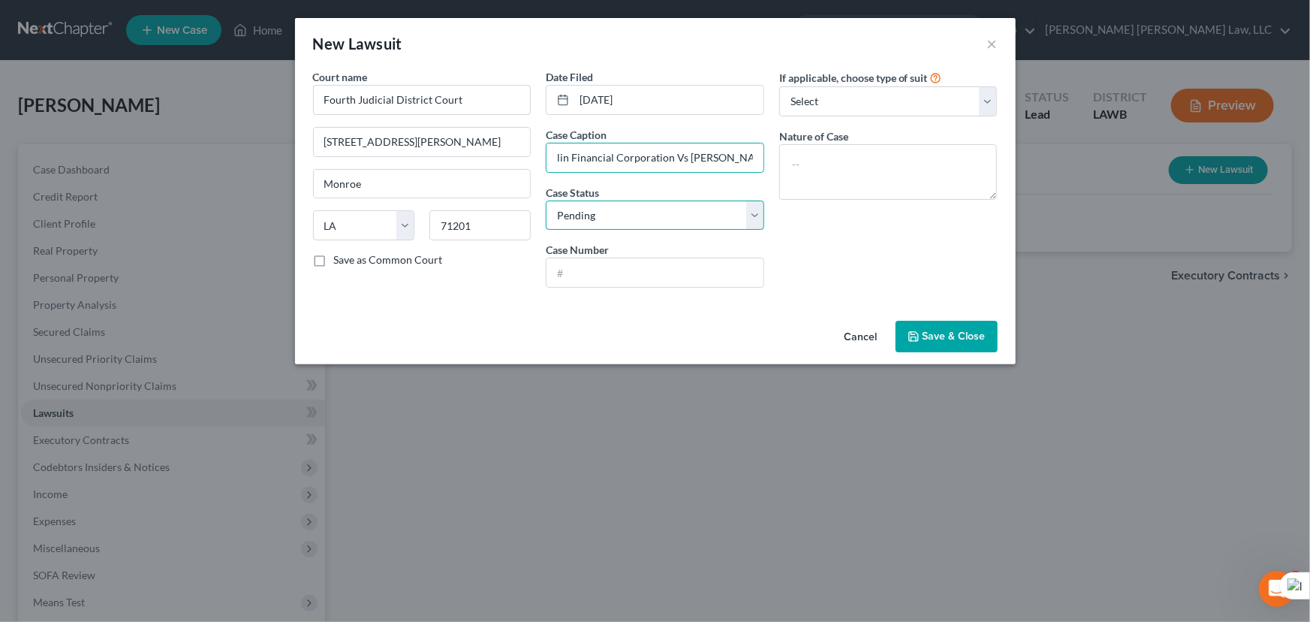
click at [672, 200] on select "Select Pending On Appeal Concluded" at bounding box center [655, 215] width 218 height 30
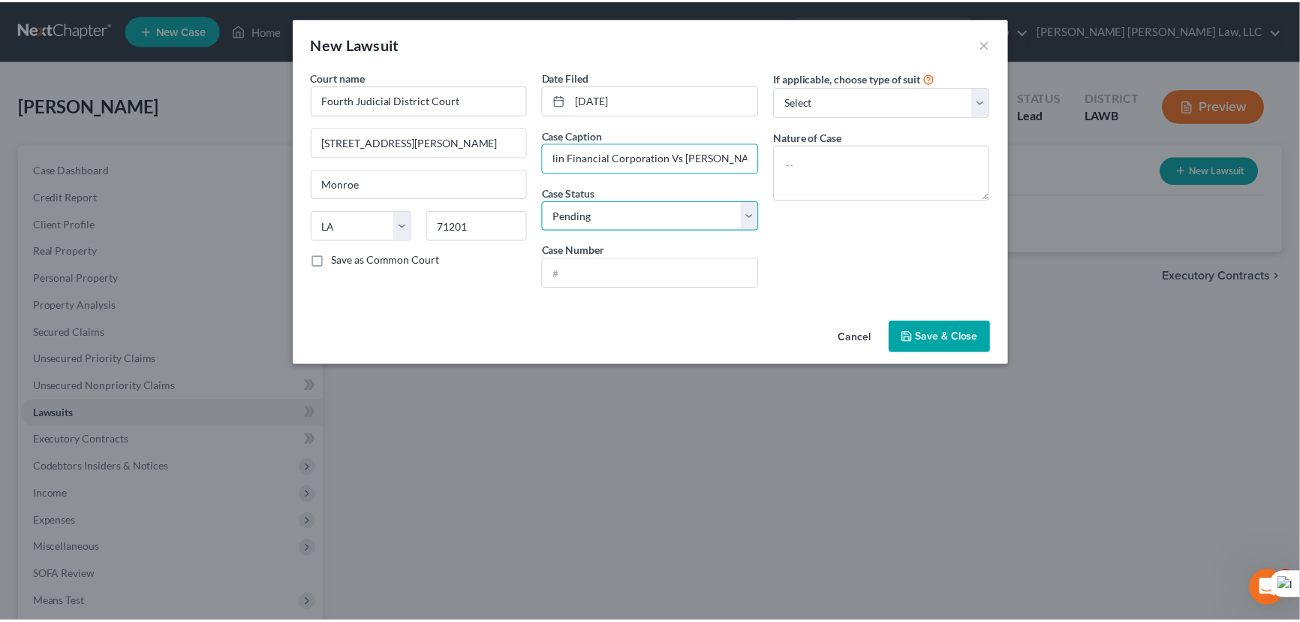
scroll to position [0, 0]
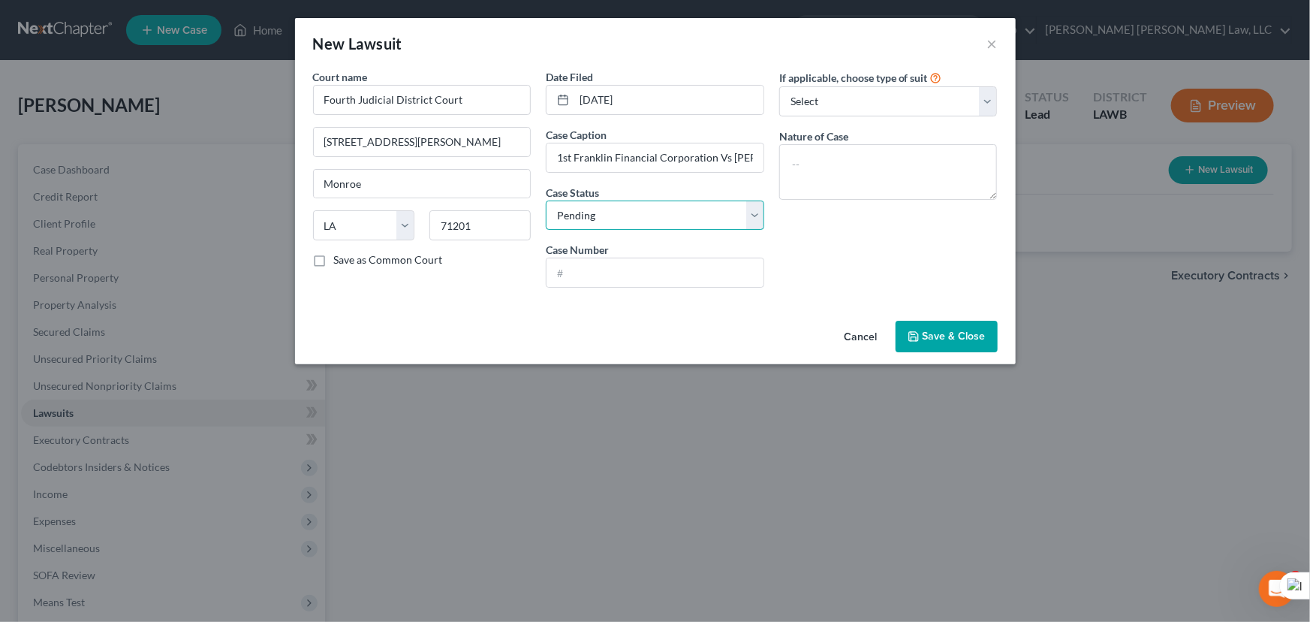
click at [546, 200] on select "Select Pending On Appeal Concluded" at bounding box center [655, 215] width 218 height 30
click at [688, 200] on select "Select Pending On Appeal Concluded" at bounding box center [655, 215] width 218 height 30
select select
click at [546, 200] on select "Select Pending On Appeal Concluded" at bounding box center [655, 215] width 218 height 30
click at [665, 272] on input "text" at bounding box center [655, 272] width 217 height 29
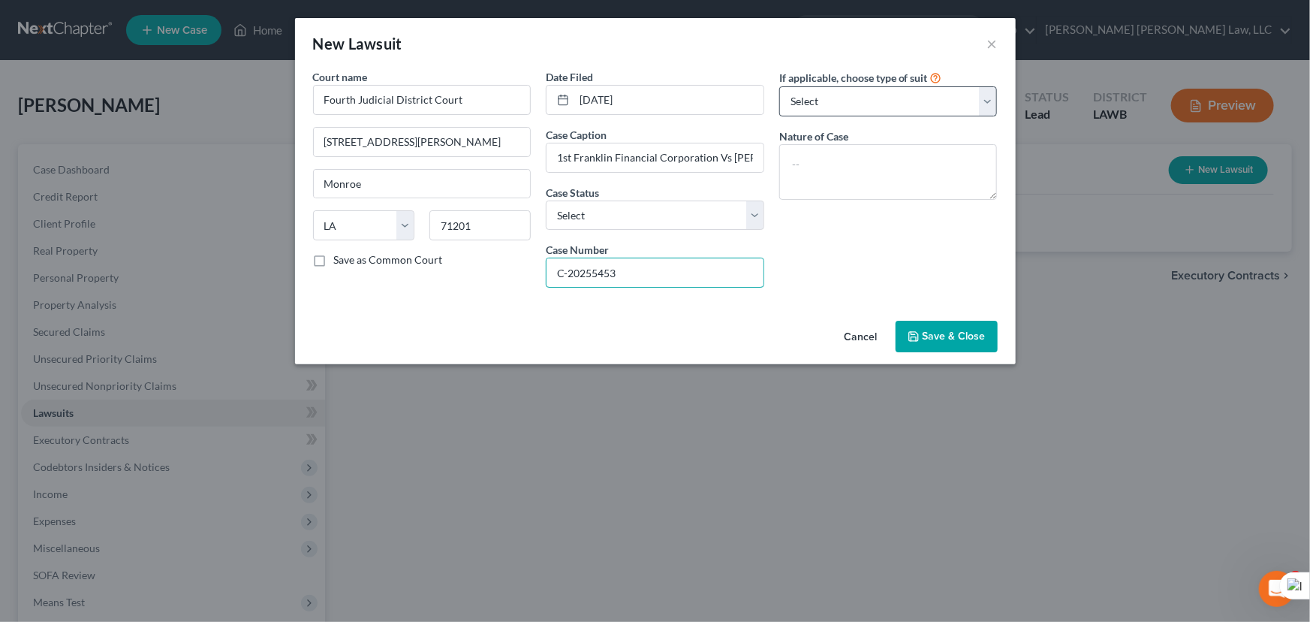
type input "C-20255453"
drag, startPoint x: 892, startPoint y: 98, endPoint x: 890, endPoint y: 113, distance: 15.1
click at [892, 98] on select "Select Repossession Garnishment Foreclosure Attached, Seized, Or Levied Other" at bounding box center [888, 101] width 218 height 30
click at [874, 38] on div "New Lawsuit ×" at bounding box center [655, 43] width 721 height 51
drag, startPoint x: 881, startPoint y: 105, endPoint x: 881, endPoint y: 113, distance: 8.3
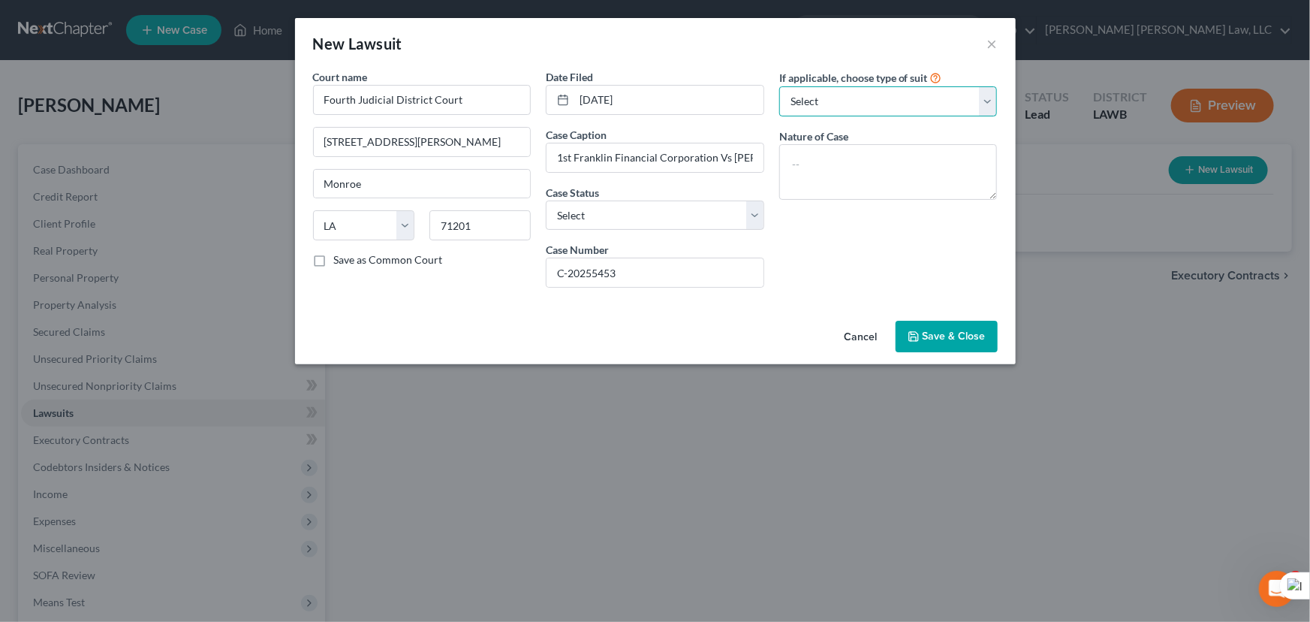
click at [881, 105] on select "Select Repossession Garnishment Foreclosure Attached, Seized, Or Levied Other" at bounding box center [888, 101] width 218 height 30
click at [871, 45] on div "New Lawsuit ×" at bounding box center [655, 43] width 721 height 51
click at [966, 330] on span "Save & Close" at bounding box center [954, 336] width 63 height 13
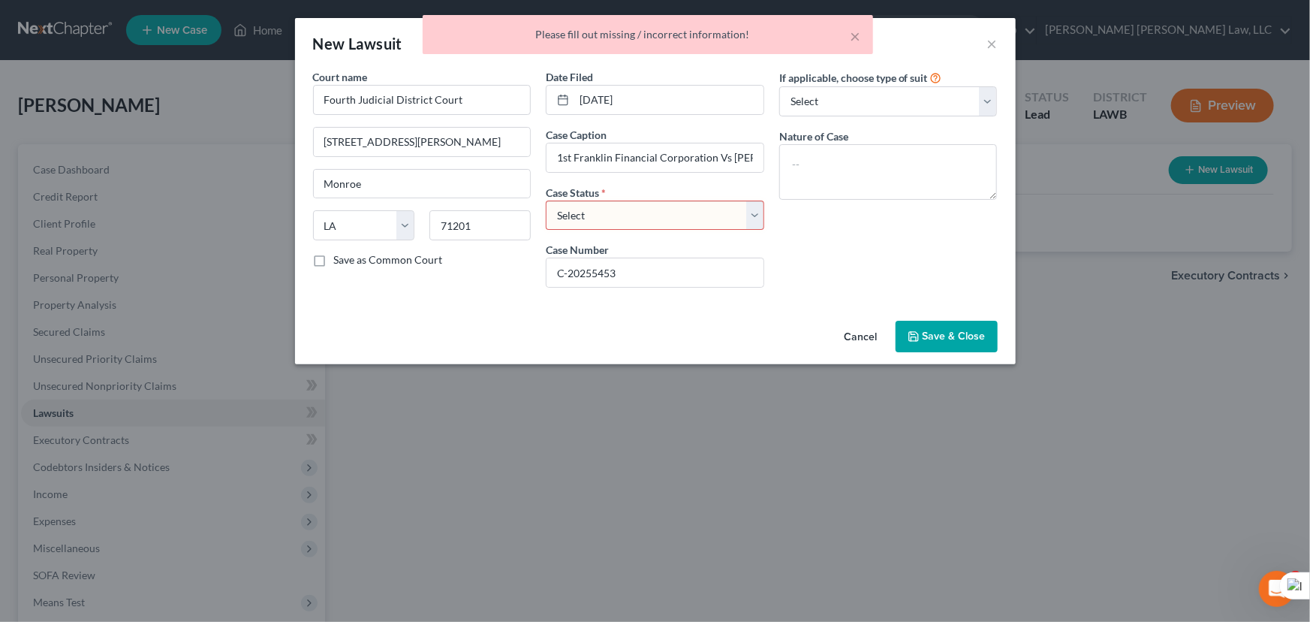
click at [651, 202] on select "Select Pending On Appeal Concluded" at bounding box center [655, 215] width 218 height 30
click at [546, 200] on select "Select Pending On Appeal Concluded" at bounding box center [655, 215] width 218 height 30
click at [667, 207] on select "Select Pending On Appeal Concluded" at bounding box center [655, 215] width 218 height 30
select select "2"
click at [546, 200] on select "Select Pending On Appeal Concluded" at bounding box center [655, 215] width 218 height 30
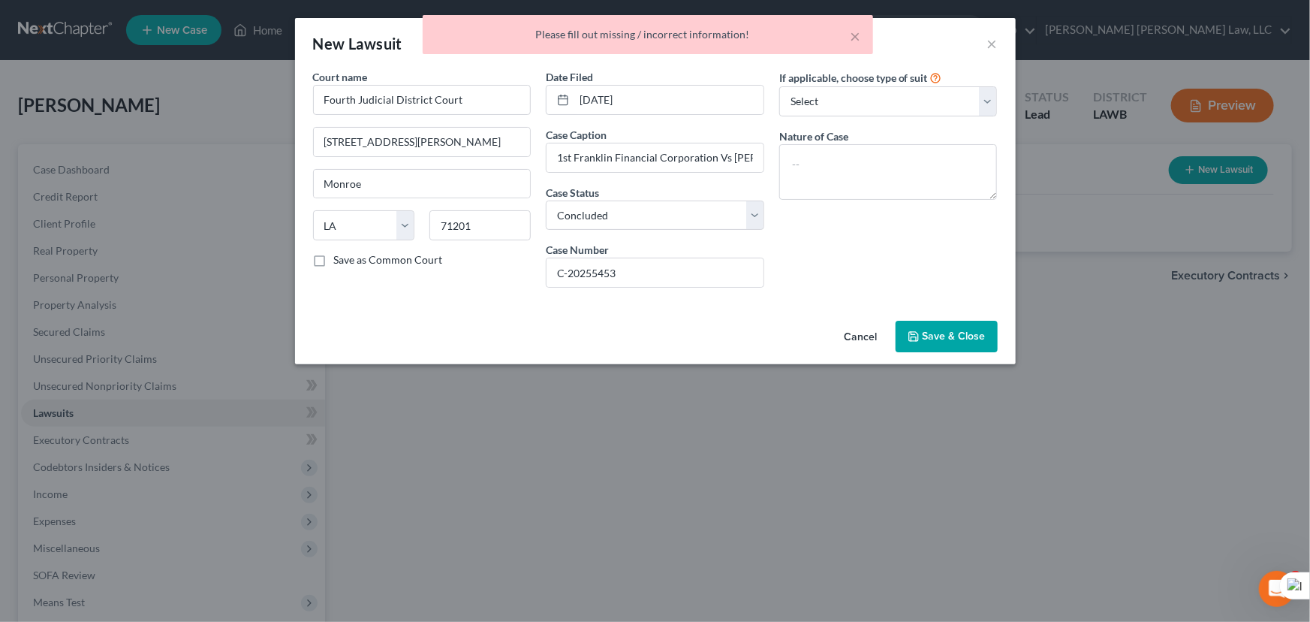
click at [963, 338] on span "Save & Close" at bounding box center [954, 336] width 63 height 13
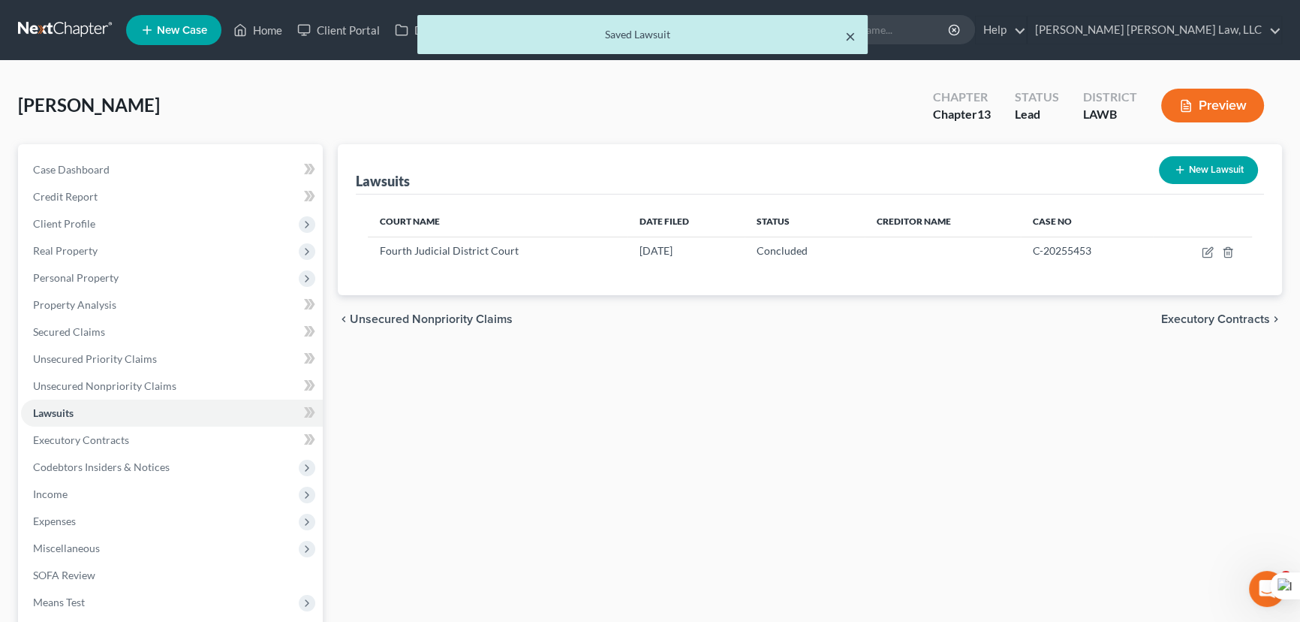
click at [849, 35] on button "×" at bounding box center [850, 36] width 11 height 18
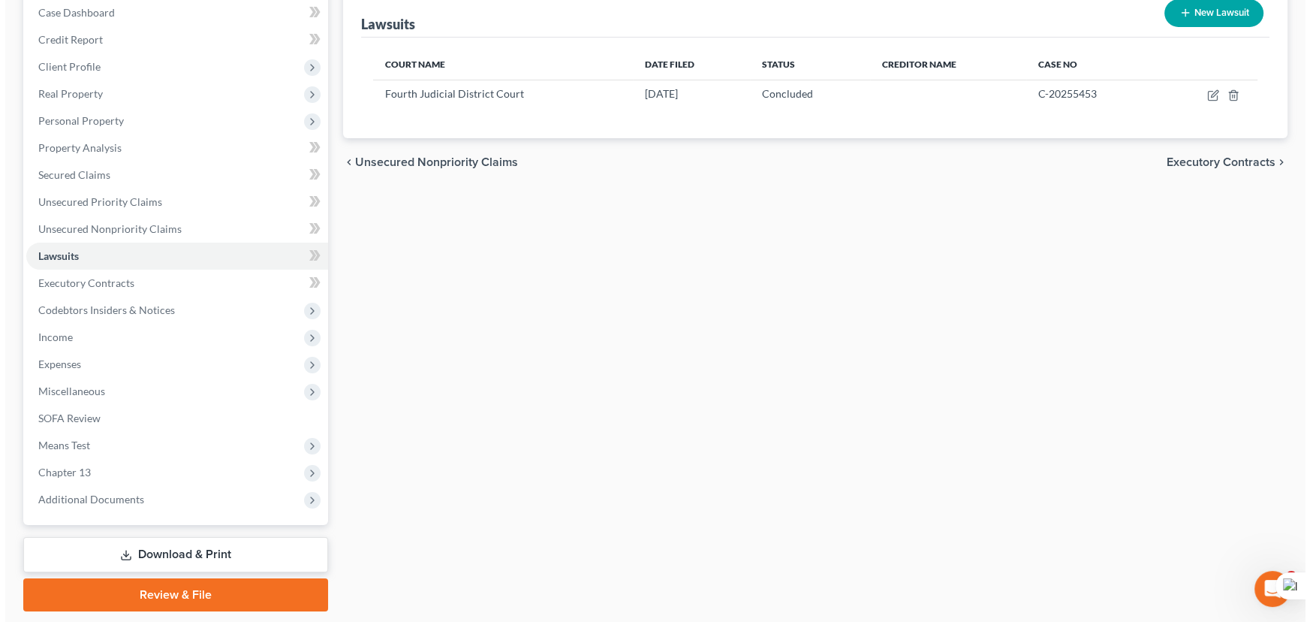
scroll to position [133, 0]
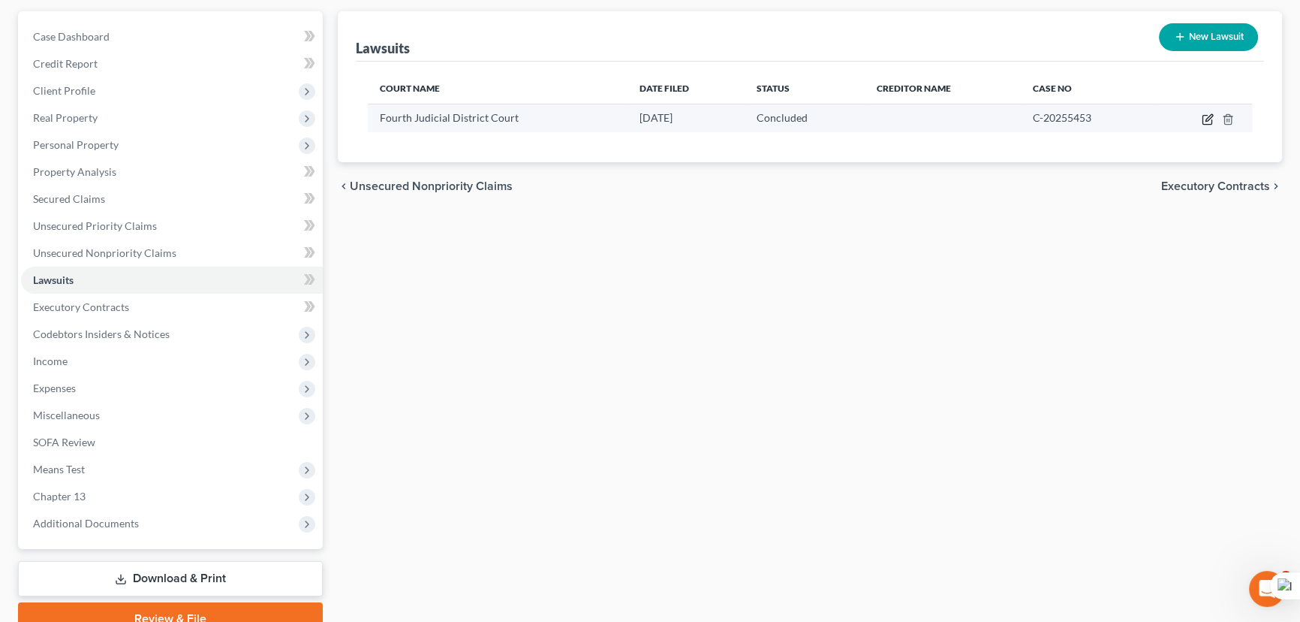
click at [1208, 119] on icon "button" at bounding box center [1208, 119] width 12 height 12
select select "19"
select select "2"
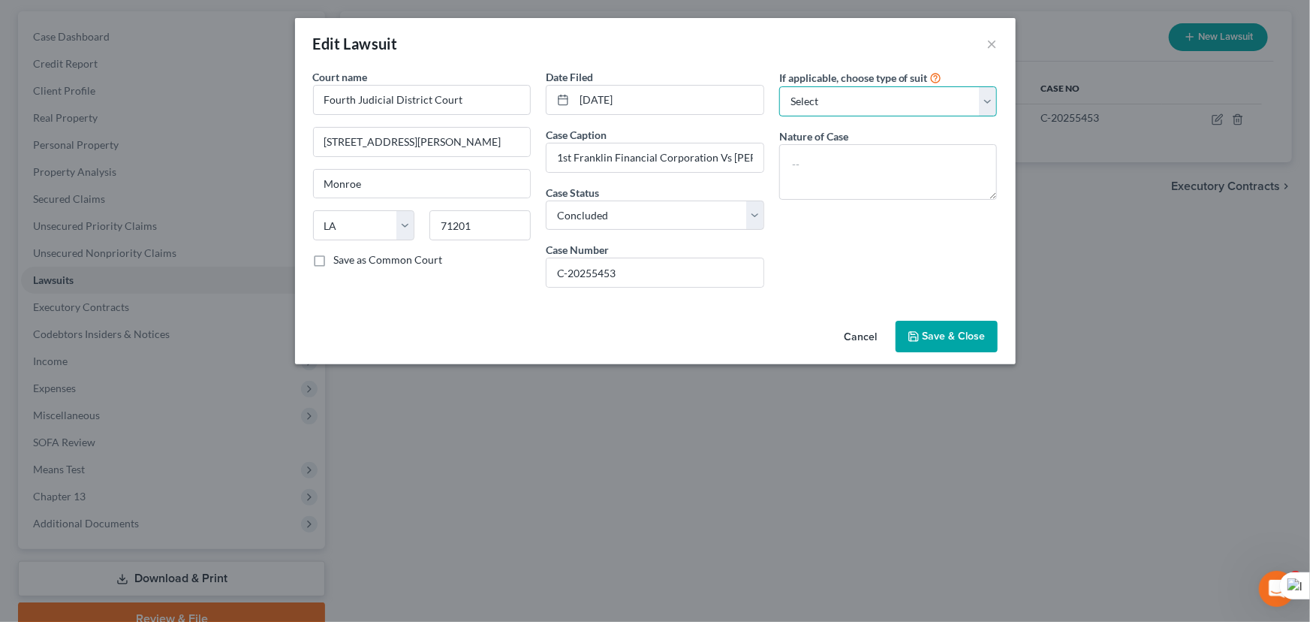
drag, startPoint x: 911, startPoint y: 102, endPoint x: 904, endPoint y: 113, distance: 13.1
click at [911, 102] on select "Select Repossession Garnishment Foreclosure Attached, Seized, Or Levied Other" at bounding box center [888, 101] width 218 height 30
select select "4"
click at [779, 86] on select "Select Repossession Garnishment Foreclosure Attached, Seized, Or Levied Other" at bounding box center [888, 101] width 218 height 30
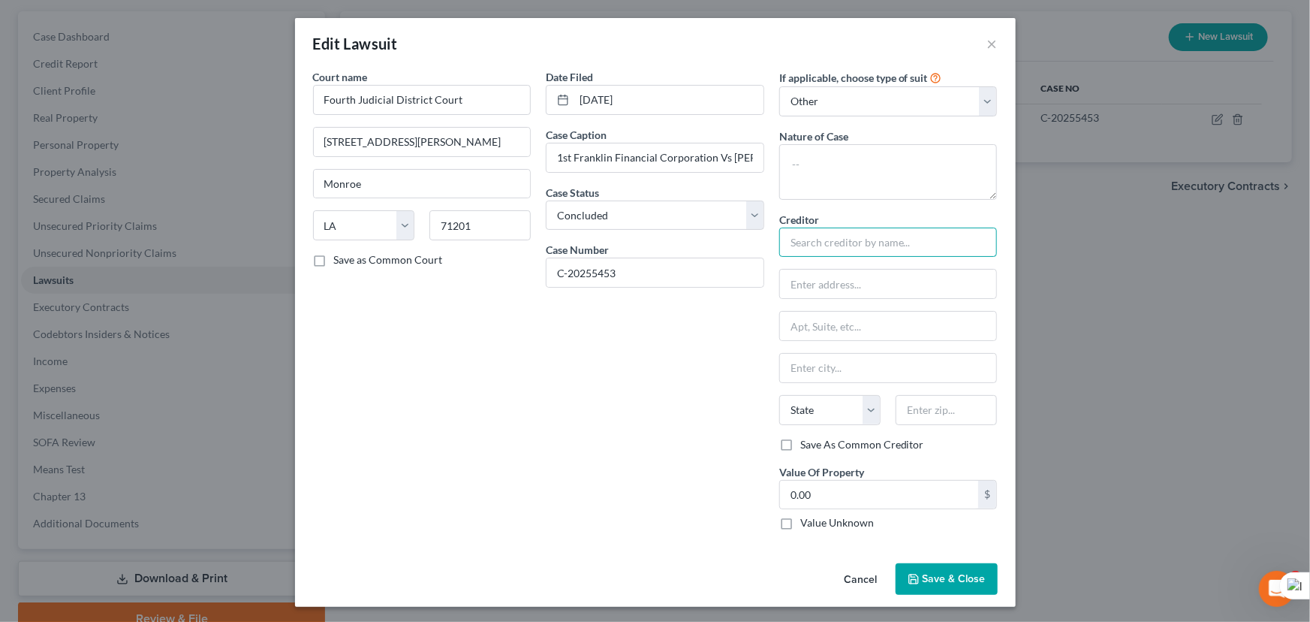
click at [840, 245] on input "text" at bounding box center [888, 242] width 218 height 30
click at [969, 565] on button "Save & Close" at bounding box center [947, 578] width 102 height 32
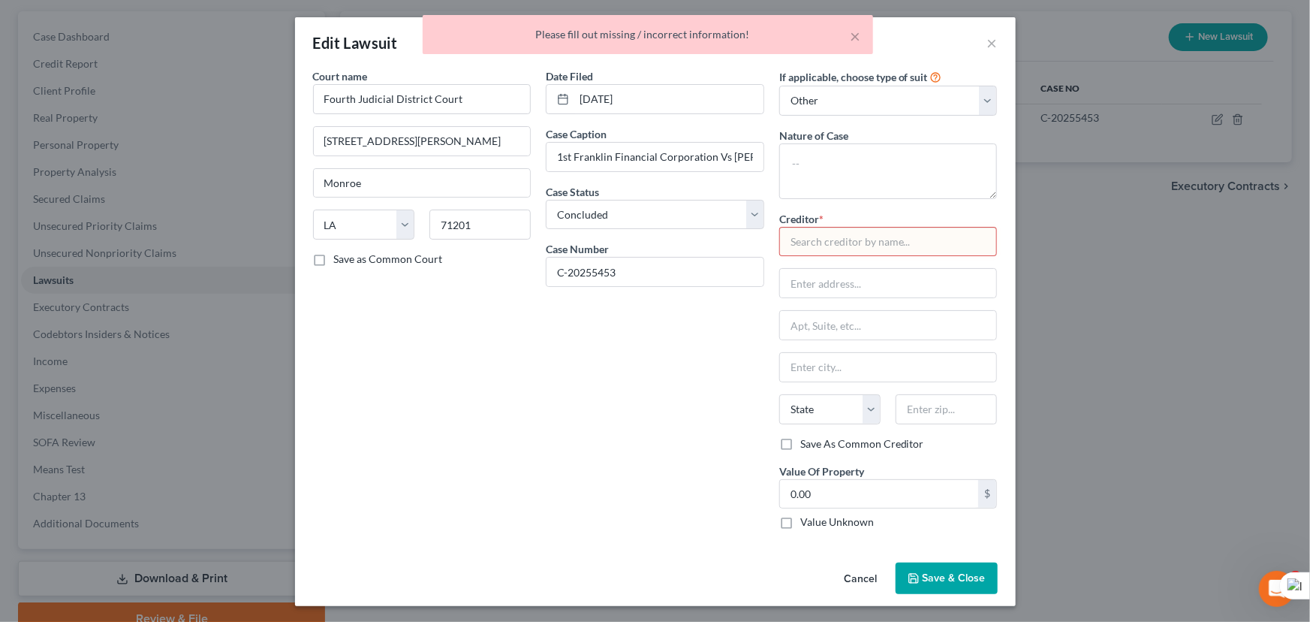
click at [855, 242] on input "text" at bounding box center [888, 242] width 218 height 30
click at [968, 107] on select "Select Repossession Garnishment Foreclosure Attached, Seized, Or Levied Other" at bounding box center [888, 101] width 218 height 30
select select
click at [779, 86] on select "Select Repossession Garnishment Foreclosure Attached, Seized, Or Levied Other" at bounding box center [888, 101] width 218 height 30
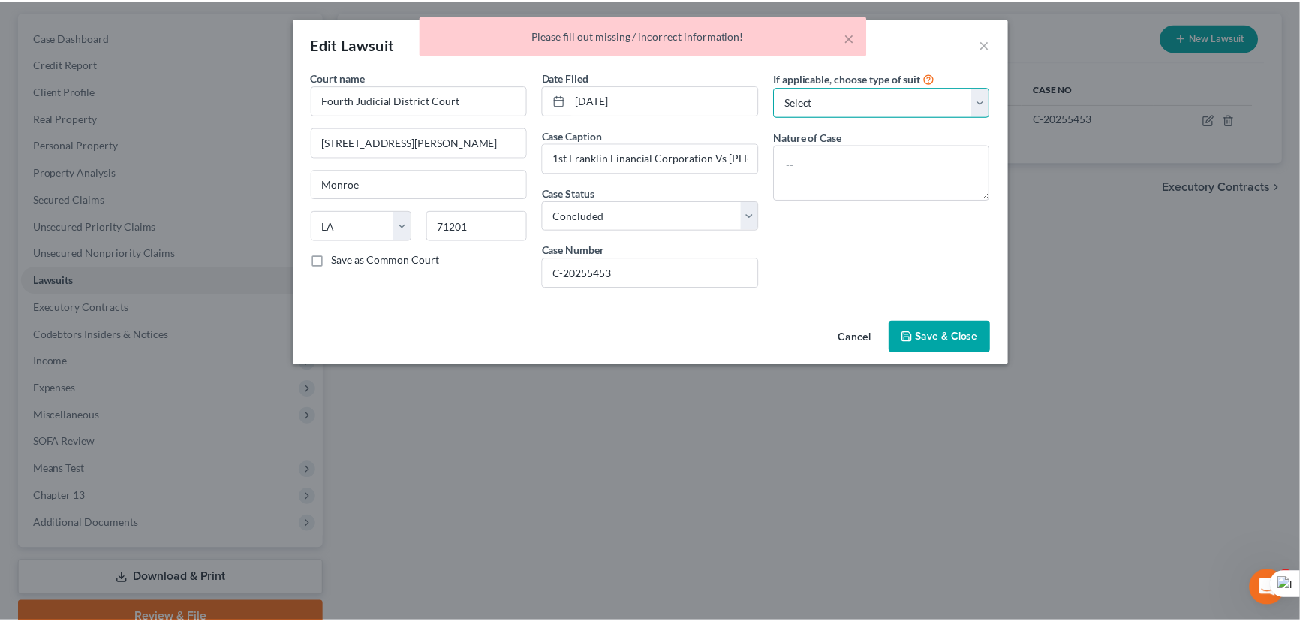
scroll to position [0, 0]
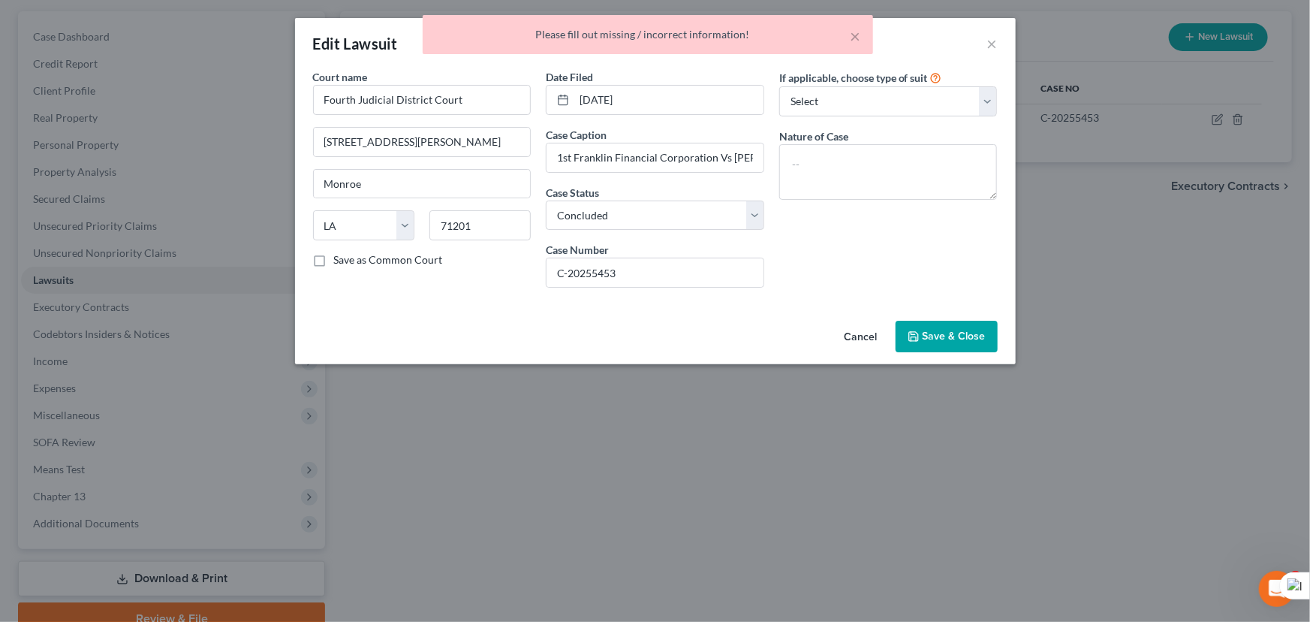
click at [939, 336] on span "Save & Close" at bounding box center [954, 336] width 63 height 13
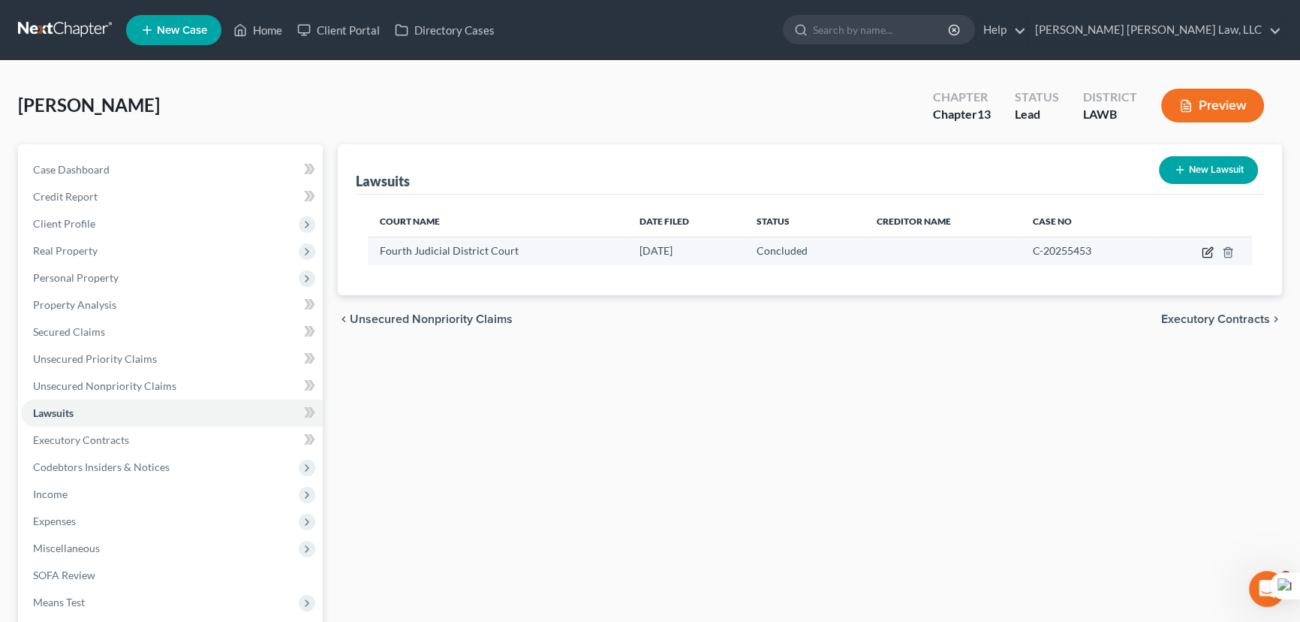
click at [1206, 254] on icon "button" at bounding box center [1208, 252] width 12 height 12
select select "19"
select select "2"
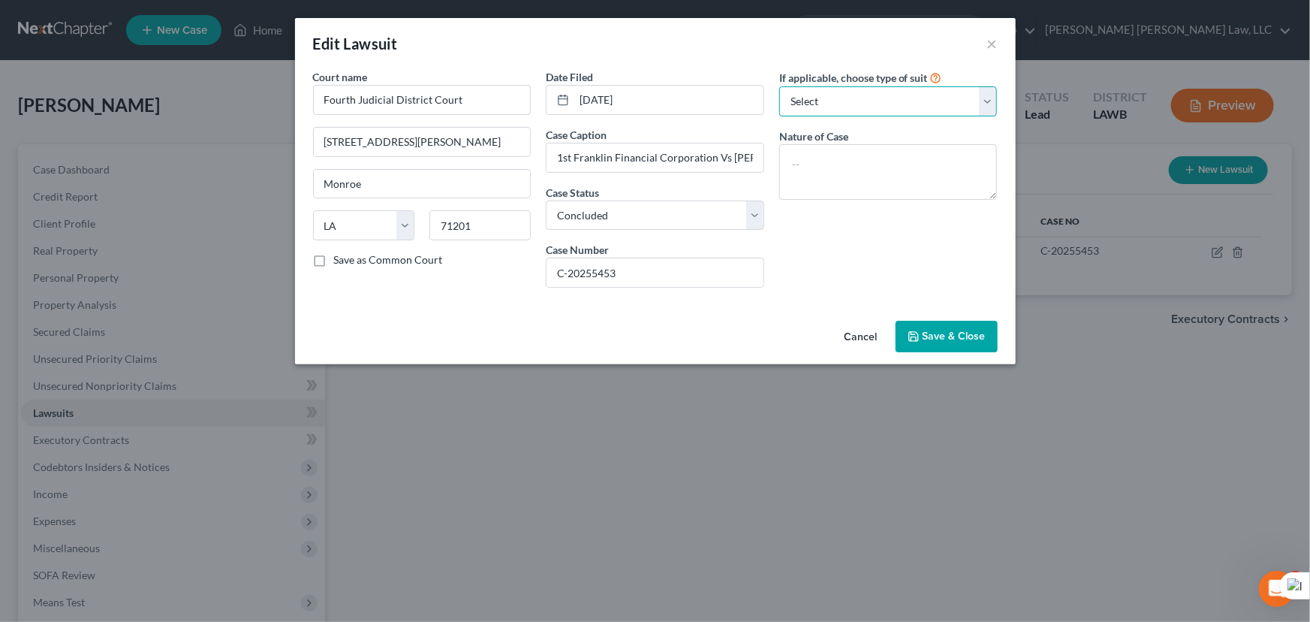
drag, startPoint x: 896, startPoint y: 99, endPoint x: 892, endPoint y: 113, distance: 14.0
click at [896, 99] on select "Select Repossession Garnishment Foreclosure Attached, Seized, Or Levied Other" at bounding box center [888, 101] width 218 height 30
select select "4"
click at [779, 86] on select "Select Repossession Garnishment Foreclosure Attached, Seized, Or Levied Other" at bounding box center [888, 101] width 218 height 30
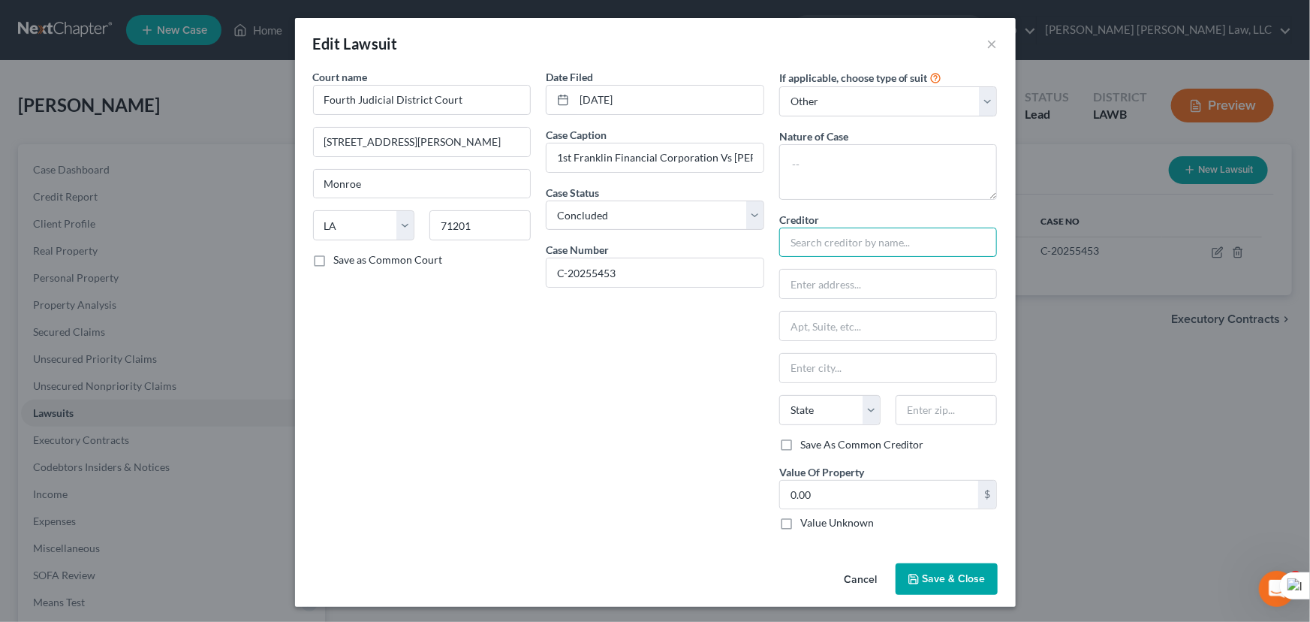
click at [845, 240] on input "text" at bounding box center [888, 242] width 218 height 30
type input "1st Franklin"
type input "[STREET_ADDRESS]"
click at [851, 372] on input "text" at bounding box center [888, 368] width 217 height 29
type input "Monroe"
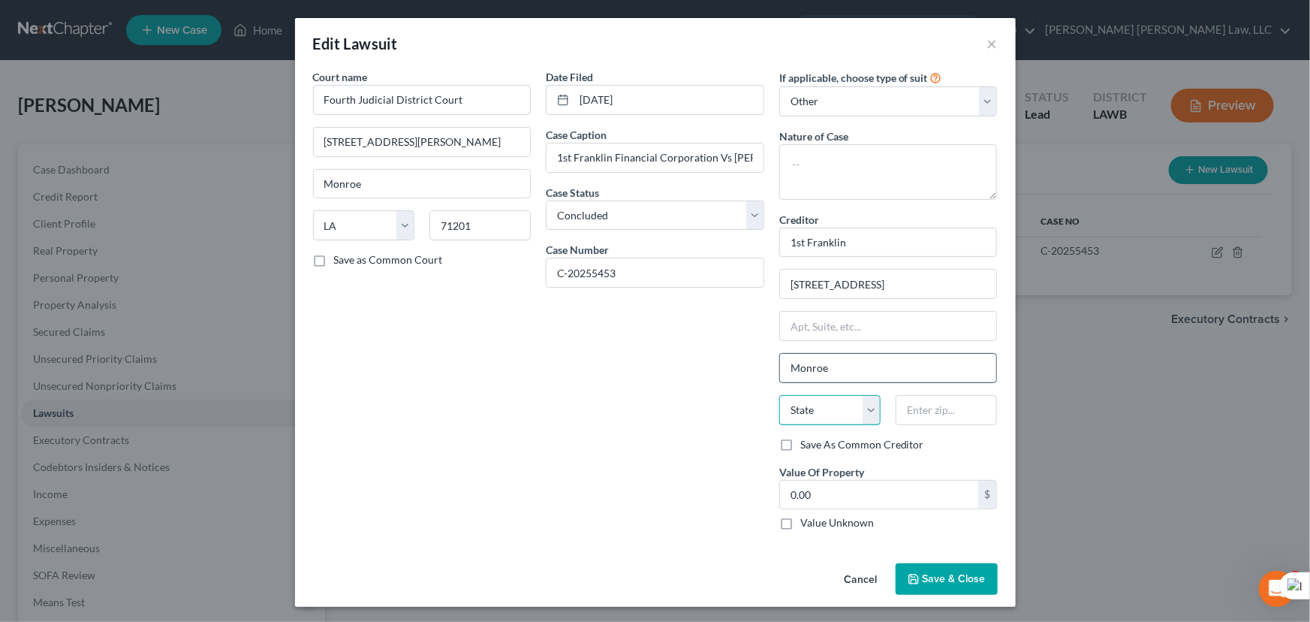
select select "19"
type input "71201"
drag, startPoint x: 827, startPoint y: 510, endPoint x: 823, endPoint y: 490, distance: 20.0
click at [827, 510] on div "0.00 $ Value Unknown" at bounding box center [888, 505] width 218 height 51
click at [823, 490] on input "0.00" at bounding box center [879, 495] width 199 height 29
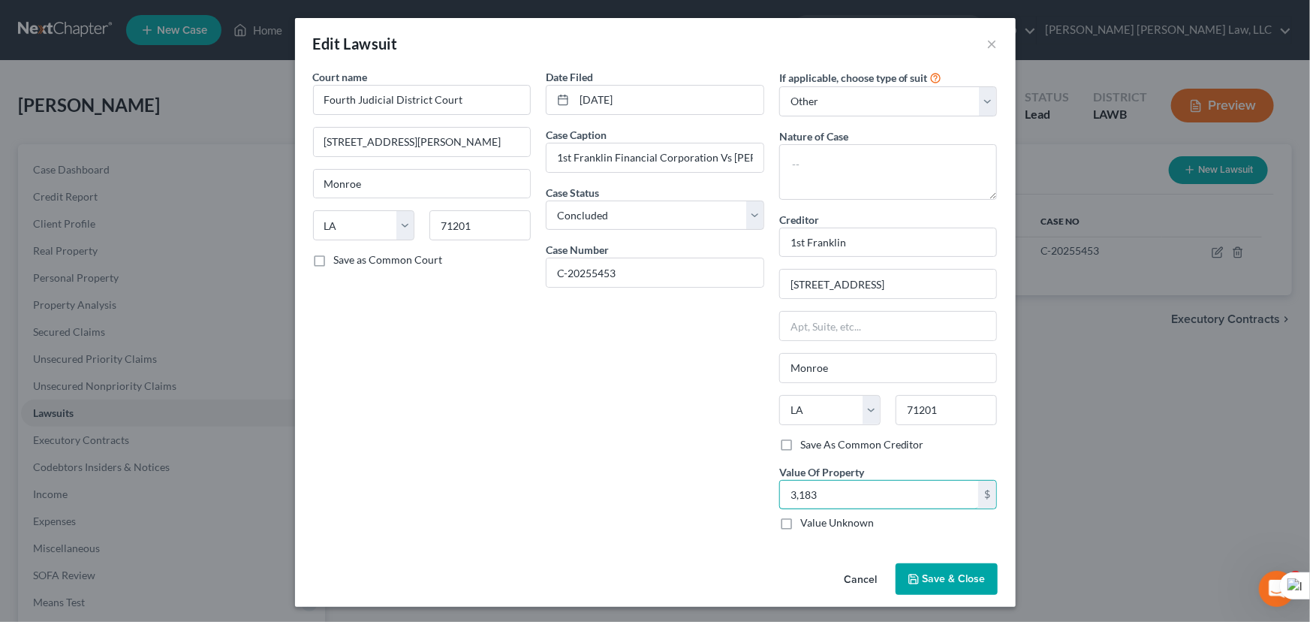
type input "3,183"
click at [909, 577] on icon "button" at bounding box center [913, 578] width 9 height 9
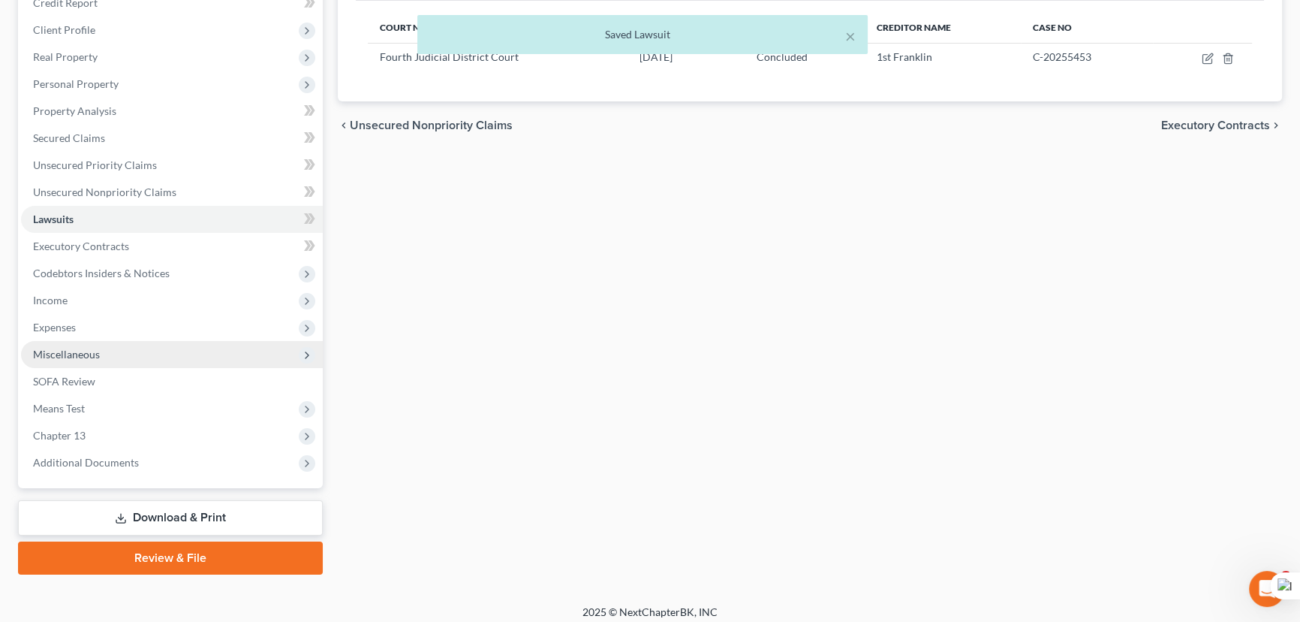
scroll to position [201, 0]
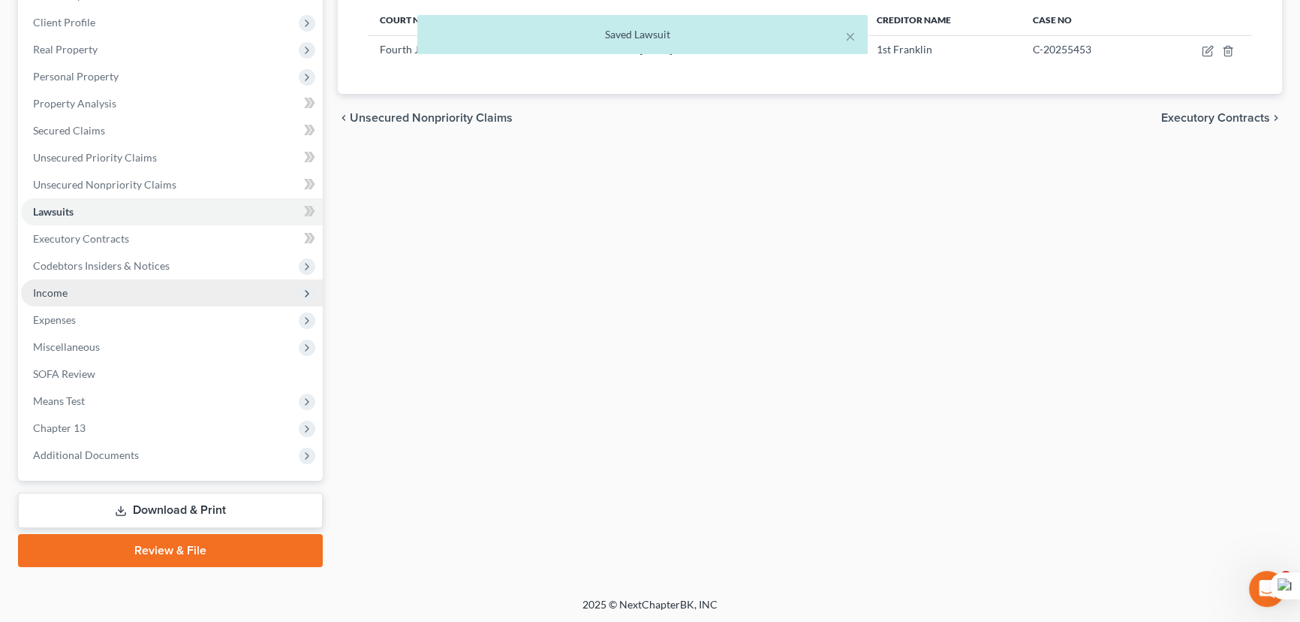
click at [108, 297] on span "Income" at bounding box center [172, 292] width 302 height 27
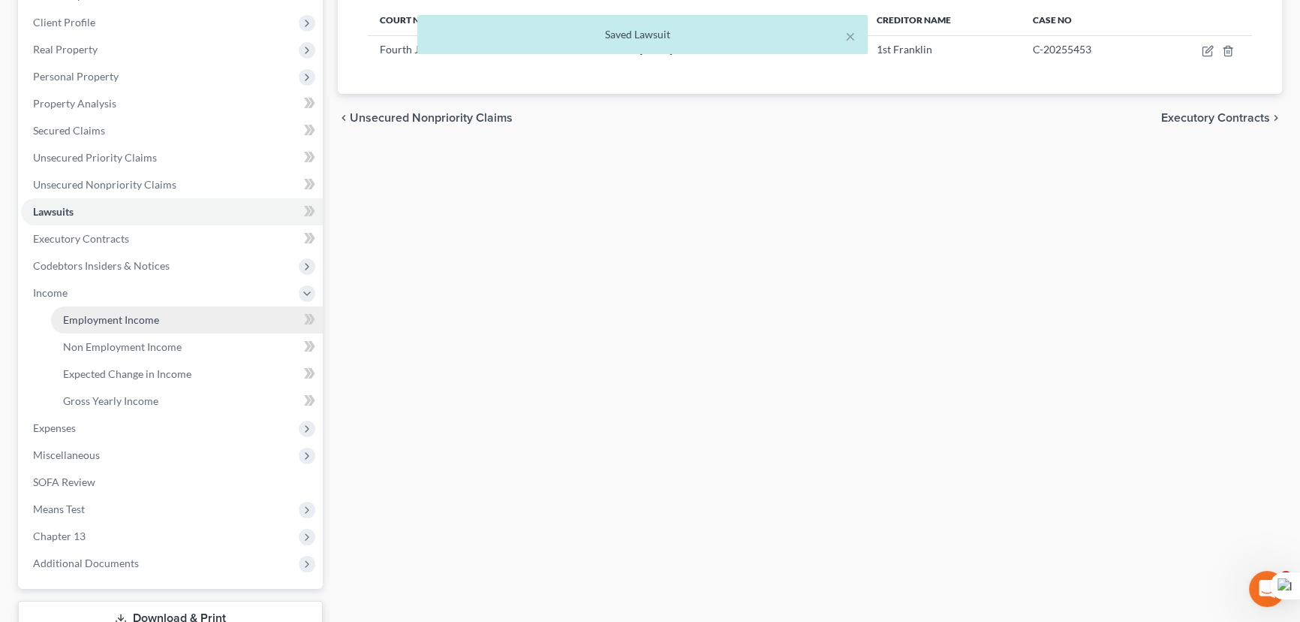
click at [134, 276] on span "Codebtors Insiders & Notices" at bounding box center [172, 265] width 302 height 27
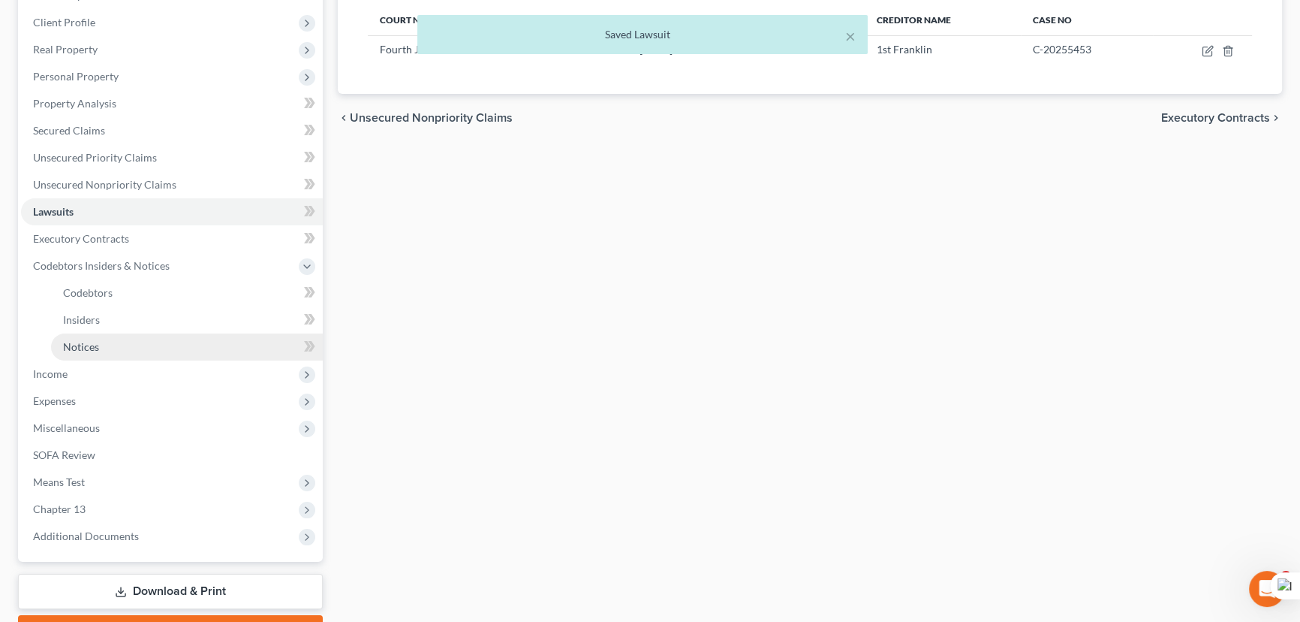
click at [146, 336] on link "Notices" at bounding box center [187, 346] width 272 height 27
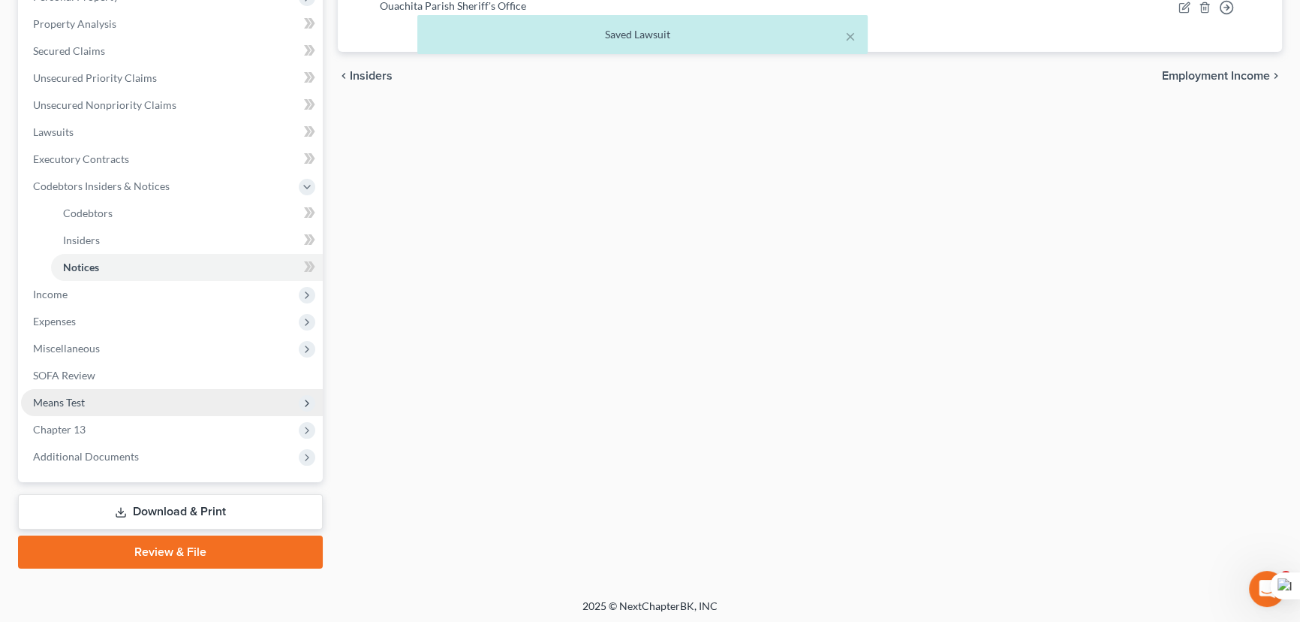
scroll to position [282, 0]
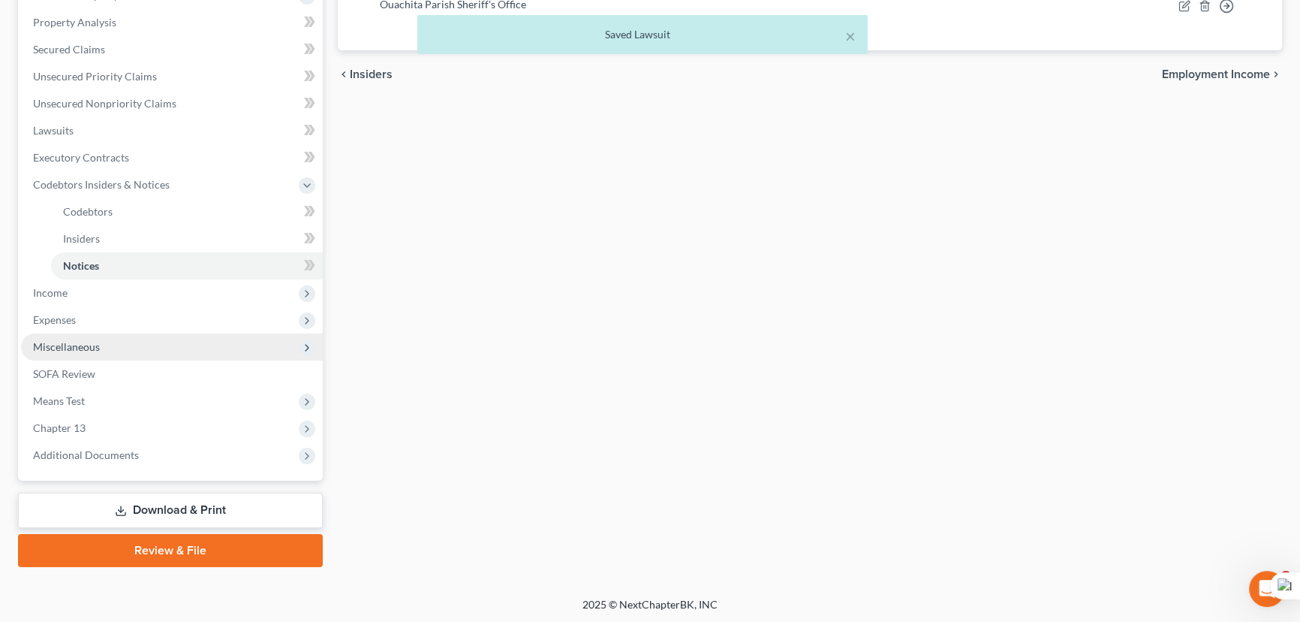
click at [113, 352] on span "Miscellaneous" at bounding box center [172, 346] width 302 height 27
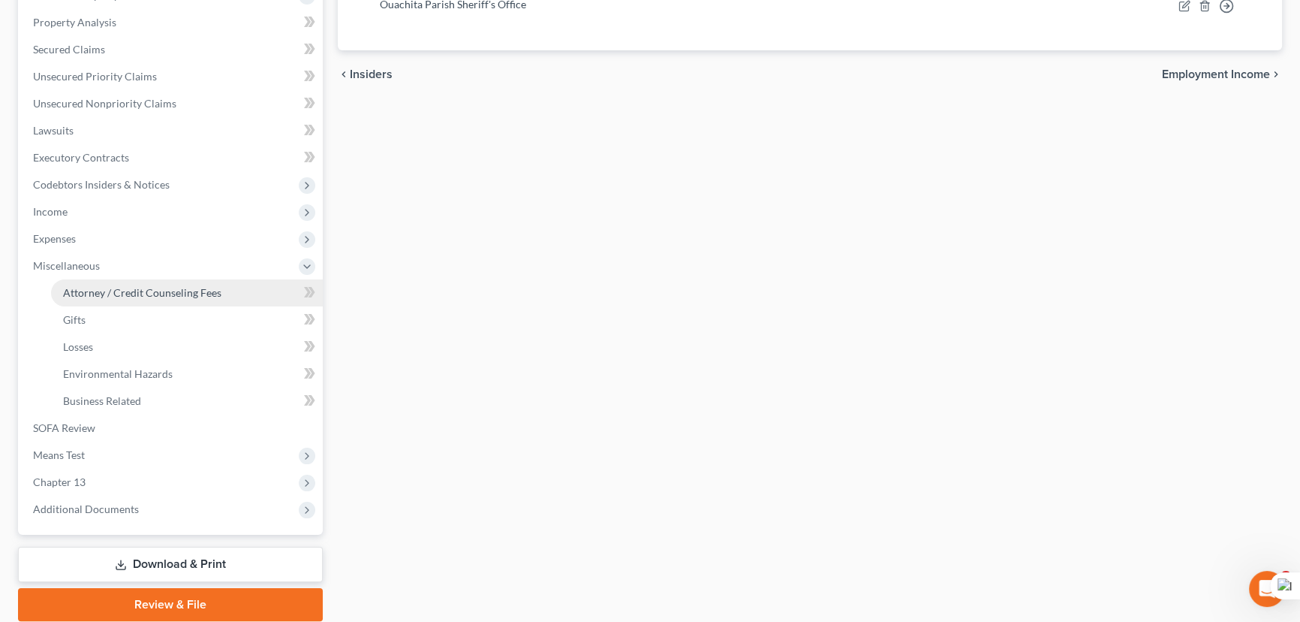
click at [137, 286] on span "Attorney / Credit Counseling Fees" at bounding box center [142, 292] width 158 height 13
select select "1"
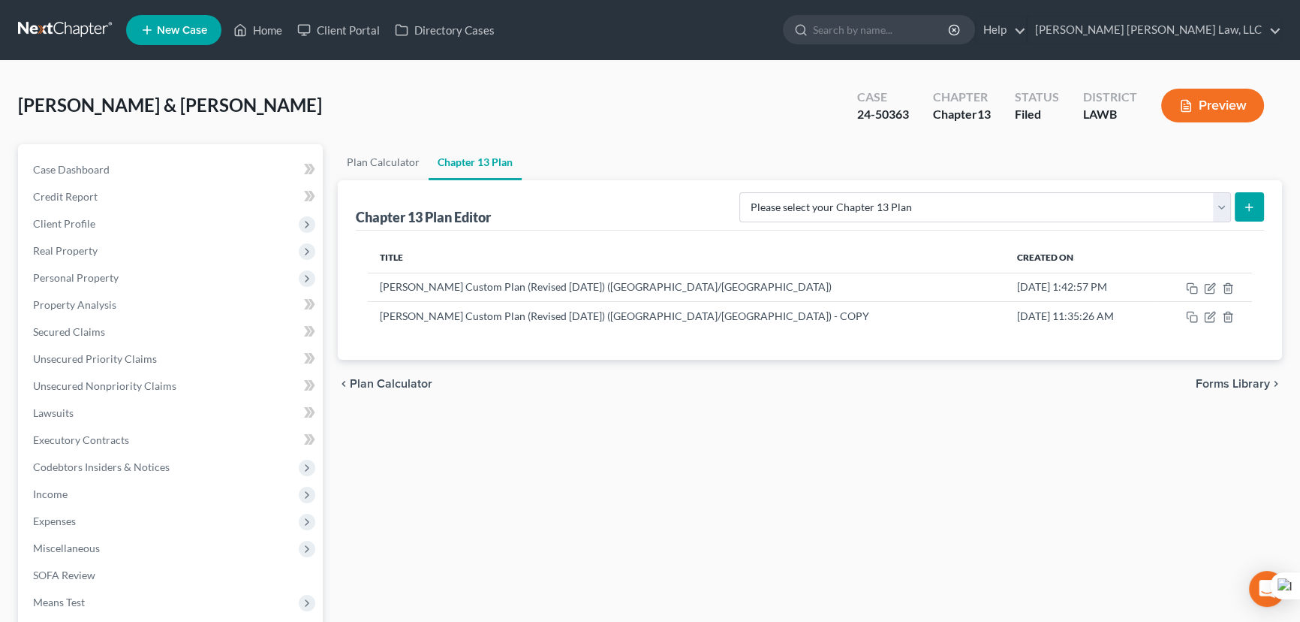
click at [45, 36] on link at bounding box center [66, 30] width 96 height 27
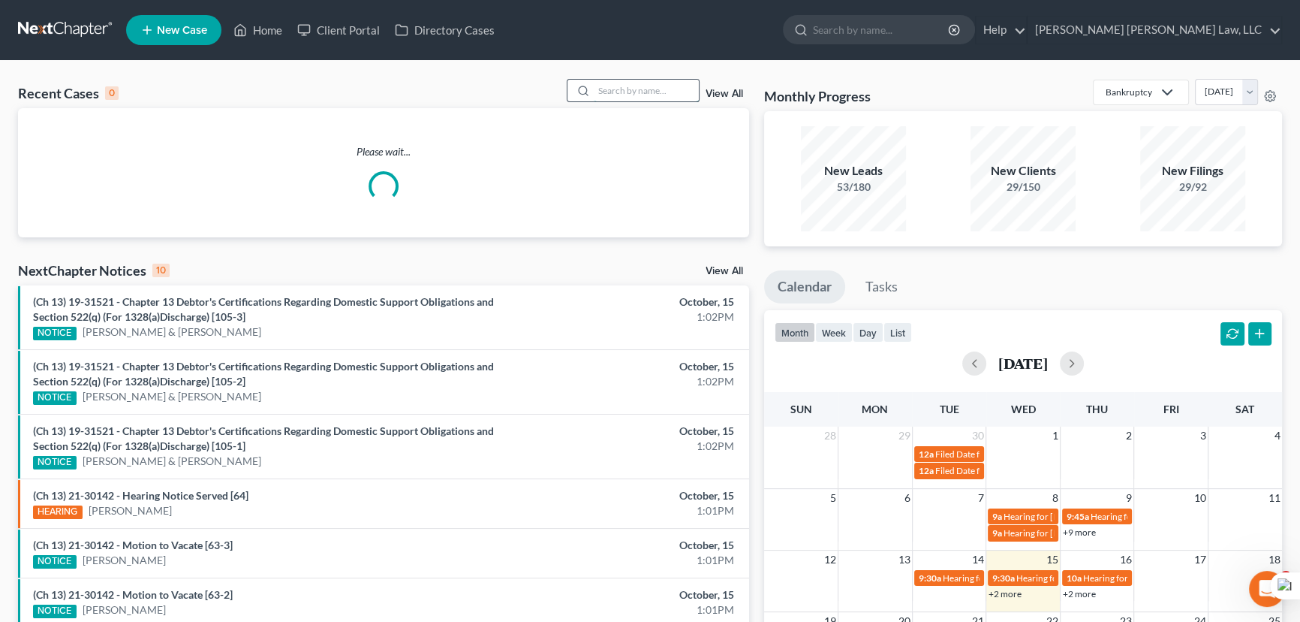
click at [660, 92] on input "search" at bounding box center [646, 91] width 105 height 22
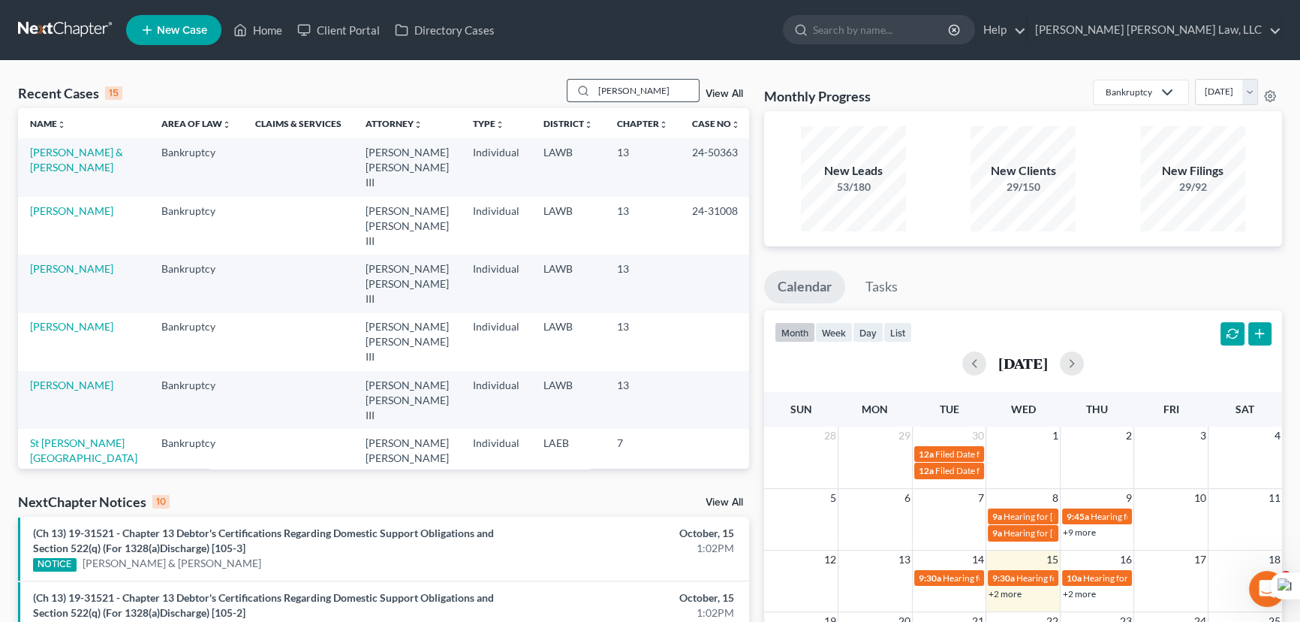
type input "[PERSON_NAME]"
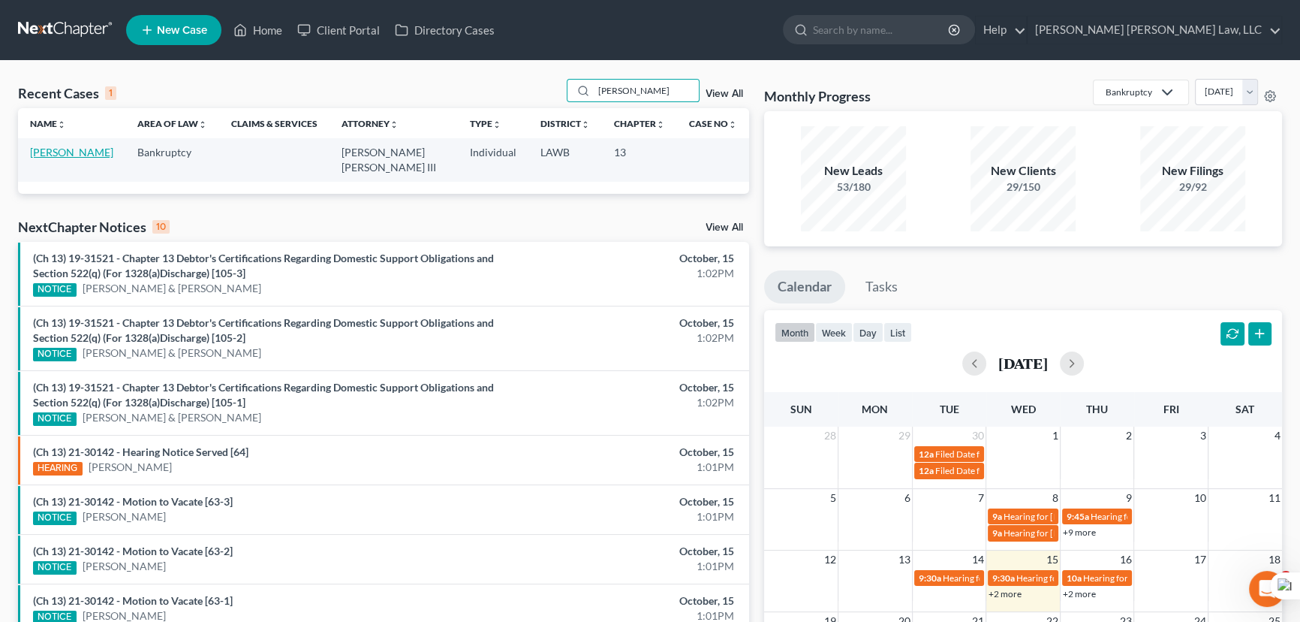
click at [65, 146] on link "[PERSON_NAME]" at bounding box center [71, 152] width 83 height 13
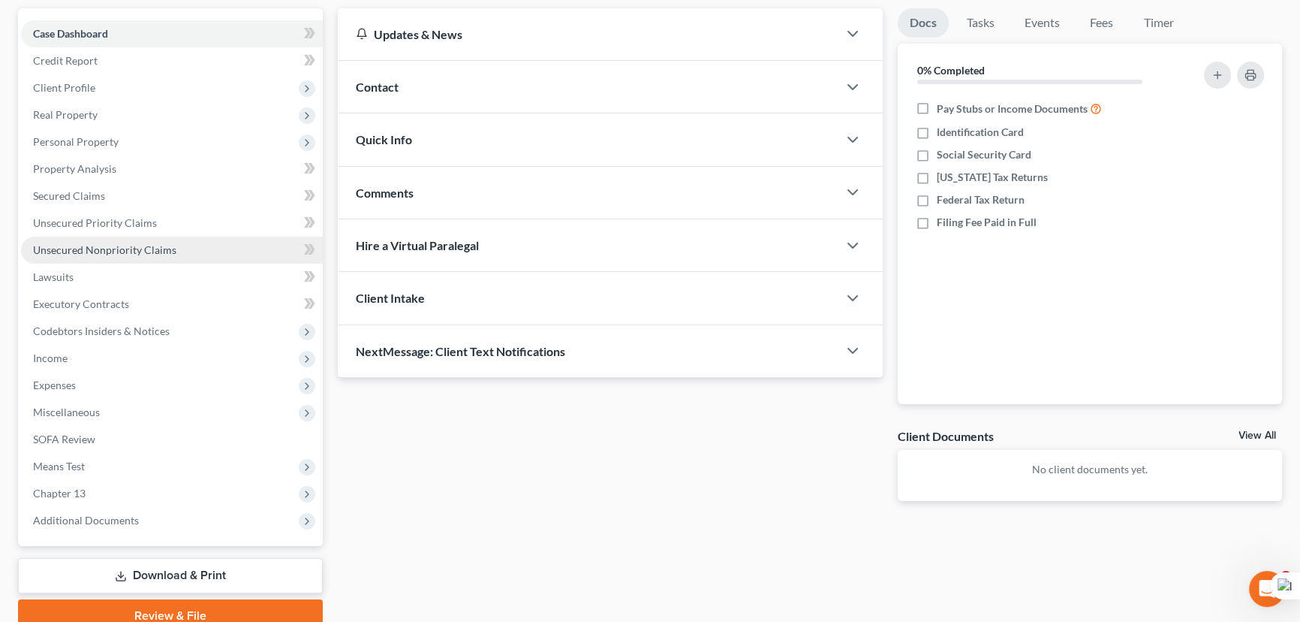
click at [146, 248] on span "Unsecured Nonpriority Claims" at bounding box center [104, 249] width 143 height 13
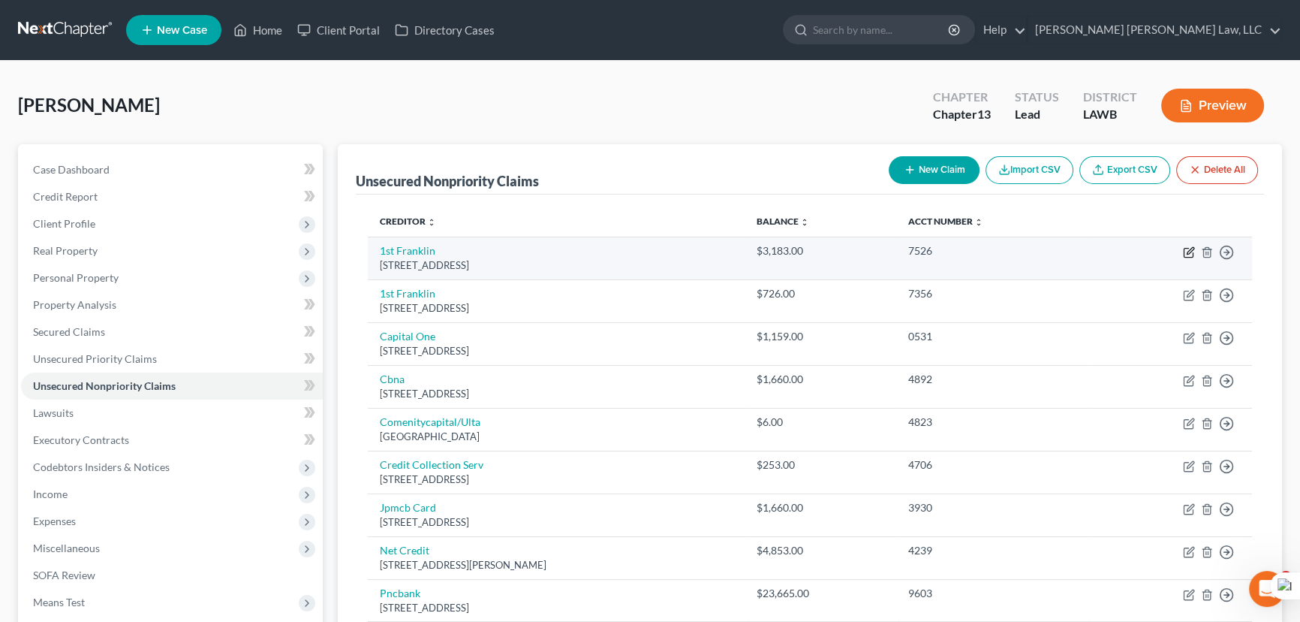
click at [1189, 251] on icon "button" at bounding box center [1189, 252] width 12 height 12
select select "19"
select select "0"
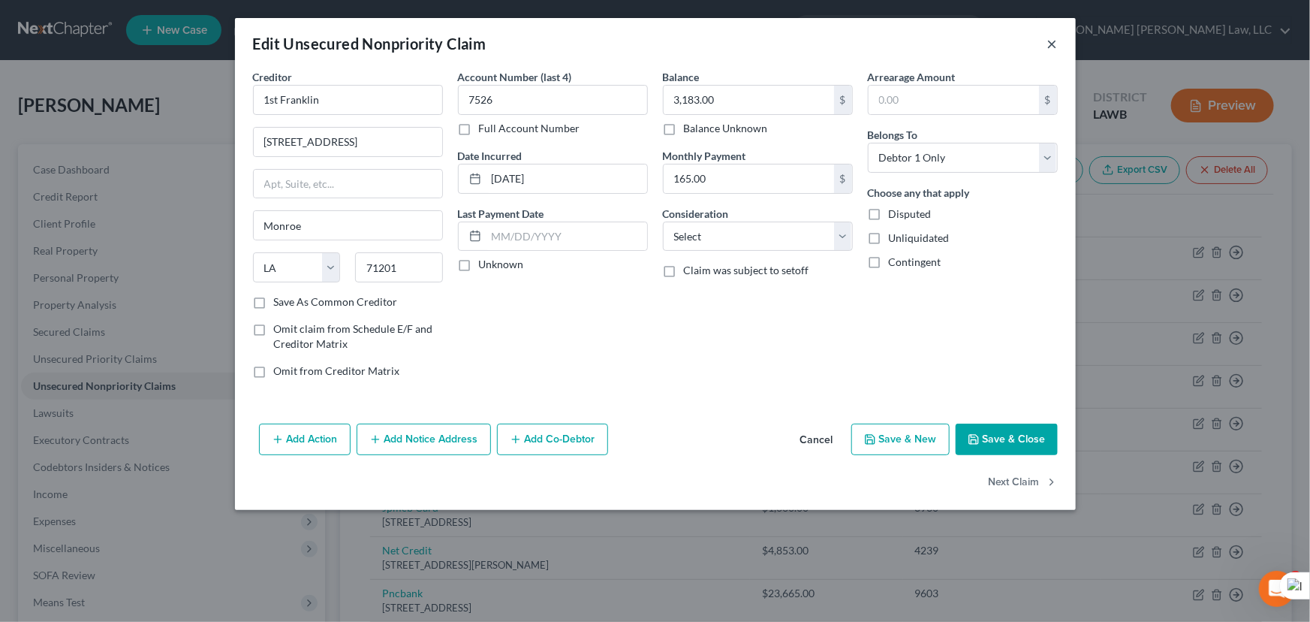
click at [1052, 38] on button "×" at bounding box center [1052, 44] width 11 height 18
